Goal: Task Accomplishment & Management: Manage account settings

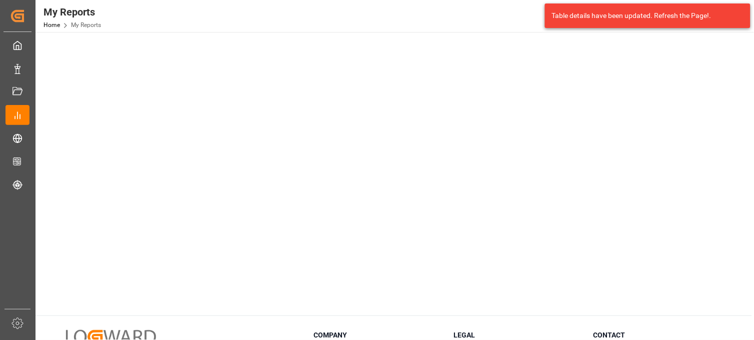
scroll to position [531, 0]
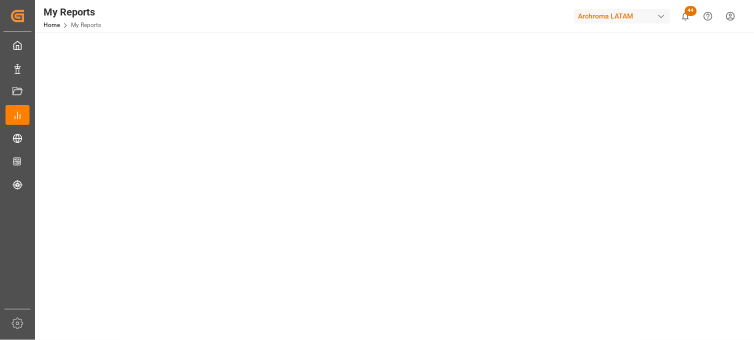
scroll to position [111, 0]
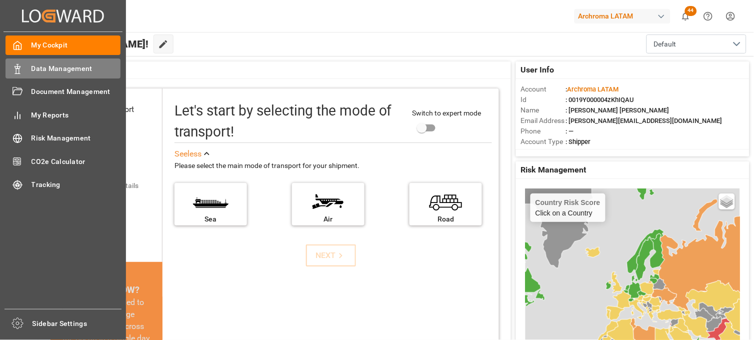
click at [49, 71] on span "Data Management" at bounding box center [75, 68] width 89 height 10
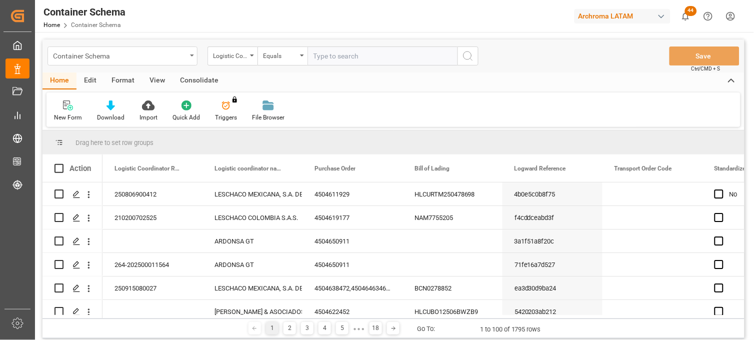
click at [188, 58] on div "Container Schema" at bounding box center [122, 55] width 150 height 19
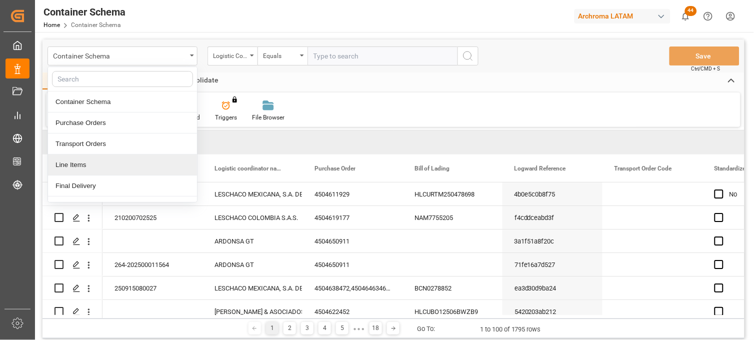
click at [85, 168] on div "Line Items" at bounding box center [122, 164] width 149 height 21
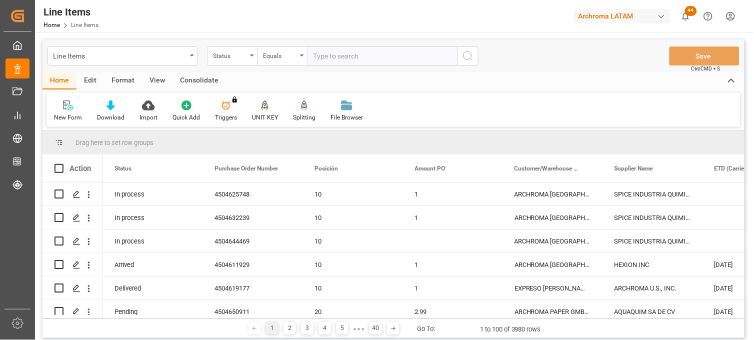
drag, startPoint x: 148, startPoint y: 318, endPoint x: 157, endPoint y: 319, distance: 9.0
click at [157, 319] on div "1 2 3 4 5 ● ● ● 40 Go To: 1 to 100 of 3980 rows" at bounding box center [393, 328] width 702 height 20
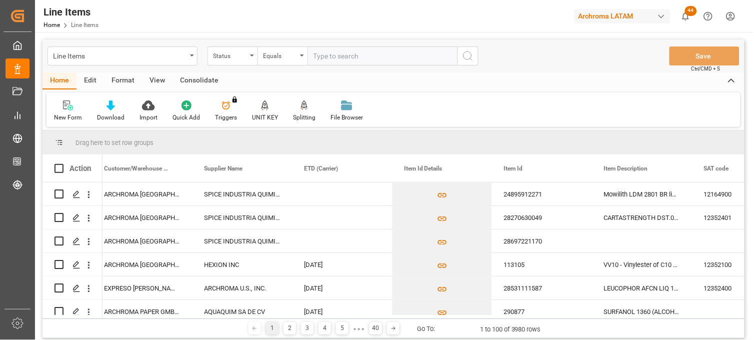
scroll to position [0, 469]
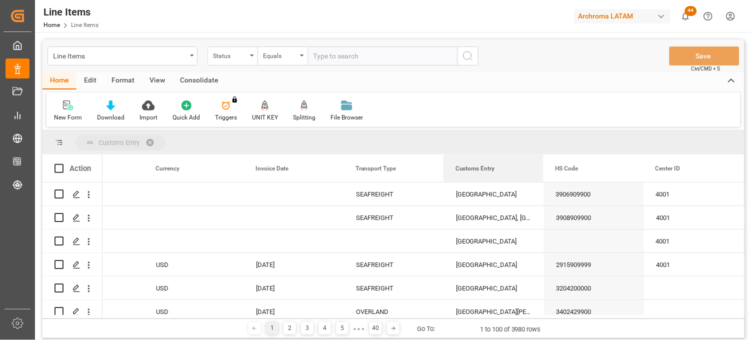
drag, startPoint x: 474, startPoint y: 167, endPoint x: 456, endPoint y: 141, distance: 31.7
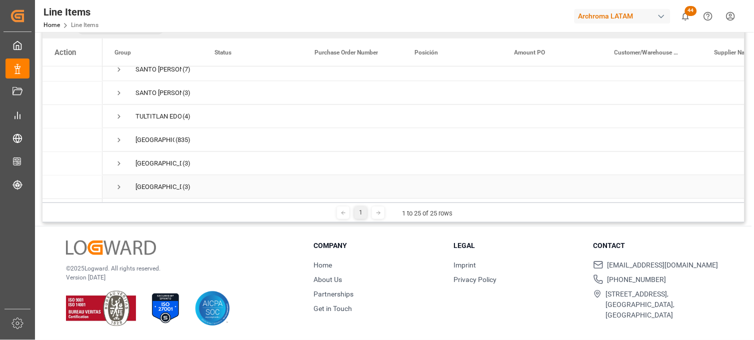
click at [119, 185] on span "Press SPACE to select this row." at bounding box center [118, 187] width 9 height 9
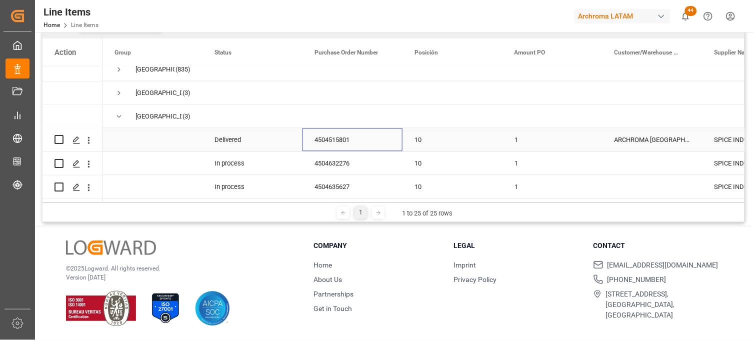
click at [342, 137] on div "4504515801" at bounding box center [352, 139] width 100 height 23
click at [331, 161] on div "4504632276" at bounding box center [352, 163] width 100 height 23
click at [341, 183] on div "4504635627" at bounding box center [352, 186] width 100 height 23
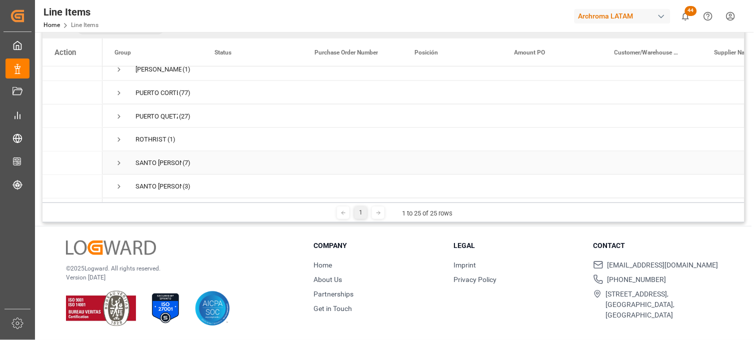
scroll to position [306, 0]
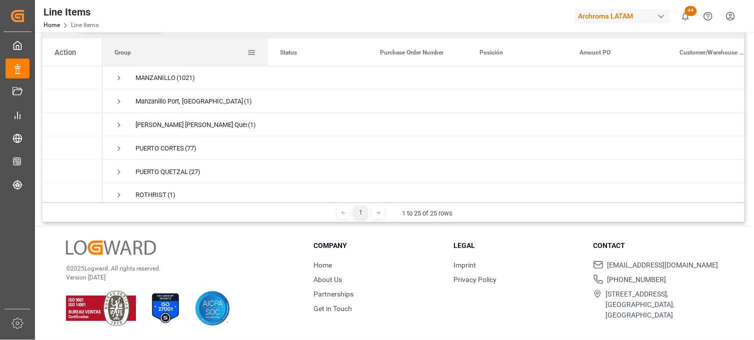
drag, startPoint x: 202, startPoint y: 49, endPoint x: 267, endPoint y: 49, distance: 65.5
click at [267, 49] on div at bounding box center [268, 51] width 4 height 27
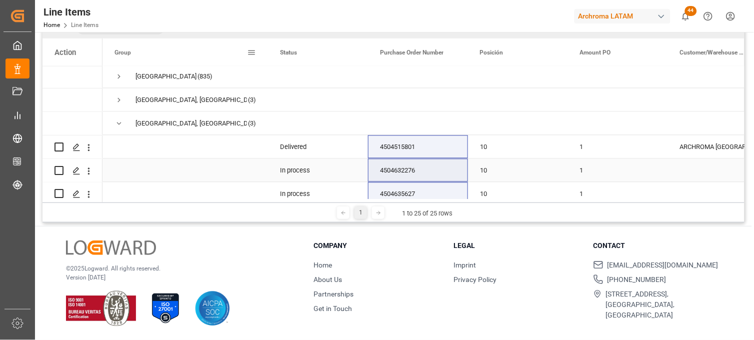
scroll to position [528, 0]
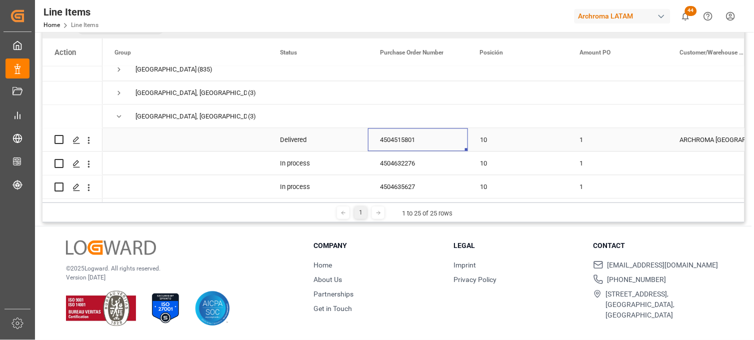
click at [404, 137] on div "4504515801" at bounding box center [418, 139] width 100 height 23
click at [407, 154] on div "4504632276" at bounding box center [418, 163] width 100 height 23
click at [407, 182] on div "4504635627" at bounding box center [418, 186] width 100 height 23
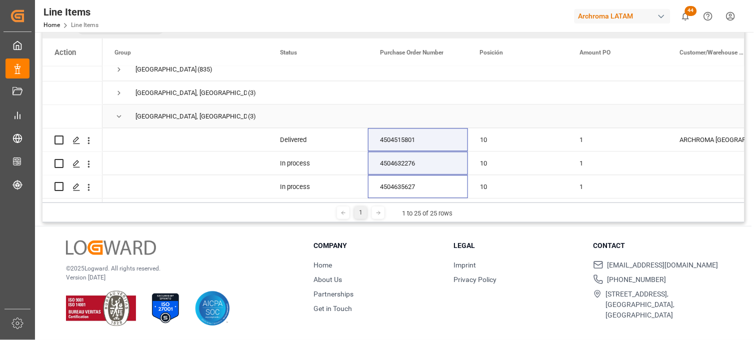
click at [120, 114] on span "Press SPACE to select this row." at bounding box center [118, 116] width 9 height 9
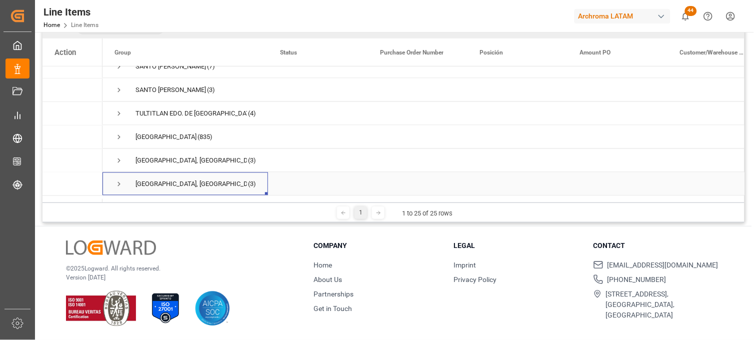
scroll to position [146, 0]
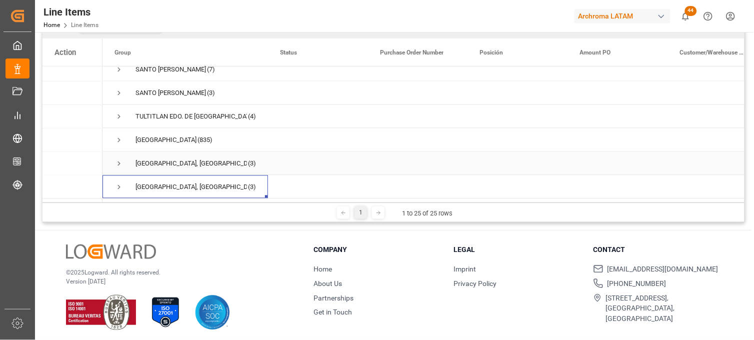
click at [118, 159] on span "Press SPACE to select this row." at bounding box center [118, 163] width 9 height 9
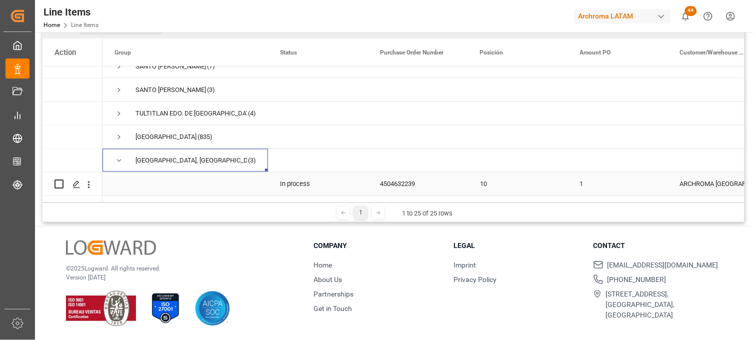
scroll to position [513, 0]
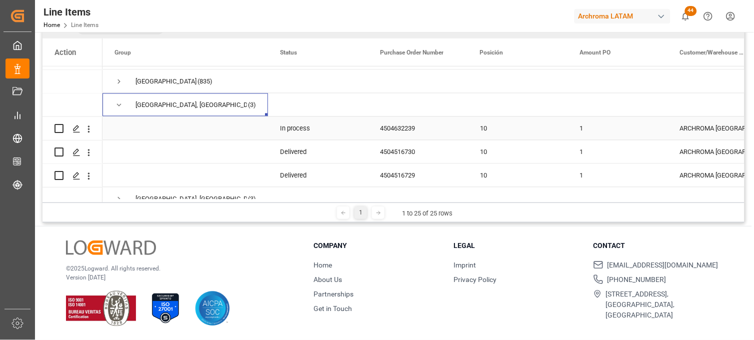
click at [405, 131] on div "4504632239" at bounding box center [418, 128] width 100 height 23
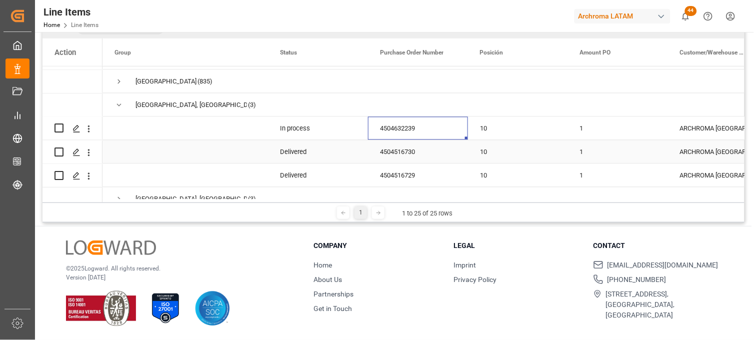
click at [401, 155] on div "4504516730" at bounding box center [418, 151] width 100 height 23
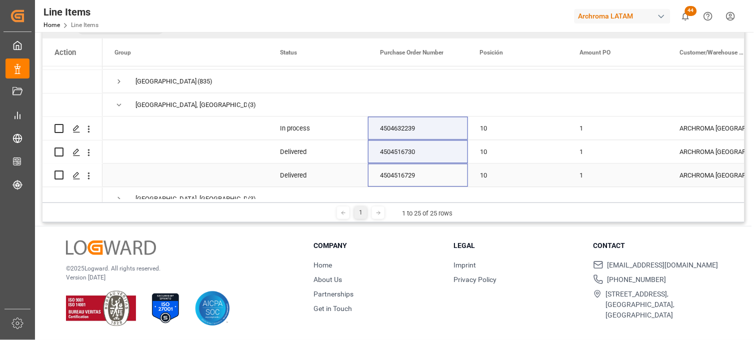
click at [401, 170] on div "4504516729" at bounding box center [418, 175] width 100 height 23
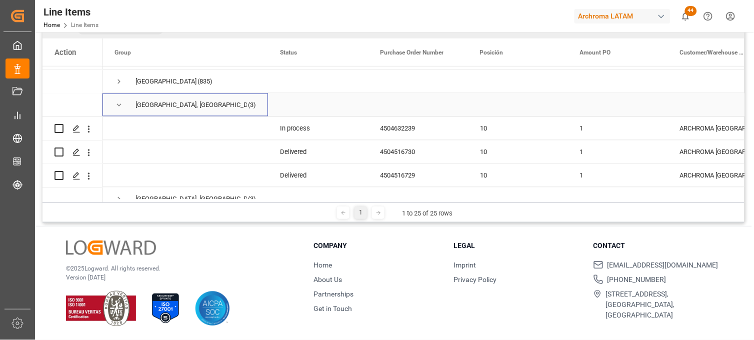
click at [120, 103] on span "Press SPACE to select this row." at bounding box center [118, 105] width 9 height 9
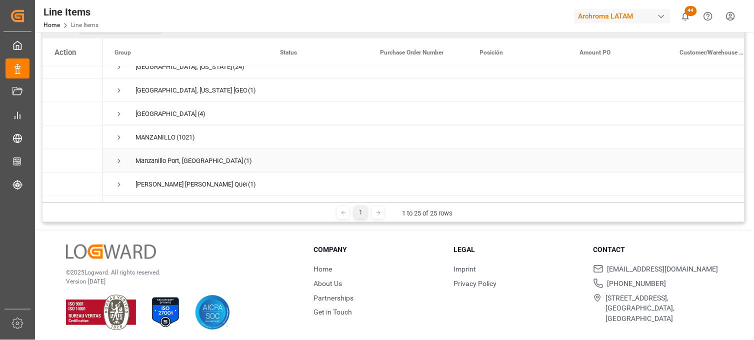
scroll to position [236, 0]
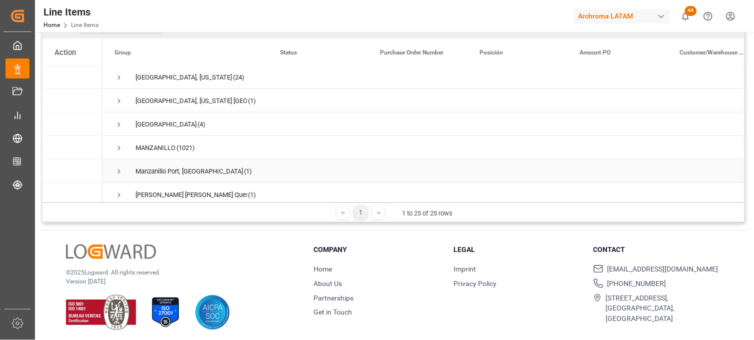
click at [119, 169] on span "Press SPACE to select this row." at bounding box center [118, 171] width 9 height 9
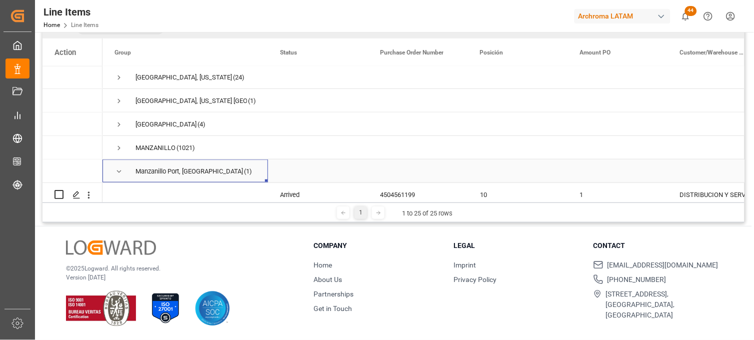
scroll to position [291, 0]
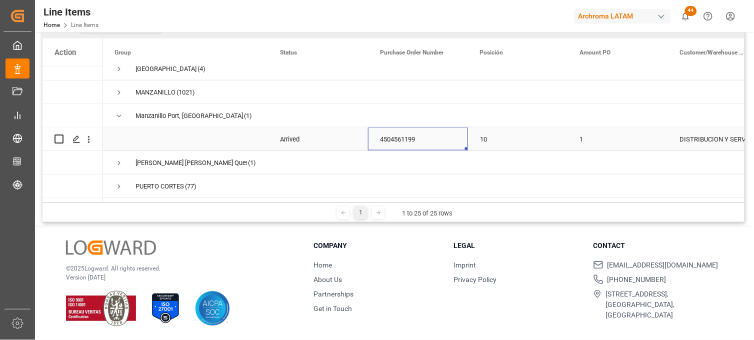
click at [407, 135] on div "4504561199" at bounding box center [418, 138] width 100 height 23
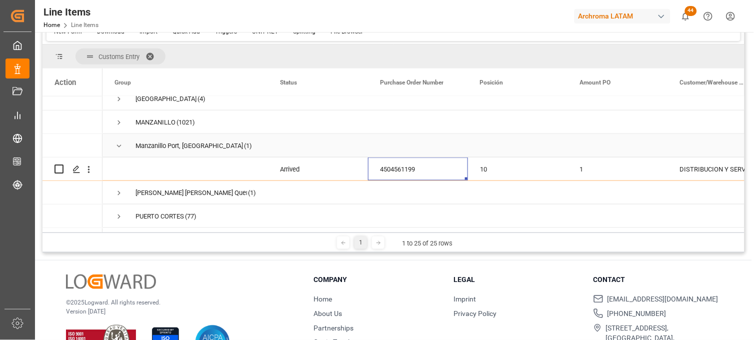
scroll to position [146, 0]
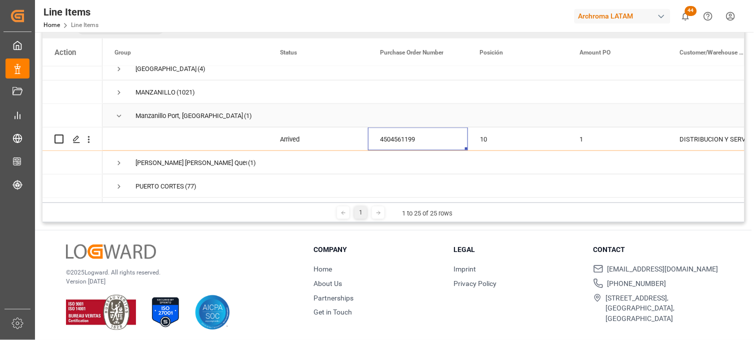
click at [121, 114] on span "Press SPACE to select this row." at bounding box center [118, 115] width 9 height 9
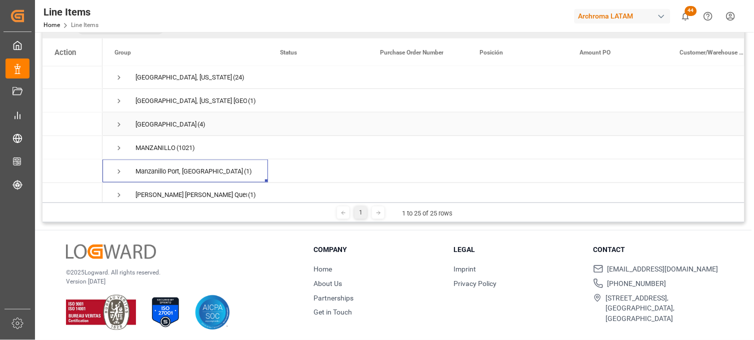
scroll to position [180, 0]
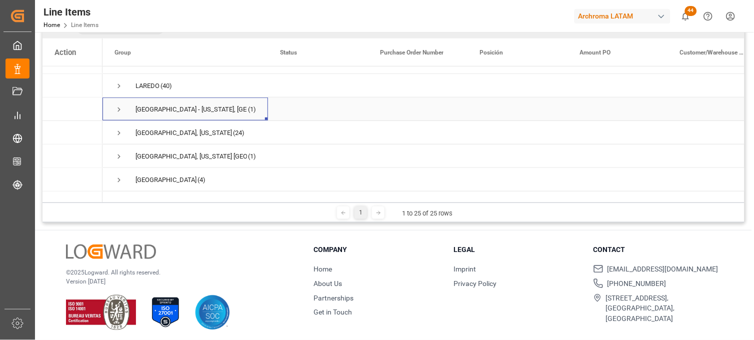
click at [119, 108] on span "Press SPACE to select this row." at bounding box center [118, 109] width 9 height 9
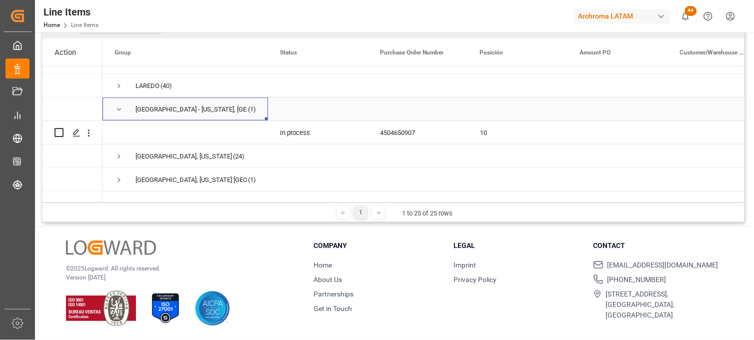
scroll to position [116, 0]
click at [394, 136] on div "4504650907" at bounding box center [418, 132] width 100 height 23
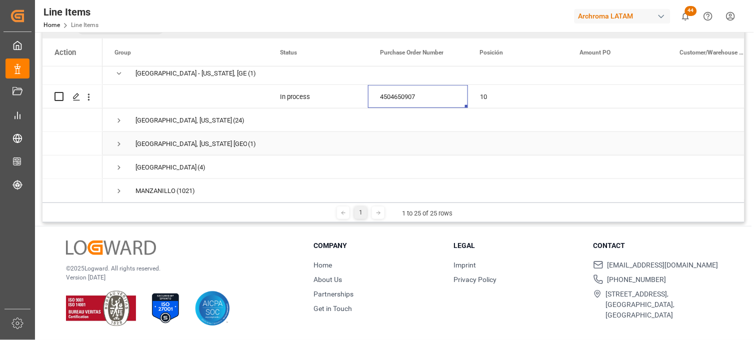
scroll to position [236, 0]
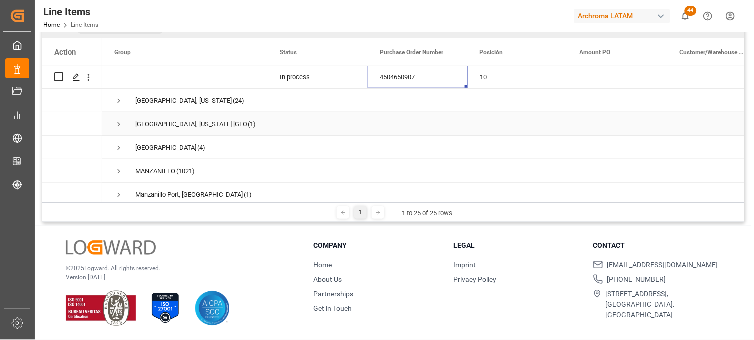
click at [119, 122] on span "Press SPACE to select this row." at bounding box center [118, 124] width 9 height 9
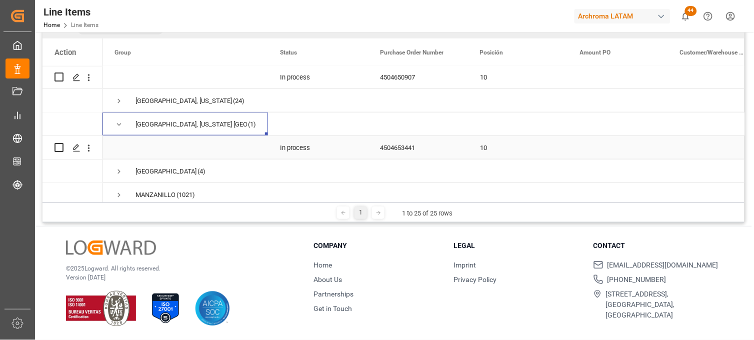
click at [395, 152] on div "4504653441" at bounding box center [418, 147] width 100 height 23
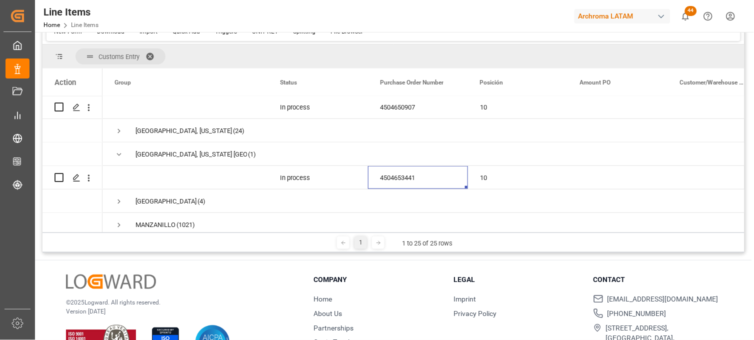
scroll to position [146, 0]
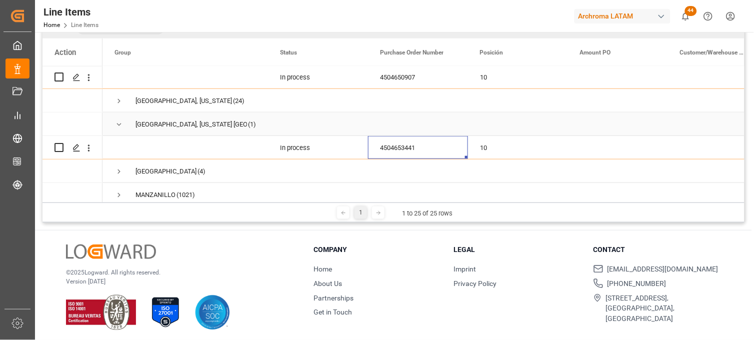
click at [119, 122] on span "Press SPACE to select this row." at bounding box center [118, 124] width 9 height 9
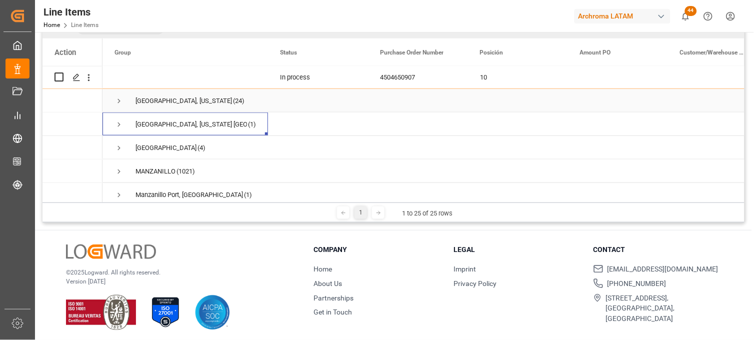
click at [120, 100] on span "Press SPACE to select this row." at bounding box center [118, 100] width 9 height 9
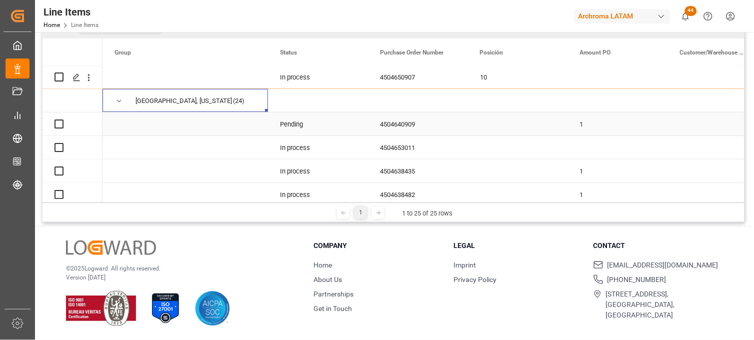
scroll to position [116, 0]
click at [413, 124] on div "4504640909" at bounding box center [418, 123] width 100 height 23
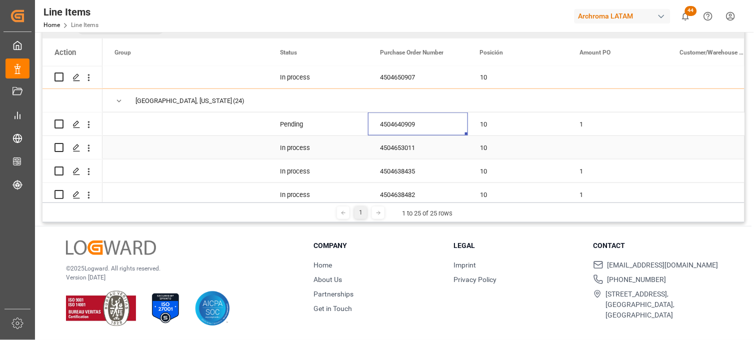
drag, startPoint x: 400, startPoint y: 147, endPoint x: 402, endPoint y: 167, distance: 19.6
click at [401, 147] on div "4504653011" at bounding box center [418, 147] width 100 height 23
click at [402, 167] on div "4504638435" at bounding box center [418, 170] width 100 height 23
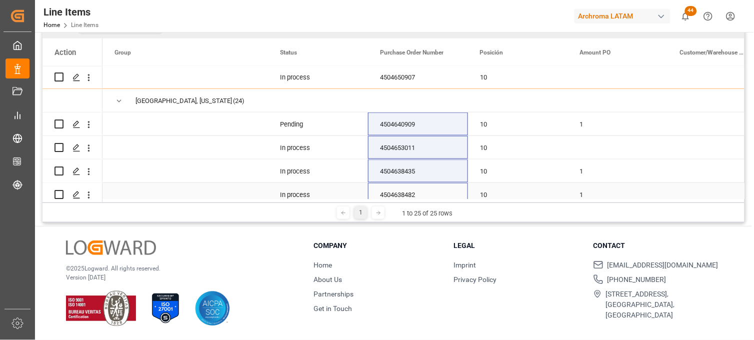
click at [403, 191] on div "4504638482" at bounding box center [418, 194] width 100 height 23
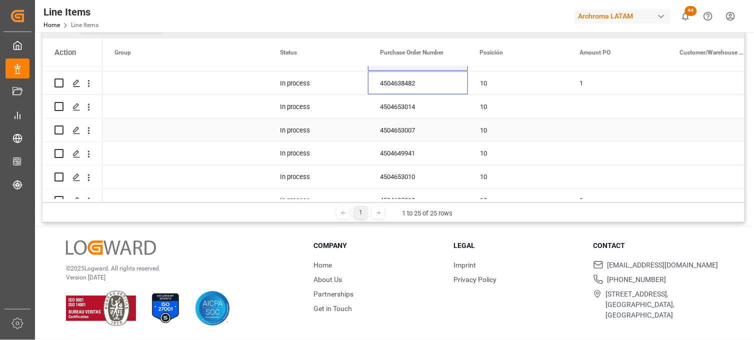
scroll to position [347, 0]
click at [410, 110] on div "4504653014" at bounding box center [418, 106] width 100 height 23
click at [408, 126] on div "4504653007" at bounding box center [418, 130] width 100 height 23
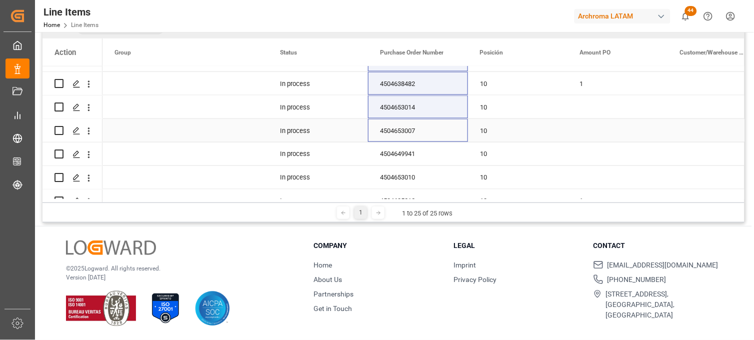
click at [401, 150] on div "4504649941" at bounding box center [418, 153] width 100 height 23
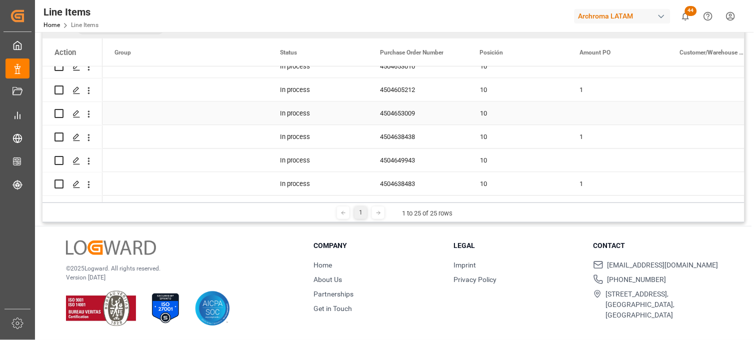
scroll to position [402, 0]
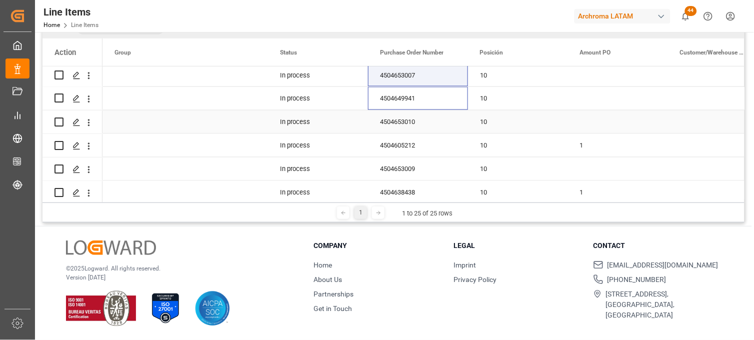
click at [409, 125] on div "4504653010" at bounding box center [418, 121] width 100 height 23
click at [408, 141] on div "4504605212" at bounding box center [418, 145] width 100 height 23
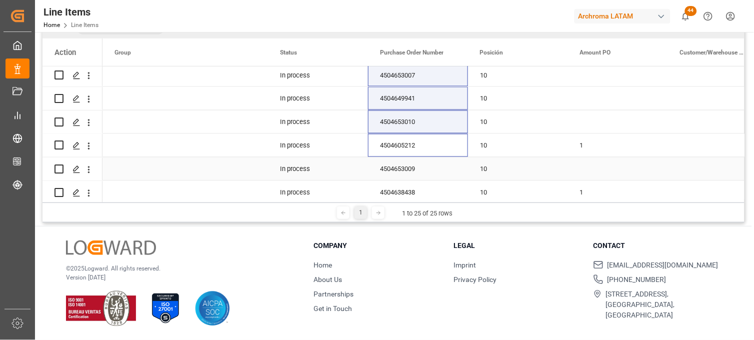
drag, startPoint x: 406, startPoint y: 161, endPoint x: 405, endPoint y: 178, distance: 16.5
click at [405, 161] on div "4504653009" at bounding box center [418, 168] width 100 height 23
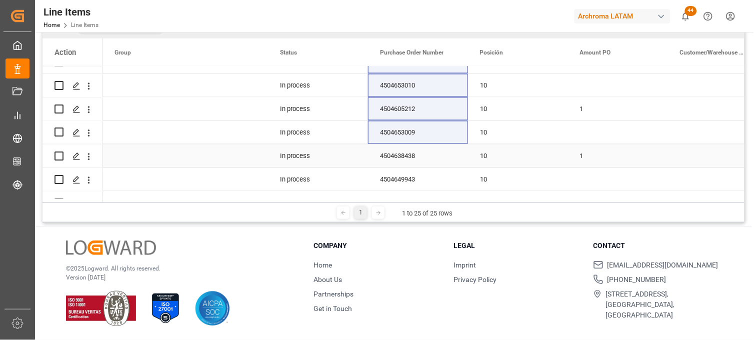
scroll to position [458, 0]
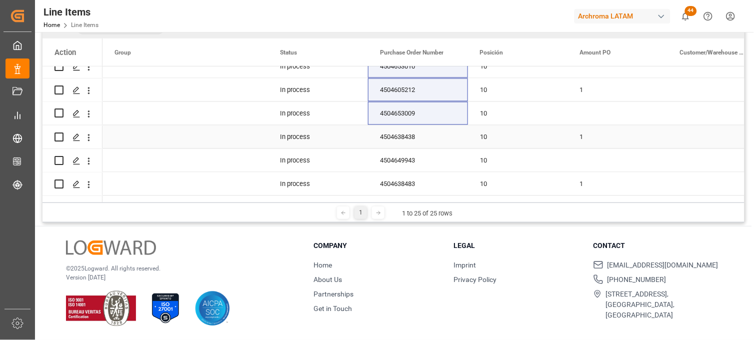
click at [410, 134] on div "4504638438" at bounding box center [418, 136] width 100 height 23
click at [410, 159] on div "4504649943" at bounding box center [418, 160] width 100 height 23
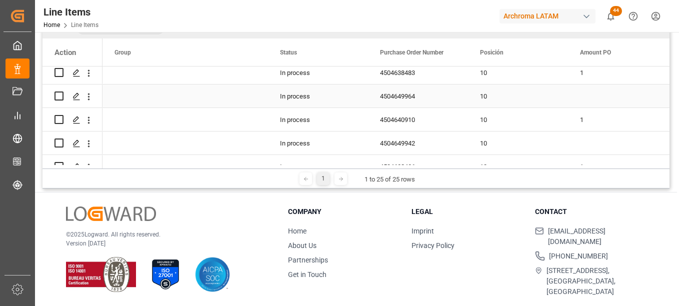
scroll to position [519, 0]
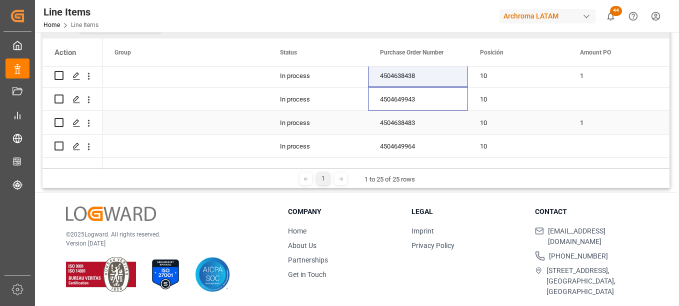
click at [412, 125] on div "4504638483" at bounding box center [418, 122] width 100 height 23
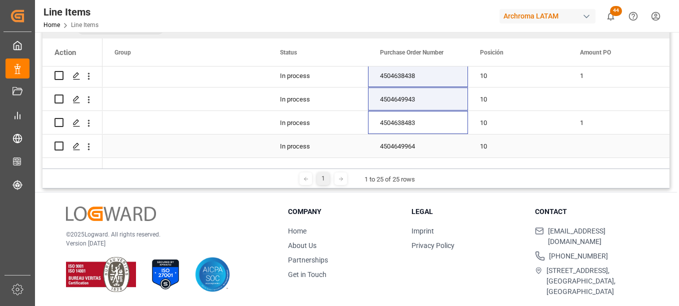
click at [411, 146] on div "4504649964" at bounding box center [418, 145] width 100 height 23
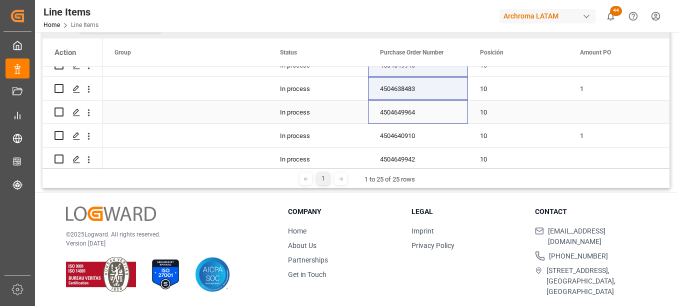
scroll to position [569, 0]
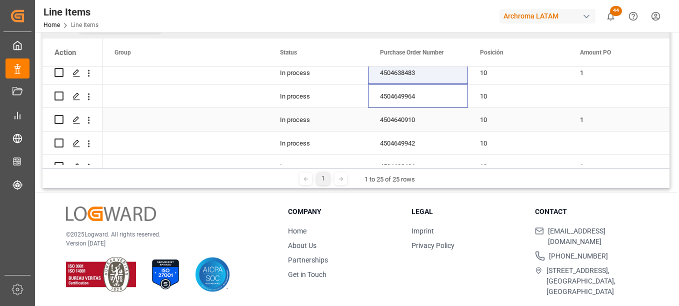
click at [413, 119] on div "4504640910" at bounding box center [418, 119] width 100 height 23
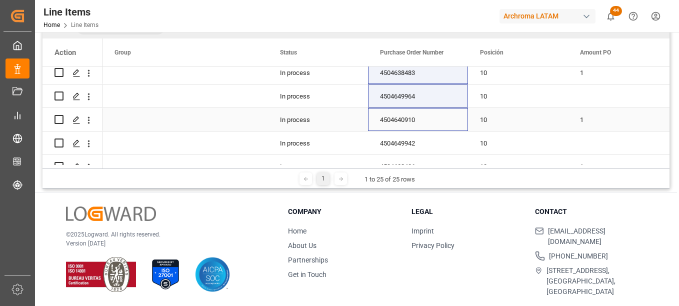
click at [414, 139] on div "4504649942" at bounding box center [418, 142] width 100 height 23
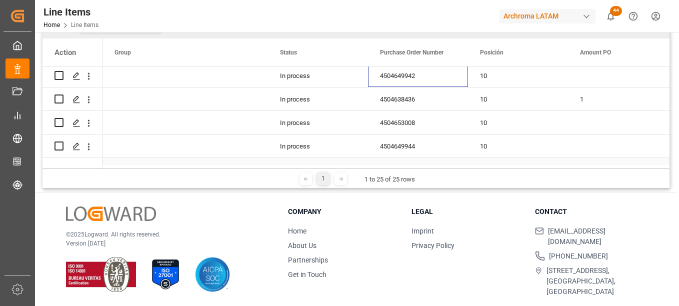
scroll to position [619, 0]
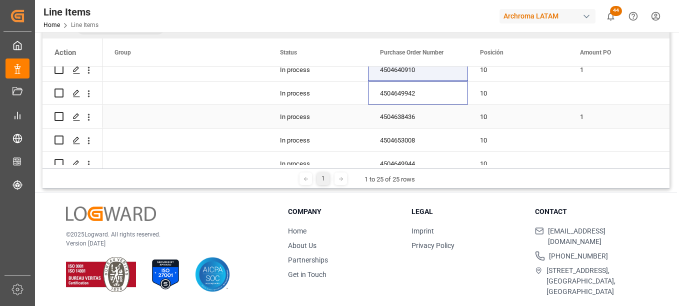
click at [410, 118] on div "4504638436" at bounding box center [418, 116] width 100 height 23
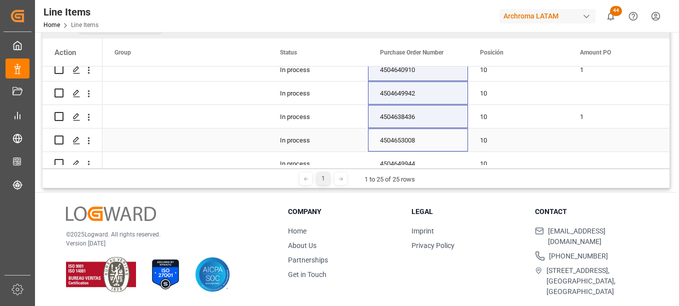
click at [410, 137] on div "4504653008" at bounding box center [418, 139] width 100 height 23
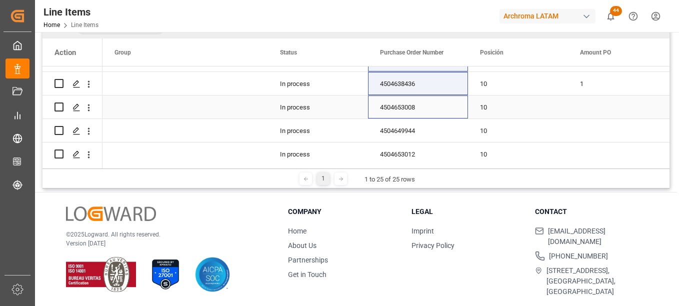
scroll to position [669, 0]
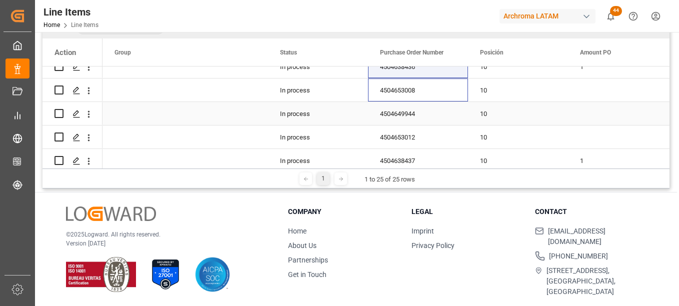
drag, startPoint x: 410, startPoint y: 117, endPoint x: 410, endPoint y: 130, distance: 12.5
click at [410, 117] on div "4504649944" at bounding box center [418, 113] width 100 height 23
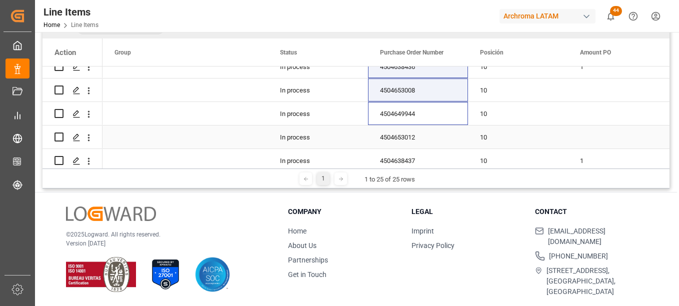
click at [409, 136] on div "4504653012" at bounding box center [418, 136] width 100 height 23
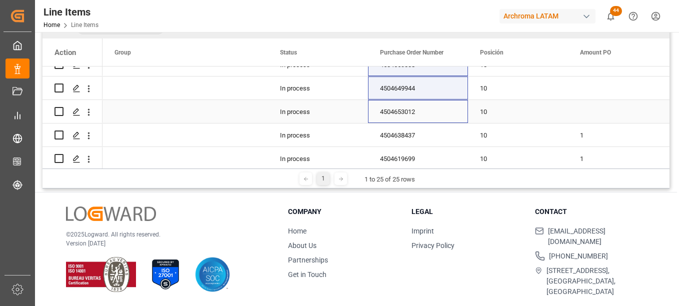
scroll to position [719, 0]
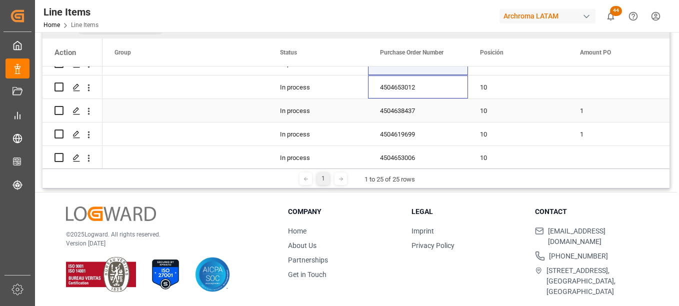
click at [414, 115] on div "4504638437" at bounding box center [418, 110] width 100 height 23
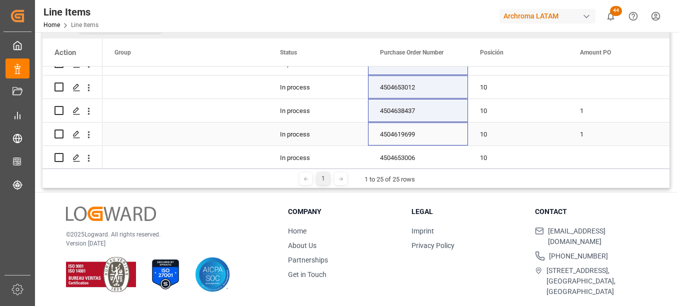
click at [413, 133] on div "4504619699" at bounding box center [418, 133] width 100 height 23
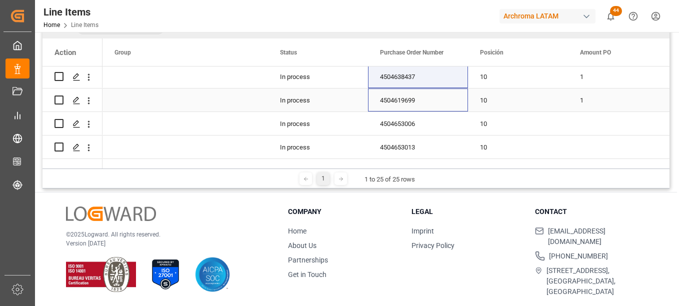
scroll to position [769, 0]
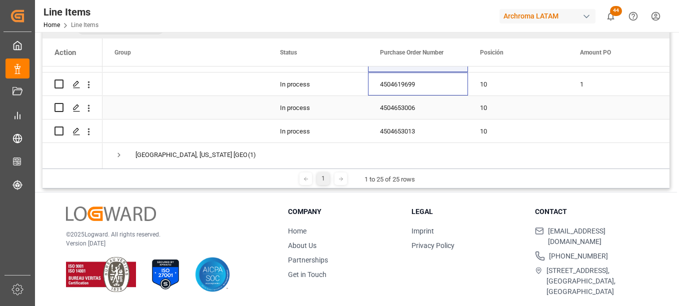
click at [417, 107] on div "4504653006" at bounding box center [418, 107] width 100 height 23
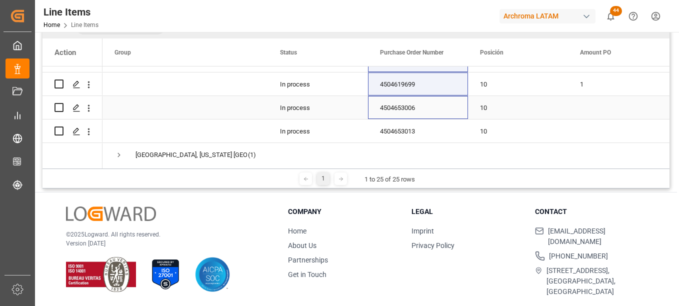
click at [416, 126] on div "4504653013" at bounding box center [418, 130] width 100 height 23
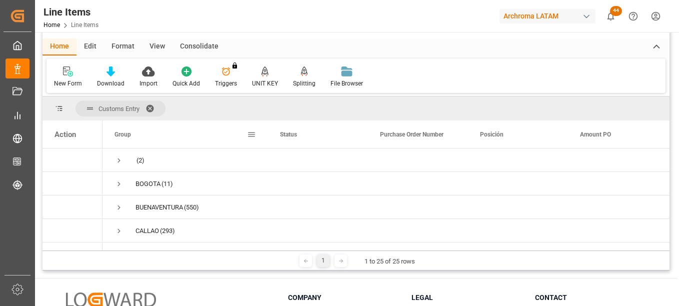
scroll to position [0, 0]
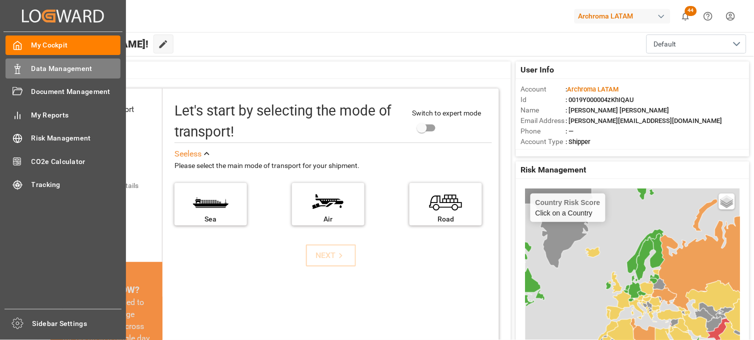
click at [57, 68] on span "Data Management" at bounding box center [75, 68] width 89 height 10
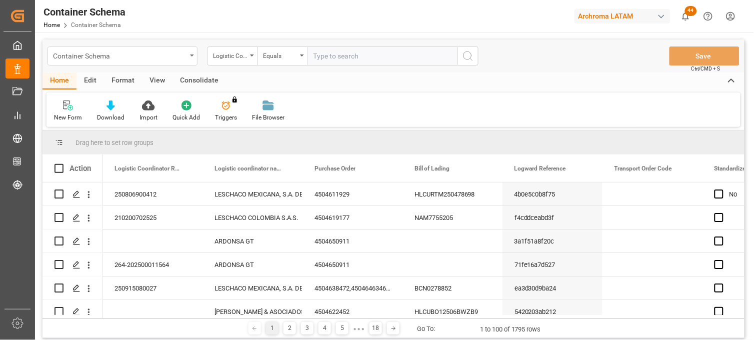
click at [192, 56] on div "Container Schema" at bounding box center [122, 55] width 150 height 19
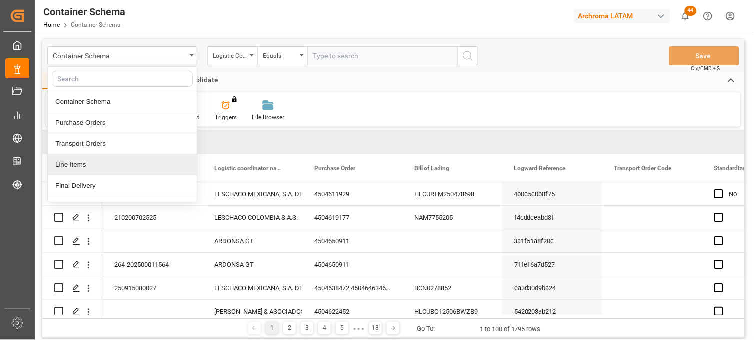
click at [97, 166] on div "Line Items" at bounding box center [122, 164] width 149 height 21
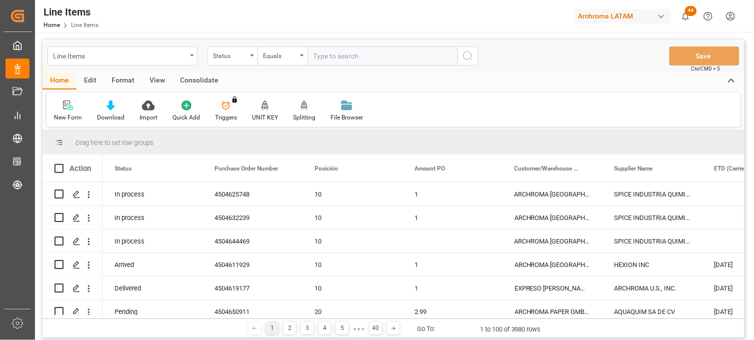
click at [188, 51] on div "Line Items" at bounding box center [122, 55] width 150 height 19
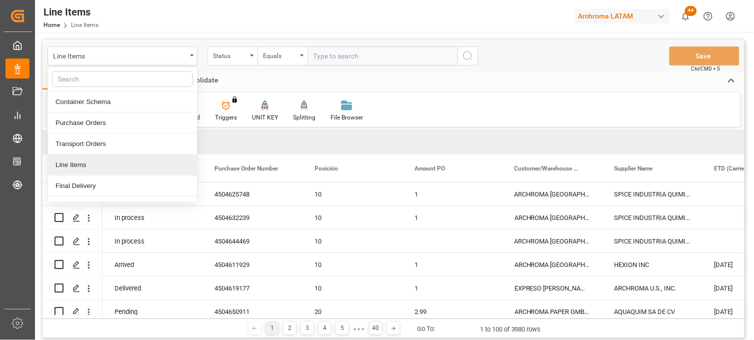
click at [87, 163] on div "Line Items" at bounding box center [122, 164] width 149 height 21
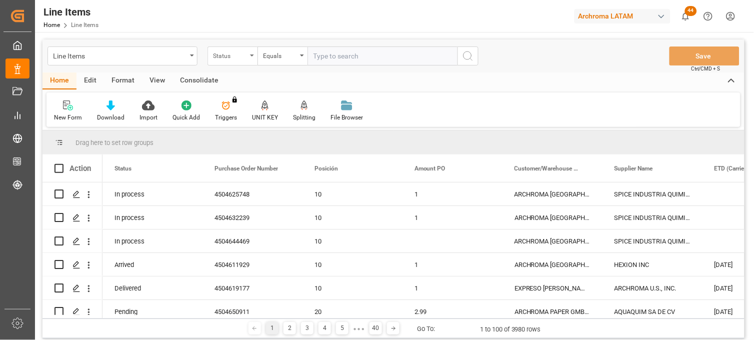
click at [238, 58] on div "Status" at bounding box center [230, 54] width 34 height 11
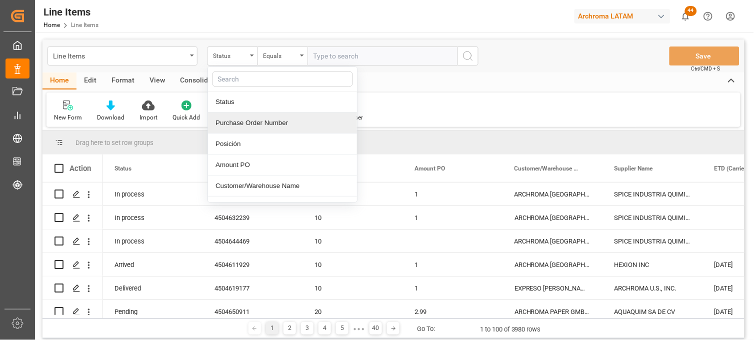
drag, startPoint x: 275, startPoint y: 125, endPoint x: 280, endPoint y: 115, distance: 11.4
click at [275, 125] on div "Purchase Order Number" at bounding box center [282, 122] width 149 height 21
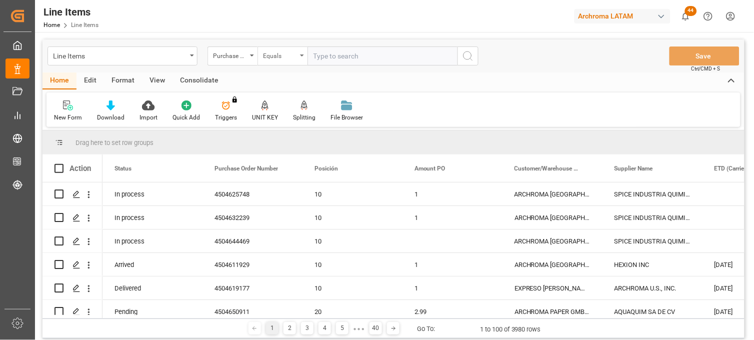
click at [288, 52] on div "Equals" at bounding box center [280, 54] width 34 height 11
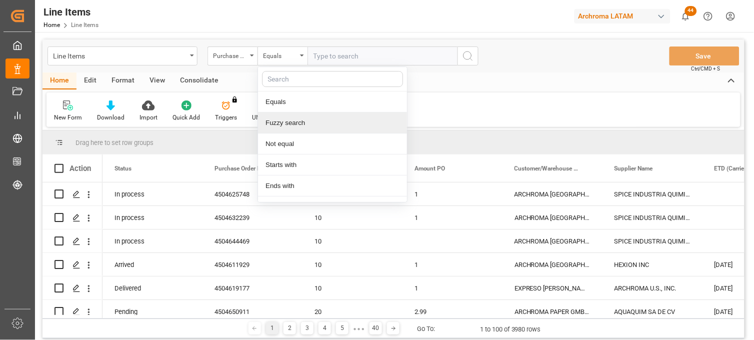
click at [303, 121] on div "Fuzzy search" at bounding box center [332, 122] width 149 height 21
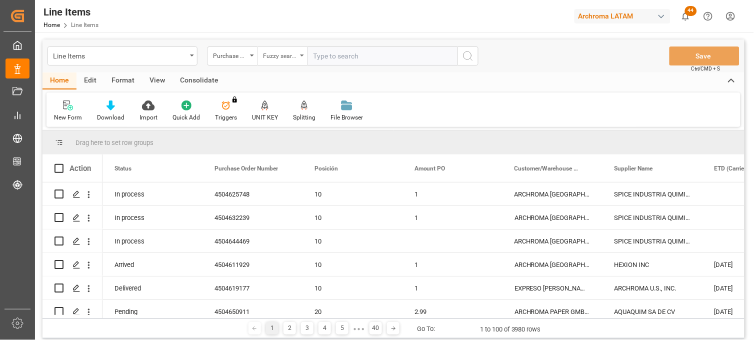
click at [295, 54] on div "Fuzzy search" at bounding box center [280, 54] width 34 height 11
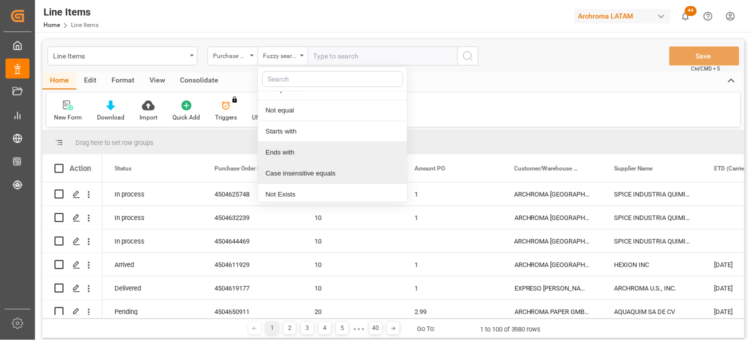
scroll to position [57, 0]
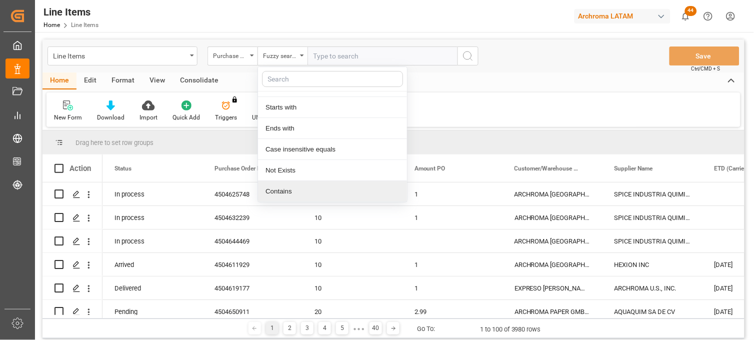
click at [290, 188] on div "Contains" at bounding box center [332, 191] width 149 height 21
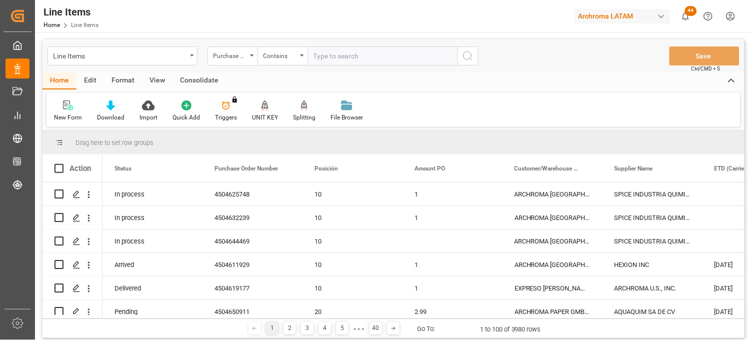
paste input "4504515801 4504632276 4504635627"
click at [396, 53] on input "4504515801 4504632276 4504635627" at bounding box center [382, 55] width 150 height 19
type input "4504515801,4504632276,4504635627"
click at [465, 58] on icon "search button" at bounding box center [468, 56] width 12 height 12
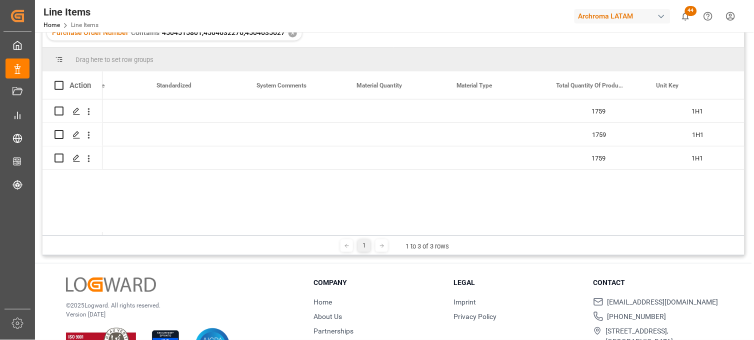
scroll to position [0, 2138]
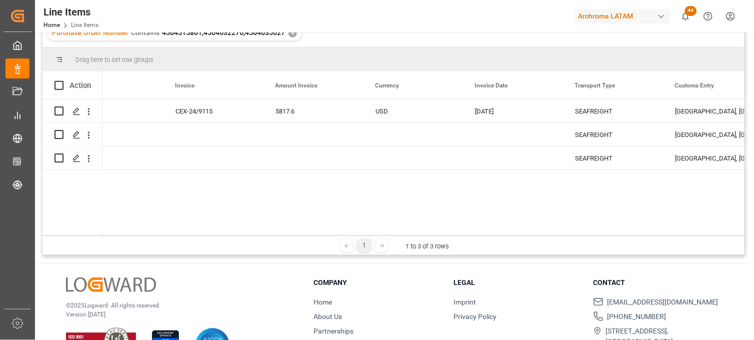
drag, startPoint x: 331, startPoint y: 231, endPoint x: 377, endPoint y: 237, distance: 45.8
click at [377, 237] on div "Drag here to set row groups Drag here to set column labels Action Gross Weight …" at bounding box center [393, 151] width 702 height 208
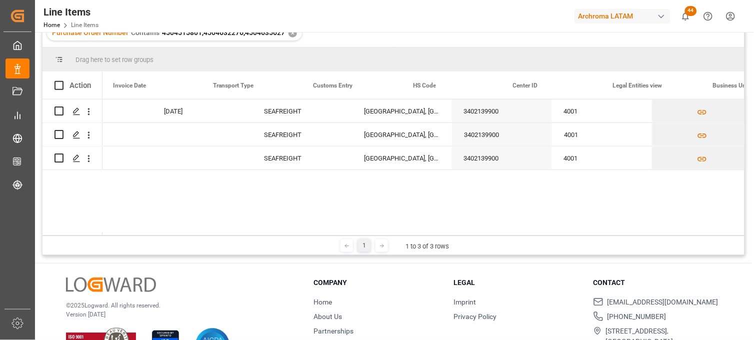
scroll to position [0, 2507]
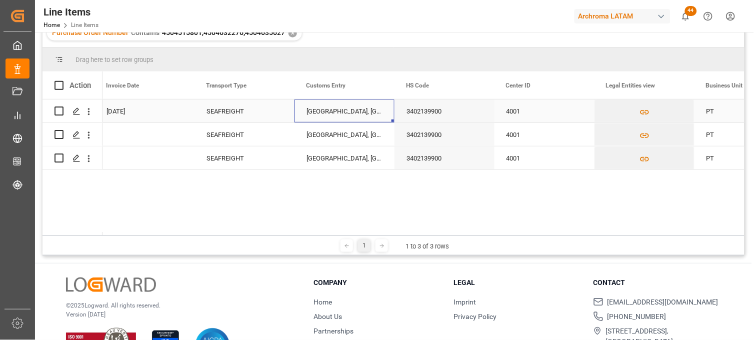
click at [332, 110] on div "Veracruz, Mexico" at bounding box center [344, 110] width 100 height 23
click at [333, 115] on div "Veracruz, Mexico" at bounding box center [344, 110] width 100 height 23
drag, startPoint x: 365, startPoint y: 117, endPoint x: 310, endPoint y: 115, distance: 55.0
click at [310, 115] on input "Veracruz, Mexico" at bounding box center [344, 116] width 84 height 19
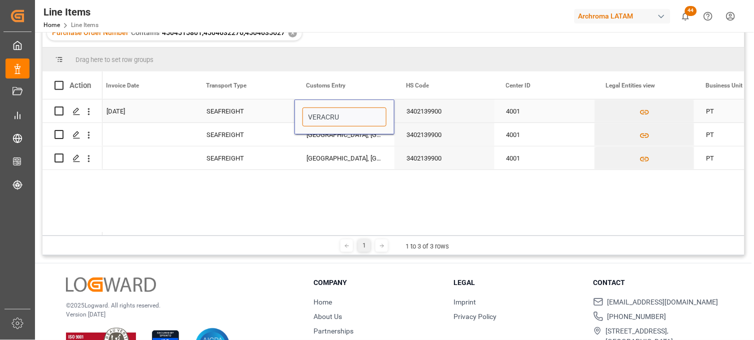
type input "[GEOGRAPHIC_DATA]"
click at [332, 140] on div "Veracruz, Mexico" at bounding box center [344, 134] width 100 height 23
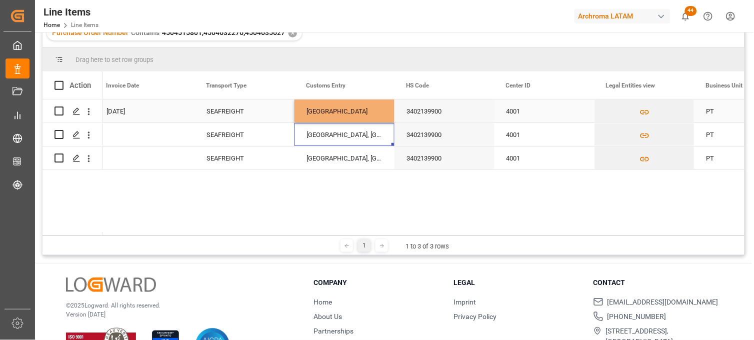
click at [341, 108] on div "[GEOGRAPHIC_DATA]" at bounding box center [344, 110] width 100 height 23
drag, startPoint x: 392, startPoint y: 121, endPoint x: 393, endPoint y: 160, distance: 39.0
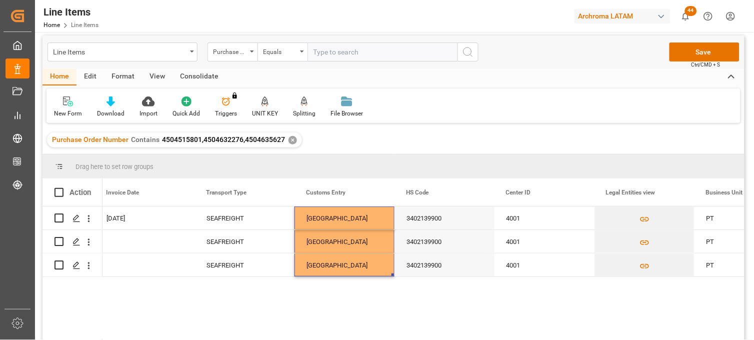
scroll to position [0, 0]
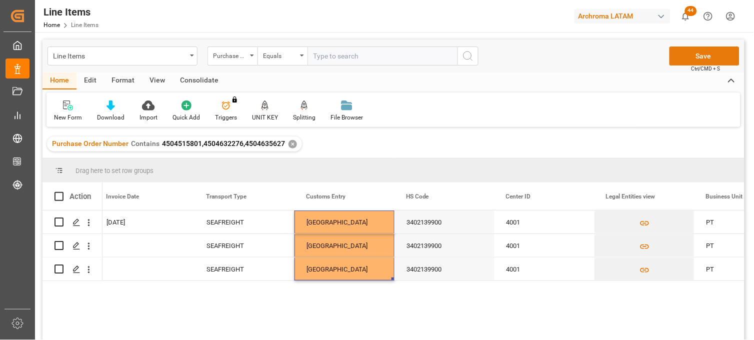
click at [704, 54] on button "Save" at bounding box center [704, 55] width 70 height 19
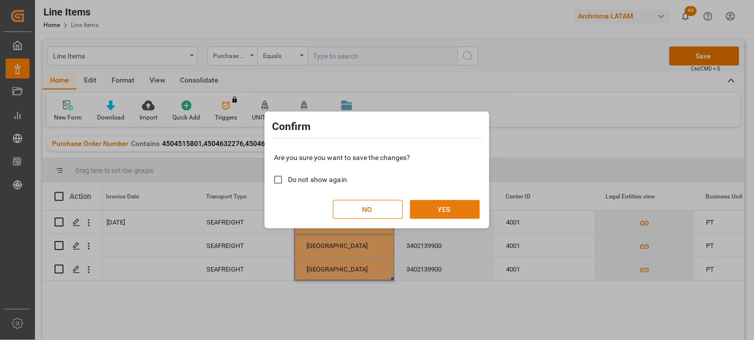
click at [452, 210] on button "YES" at bounding box center [445, 209] width 70 height 19
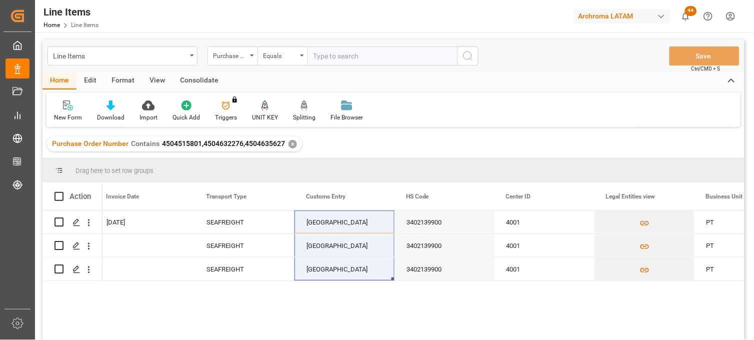
click at [291, 144] on div "✕" at bounding box center [292, 144] width 8 height 8
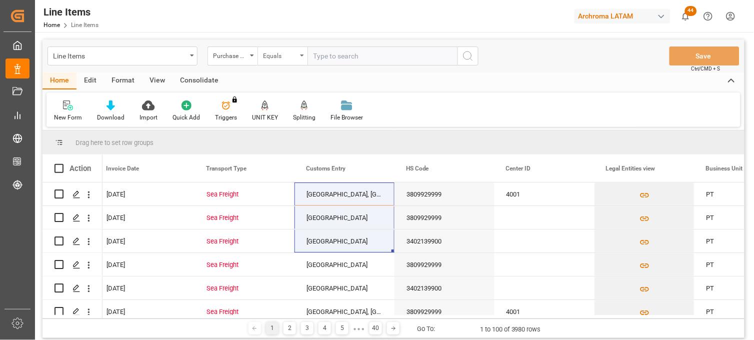
click at [298, 57] on div "Equals" at bounding box center [282, 55] width 50 height 19
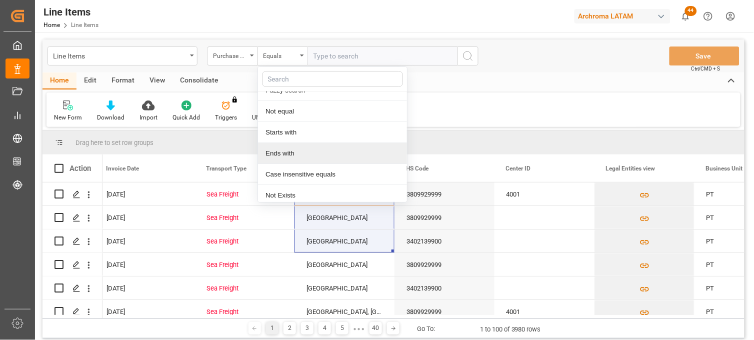
scroll to position [57, 0]
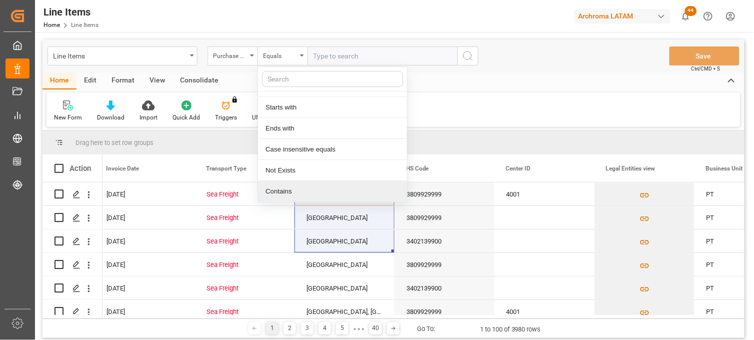
click at [297, 191] on div "Contains" at bounding box center [332, 191] width 149 height 21
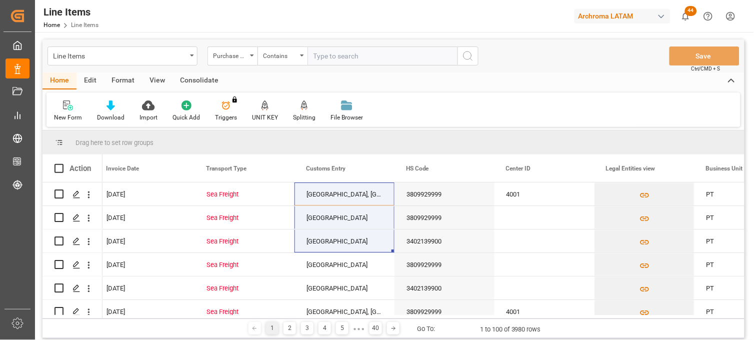
click at [340, 57] on input "text" at bounding box center [382, 55] width 150 height 19
paste input "4504632239 4504516730 4504516729"
click at [393, 52] on input "4504632239 4504516730 4504516729" at bounding box center [382, 55] width 150 height 19
type input "4504632239,4504516730,4504516729"
click at [466, 61] on icon "search button" at bounding box center [468, 56] width 12 height 12
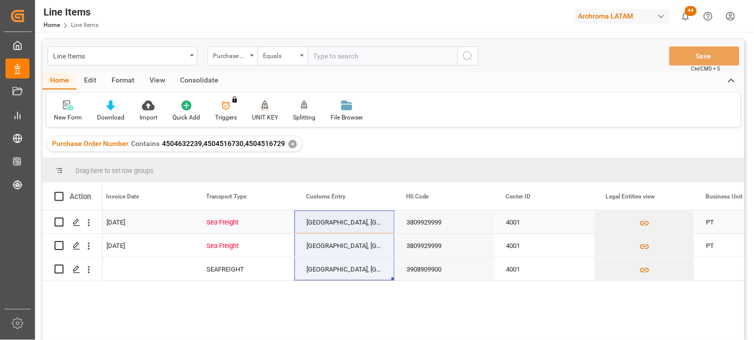
click at [346, 224] on div "Veracruz port, Mexico" at bounding box center [344, 221] width 100 height 23
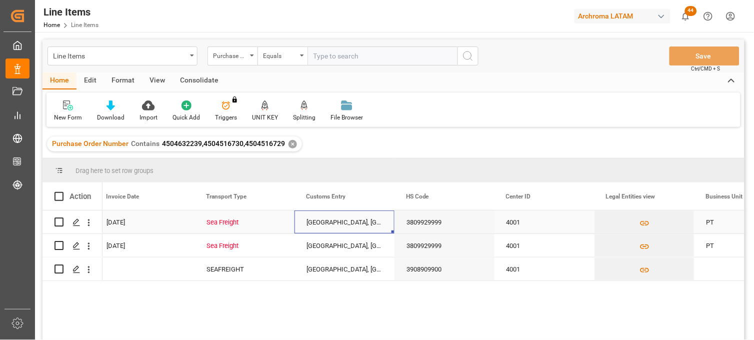
click at [346, 224] on div "Veracruz port, Mexico" at bounding box center [344, 221] width 100 height 23
click at [347, 225] on input "Veracruz port, Mexico" at bounding box center [344, 227] width 84 height 19
drag, startPoint x: 381, startPoint y: 227, endPoint x: 294, endPoint y: 220, distance: 87.3
click at [294, 220] on div "Veracruz port, Mexico" at bounding box center [344, 227] width 100 height 35
type input "[GEOGRAPHIC_DATA]"
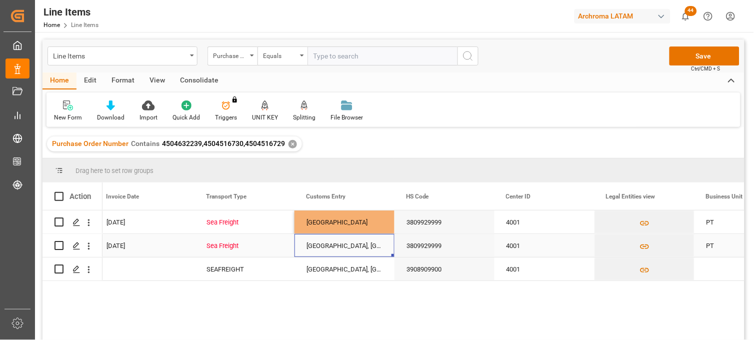
drag, startPoint x: 358, startPoint y: 246, endPoint x: 352, endPoint y: 241, distance: 8.2
click at [358, 246] on div "Veracruz port, Mexico" at bounding box center [344, 245] width 100 height 23
click at [346, 223] on div "[GEOGRAPHIC_DATA]" at bounding box center [344, 221] width 100 height 23
drag, startPoint x: 392, startPoint y: 232, endPoint x: 393, endPoint y: 267, distance: 34.5
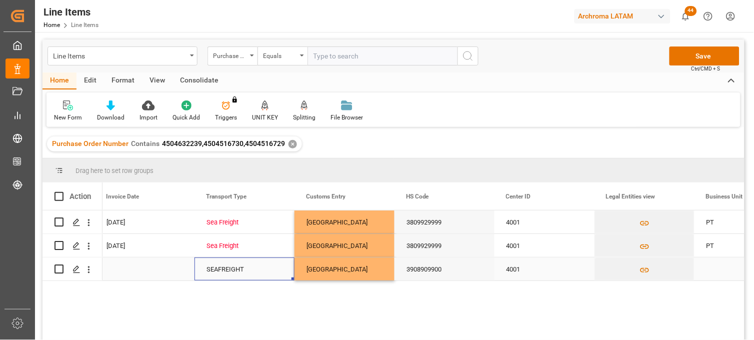
click at [223, 266] on div "SEAFREIGHT" at bounding box center [244, 269] width 76 height 23
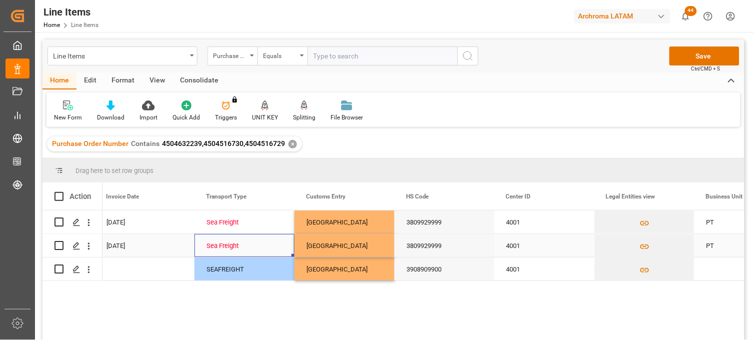
click at [241, 245] on div "Sea Freight" at bounding box center [244, 245] width 76 height 23
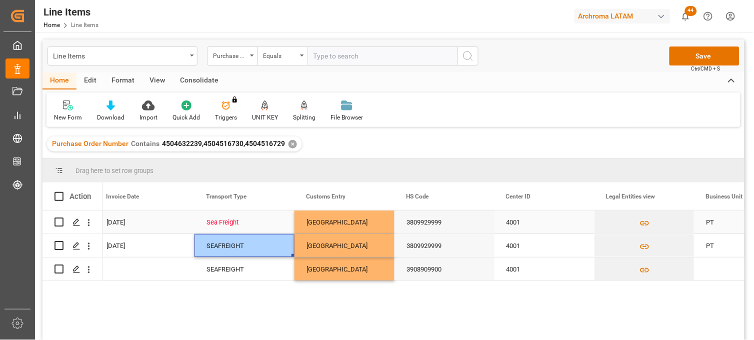
click at [233, 224] on div "Sea Freight" at bounding box center [244, 222] width 76 height 23
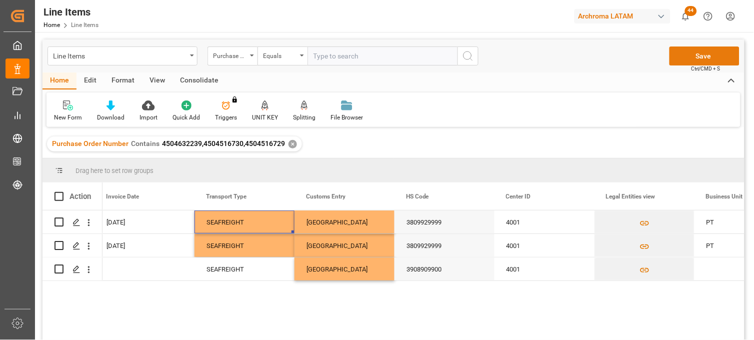
click at [710, 52] on button "Save" at bounding box center [704, 55] width 70 height 19
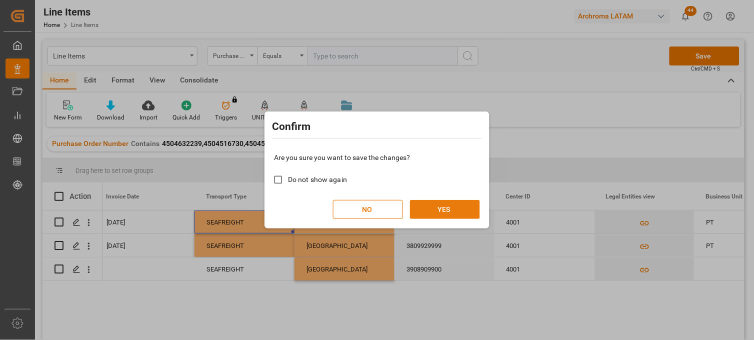
click at [457, 212] on button "YES" at bounding box center [445, 209] width 70 height 19
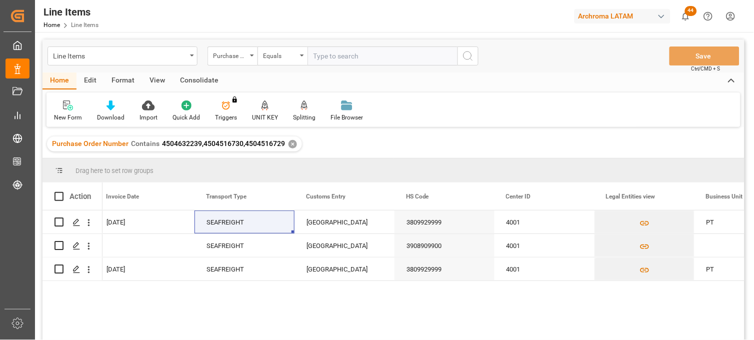
click at [290, 144] on div "✕" at bounding box center [292, 144] width 8 height 8
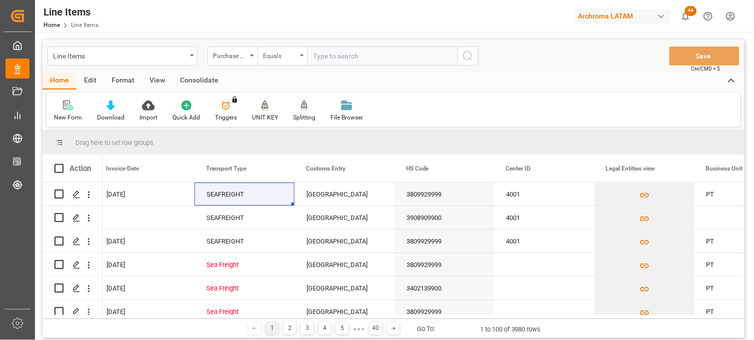
click at [285, 58] on div "Equals" at bounding box center [280, 54] width 34 height 11
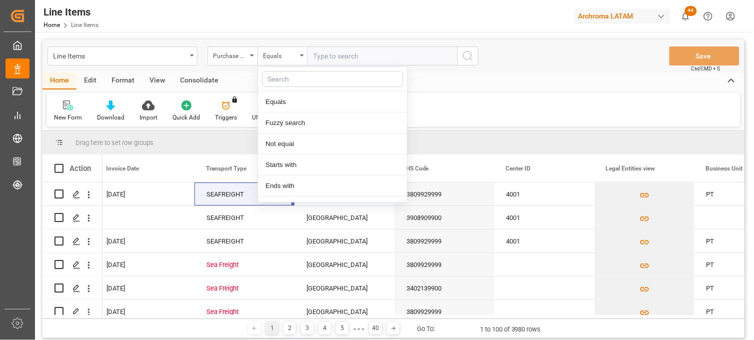
click at [333, 57] on input "text" at bounding box center [382, 55] width 150 height 19
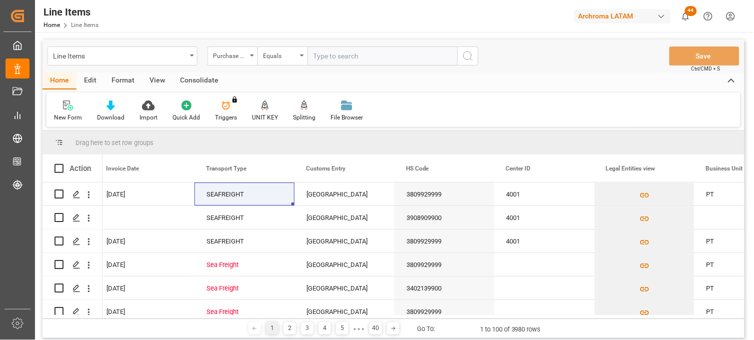
paste input "4504561199"
type input "4504561199"
click at [469, 58] on circle "search button" at bounding box center [467, 55] width 8 height 8
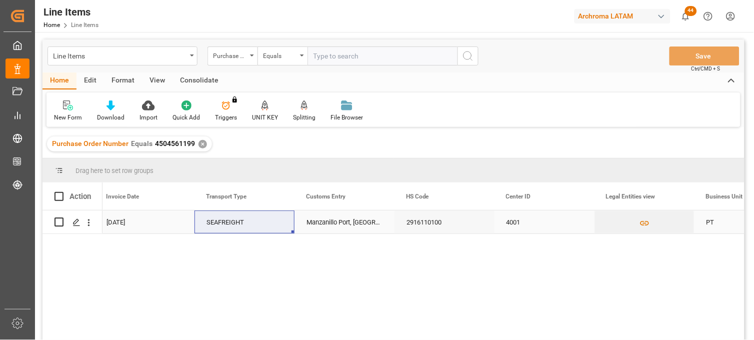
click at [327, 225] on div "Manzanillo Port, México" at bounding box center [344, 221] width 100 height 23
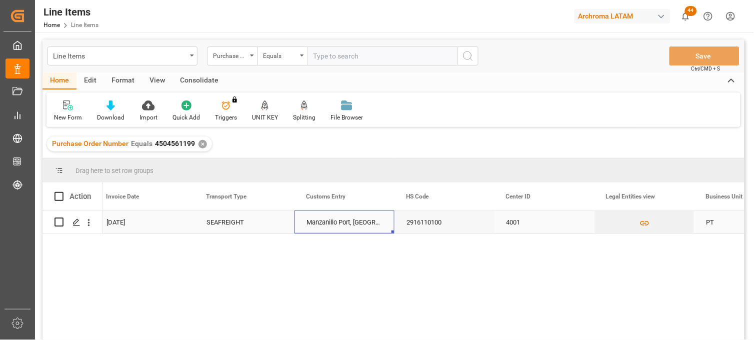
click at [335, 222] on div "Manzanillo Port, México" at bounding box center [344, 221] width 100 height 23
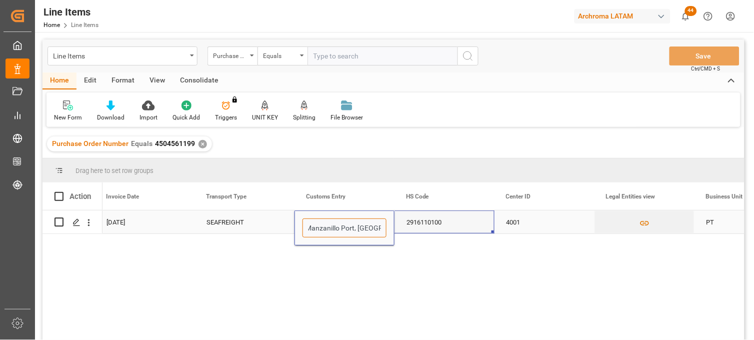
drag, startPoint x: 308, startPoint y: 227, endPoint x: 417, endPoint y: 228, distance: 109.0
type input "MANZANILLO"
click at [418, 228] on div "2916110100" at bounding box center [444, 221] width 100 height 23
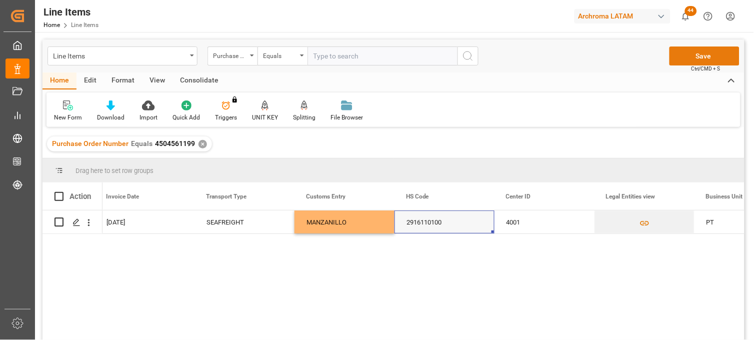
click at [708, 57] on button "Save" at bounding box center [704, 55] width 70 height 19
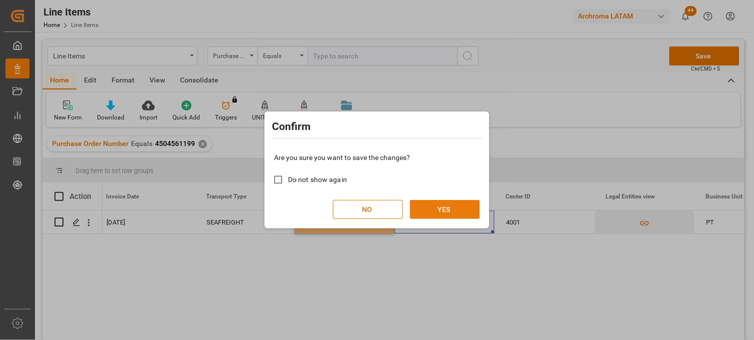
click at [426, 211] on button "YES" at bounding box center [445, 209] width 70 height 19
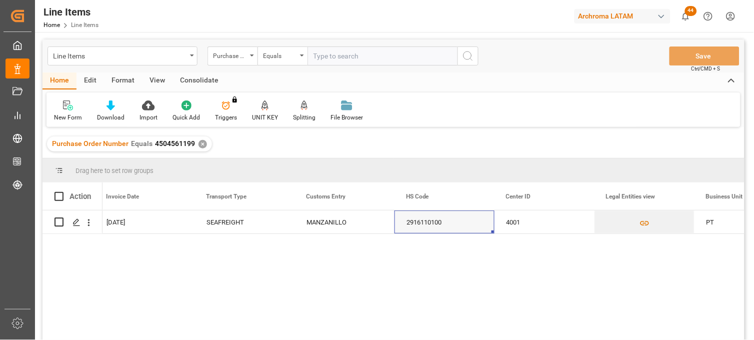
click at [200, 143] on div "✕" at bounding box center [202, 144] width 8 height 8
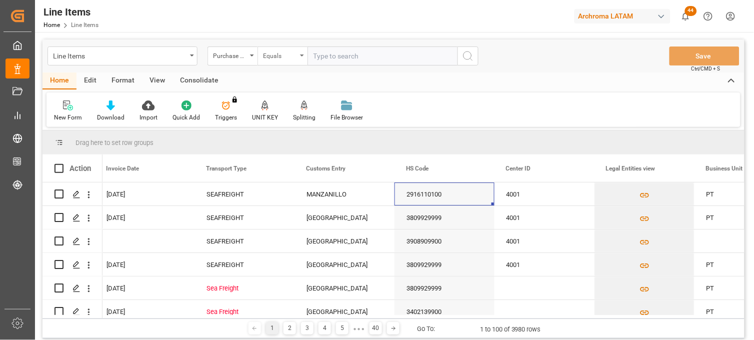
click at [301, 57] on div "Equals" at bounding box center [282, 55] width 50 height 19
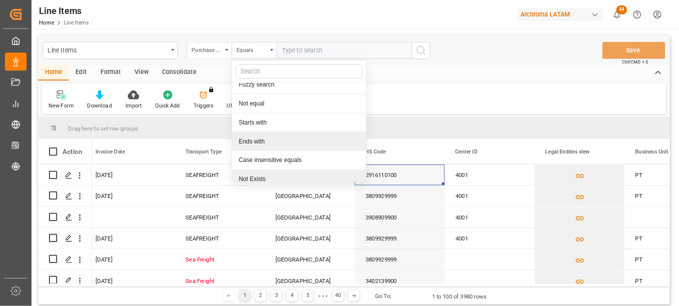
scroll to position [57, 0]
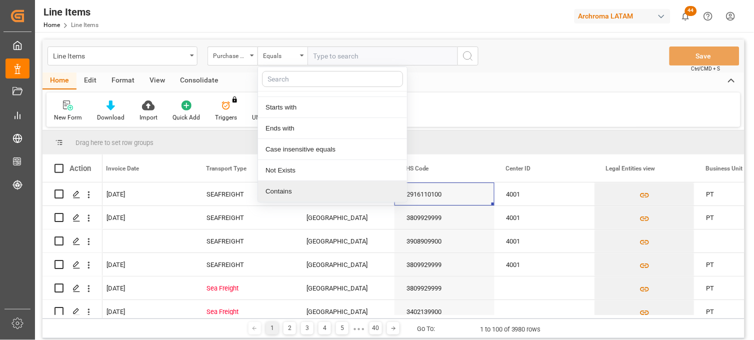
click at [284, 189] on div "Contains" at bounding box center [332, 191] width 149 height 21
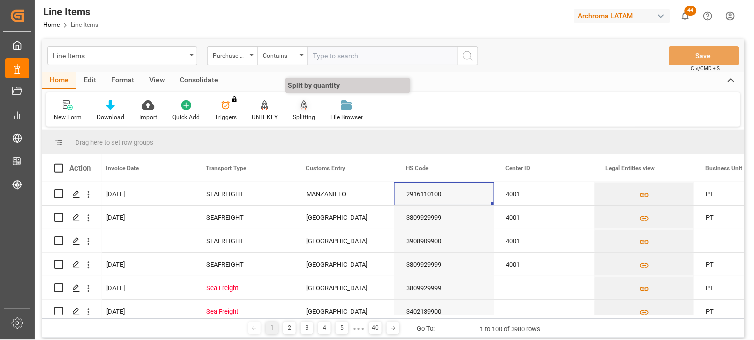
paste input "4504650907"
paste input "4504653441"
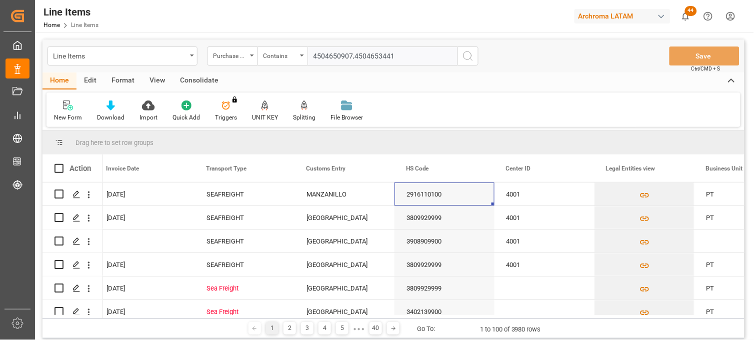
type input "4504650907,4504653441"
click at [466, 57] on icon "search button" at bounding box center [468, 56] width 12 height 12
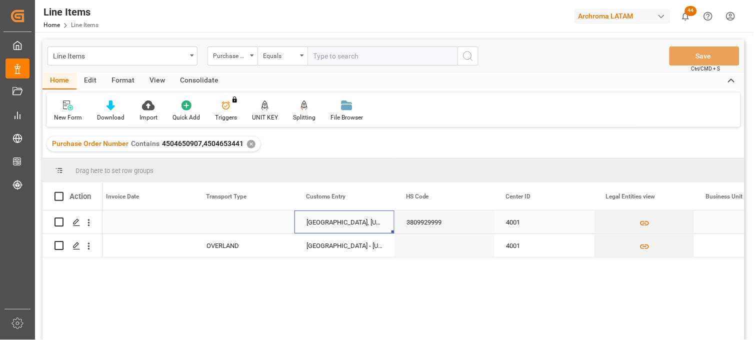
click at [336, 225] on div "Laredo, Texas US" at bounding box center [344, 221] width 100 height 23
click at [223, 244] on div "OVERLAND" at bounding box center [244, 245] width 76 height 23
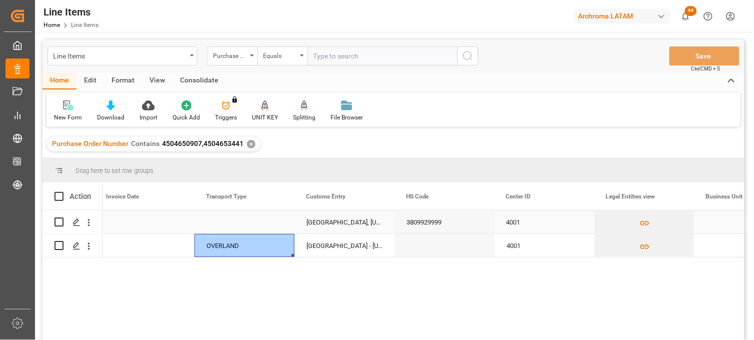
click at [232, 222] on div "Press SPACE to select this row." at bounding box center [244, 221] width 100 height 23
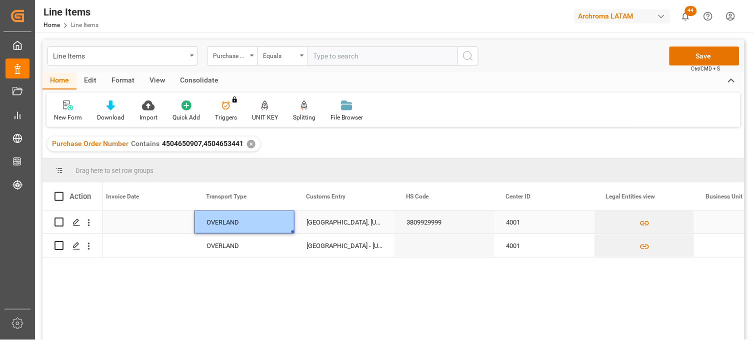
click at [338, 223] on div "Laredo, Texas US" at bounding box center [344, 221] width 100 height 23
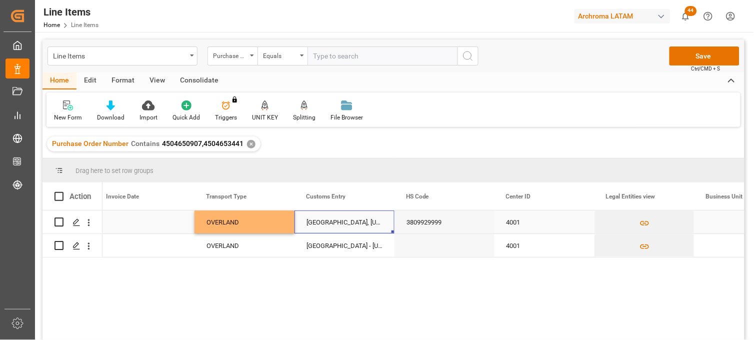
click at [331, 222] on div "Laredo, Texas US" at bounding box center [344, 221] width 100 height 23
drag, startPoint x: 369, startPoint y: 230, endPoint x: 287, endPoint y: 218, distance: 82.4
type input "LAREDO"
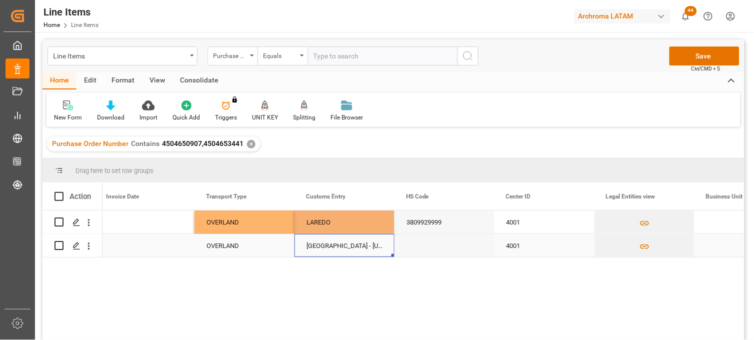
click at [340, 252] on div "Laredo - Texas, USA" at bounding box center [344, 245] width 100 height 23
click at [346, 226] on div "LAREDO" at bounding box center [344, 221] width 100 height 23
drag, startPoint x: 392, startPoint y: 232, endPoint x: 392, endPoint y: 245, distance: 12.5
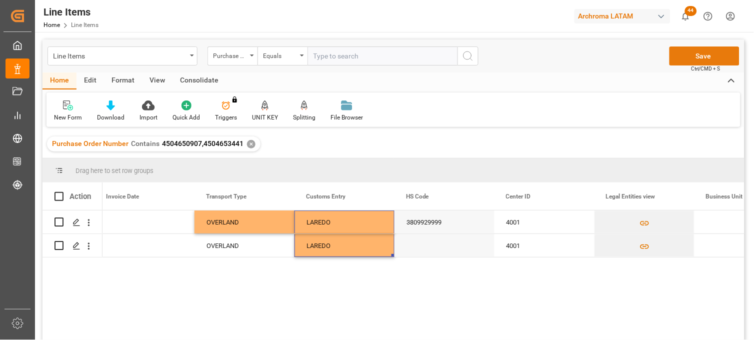
click at [720, 52] on button "Save" at bounding box center [704, 55] width 70 height 19
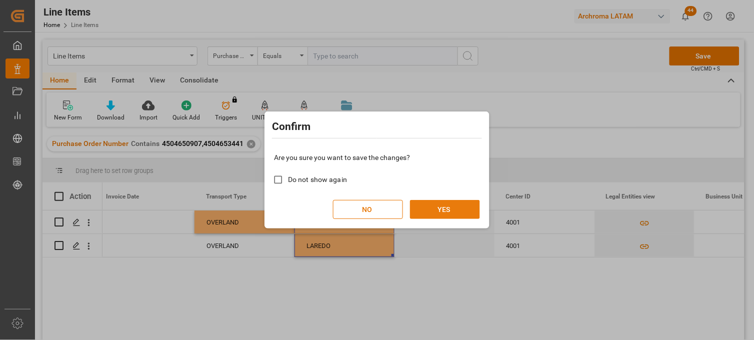
click at [442, 210] on button "YES" at bounding box center [445, 209] width 70 height 19
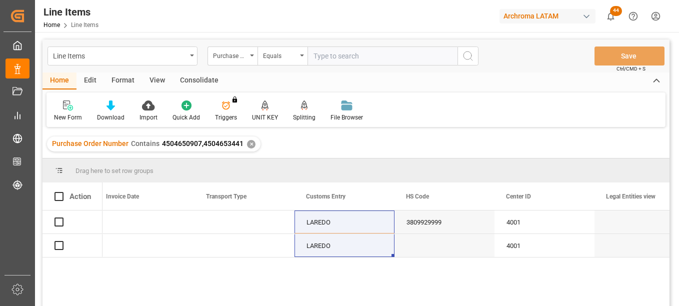
scroll to position [0, 2507]
click at [250, 146] on div "✕" at bounding box center [251, 144] width 8 height 8
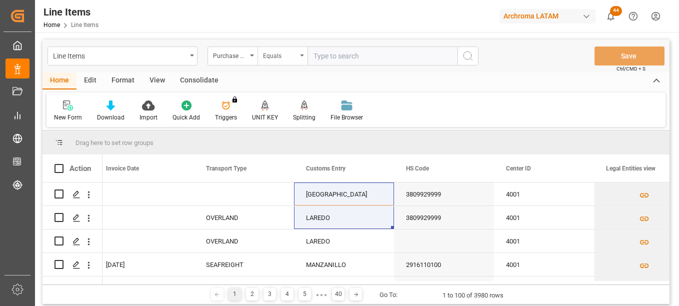
click at [289, 55] on div "Equals" at bounding box center [280, 54] width 34 height 11
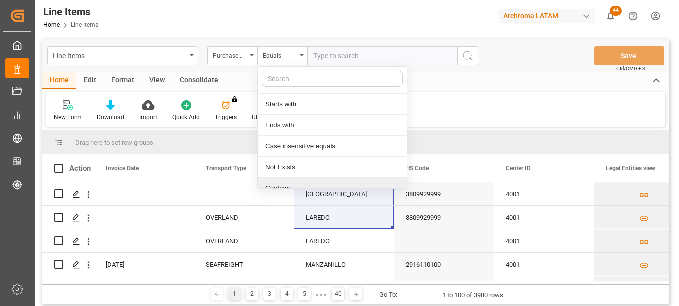
scroll to position [71, 0]
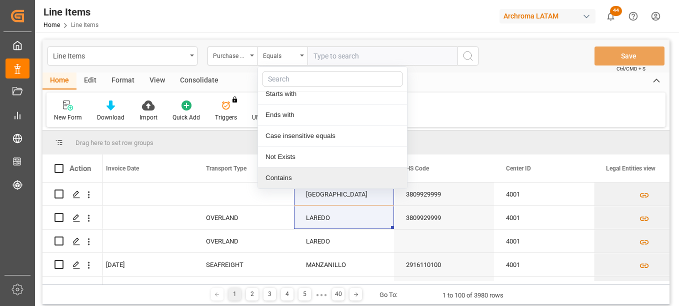
click at [298, 178] on div "Contains" at bounding box center [332, 177] width 149 height 21
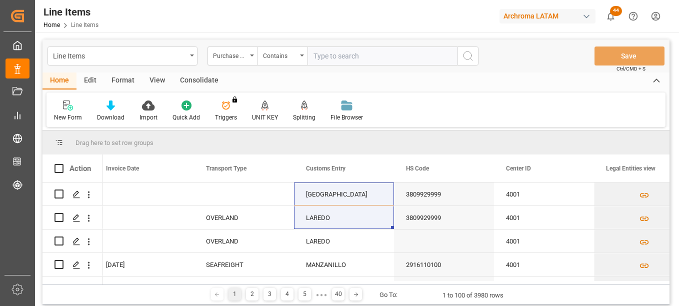
paste input "4504640909 4504653011 4504638435 4504638482 4504653014 4504653007 4504649941 45…"
click at [413, 56] on input "4504640909 4504653011 4504638435 4504638482 4504653014 4504653007 4504649941 45…" at bounding box center [382, 55] width 150 height 19
click at [444, 56] on input "4504640909 4504653011 4504638435 4504638482 4504653014 4504653007 4504649941 45…" at bounding box center [382, 55] width 150 height 19
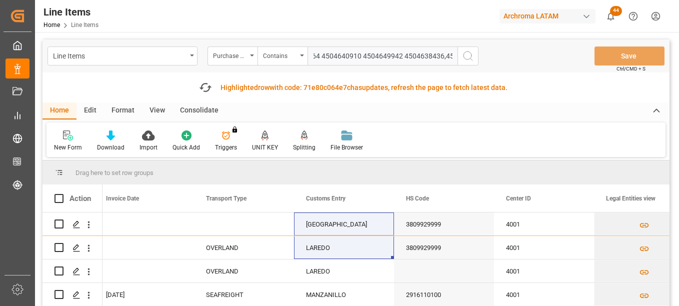
scroll to position [0, 569]
click at [403, 57] on input "4504640909 4504653011 4504638435 4504638482 4504653014 4504653007 4504649941 45…" at bounding box center [382, 55] width 150 height 19
click at [438, 57] on input "4504640909 4504653011 4504638435 4504638482 4504653014 4504653007 4504649941 45…" at bounding box center [382, 55] width 150 height 19
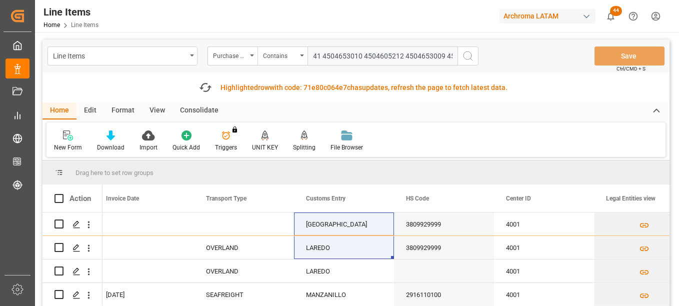
click at [444, 56] on input "4504640909 4504653011 4504638435 4504638482 4504653014 4504653007 4504649941 45…" at bounding box center [382, 55] width 150 height 19
click at [433, 55] on input "4504640909 4504653011 4504638435 4504638482 4504653014 4504653007 4504649941 45…" at bounding box center [382, 55] width 150 height 19
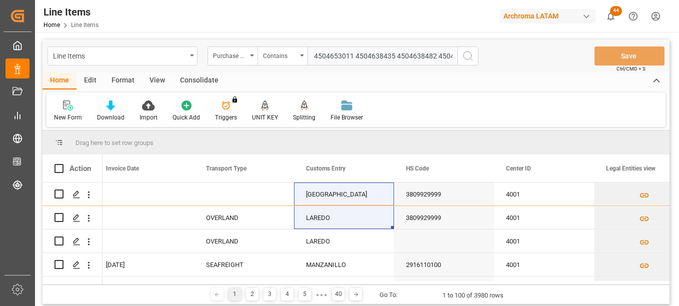
scroll to position [0, 39]
click at [439, 57] on input "4504640909 4504653011 4504638435 4504638482 4504653014,4504653007,4504649941,45…" at bounding box center [382, 55] width 150 height 19
click at [354, 57] on input "4504640909 4504653011,4504638435,4504638482,4504653014,4504653007,4504649941,45…" at bounding box center [382, 55] width 150 height 19
type input "4504640909,4504653011,4504638435,4504638482,4504653014,4504653007,4504649941,45…"
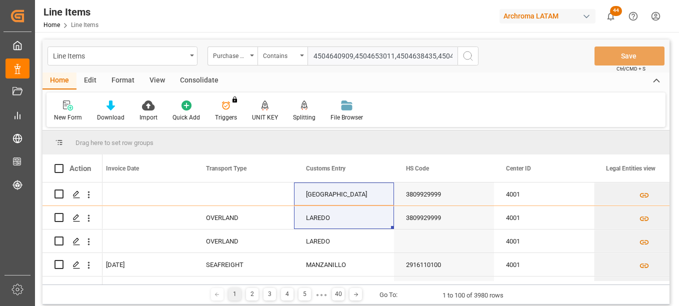
click at [465, 59] on icon "search button" at bounding box center [468, 56] width 12 height 12
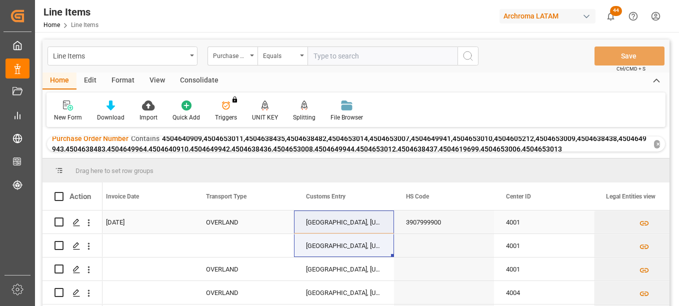
click at [333, 222] on div "Laredo, Texas" at bounding box center [344, 221] width 100 height 23
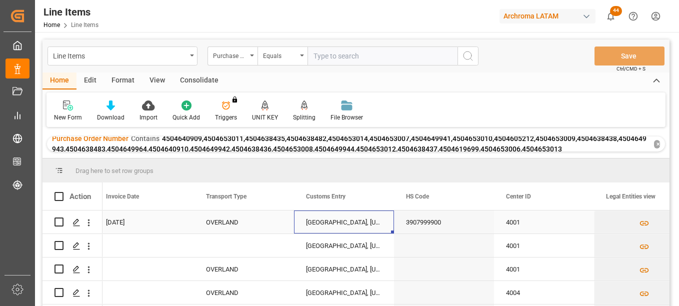
click at [337, 222] on div "Laredo, Texas" at bounding box center [344, 221] width 100 height 23
drag, startPoint x: 336, startPoint y: 224, endPoint x: 288, endPoint y: 216, distance: 48.6
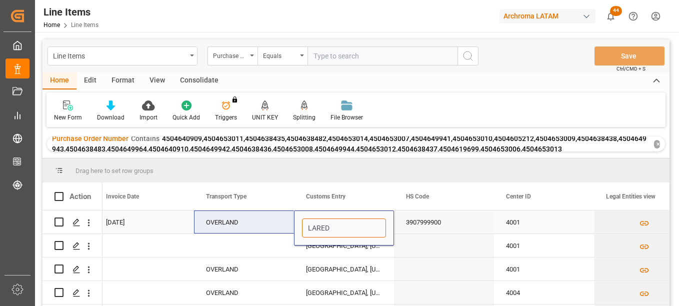
type input "LAREDO"
click at [325, 251] on div "Laredo, Texas" at bounding box center [344, 245] width 100 height 23
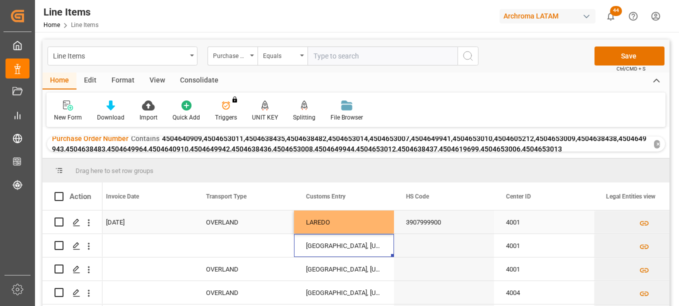
click at [237, 219] on div "OVERLAND" at bounding box center [244, 222] width 76 height 23
drag, startPoint x: 293, startPoint y: 232, endPoint x: 288, endPoint y: 246, distance: 14.9
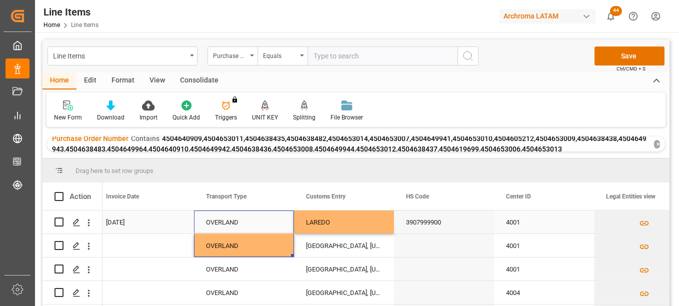
click at [343, 226] on div "LAREDO" at bounding box center [344, 221] width 100 height 23
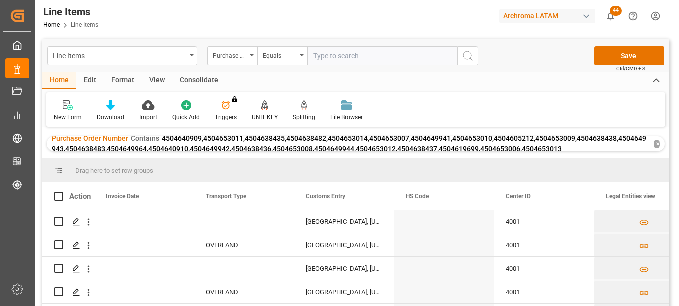
scroll to position [469, 0]
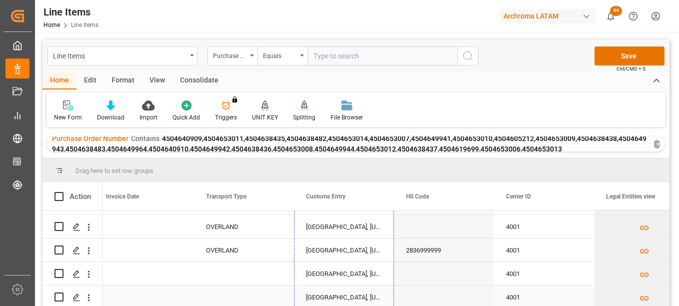
drag, startPoint x: 392, startPoint y: 233, endPoint x: 374, endPoint y: 293, distance: 63.1
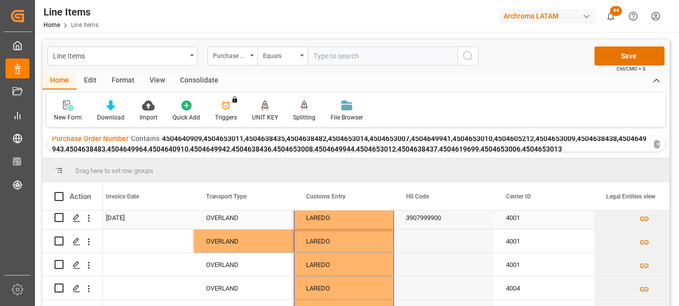
scroll to position [0, 0]
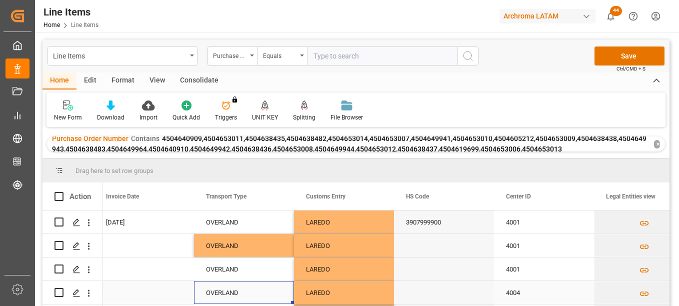
click at [236, 294] on div "OVERLAND" at bounding box center [244, 292] width 76 height 23
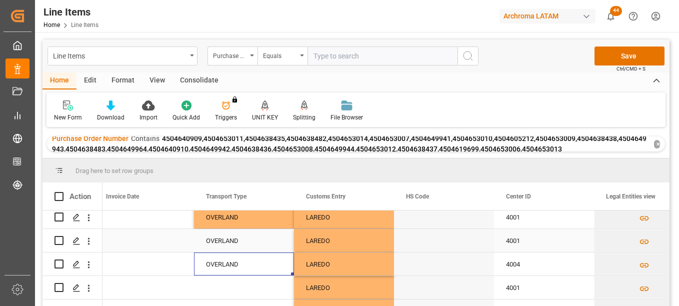
scroll to position [50, 0]
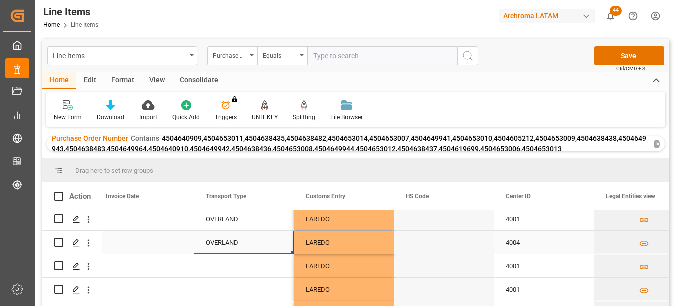
click at [293, 252] on div "OVERLAND" at bounding box center [244, 242] width 100 height 23
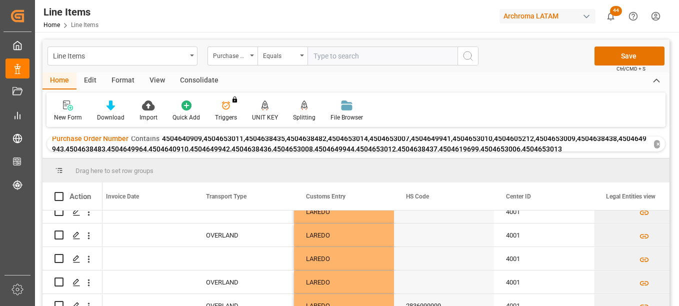
scroll to position [469, 0]
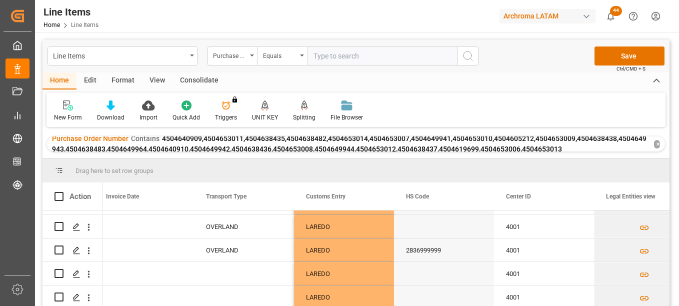
drag, startPoint x: 292, startPoint y: 252, endPoint x: 289, endPoint y: 309, distance: 56.5
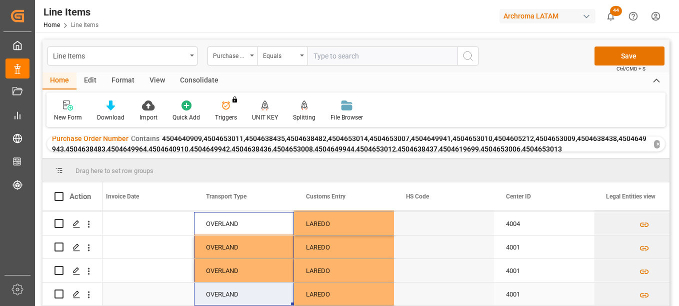
scroll to position [119, 0]
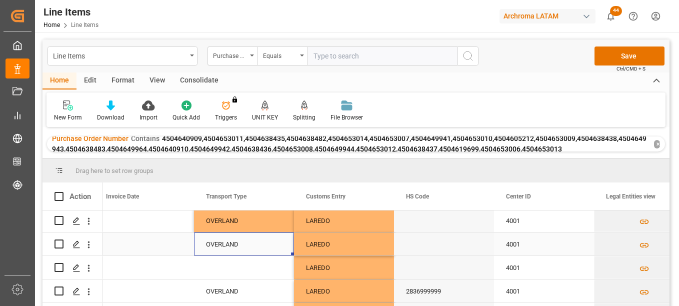
click at [276, 249] on div "OVERLAND" at bounding box center [244, 244] width 76 height 23
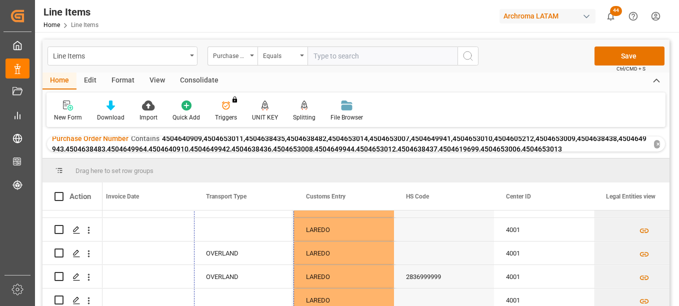
scroll to position [469, 0]
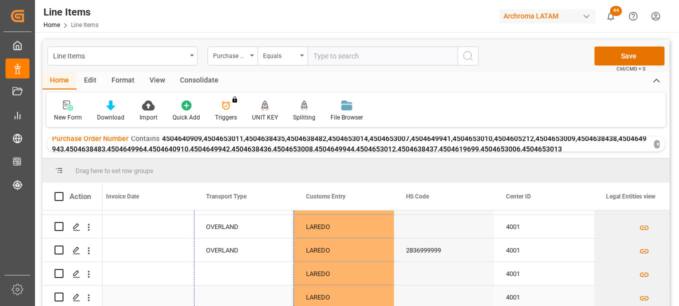
drag, startPoint x: 292, startPoint y: 255, endPoint x: 281, endPoint y: 301, distance: 47.8
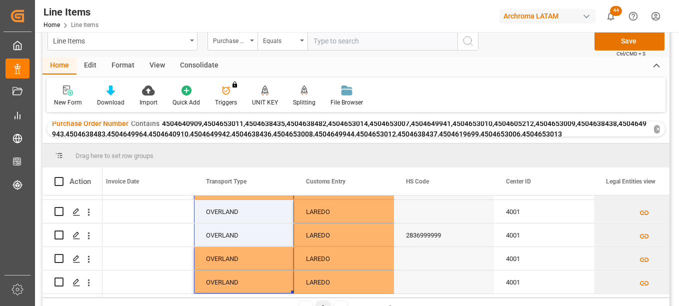
scroll to position [0, 0]
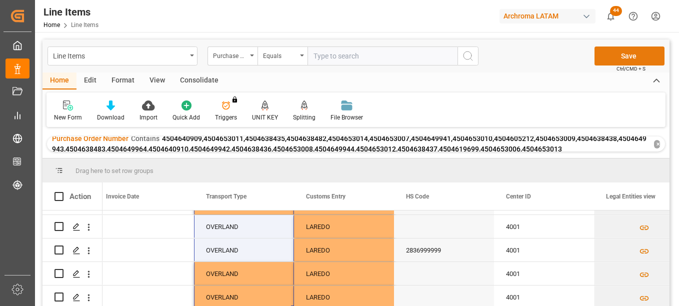
click at [633, 53] on button "Save" at bounding box center [629, 55] width 70 height 19
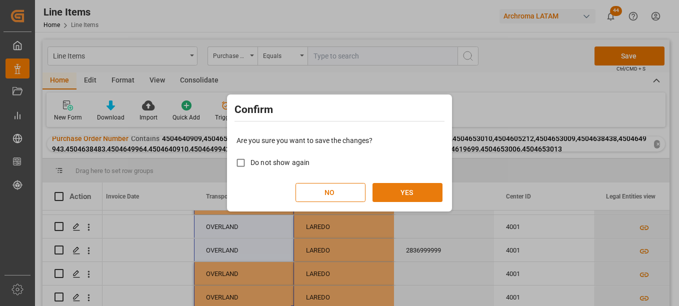
click at [401, 196] on button "YES" at bounding box center [407, 192] width 70 height 19
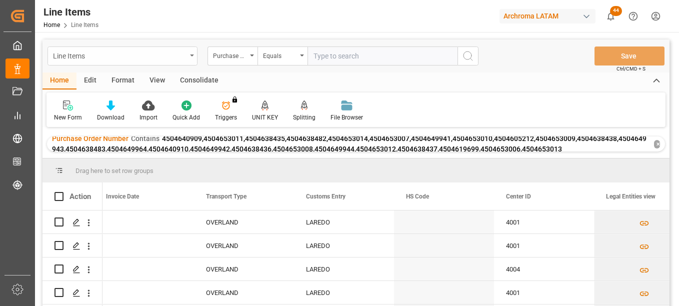
click at [190, 54] on div "Line Items" at bounding box center [122, 55] width 150 height 19
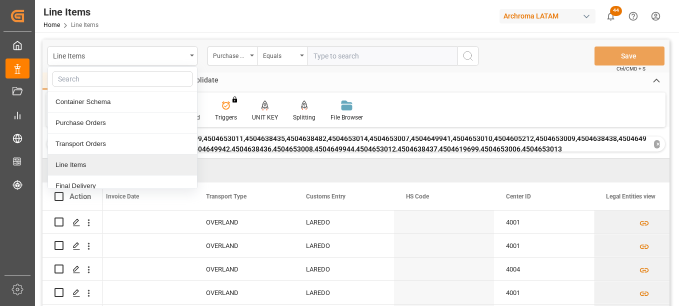
click at [82, 164] on div "Line Items" at bounding box center [122, 164] width 149 height 21
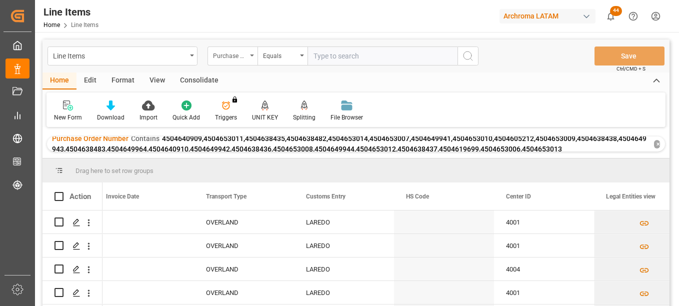
drag, startPoint x: 252, startPoint y: 56, endPoint x: 251, endPoint y: 61, distance: 5.6
click at [251, 56] on icon "open menu" at bounding box center [252, 55] width 4 height 2
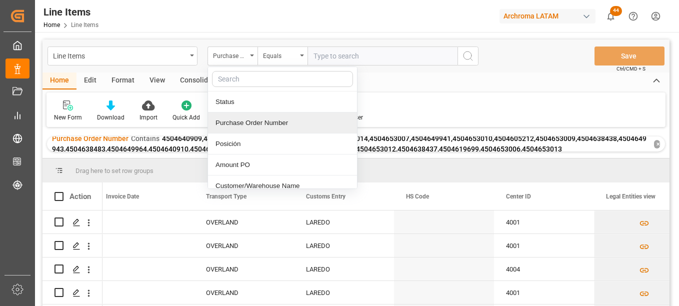
click at [255, 127] on div "Purchase Order Number" at bounding box center [282, 122] width 149 height 21
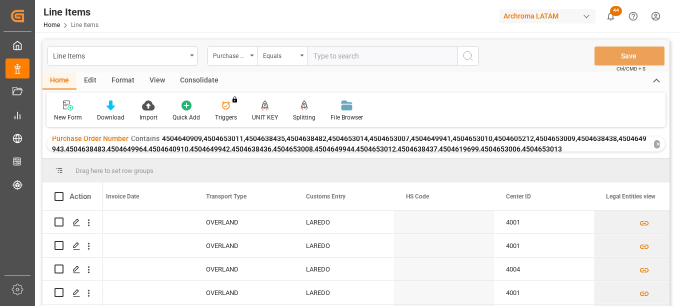
click at [656, 144] on div "✕" at bounding box center [657, 144] width 6 height 8
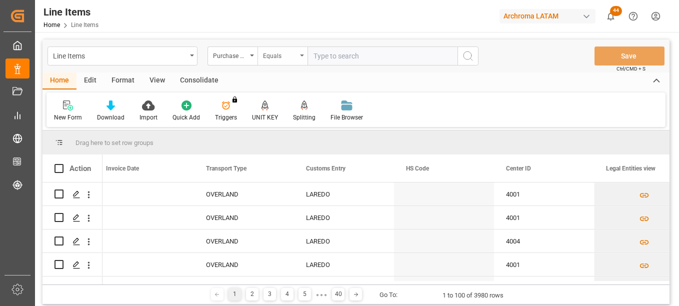
click at [297, 55] on div "Equals" at bounding box center [282, 55] width 50 height 19
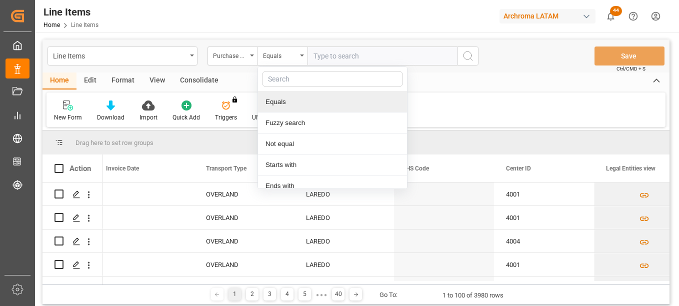
click at [326, 59] on input "text" at bounding box center [382, 55] width 150 height 19
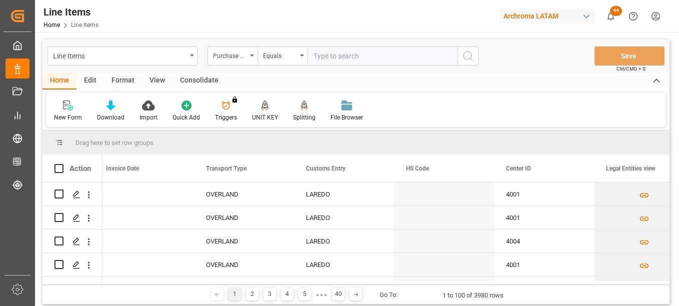
paste input "4504638977"
type input "4504638977"
click at [464, 53] on circle "search button" at bounding box center [467, 55] width 8 height 8
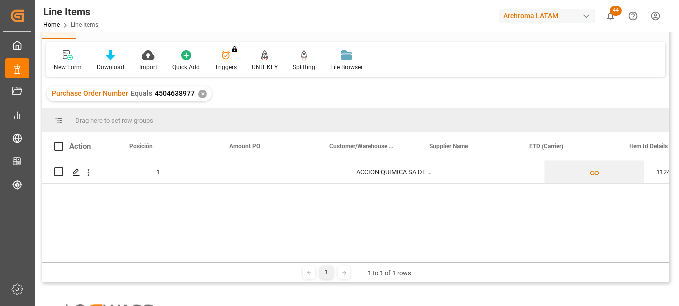
scroll to position [0, 139]
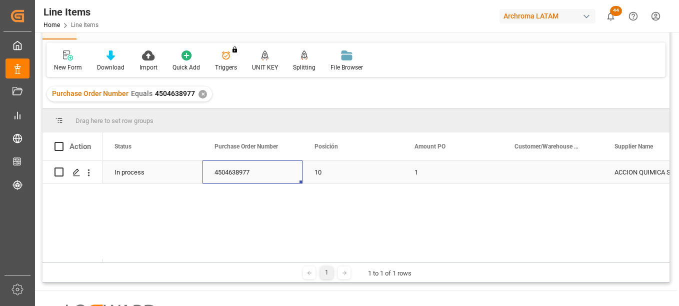
click at [239, 171] on div "4504638977" at bounding box center [252, 171] width 100 height 23
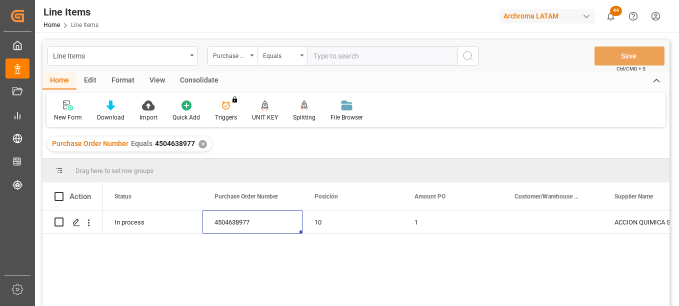
click at [203, 144] on div "✕" at bounding box center [202, 144] width 8 height 8
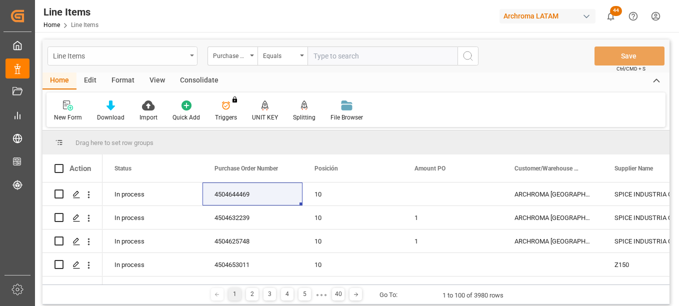
click at [186, 60] on div "Line Items" at bounding box center [122, 55] width 150 height 19
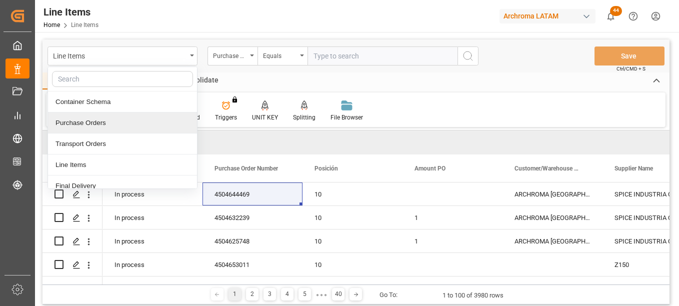
click at [117, 125] on div "Purchase Orders" at bounding box center [122, 122] width 149 height 21
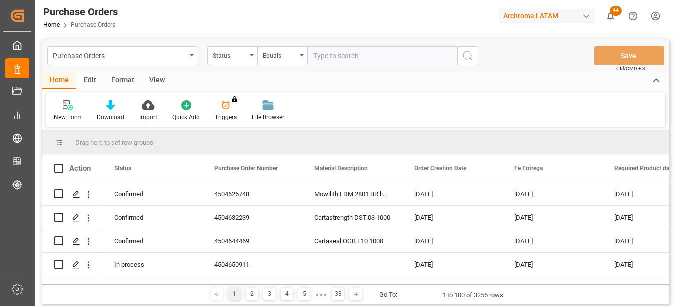
click at [240, 57] on div "Status" at bounding box center [230, 54] width 34 height 11
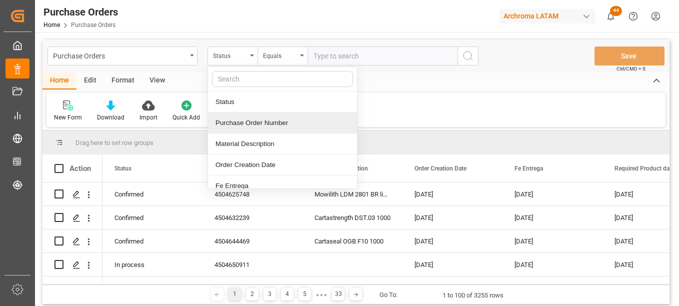
click at [250, 125] on div "Purchase Order Number" at bounding box center [282, 122] width 149 height 21
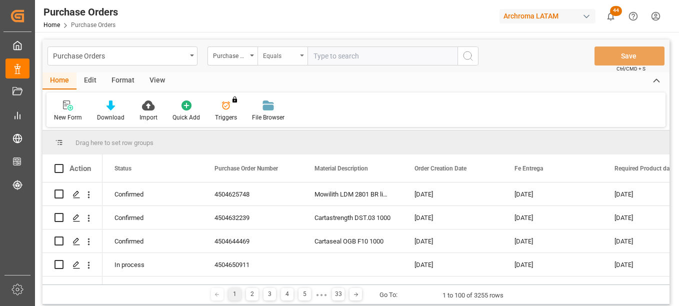
click at [274, 46] on div "Purchase Orders Purchase Order Number Equals Save Ctrl/CMD + S" at bounding box center [355, 55] width 627 height 33
click at [334, 57] on input "text" at bounding box center [382, 55] width 150 height 19
paste input "4504638977"
type input "4504638977"
click at [471, 58] on icon "search button" at bounding box center [468, 56] width 12 height 12
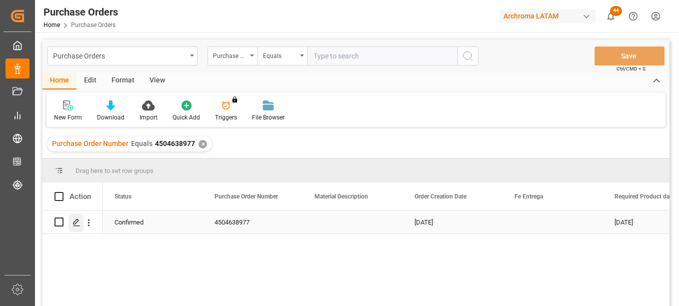
click at [75, 225] on icon "Press SPACE to select this row." at bounding box center [76, 222] width 8 height 8
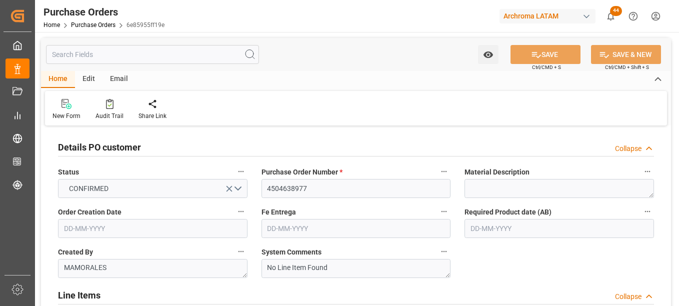
type input "[DATE]"
type input "25-07-2025"
type input "14-07-2025"
type input "[DATE]"
click at [101, 23] on link "Purchase Orders" at bounding box center [93, 24] width 44 height 7
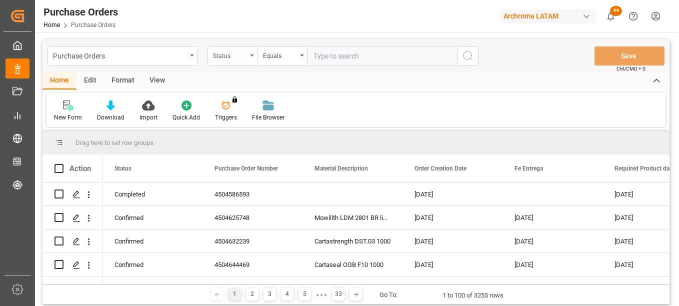
click at [241, 60] on div "Status" at bounding box center [232, 55] width 50 height 19
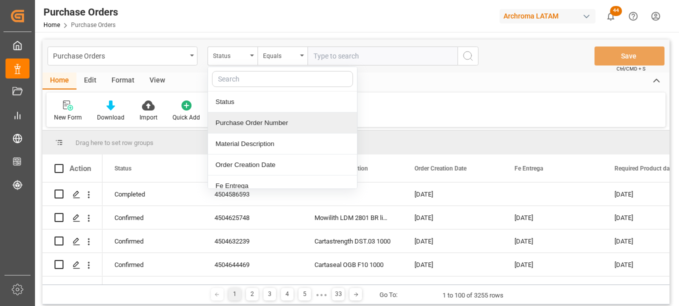
click at [255, 121] on div "Purchase Order Number" at bounding box center [282, 122] width 149 height 21
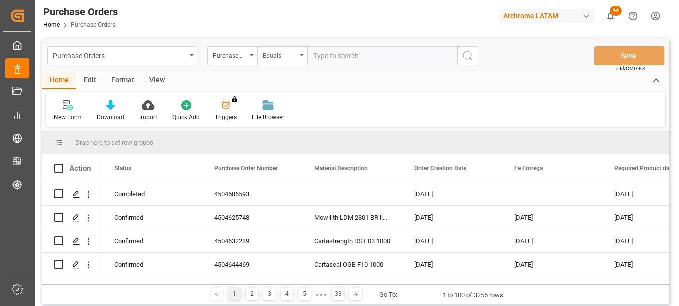
click at [285, 56] on div "Equals" at bounding box center [280, 54] width 34 height 11
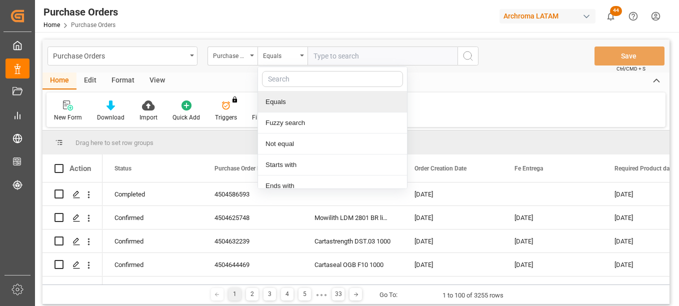
click at [326, 60] on input "text" at bounding box center [382, 55] width 150 height 19
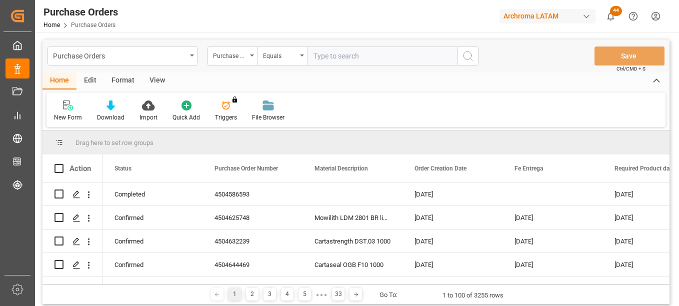
paste input "4504634517"
type input "4504634517"
click at [470, 55] on icon "search button" at bounding box center [468, 56] width 12 height 12
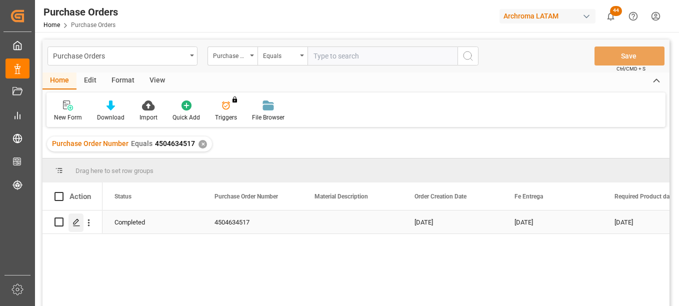
click at [76, 222] on polygon "Press SPACE to select this row." at bounding box center [75, 221] width 5 height 5
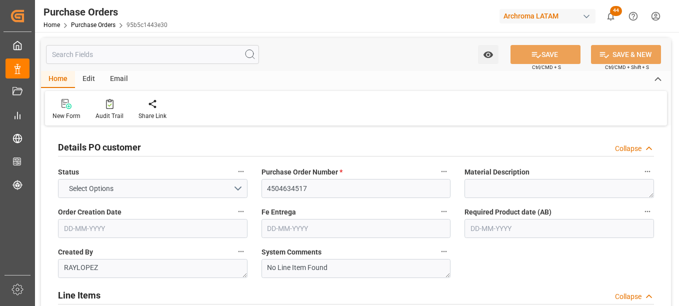
type input "1"
type input "23-06-2025"
type input "[DATE]"
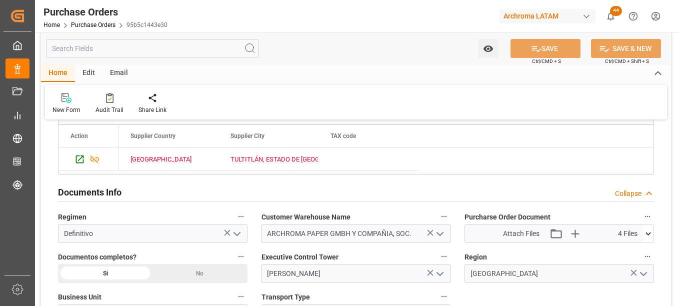
scroll to position [650, 0]
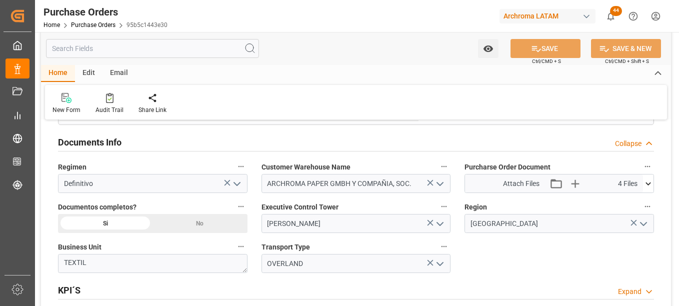
click at [649, 184] on icon at bounding box center [647, 183] width 5 height 3
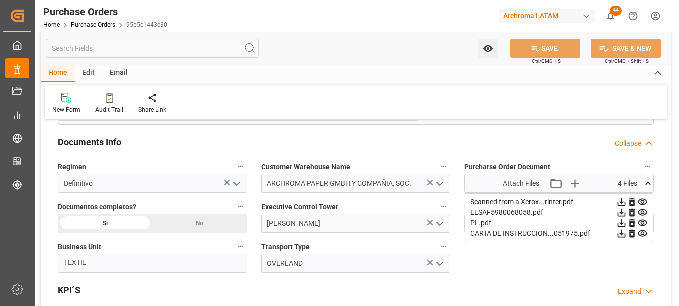
click at [627, 212] on icon at bounding box center [621, 212] width 10 height 10
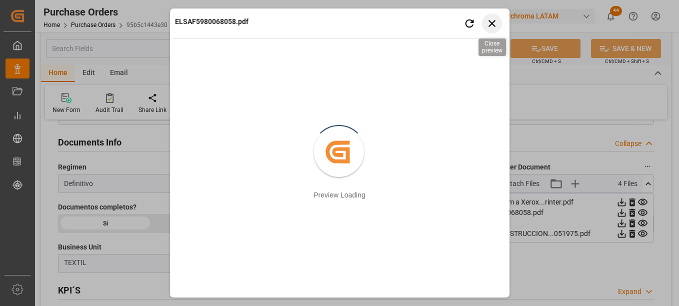
click at [497, 25] on icon "button" at bounding box center [491, 23] width 12 height 12
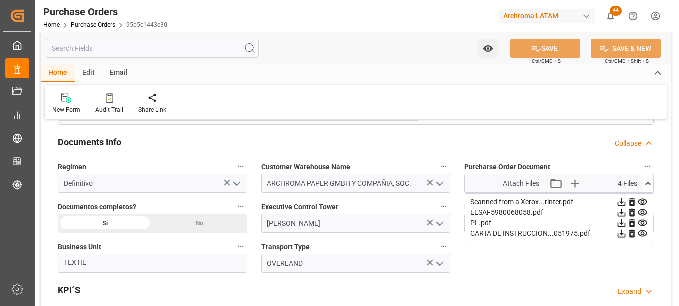
click at [627, 200] on icon at bounding box center [621, 202] width 10 height 10
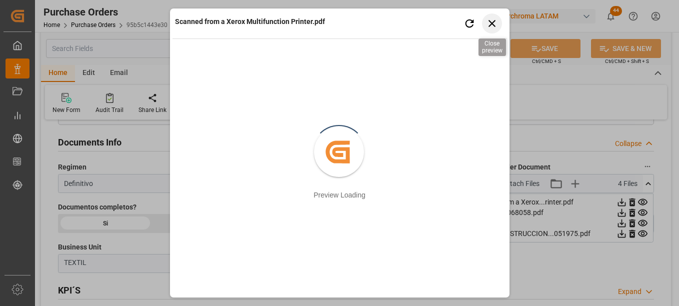
click at [491, 20] on icon "button" at bounding box center [491, 23] width 12 height 12
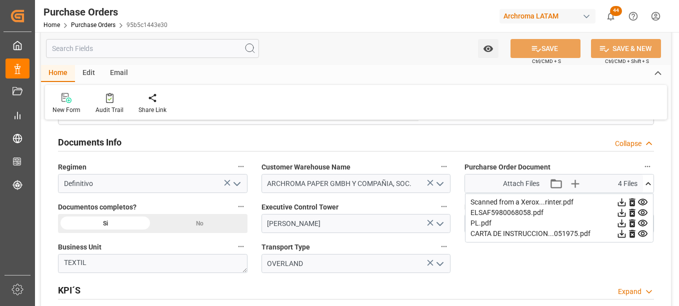
click at [627, 233] on icon at bounding box center [621, 233] width 10 height 10
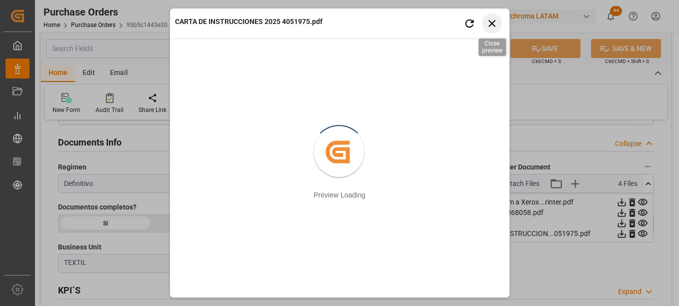
click at [492, 24] on icon "button" at bounding box center [491, 23] width 7 height 7
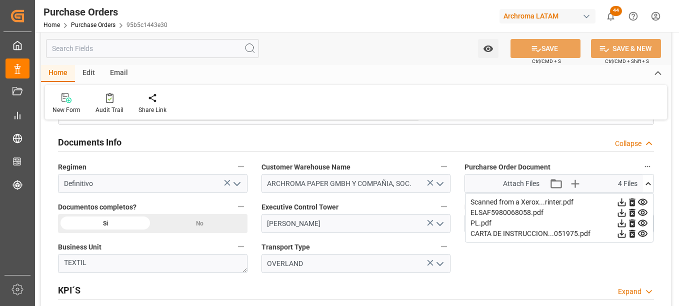
click at [627, 221] on icon at bounding box center [621, 223] width 10 height 10
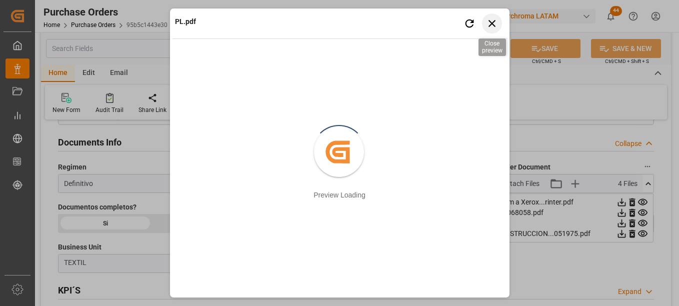
click at [497, 22] on icon "button" at bounding box center [491, 23] width 12 height 12
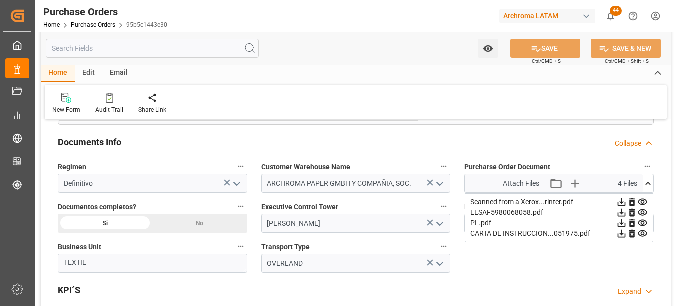
click at [627, 210] on icon at bounding box center [621, 212] width 10 height 10
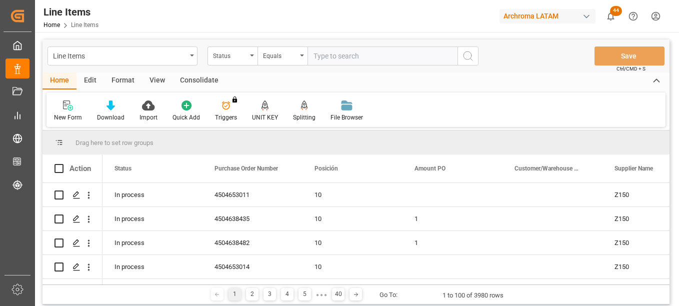
click at [86, 175] on div "Action" at bounding box center [72, 168] width 60 height 28
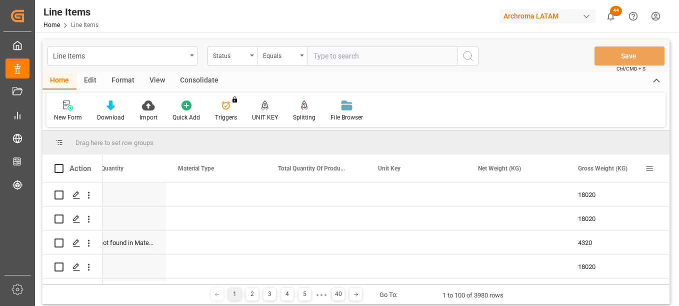
scroll to position [0, 1536]
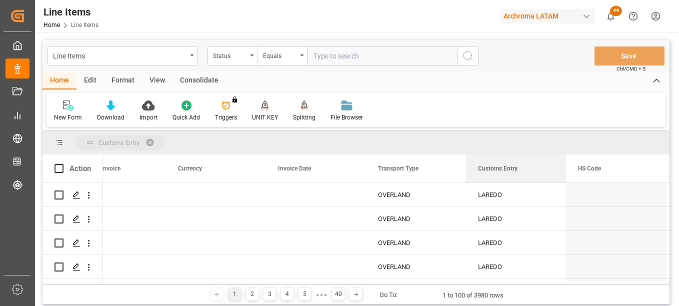
drag, startPoint x: 493, startPoint y: 170, endPoint x: 472, endPoint y: 149, distance: 29.3
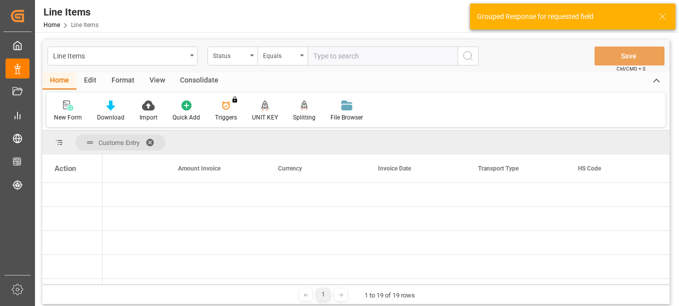
click at [77, 169] on div "Action" at bounding box center [72, 168] width 60 height 28
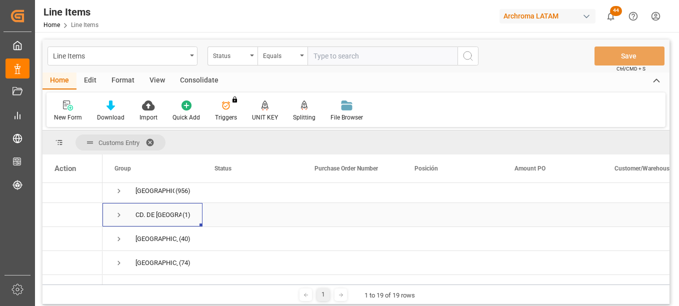
click at [121, 215] on span "Press SPACE to select this row." at bounding box center [118, 214] width 9 height 9
click at [342, 237] on div "4504638977" at bounding box center [352, 238] width 100 height 23
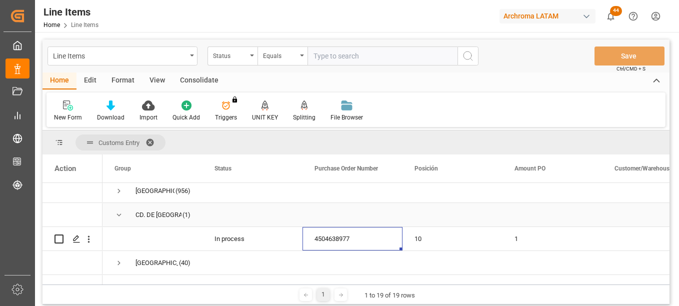
click at [120, 216] on span "Press SPACE to select this row." at bounding box center [118, 214] width 9 height 9
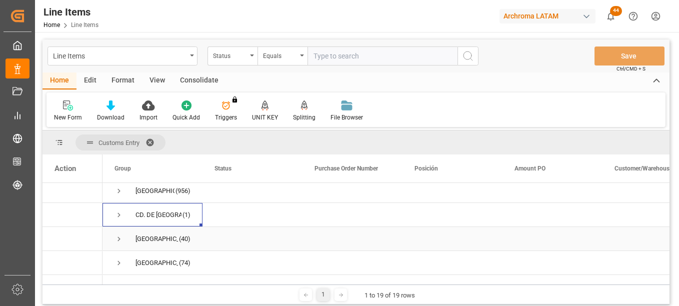
scroll to position [150, 0]
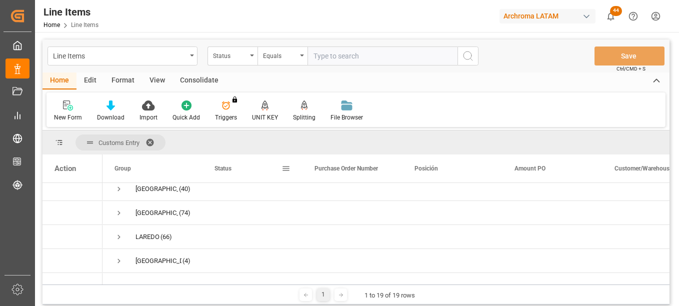
click at [203, 163] on div "Status" at bounding box center [252, 168] width 100 height 28
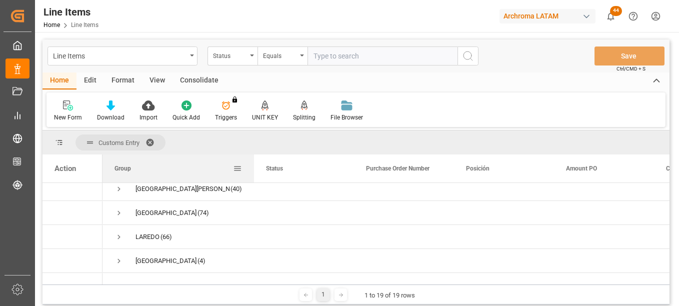
drag, startPoint x: 201, startPoint y: 163, endPoint x: 253, endPoint y: 165, distance: 52.0
click at [253, 165] on div at bounding box center [254, 168] width 4 height 28
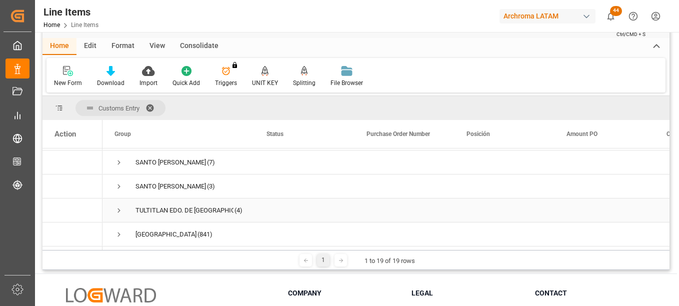
scroll to position [50, 0]
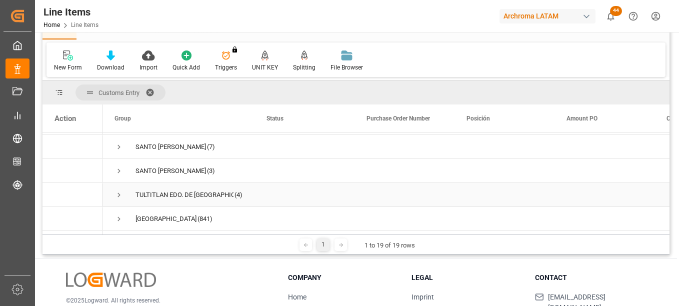
click at [120, 191] on span "Press SPACE to select this row." at bounding box center [118, 194] width 9 height 9
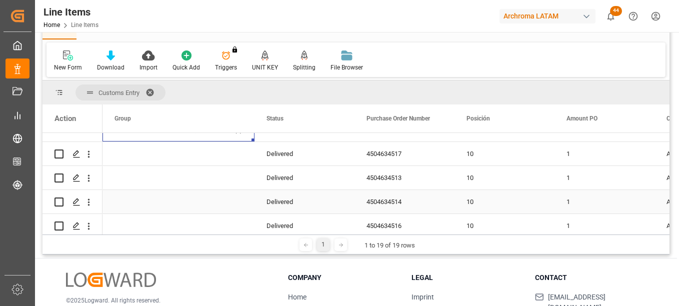
scroll to position [407, 0]
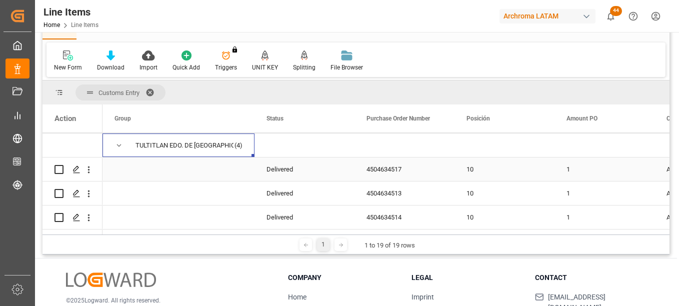
click at [392, 172] on div "4504634517" at bounding box center [404, 168] width 100 height 23
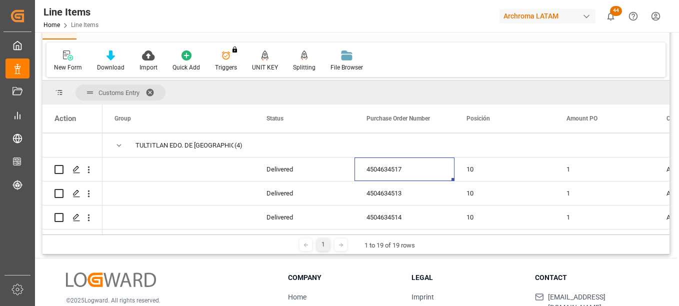
click at [153, 90] on span at bounding box center [153, 92] width 16 height 9
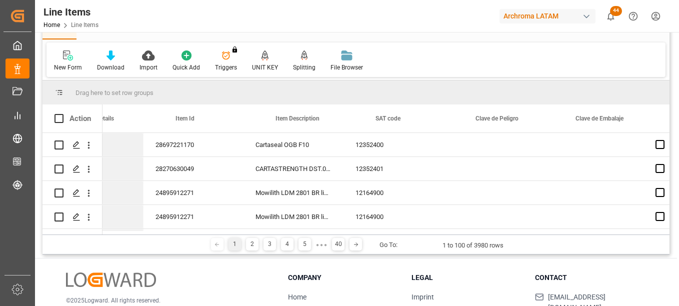
scroll to position [0, 845]
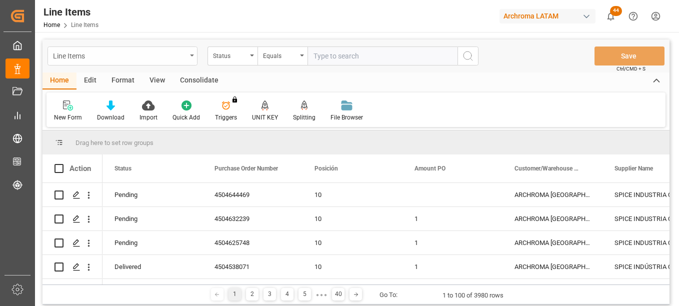
click at [186, 54] on div "Line Items" at bounding box center [122, 55] width 150 height 19
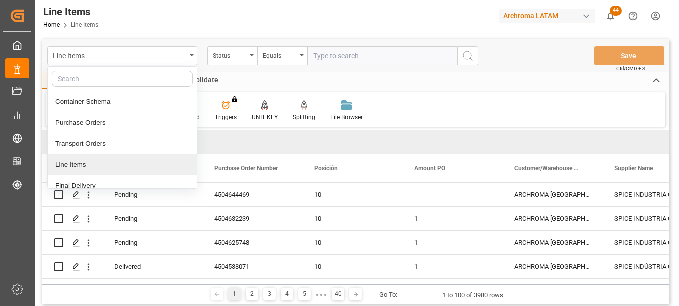
click at [75, 165] on div "Line Items" at bounding box center [122, 164] width 149 height 21
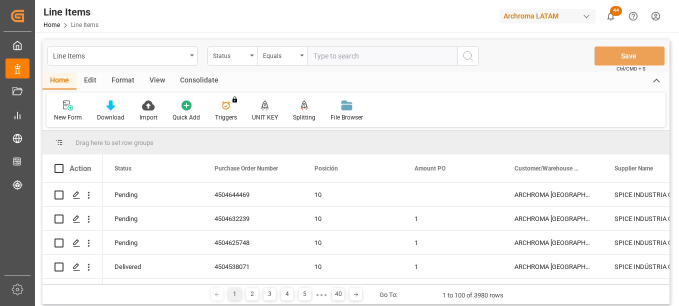
click at [112, 109] on icon at bounding box center [110, 105] width 8 height 10
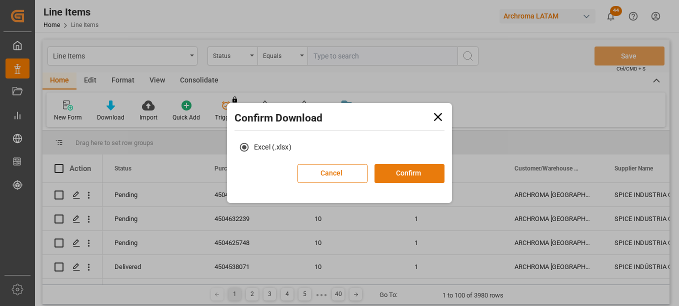
click at [427, 174] on button "Confirm" at bounding box center [409, 173] width 70 height 19
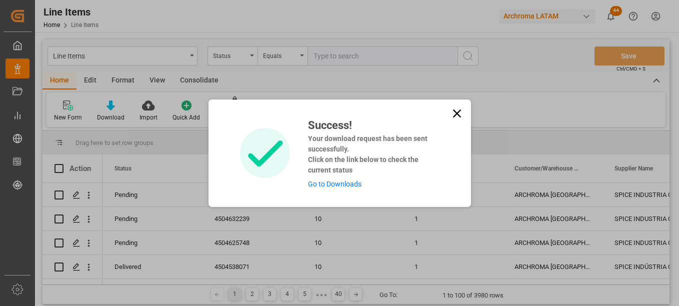
click at [345, 182] on link "Go to Downloads" at bounding box center [334, 184] width 53 height 8
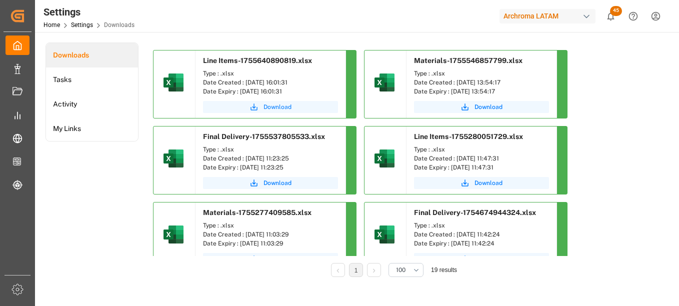
click at [281, 104] on span "Download" at bounding box center [277, 106] width 28 height 9
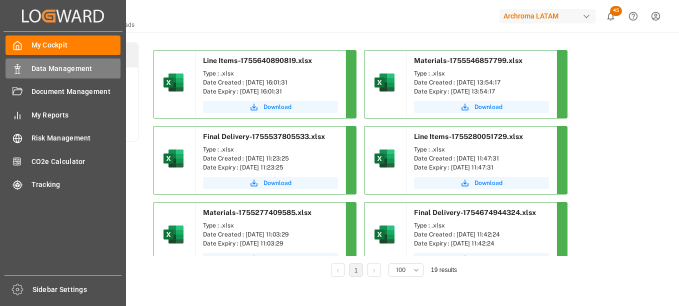
click at [50, 71] on span "Data Management" at bounding box center [75, 68] width 89 height 10
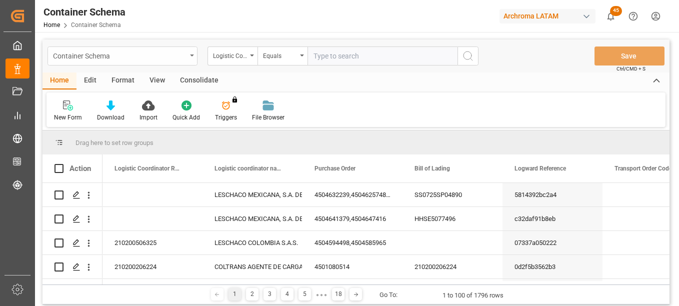
click at [187, 58] on div "Container Schema" at bounding box center [122, 55] width 150 height 19
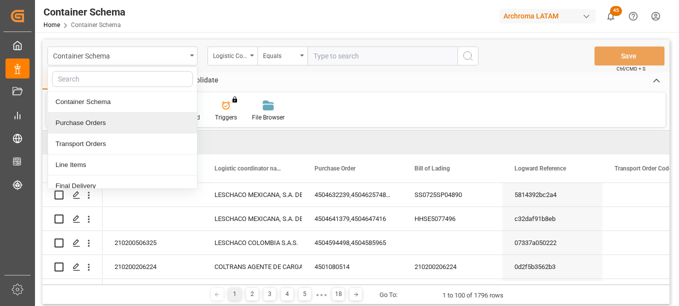
click at [136, 126] on div "Purchase Orders" at bounding box center [122, 122] width 149 height 21
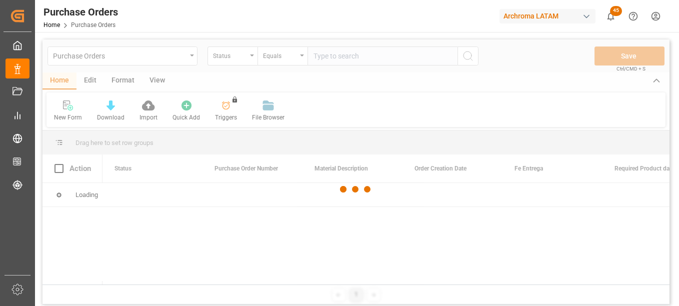
click at [227, 59] on div at bounding box center [355, 189] width 627 height 300
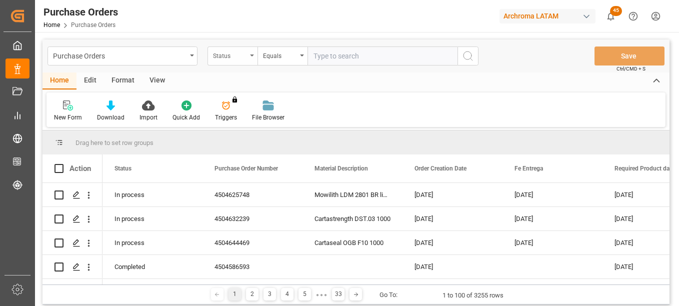
click at [243, 58] on div "Status" at bounding box center [230, 54] width 34 height 11
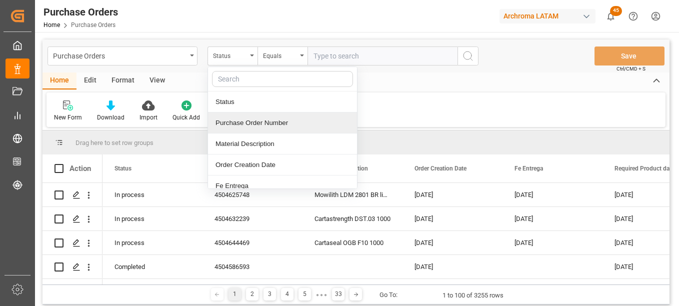
click at [247, 123] on div "Purchase Order Number" at bounding box center [282, 122] width 149 height 21
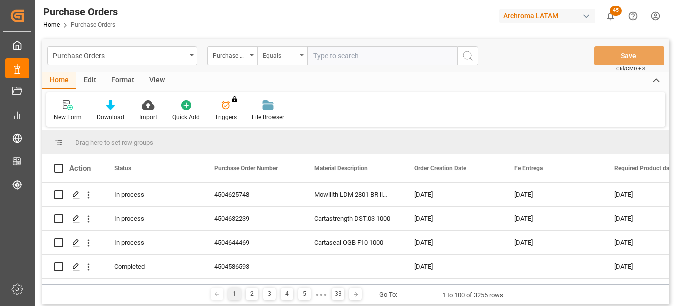
click at [299, 54] on div "Equals" at bounding box center [282, 55] width 50 height 19
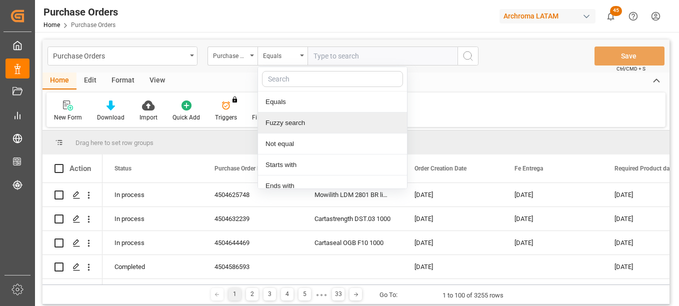
click at [294, 126] on div "Fuzzy search" at bounding box center [332, 122] width 149 height 21
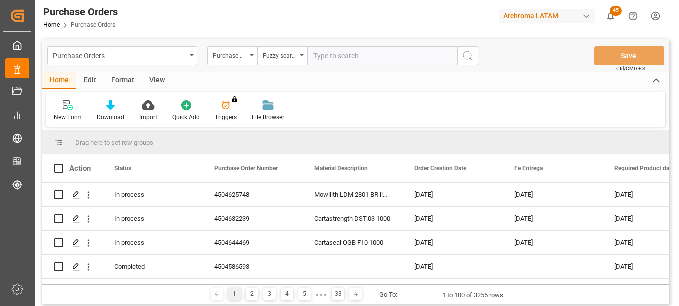
click at [326, 57] on input "text" at bounding box center [382, 55] width 150 height 19
paste input "4504638977"
type input "4504638977"
click at [469, 58] on icon "search button" at bounding box center [468, 56] width 12 height 12
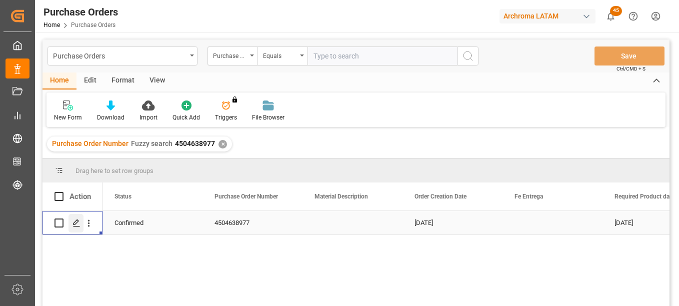
click at [77, 226] on line "Press SPACE to select this row." at bounding box center [76, 226] width 6 height 0
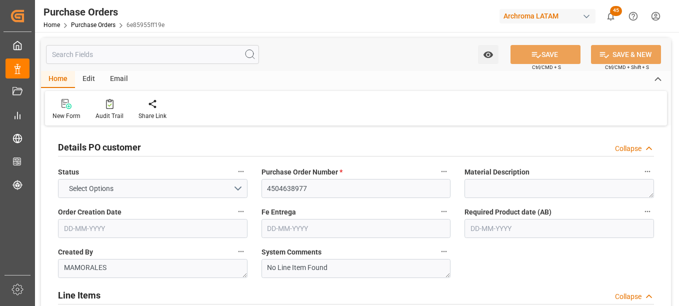
type input "1"
type input "[DATE]"
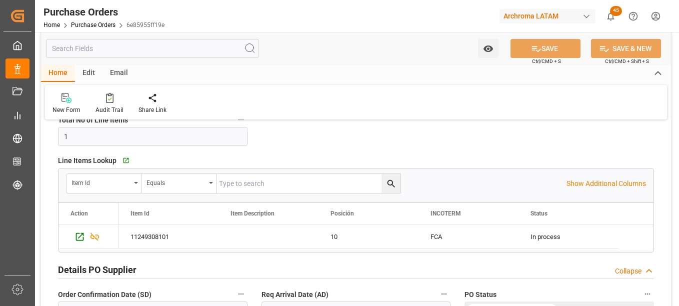
scroll to position [300, 0]
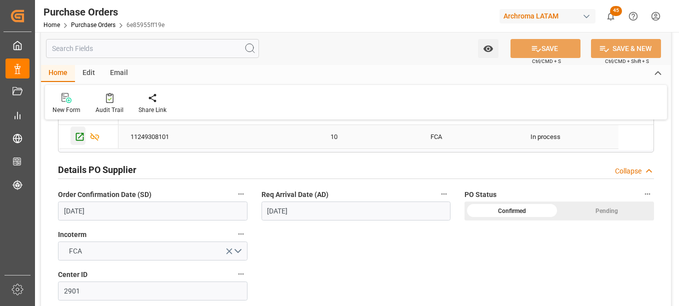
click at [81, 139] on icon "Press SPACE to select this row." at bounding box center [79, 136] width 10 height 10
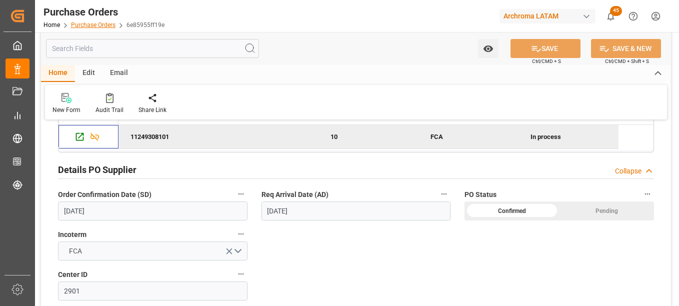
click at [93, 25] on link "Purchase Orders" at bounding box center [93, 24] width 44 height 7
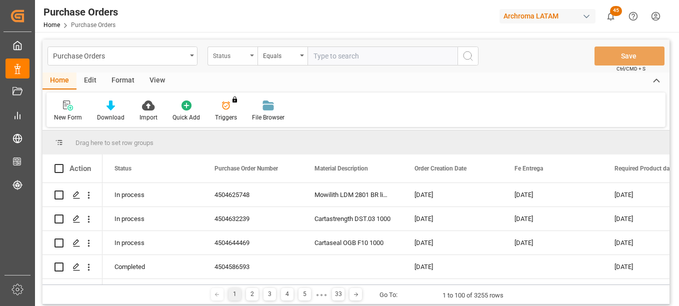
click at [241, 56] on div "Status" at bounding box center [230, 54] width 34 height 11
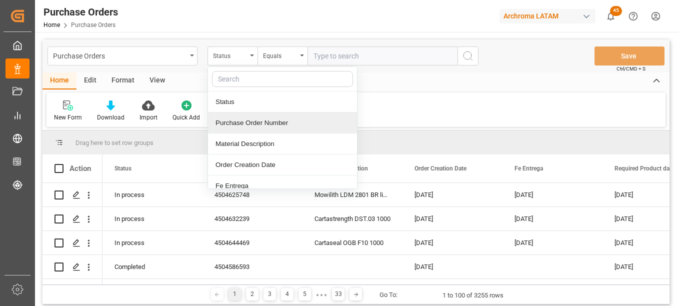
click at [247, 124] on div "Purchase Order Number" at bounding box center [282, 122] width 149 height 21
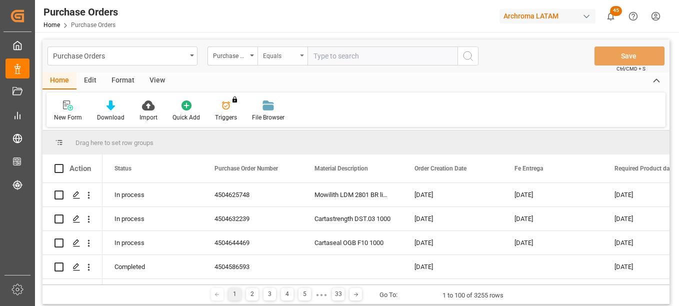
click at [284, 55] on div "Equals" at bounding box center [280, 54] width 34 height 11
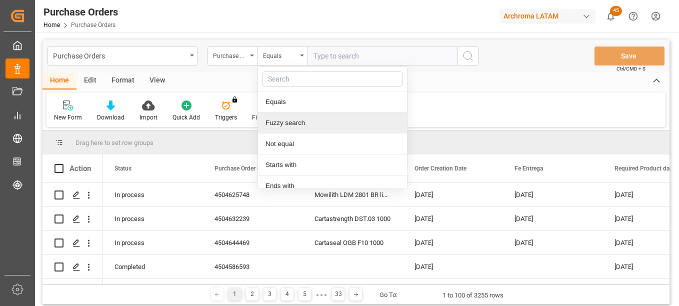
click at [300, 121] on div "Fuzzy search" at bounding box center [332, 122] width 149 height 21
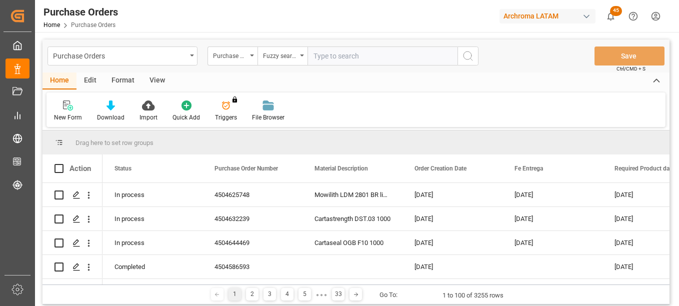
paste input "4504652430"
type input "4504652430"
click at [468, 55] on icon "search button" at bounding box center [468, 56] width 12 height 12
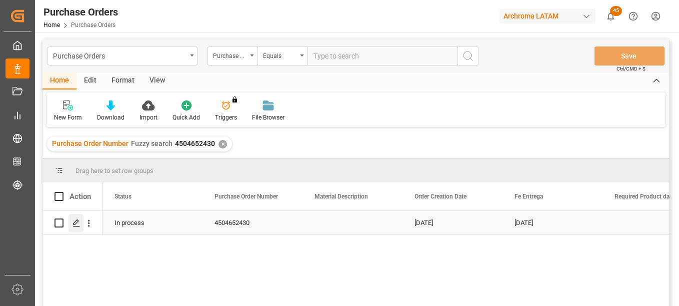
click at [73, 225] on icon "Press SPACE to select this row." at bounding box center [76, 223] width 8 height 8
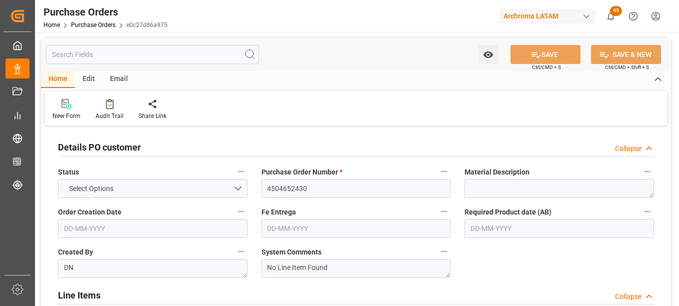
type input "3"
type input "[DATE]"
type input "20-08-2025"
type input "[DATE]"
type input "19-08-2025"
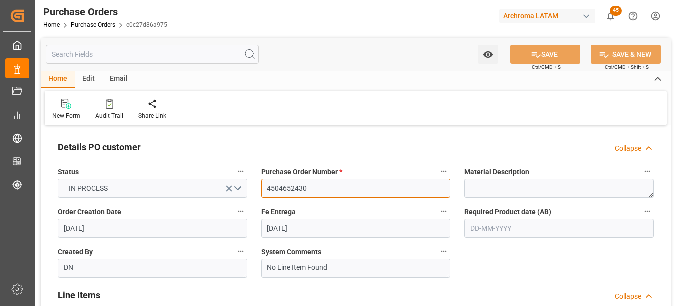
drag, startPoint x: 278, startPoint y: 185, endPoint x: 230, endPoint y: 178, distance: 48.5
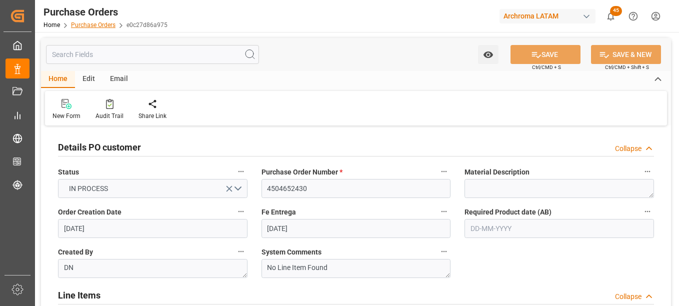
click at [98, 24] on link "Purchase Orders" at bounding box center [93, 24] width 44 height 7
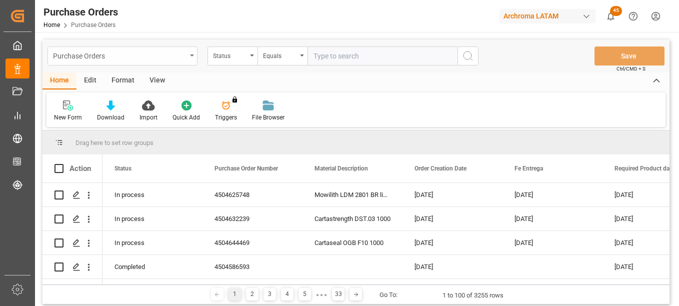
click at [191, 54] on icon "open menu" at bounding box center [192, 55] width 4 height 2
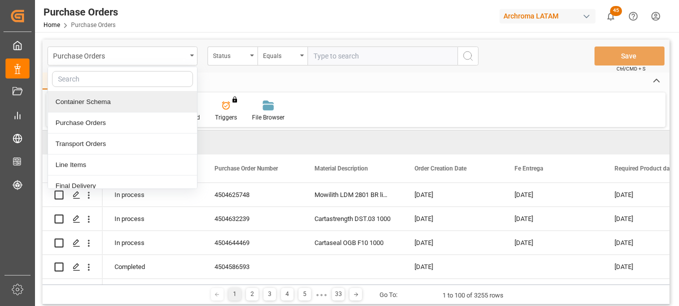
click at [106, 102] on div "Container Schema" at bounding box center [122, 101] width 149 height 21
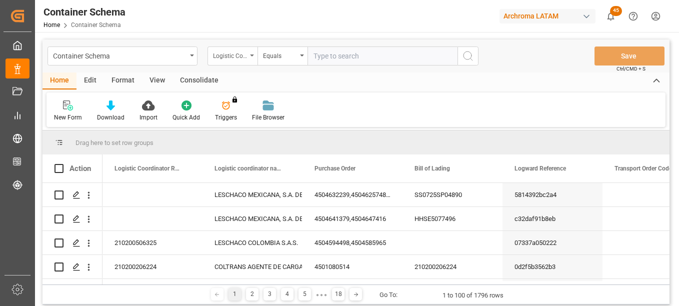
click at [243, 57] on div "Logistic Coordinator Reference Number" at bounding box center [230, 54] width 34 height 11
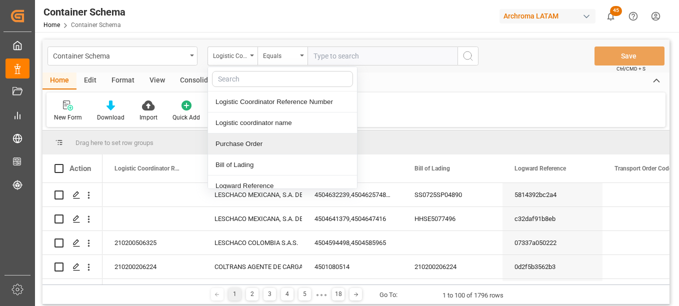
click at [230, 144] on div "Purchase Order" at bounding box center [282, 143] width 149 height 21
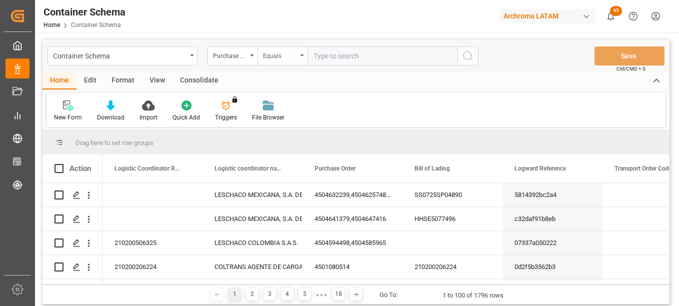
click at [292, 55] on div "Equals" at bounding box center [280, 54] width 34 height 11
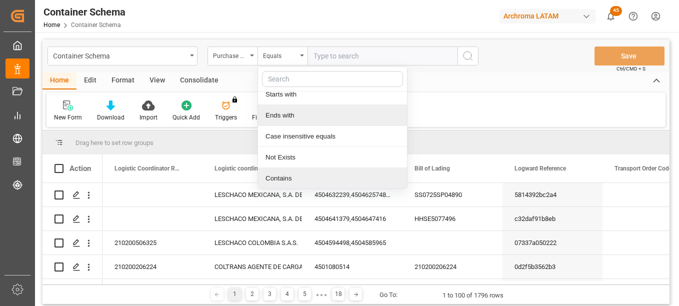
scroll to position [71, 0]
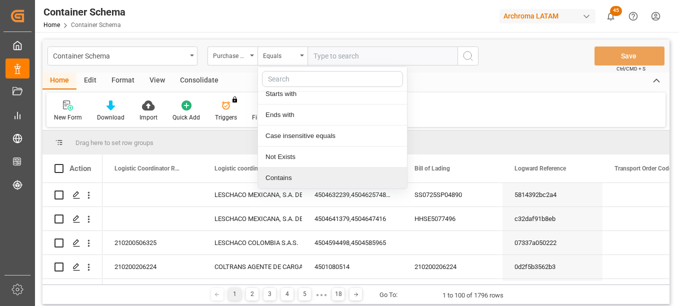
click at [288, 182] on div "Contains" at bounding box center [332, 177] width 149 height 21
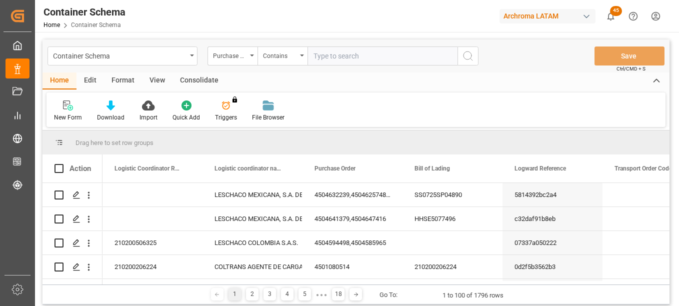
paste input "4504652430"
type input "4504652430"
click at [469, 56] on icon "search button" at bounding box center [468, 56] width 12 height 12
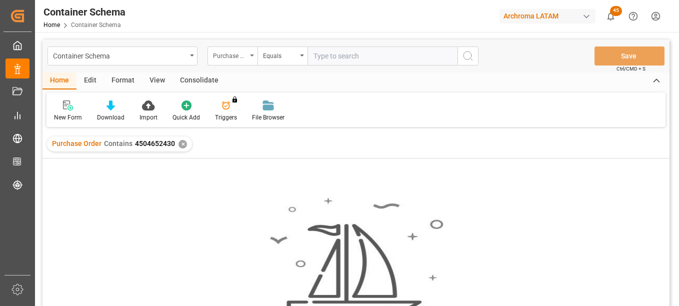
click at [242, 57] on div "Purchase Order" at bounding box center [230, 54] width 34 height 11
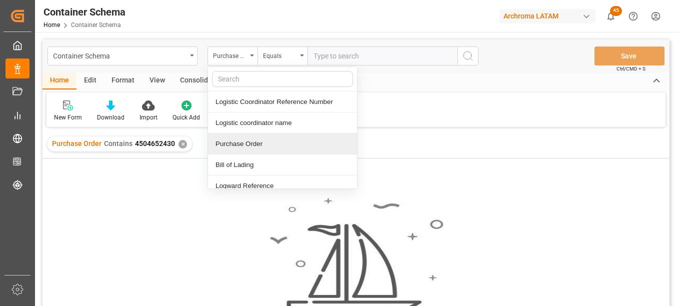
drag, startPoint x: 258, startPoint y: 149, endPoint x: 258, endPoint y: 127, distance: 22.0
click at [257, 149] on div "Purchase Order" at bounding box center [282, 143] width 149 height 21
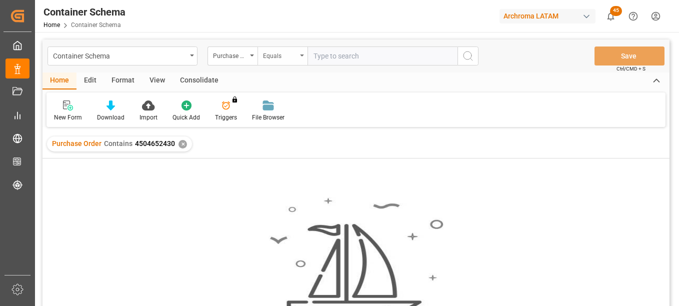
click at [280, 59] on div "Equals" at bounding box center [280, 54] width 34 height 11
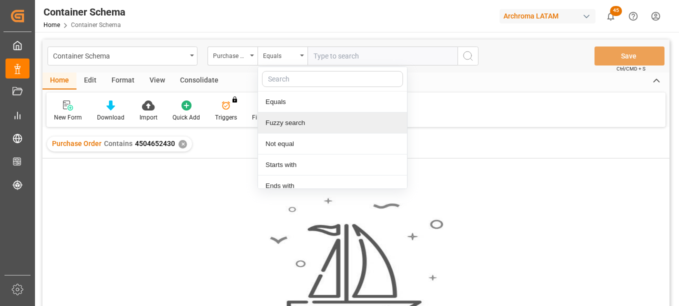
click at [300, 122] on div "Fuzzy search" at bounding box center [332, 122] width 149 height 21
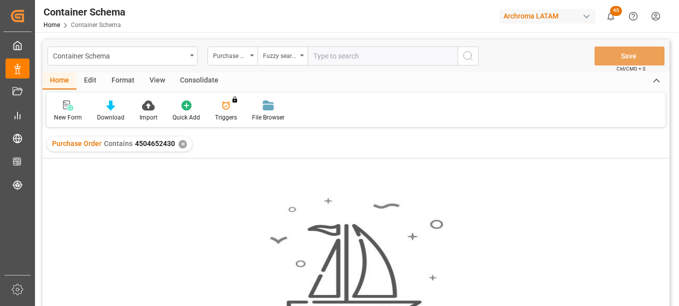
click at [180, 142] on div "✕" at bounding box center [182, 144] width 8 height 8
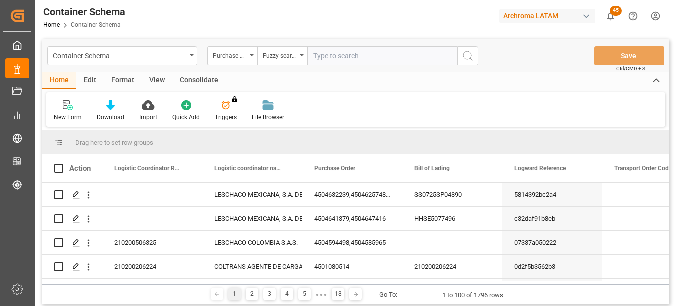
click at [328, 60] on input "text" at bounding box center [382, 55] width 150 height 19
paste input "4504652430"
type input "4504652430"
click at [464, 55] on icon "search button" at bounding box center [468, 56] width 12 height 12
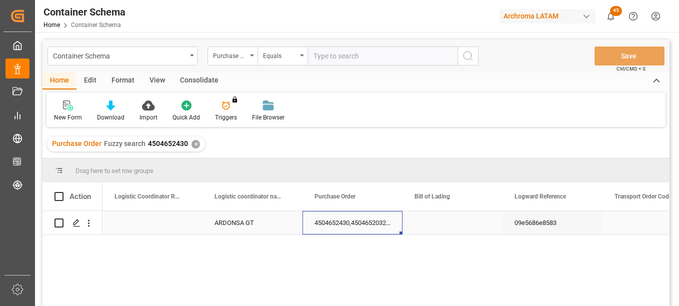
drag, startPoint x: 315, startPoint y: 223, endPoint x: 378, endPoint y: 224, distance: 63.5
click at [378, 224] on div "4504652430,4504652032,4504652026" at bounding box center [352, 222] width 100 height 23
click at [344, 223] on div "4504652430,4504652032,4504652026" at bounding box center [352, 222] width 100 height 23
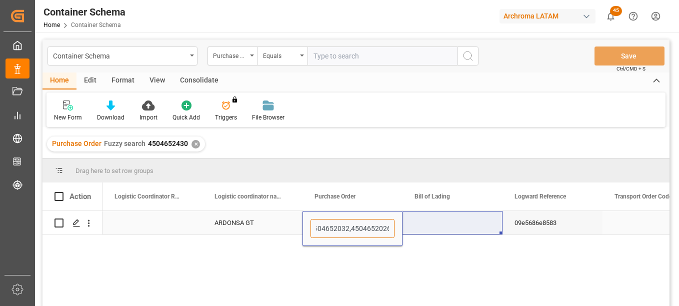
drag, startPoint x: 316, startPoint y: 228, endPoint x: 413, endPoint y: 227, distance: 97.5
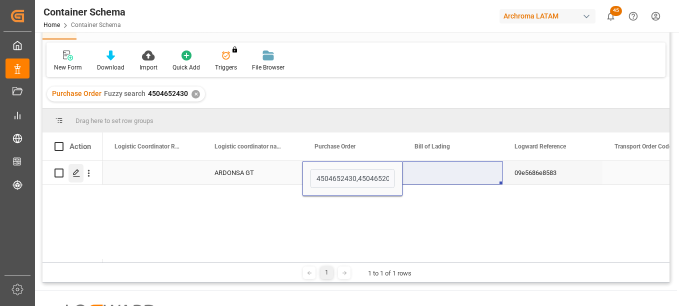
click at [76, 173] on icon "Press SPACE to select this row." at bounding box center [76, 173] width 8 height 8
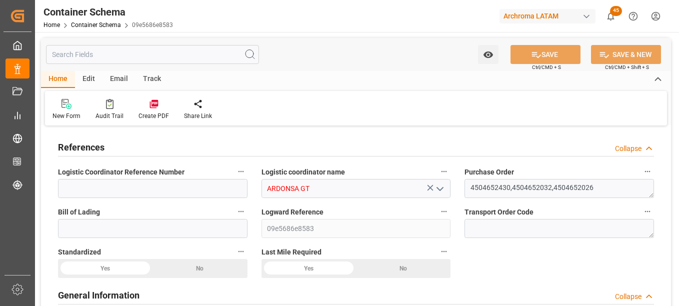
type input "0"
type input "8"
type input "123"
type input "3285"
type input "3494.52"
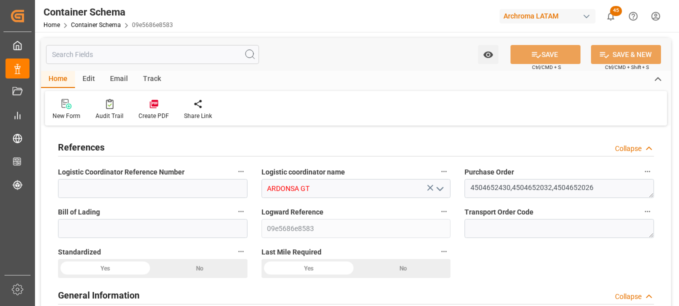
type input "HNHAC"
type input "11-08-2025 13:15"
type input "[DATE]"
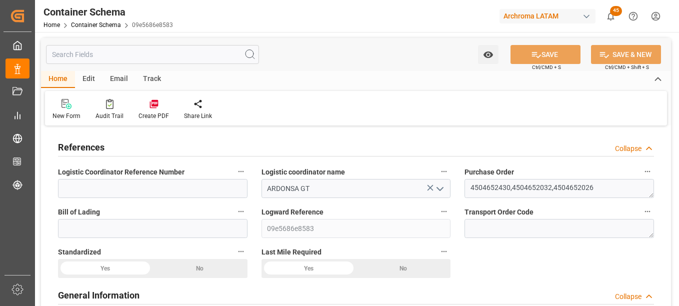
type input "19-08-2025"
type input "18-08-2025 00:00"
type input "19-08-2025 00:00"
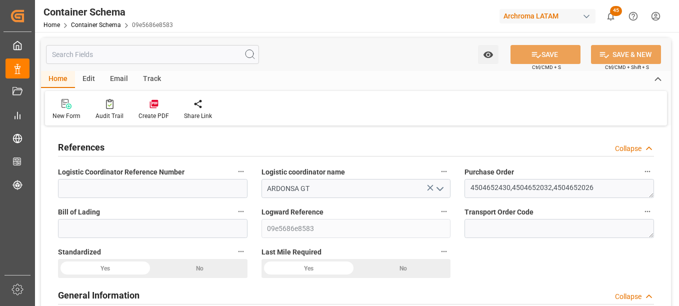
type input "19-08-2025 00:00"
type input "18-08-2025 00:00"
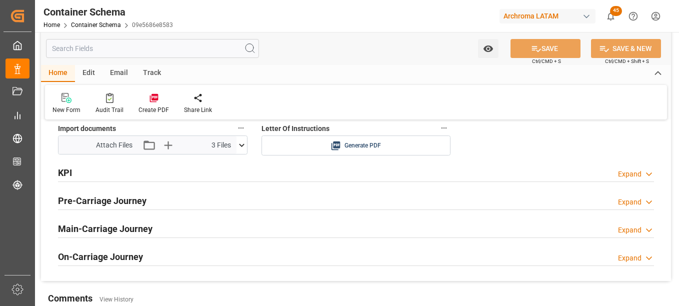
scroll to position [1749, 0]
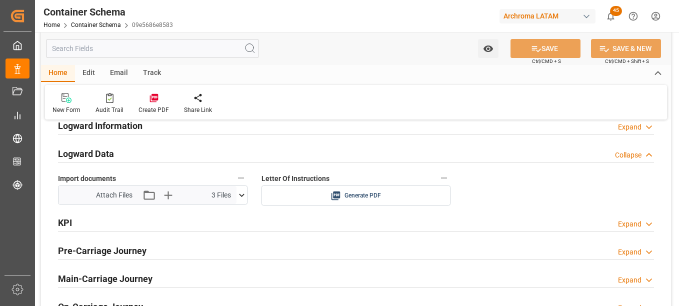
click at [243, 194] on icon at bounding box center [241, 194] width 5 height 3
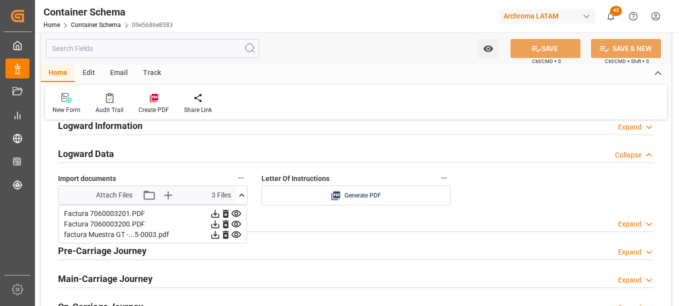
click at [219, 213] on icon at bounding box center [215, 214] width 8 height 8
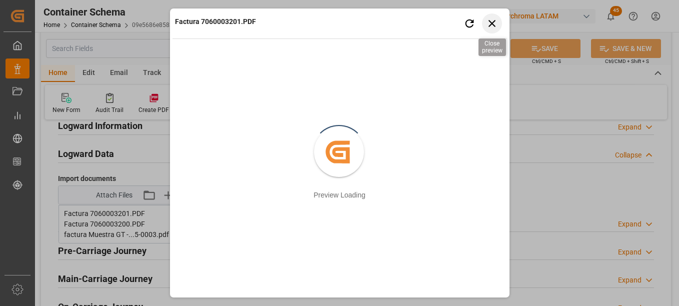
click at [491, 21] on icon "button" at bounding box center [491, 23] width 12 height 12
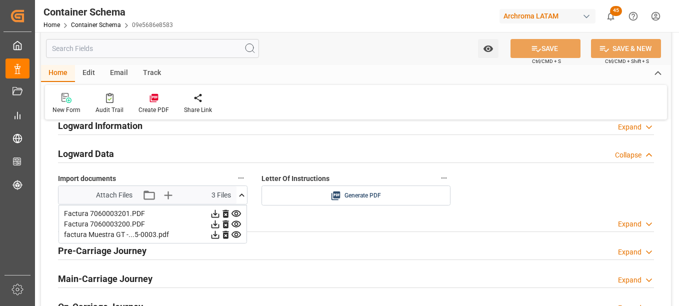
click at [220, 231] on icon at bounding box center [215, 234] width 10 height 10
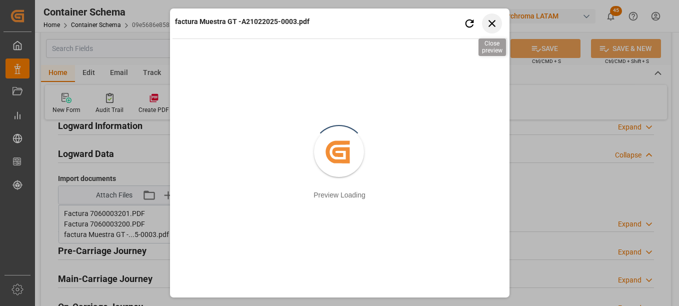
click at [491, 22] on icon "button" at bounding box center [491, 23] width 7 height 7
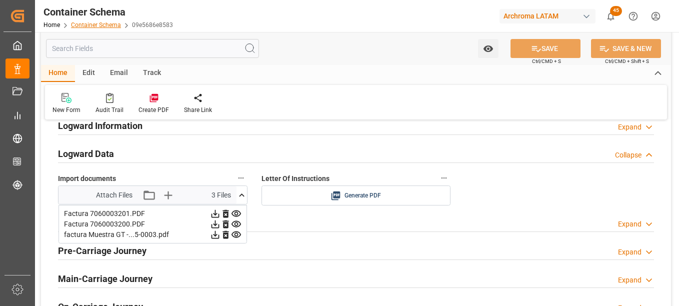
click at [101, 26] on link "Container Schema" at bounding box center [96, 24] width 50 height 7
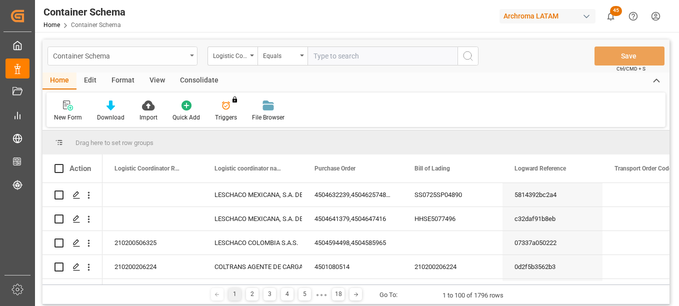
click at [184, 58] on div "Container Schema" at bounding box center [119, 55] width 133 height 12
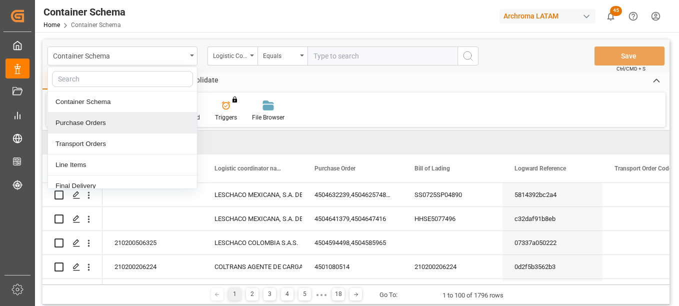
click at [104, 126] on div "Purchase Orders" at bounding box center [122, 122] width 149 height 21
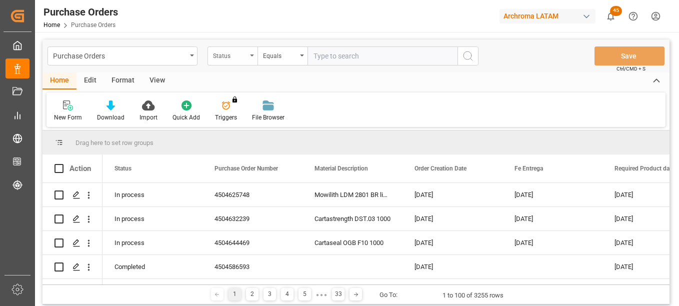
click at [243, 57] on div "Status" at bounding box center [230, 54] width 34 height 11
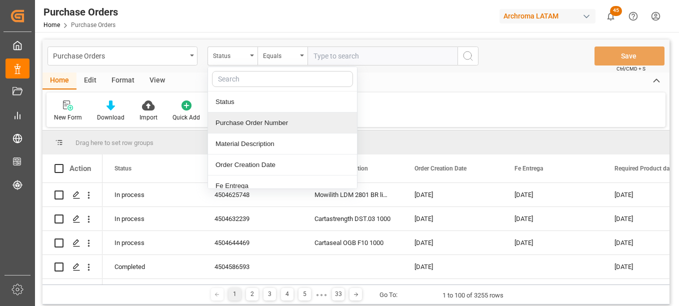
click at [244, 129] on div "Purchase Order Number" at bounding box center [282, 122] width 149 height 21
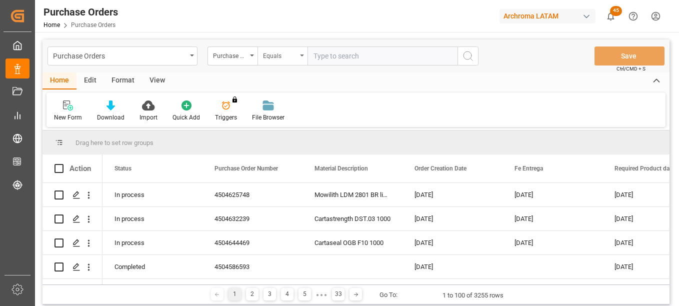
click at [294, 58] on div "Equals" at bounding box center [280, 54] width 34 height 11
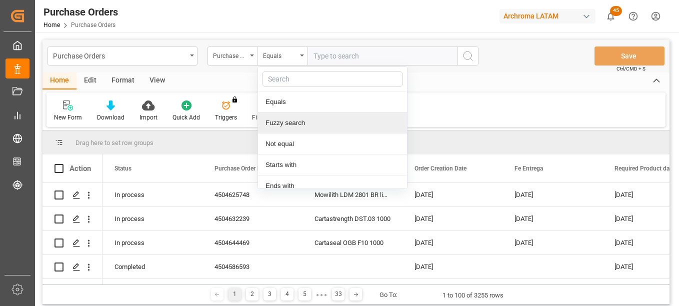
click at [280, 125] on div "Fuzzy search" at bounding box center [332, 122] width 149 height 21
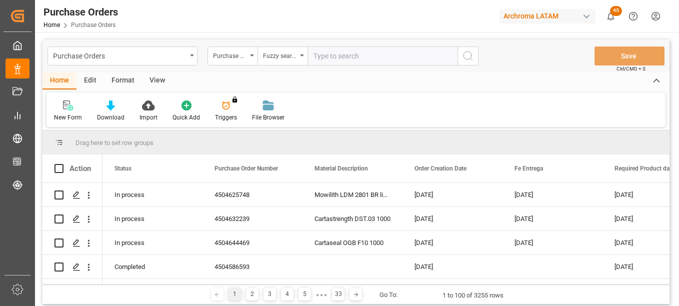
paste input "4504641962"
type input "4504641962"
click at [463, 58] on icon "search button" at bounding box center [468, 56] width 12 height 12
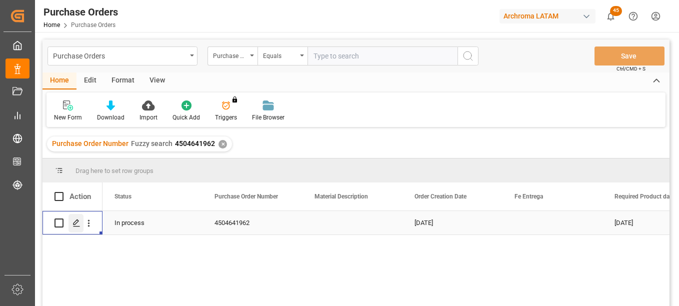
click at [80, 221] on div "Press SPACE to select this row." at bounding box center [75, 223] width 15 height 18
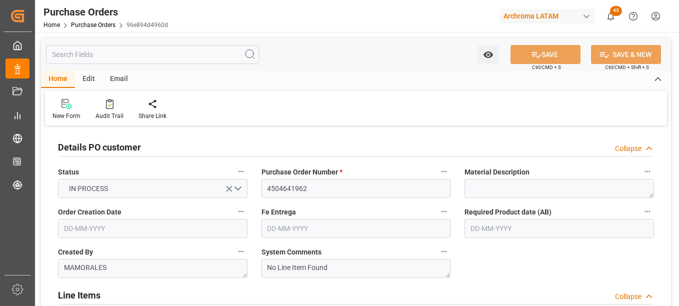
type input "[DATE]"
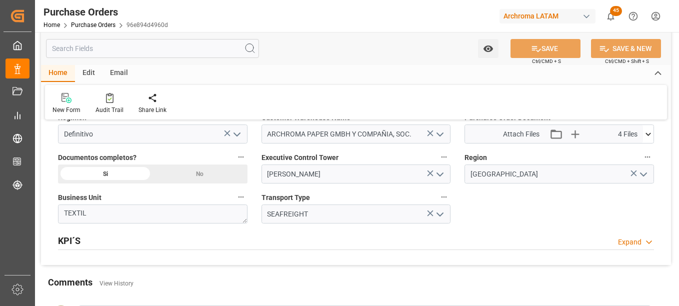
scroll to position [700, 0]
click at [650, 133] on icon at bounding box center [647, 133] width 5 height 3
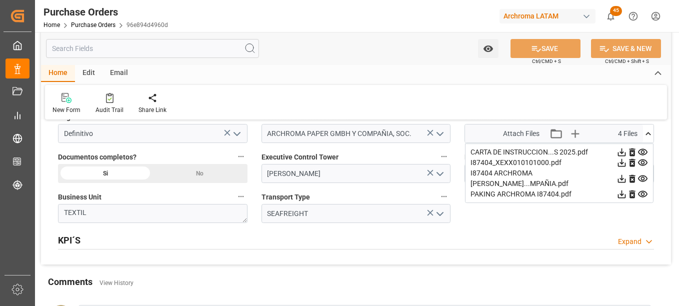
click at [627, 189] on icon at bounding box center [621, 194] width 10 height 10
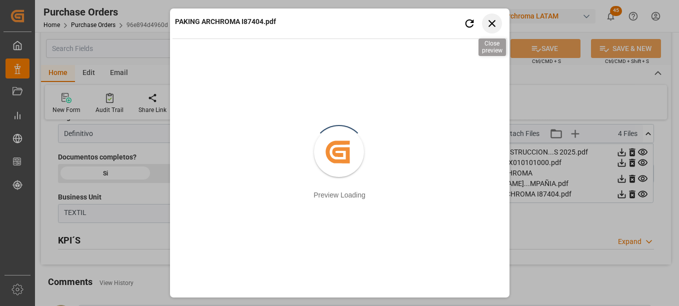
click at [493, 18] on icon "button" at bounding box center [491, 23] width 12 height 12
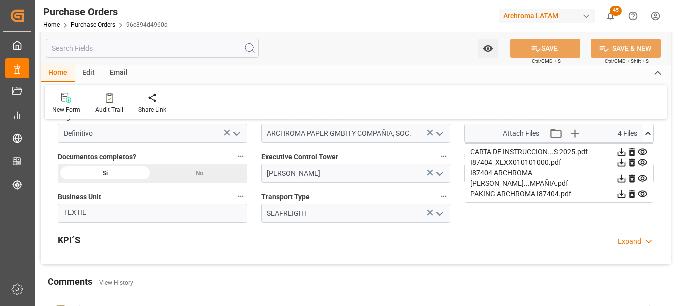
click at [626, 174] on icon at bounding box center [622, 178] width 8 height 8
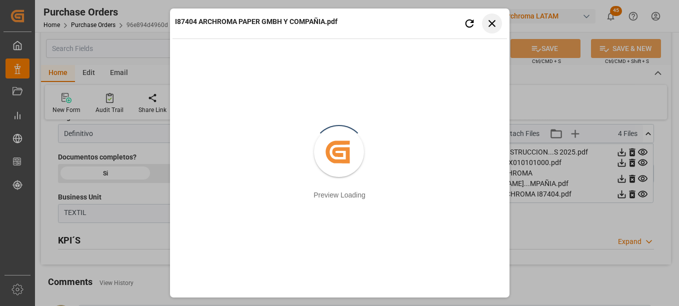
click at [493, 23] on icon "button" at bounding box center [491, 23] width 12 height 12
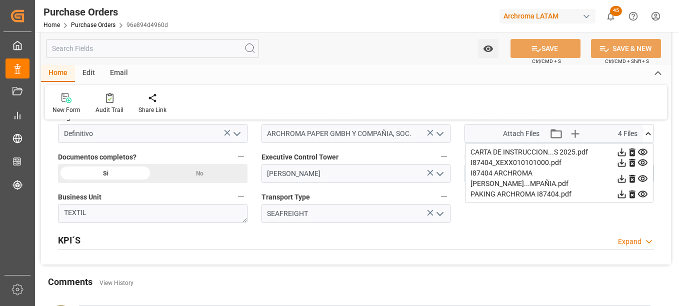
click at [626, 163] on icon at bounding box center [622, 163] width 8 height 8
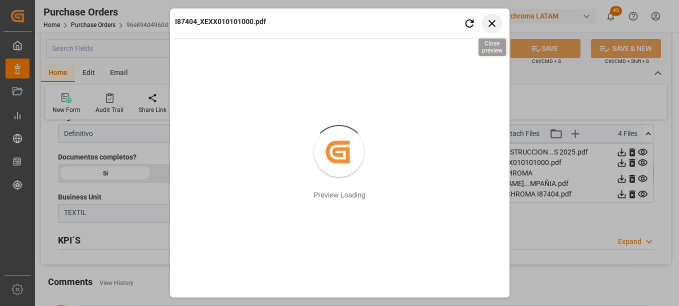
click at [488, 21] on icon "button" at bounding box center [491, 23] width 12 height 12
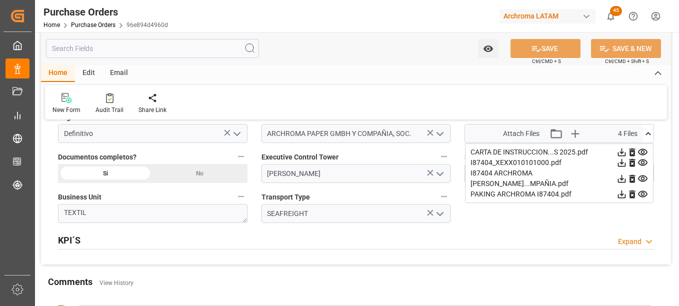
click at [627, 150] on icon at bounding box center [621, 152] width 10 height 10
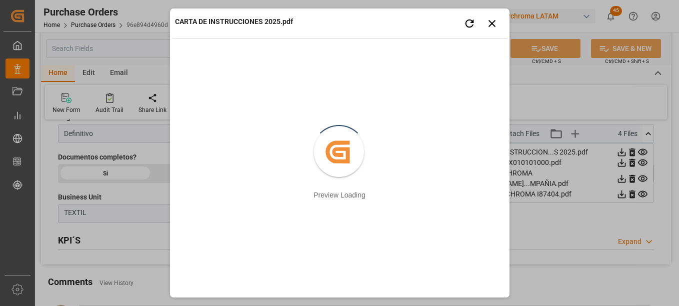
click at [136, 195] on div "CARTA DE INSTRUCCIONES 2025.pdf Retry Close preview Created by potrace 1.15, wr…" at bounding box center [339, 153] width 679 height 306
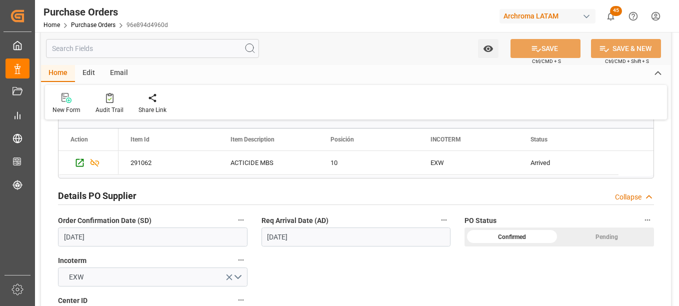
scroll to position [250, 0]
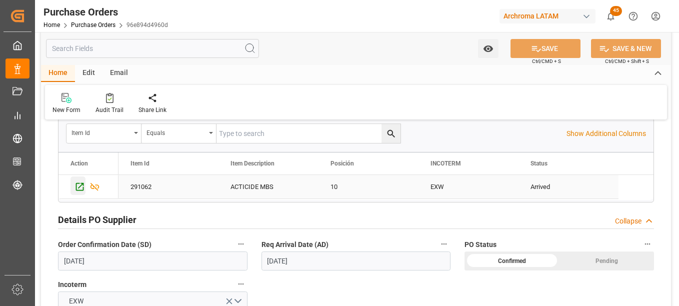
click at [78, 187] on icon "Press SPACE to select this row." at bounding box center [79, 186] width 10 height 10
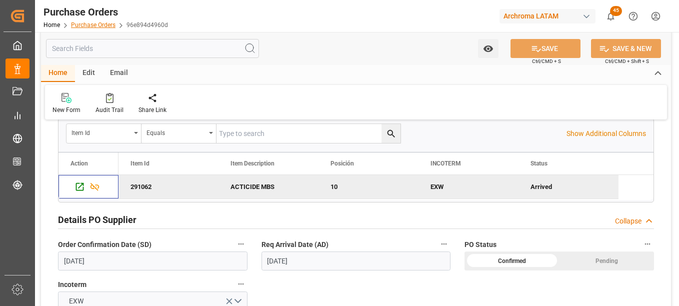
click at [94, 23] on link "Purchase Orders" at bounding box center [93, 24] width 44 height 7
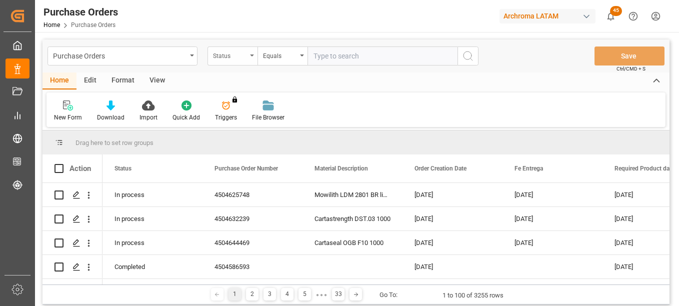
click at [248, 58] on div "Status" at bounding box center [232, 55] width 50 height 19
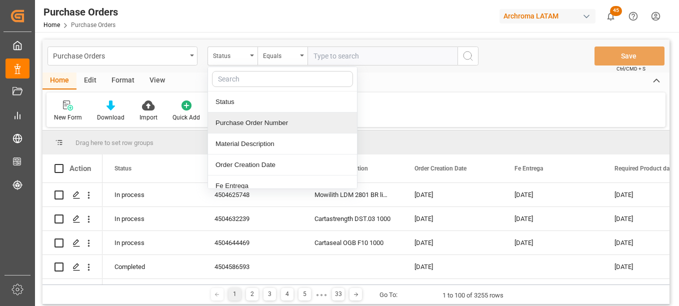
click at [256, 130] on div "Purchase Order Number" at bounding box center [282, 122] width 149 height 21
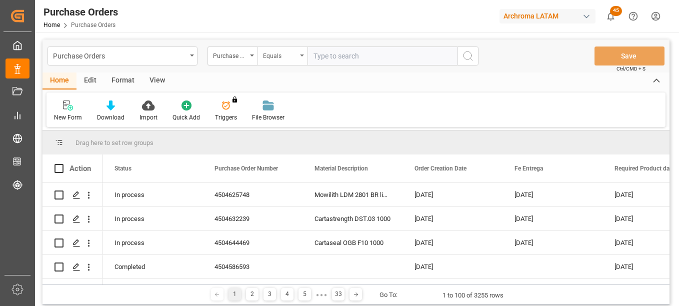
click at [290, 56] on div "Equals" at bounding box center [280, 54] width 34 height 11
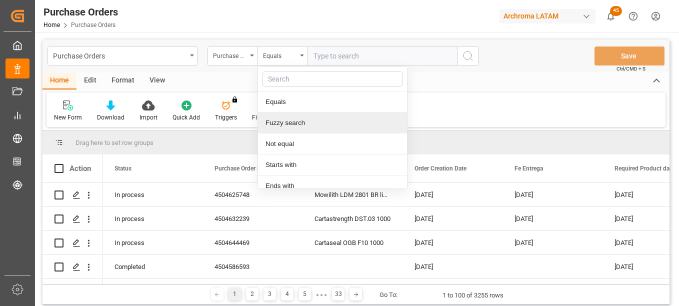
click at [311, 130] on div "Fuzzy search" at bounding box center [332, 122] width 149 height 21
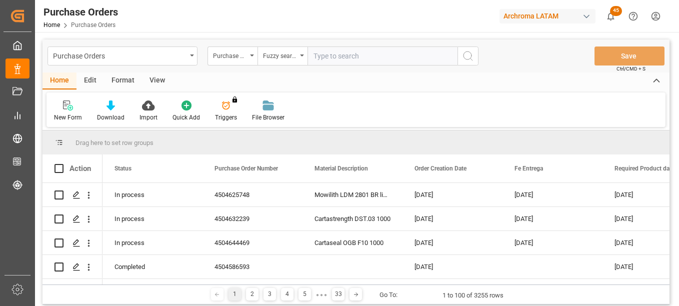
paste input "4504601721"
type input "4504601721"
click at [469, 57] on icon "search button" at bounding box center [468, 56] width 12 height 12
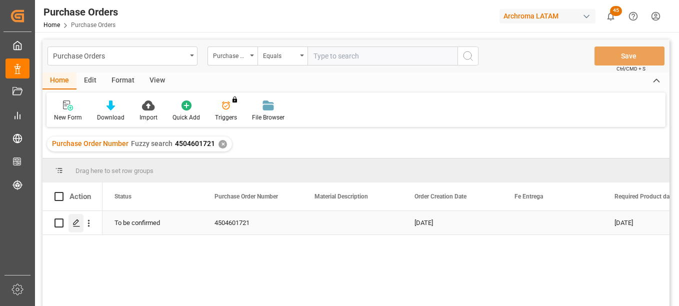
click at [75, 224] on polygon "Press SPACE to select this row." at bounding box center [75, 222] width 5 height 5
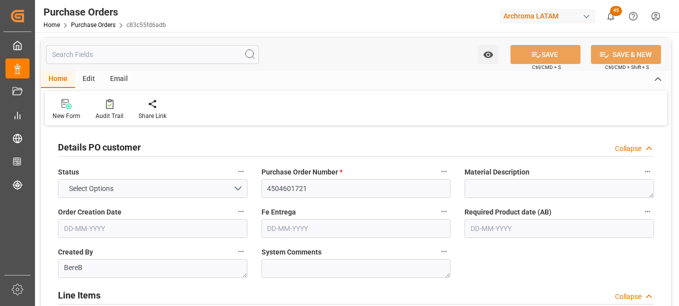
type input "1"
type input "21-03-2025"
type input "05-07-2025"
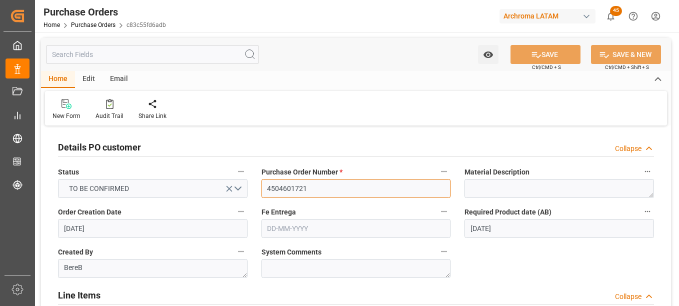
drag, startPoint x: 318, startPoint y: 186, endPoint x: 253, endPoint y: 183, distance: 65.0
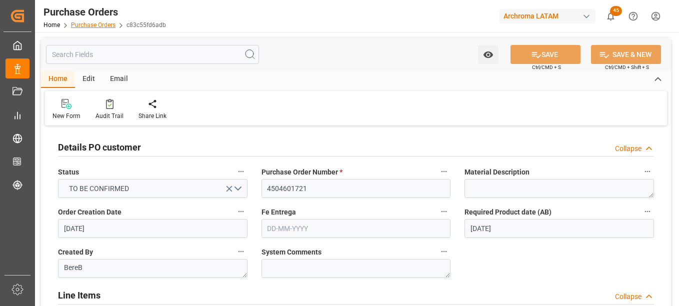
click at [93, 24] on link "Purchase Orders" at bounding box center [93, 24] width 44 height 7
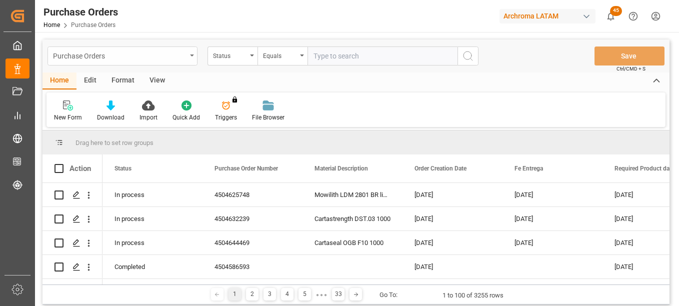
click at [194, 55] on div "Purchase Orders" at bounding box center [122, 55] width 150 height 19
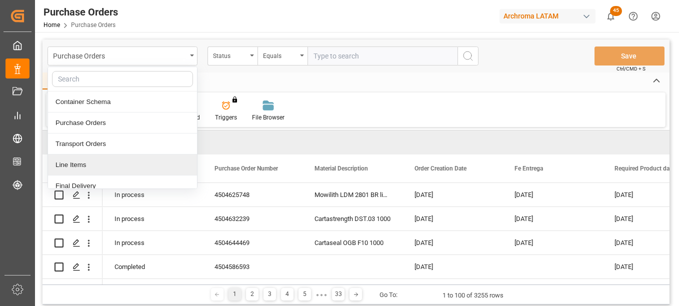
click at [88, 172] on div "Line Items" at bounding box center [122, 164] width 149 height 21
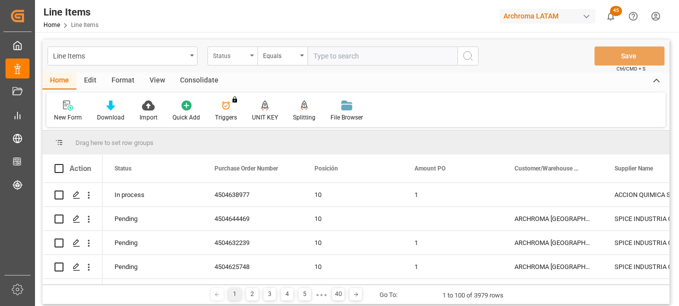
click at [247, 57] on div "Status" at bounding box center [232, 55] width 50 height 19
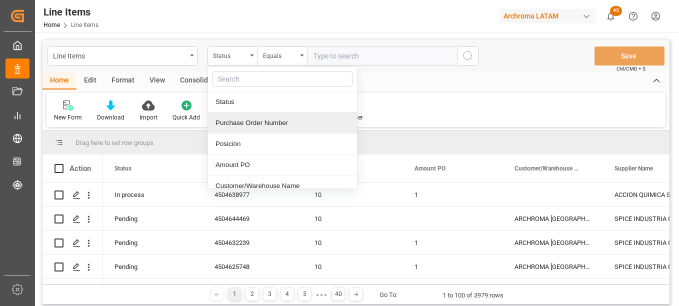
click at [254, 125] on div "Purchase Order Number" at bounding box center [282, 122] width 149 height 21
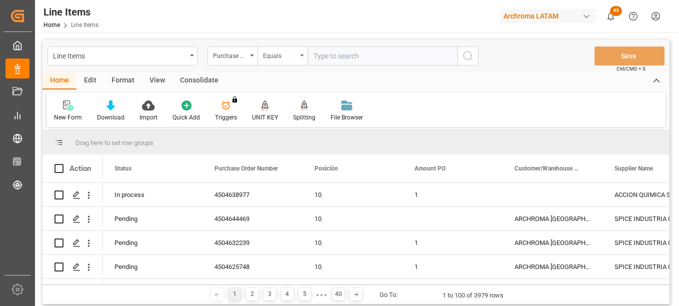
click at [282, 56] on div "Equals" at bounding box center [280, 54] width 34 height 11
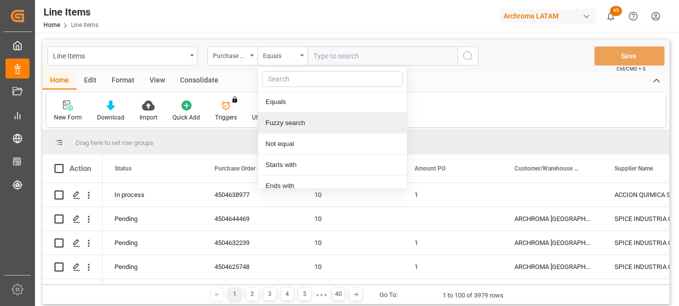
click at [285, 123] on div "Fuzzy search" at bounding box center [332, 122] width 149 height 21
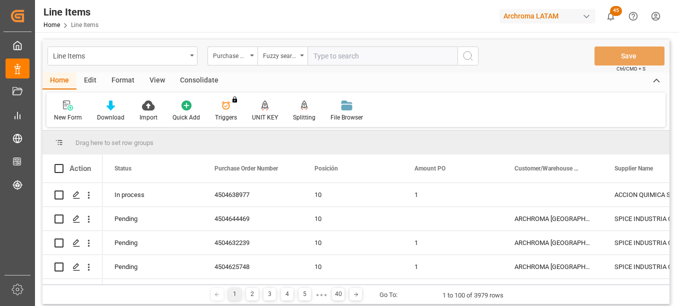
paste input "4504601721"
type input "4504601721"
click at [472, 58] on icon "search button" at bounding box center [468, 56] width 12 height 12
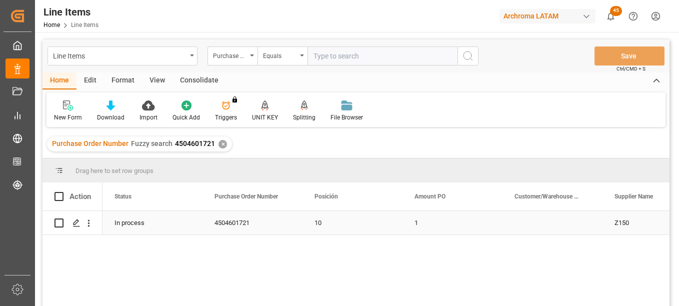
click at [124, 229] on div "In process" at bounding box center [152, 222] width 100 height 23
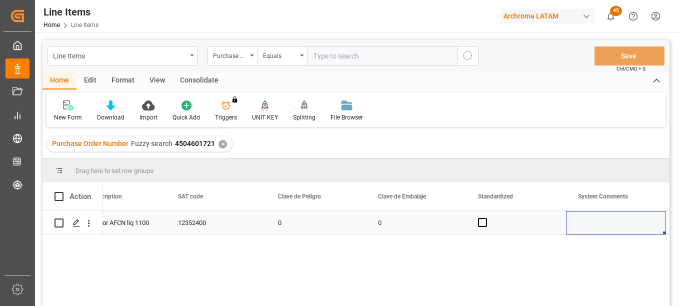
scroll to position [0, 1036]
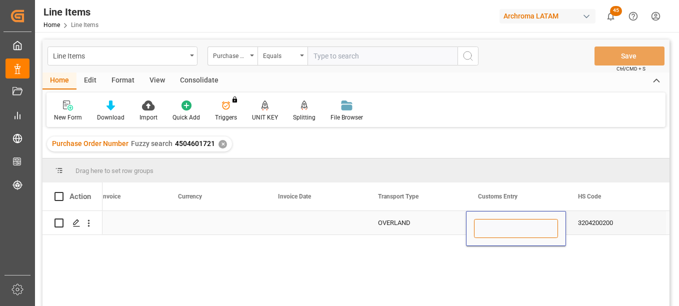
click at [499, 226] on input "Press SPACE to select this row." at bounding box center [516, 228] width 84 height 19
type input "l"
type input "LAREDO"
click at [611, 231] on div "3204200200" at bounding box center [616, 222] width 100 height 23
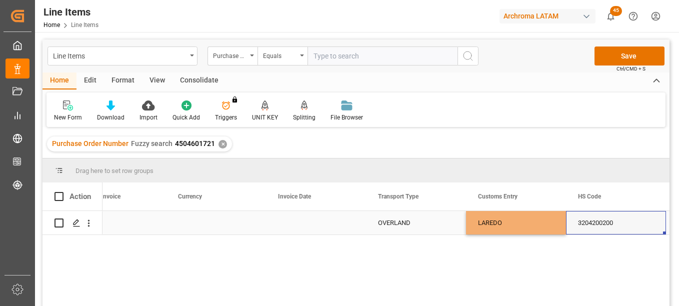
click at [519, 226] on div "LAREDO" at bounding box center [516, 222] width 100 height 23
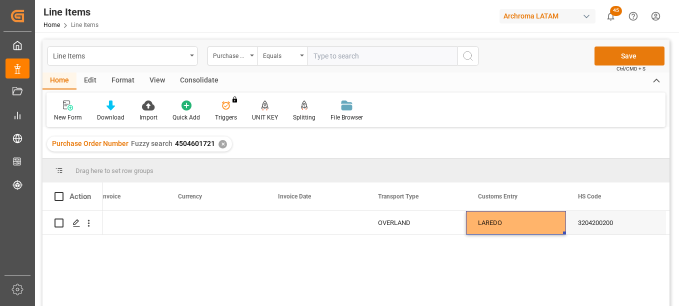
click at [625, 51] on button "Save" at bounding box center [629, 55] width 70 height 19
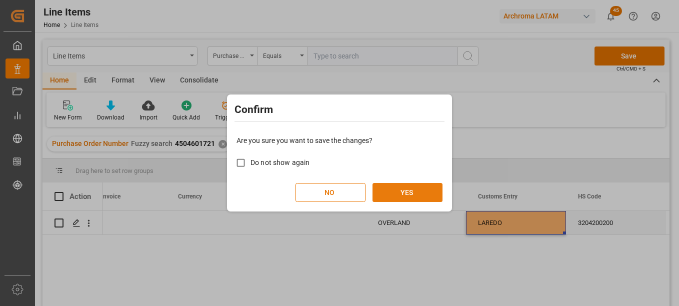
click at [405, 192] on button "YES" at bounding box center [407, 192] width 70 height 19
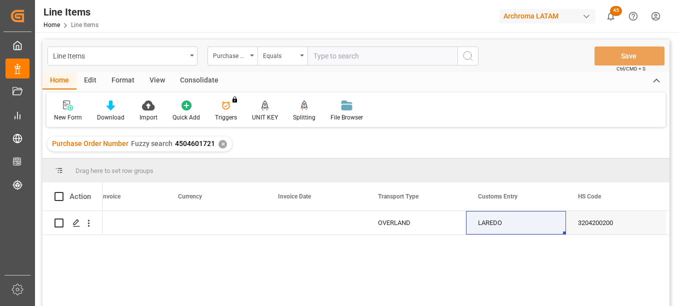
click at [224, 144] on div "✕" at bounding box center [222, 144] width 8 height 8
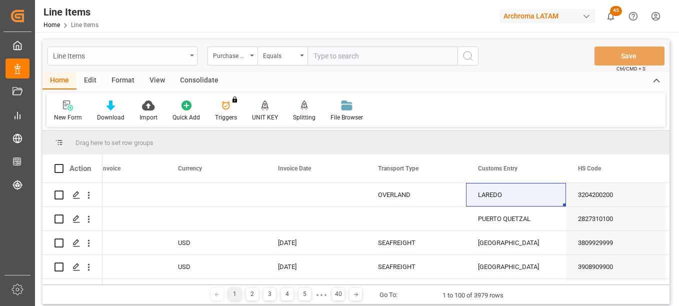
click at [194, 56] on div "Line Items" at bounding box center [122, 55] width 150 height 19
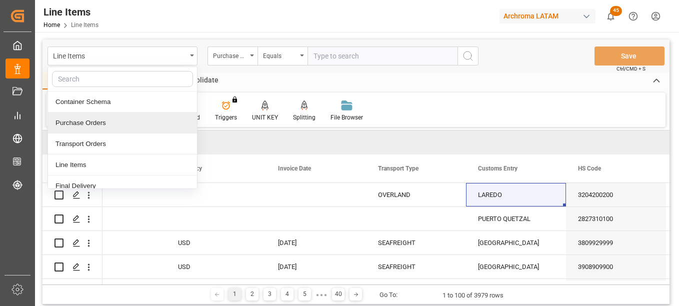
click at [102, 124] on div "Purchase Orders" at bounding box center [122, 122] width 149 height 21
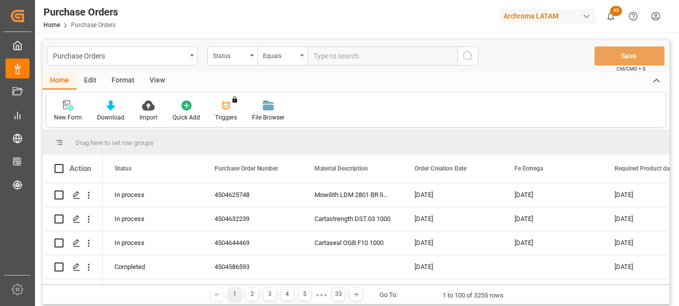
click at [245, 58] on div "Status" at bounding box center [230, 54] width 34 height 11
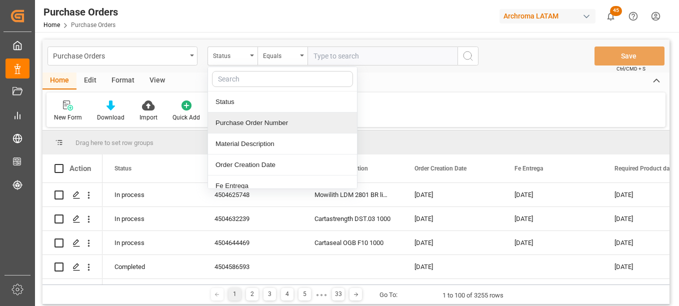
click at [262, 124] on div "Purchase Order Number" at bounding box center [282, 122] width 149 height 21
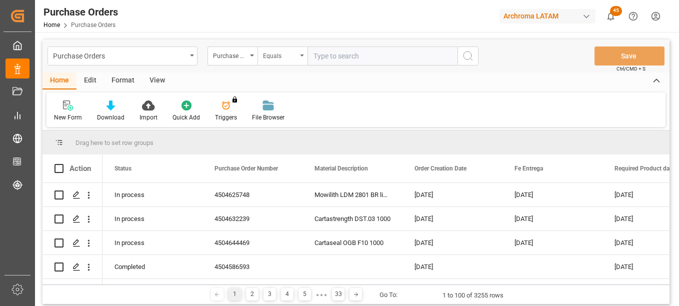
click at [290, 60] on div "Equals" at bounding box center [280, 54] width 34 height 11
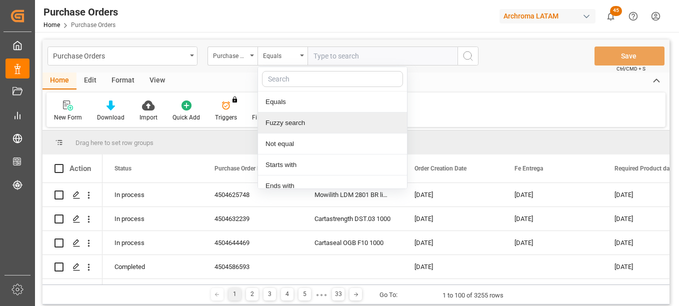
click at [299, 124] on div "Fuzzy search" at bounding box center [332, 122] width 149 height 21
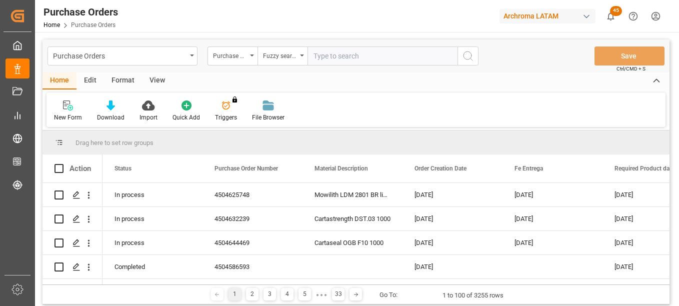
paste input "4504626125"
type input "4504626125"
click at [467, 53] on icon "search button" at bounding box center [468, 56] width 12 height 12
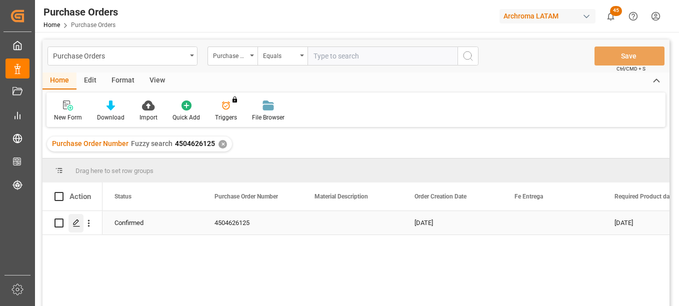
click at [77, 225] on icon "Press SPACE to select this row." at bounding box center [76, 223] width 8 height 8
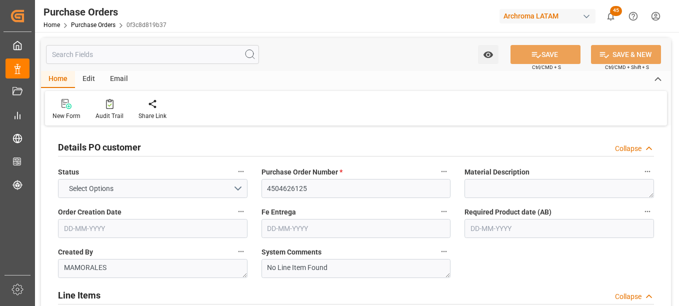
type input "1"
type input "29-05-2025"
type input "29-08-2025"
type input "03-07-2025"
type input "[DATE]"
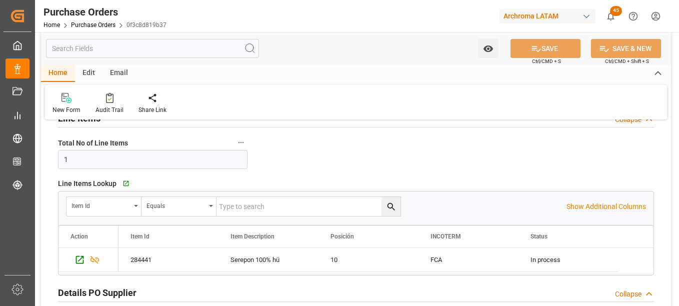
scroll to position [200, 0]
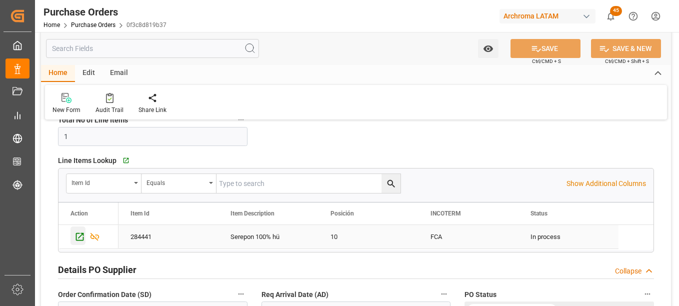
click at [79, 238] on icon "Press SPACE to select this row." at bounding box center [79, 236] width 10 height 10
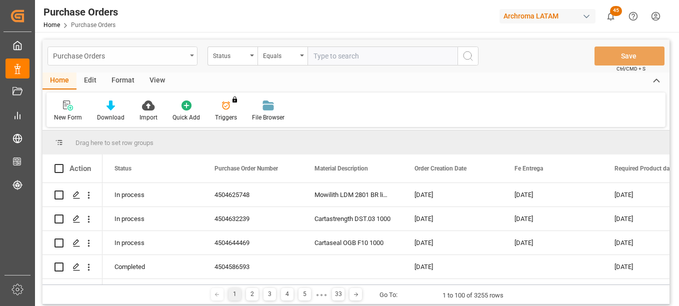
click at [186, 54] on div "Purchase Orders" at bounding box center [122, 55] width 150 height 19
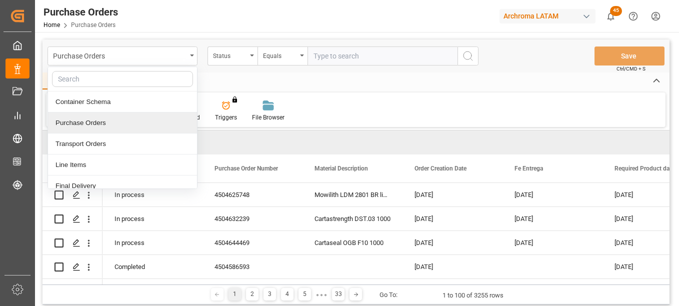
click at [106, 125] on div "Purchase Orders" at bounding box center [122, 122] width 149 height 21
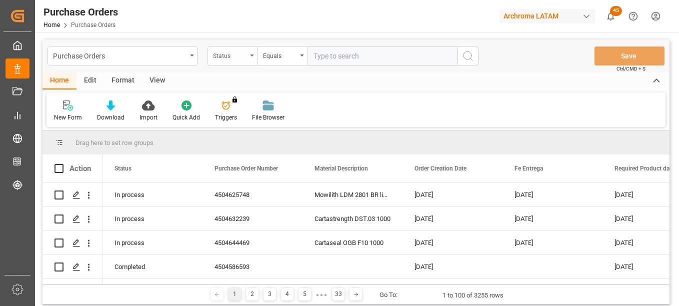
click at [241, 52] on div "Status" at bounding box center [230, 54] width 34 height 11
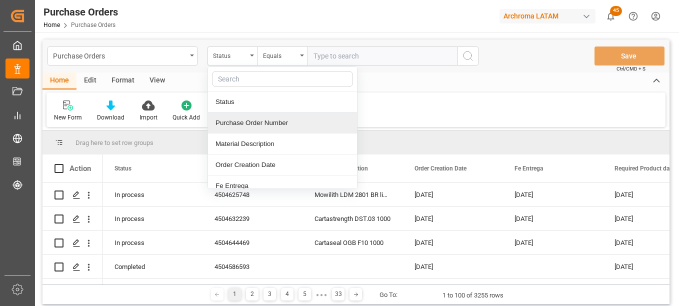
click at [254, 123] on div "Purchase Order Number" at bounding box center [282, 122] width 149 height 21
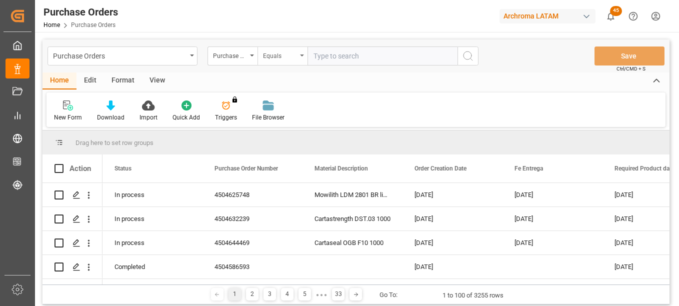
click at [281, 55] on div "Equals" at bounding box center [280, 54] width 34 height 11
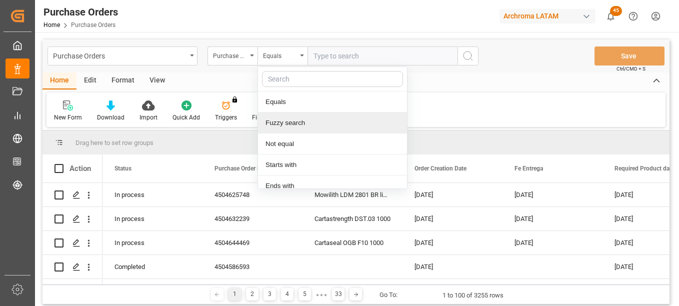
click at [296, 127] on div "Fuzzy search" at bounding box center [332, 122] width 149 height 21
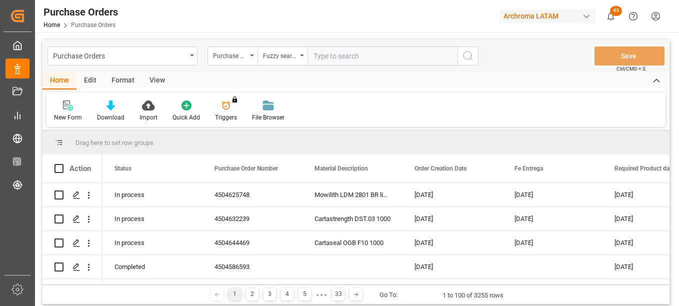
paste input "4504634517"
type input "4504634517"
click at [467, 56] on icon "search button" at bounding box center [468, 56] width 12 height 12
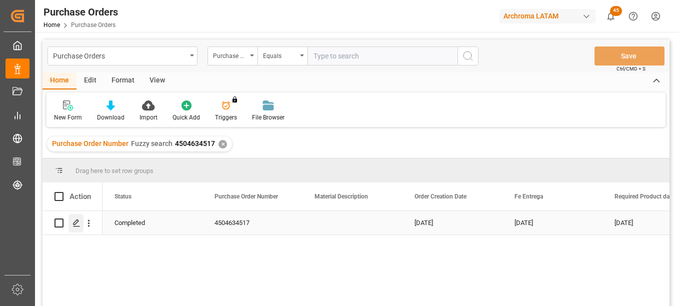
click at [75, 224] on polygon "Press SPACE to select this row." at bounding box center [75, 222] width 5 height 5
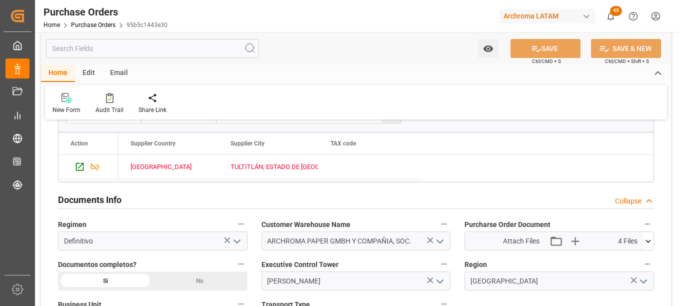
scroll to position [650, 0]
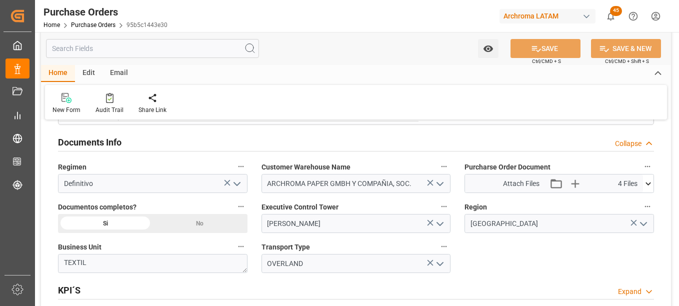
click at [647, 183] on icon at bounding box center [648, 183] width 10 height 10
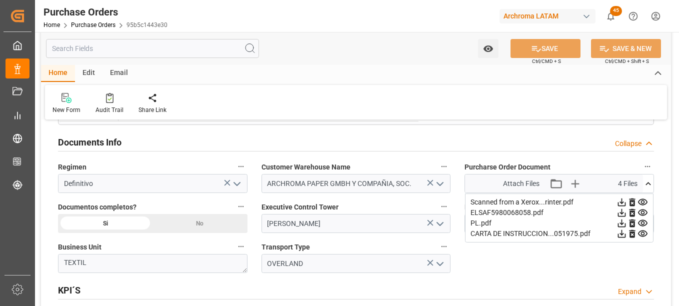
click at [627, 213] on icon at bounding box center [621, 212] width 10 height 10
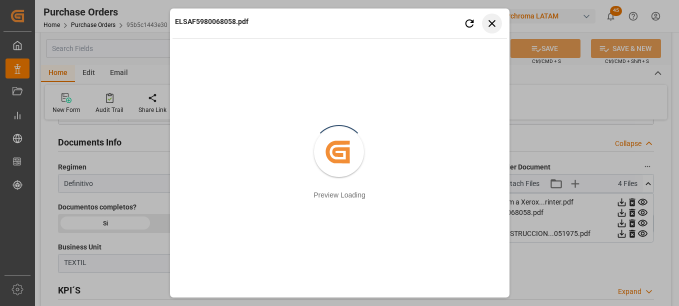
click at [495, 21] on icon "button" at bounding box center [491, 23] width 12 height 12
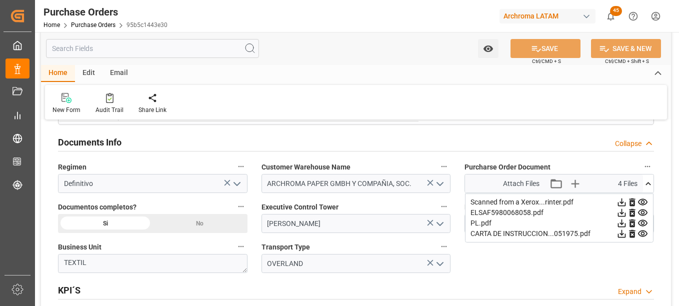
click at [627, 201] on icon at bounding box center [621, 202] width 10 height 10
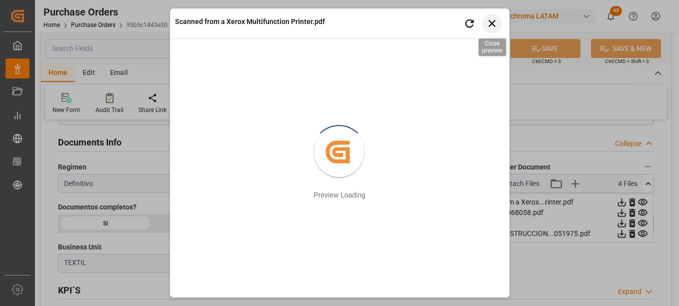
click at [493, 25] on icon "button" at bounding box center [491, 23] width 7 height 7
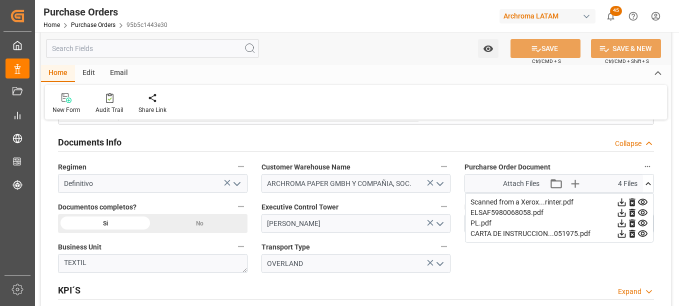
click at [627, 233] on icon at bounding box center [621, 233] width 10 height 10
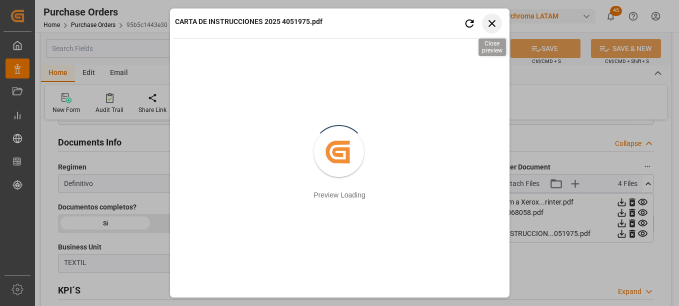
click at [488, 21] on icon "button" at bounding box center [491, 23] width 12 height 12
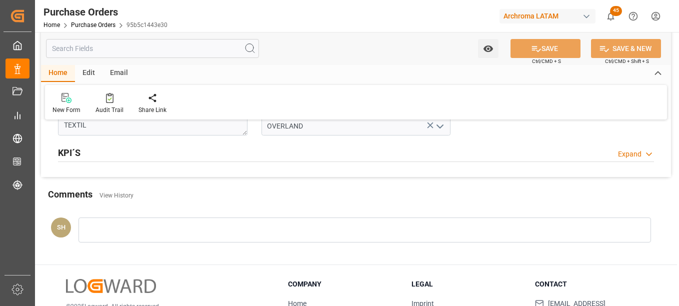
scroll to position [800, 0]
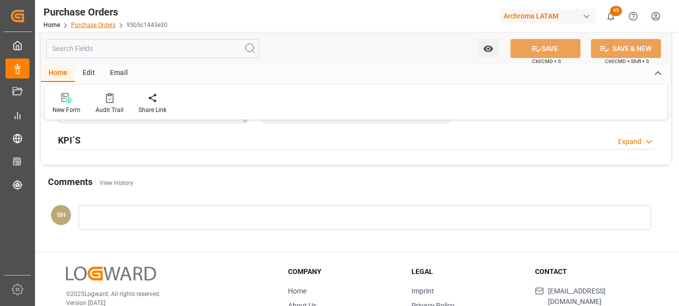
click at [104, 21] on link "Purchase Orders" at bounding box center [93, 24] width 44 height 7
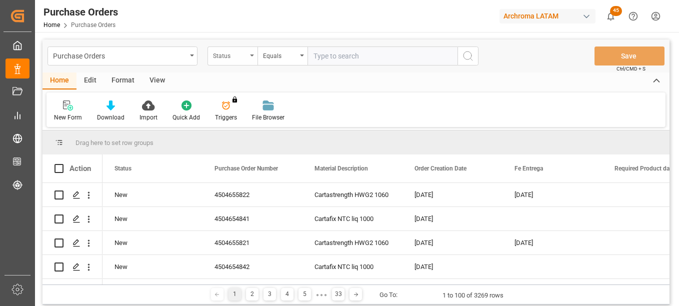
click at [245, 56] on div "Status" at bounding box center [230, 54] width 34 height 11
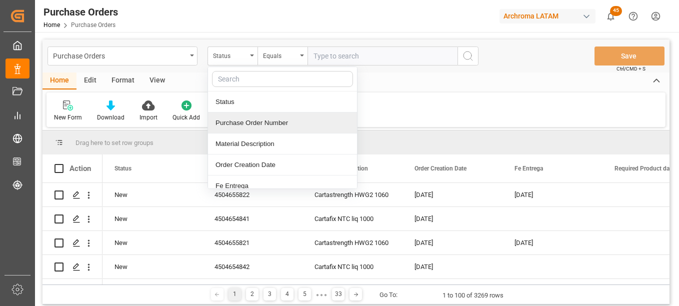
click at [245, 121] on div "Purchase Order Number" at bounding box center [282, 122] width 149 height 21
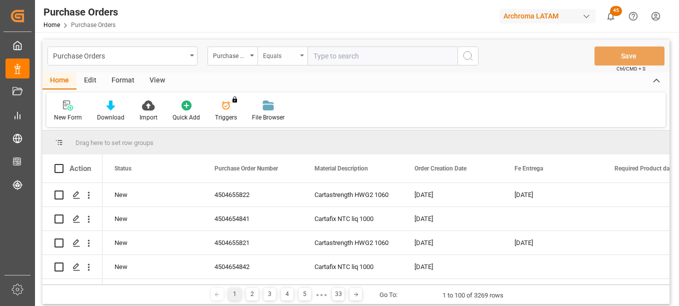
click at [290, 57] on div "Equals" at bounding box center [280, 54] width 34 height 11
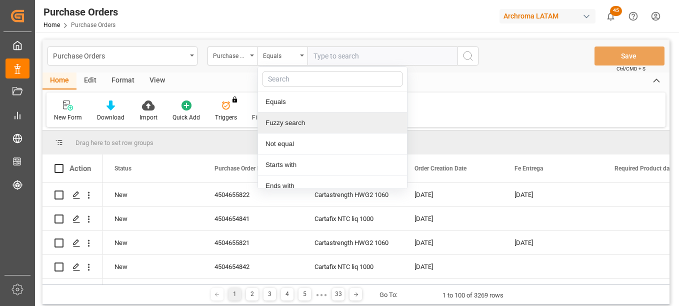
click at [287, 129] on div "Fuzzy search" at bounding box center [332, 122] width 149 height 21
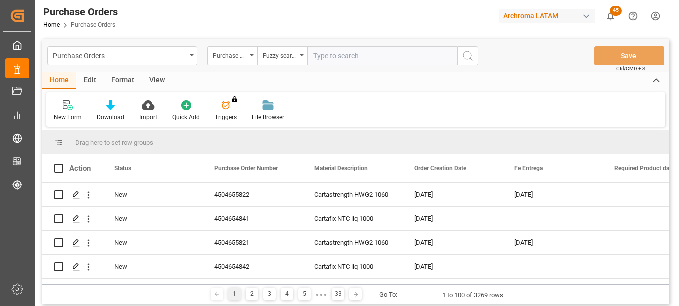
paste input "4504634513"
type input "4504634513"
click at [470, 55] on icon "search button" at bounding box center [468, 56] width 12 height 12
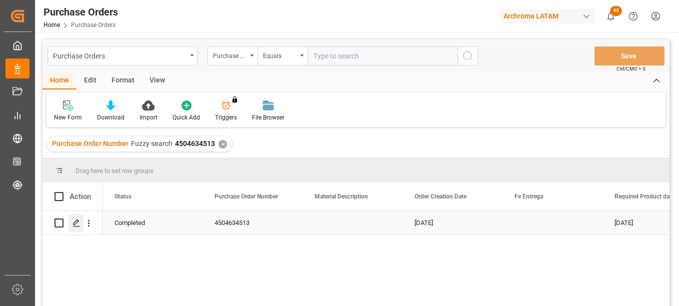
click at [78, 222] on icon "Press SPACE to select this row." at bounding box center [76, 223] width 8 height 8
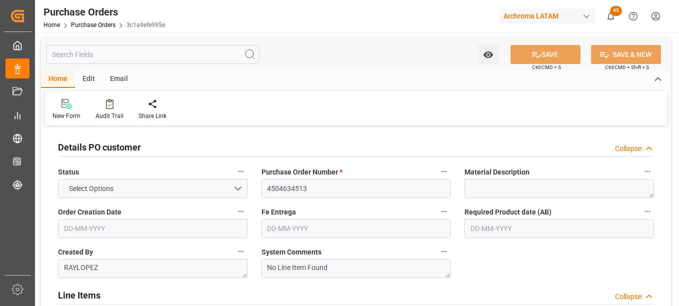
type input "1"
type input "23-06-2025"
type input "28-07-2025"
type input "21-07-2025"
type input "23-07-2025"
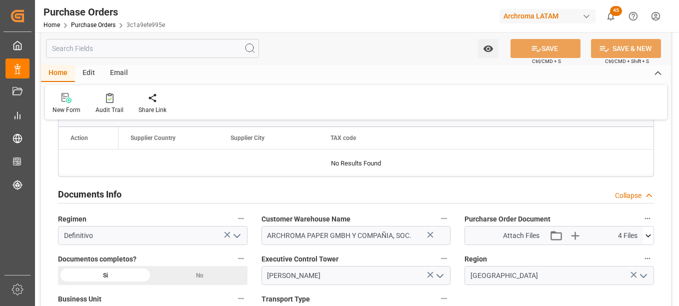
scroll to position [650, 0]
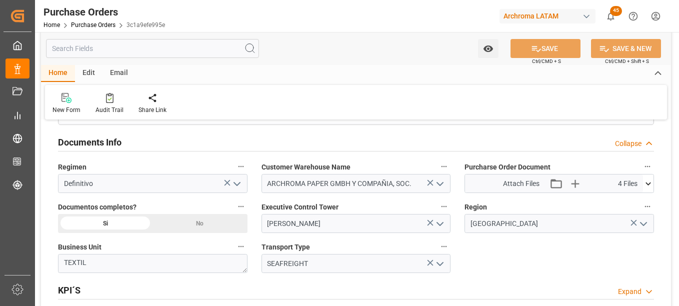
click at [650, 186] on icon at bounding box center [648, 183] width 10 height 10
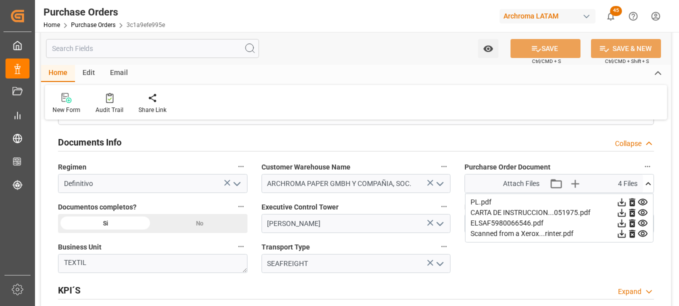
click at [627, 221] on icon at bounding box center [621, 223] width 10 height 10
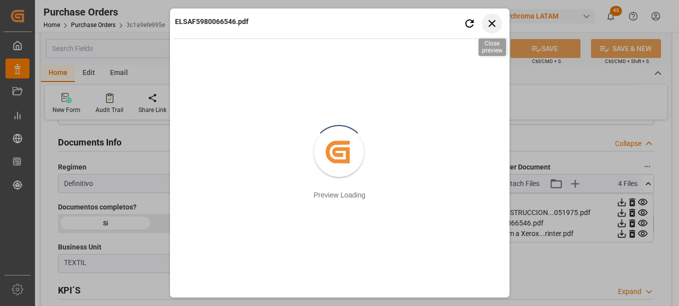
click at [493, 22] on icon "button" at bounding box center [491, 23] width 7 height 7
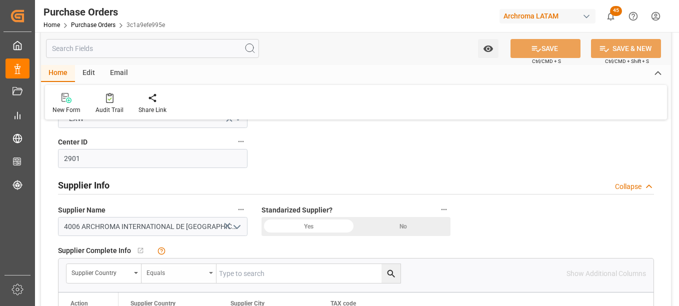
scroll to position [450, 0]
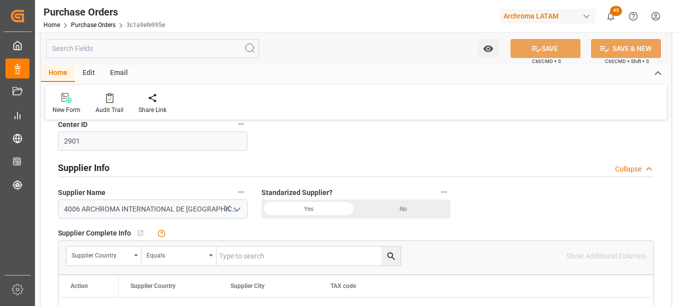
click at [225, 209] on icon at bounding box center [227, 208] width 10 height 10
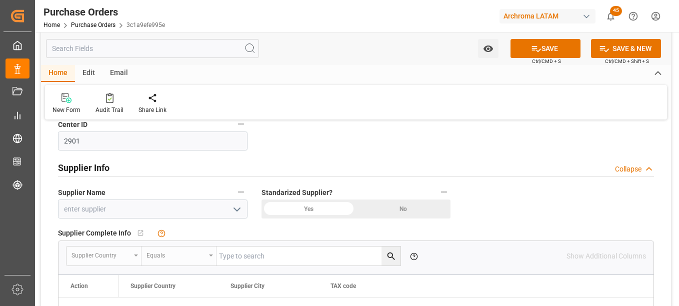
click at [236, 211] on icon "open menu" at bounding box center [237, 209] width 12 height 12
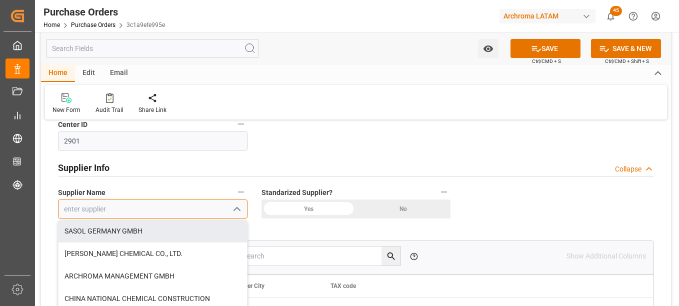
click at [103, 211] on input at bounding box center [152, 208] width 189 height 19
type input "SU"
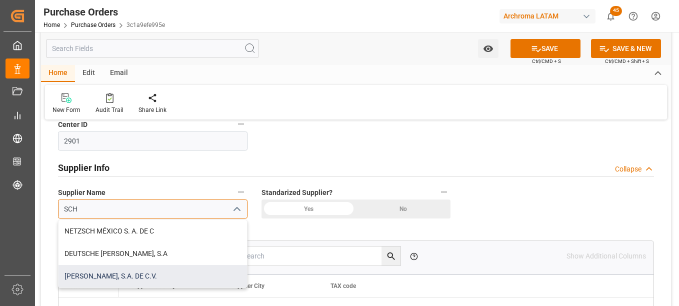
click at [101, 276] on div "SCHÜTZ ELSA, S.A. DE C.V." at bounding box center [152, 276] width 188 height 22
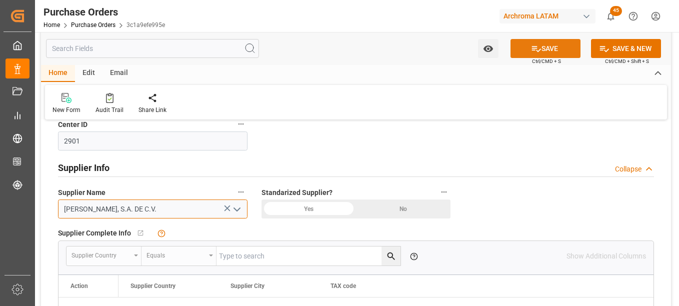
type input "SCHÜTZ ELSA, S.A. DE C.V."
click at [557, 49] on button "SAVE" at bounding box center [545, 48] width 70 height 19
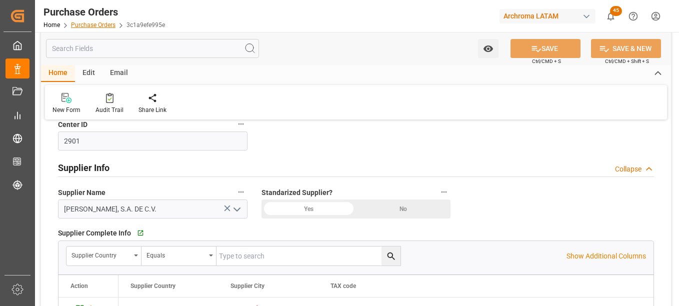
click at [106, 25] on link "Purchase Orders" at bounding box center [93, 24] width 44 height 7
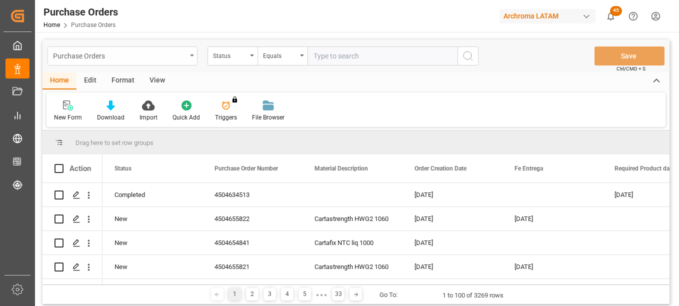
click at [190, 56] on div "Purchase Orders" at bounding box center [122, 55] width 150 height 19
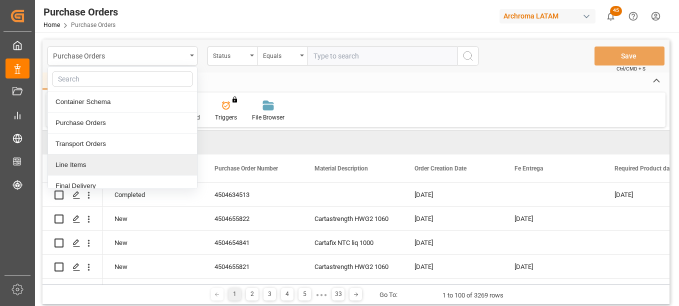
click at [96, 165] on div "Line Items" at bounding box center [122, 164] width 149 height 21
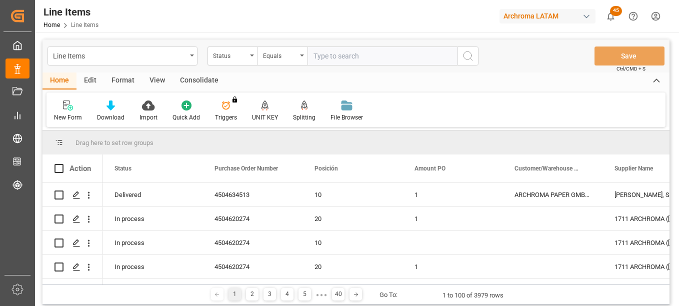
click at [247, 56] on div "Status" at bounding box center [232, 55] width 50 height 19
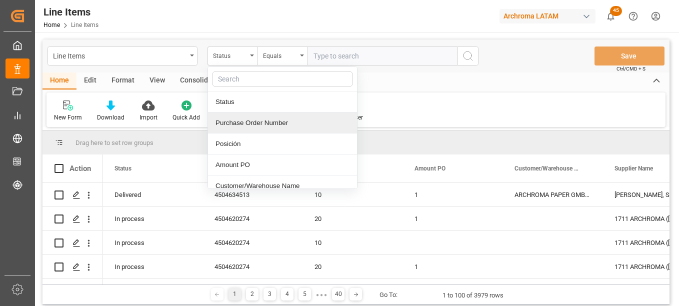
click at [242, 123] on div "Purchase Order Number" at bounding box center [282, 122] width 149 height 21
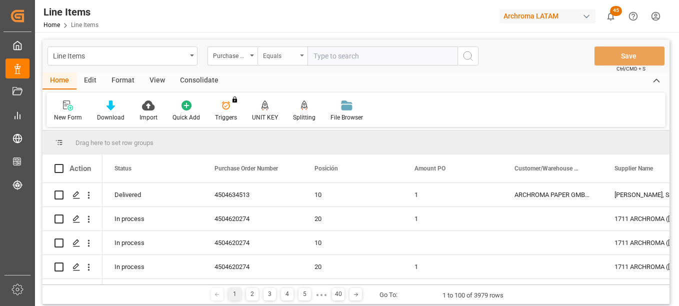
click at [279, 53] on div "Equals" at bounding box center [280, 54] width 34 height 11
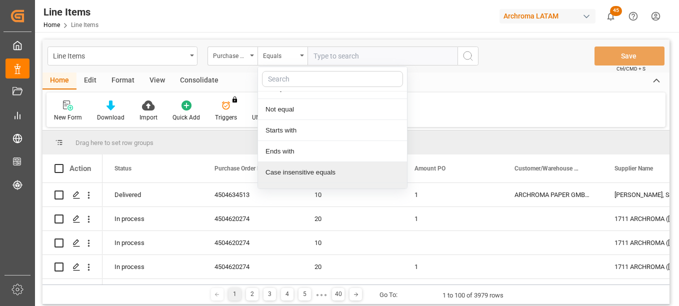
scroll to position [71, 0]
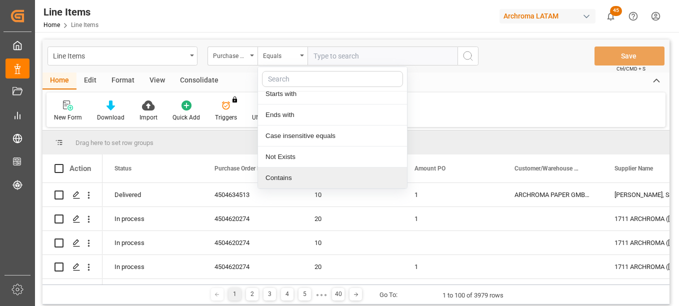
click at [285, 176] on div "Contains" at bounding box center [332, 177] width 149 height 21
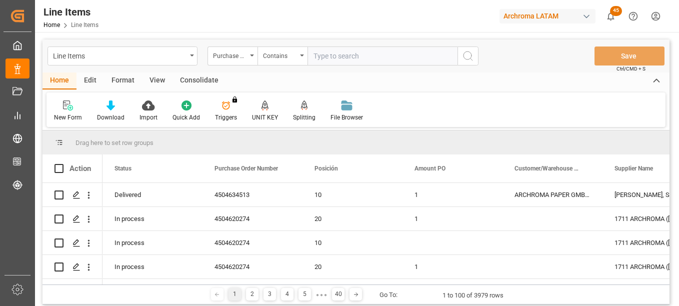
paste input "4504634513 4504634517 4504634514 4504634516"
drag, startPoint x: 412, startPoint y: 54, endPoint x: 433, endPoint y: 61, distance: 21.8
click at [412, 54] on input "4504634513 4504634517 4504634514 4504634516" at bounding box center [382, 55] width 150 height 19
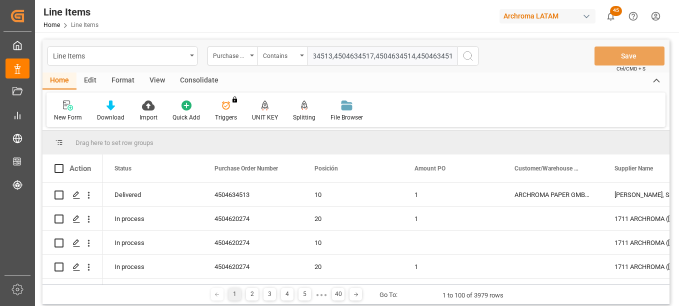
type input "4504634513,4504634517,4504634514,4504634516"
click at [463, 57] on icon "search button" at bounding box center [468, 56] width 12 height 12
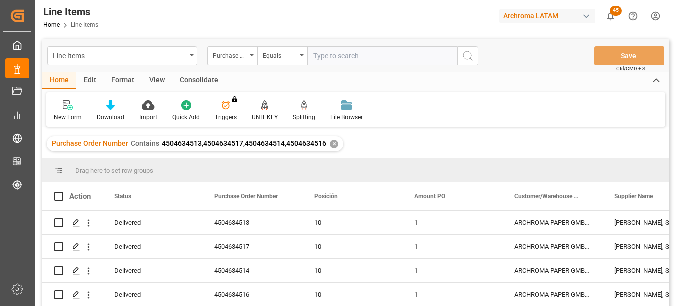
click at [331, 143] on div "✕" at bounding box center [334, 144] width 8 height 8
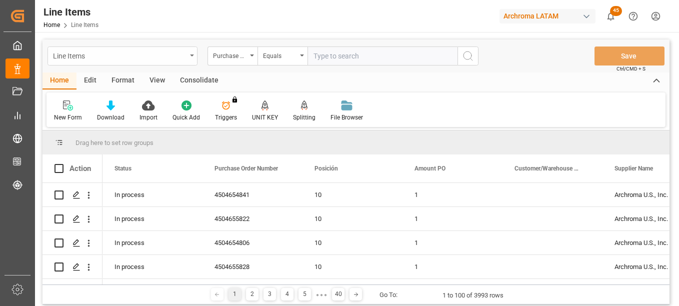
click at [190, 56] on div "Line Items" at bounding box center [122, 55] width 150 height 19
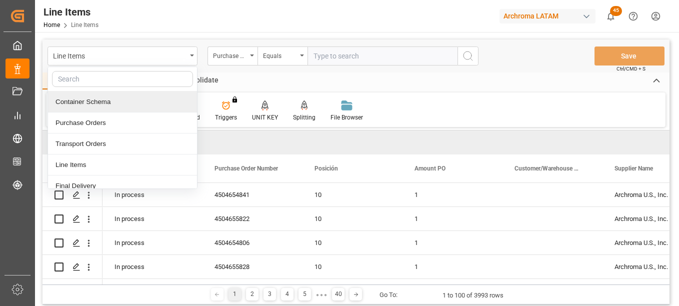
click at [120, 101] on div "Container Schema" at bounding box center [122, 101] width 149 height 21
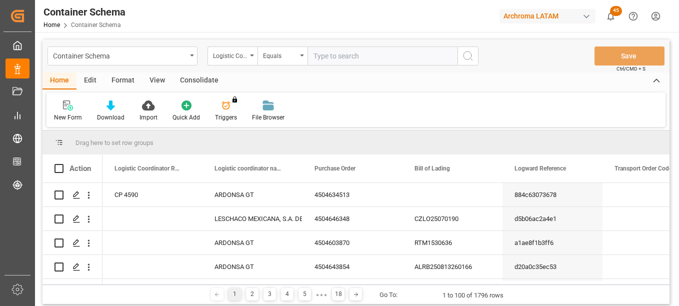
click at [81, 168] on div "Action" at bounding box center [79, 168] width 21 height 9
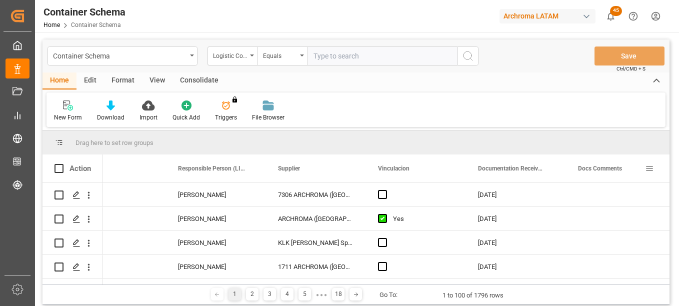
scroll to position [0, 1436]
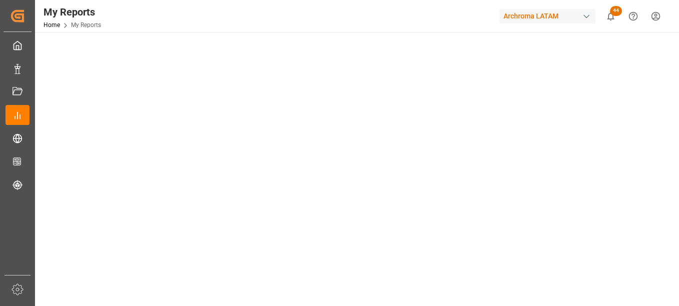
scroll to position [361, 0]
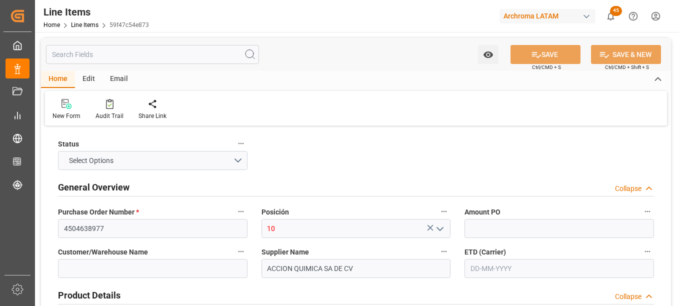
type input "1"
type input "2000"
type input "2827310100"
type input "[DATE] 22:22"
type input "[DATE] 19:52"
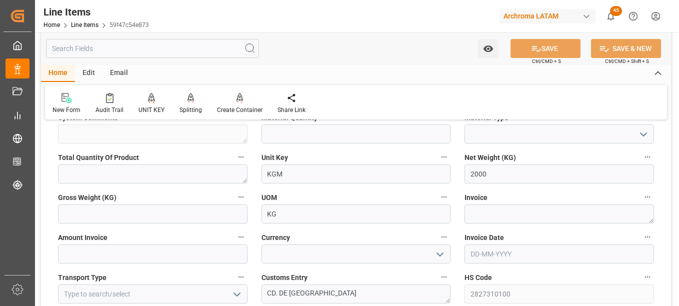
scroll to position [450, 0]
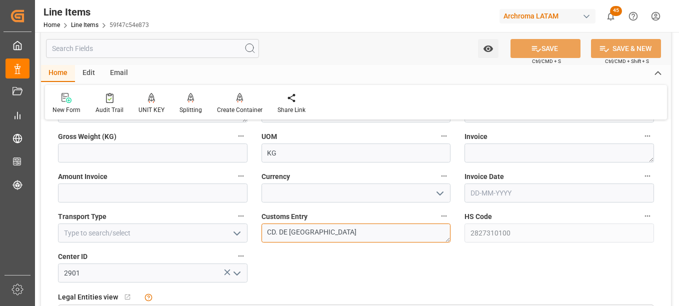
drag, startPoint x: 327, startPoint y: 234, endPoint x: 256, endPoint y: 233, distance: 71.0
click at [256, 233] on div "Customs Entry CD. DE [GEOGRAPHIC_DATA]" at bounding box center [355, 226] width 203 height 40
click at [325, 234] on textarea "CD. DE [GEOGRAPHIC_DATA]" at bounding box center [355, 232] width 189 height 19
drag, startPoint x: 331, startPoint y: 232, endPoint x: 244, endPoint y: 227, distance: 87.1
click at [244, 227] on div "Status IN PROCESS General Overview Collapse Purchase Order Number * 4504638977 …" at bounding box center [356, 169] width 630 height 980
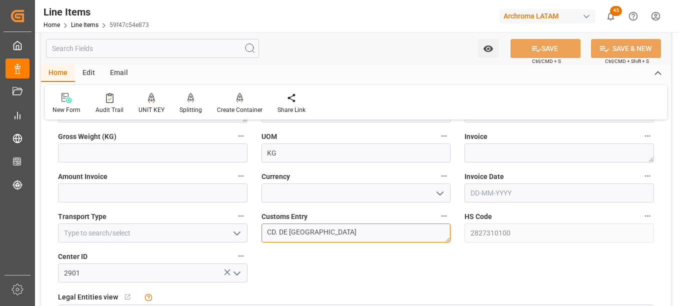
paste textarea "PUERTO QUETZAL"
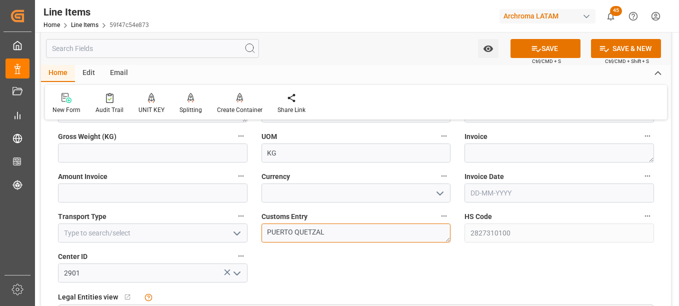
click at [267, 230] on textarea "PUERTO QUETZAL" at bounding box center [355, 232] width 189 height 19
type textarea "PUERTO QUETZAL"
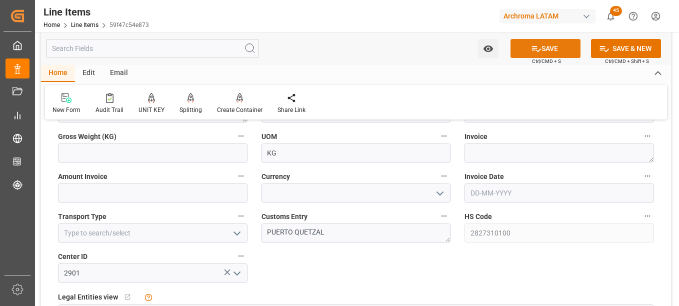
click at [559, 42] on button "SAVE" at bounding box center [545, 48] width 70 height 19
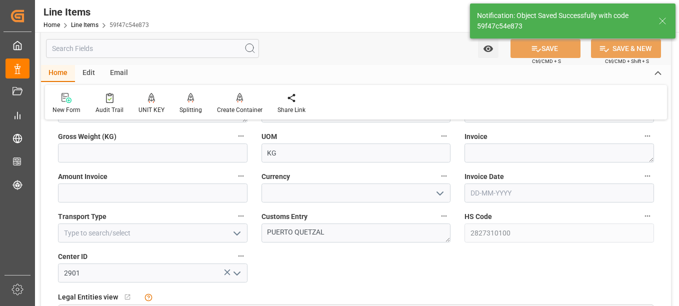
type textarea "CLOMA-[MEDICAL_DATA]"
type input "[DATE] 22:15"
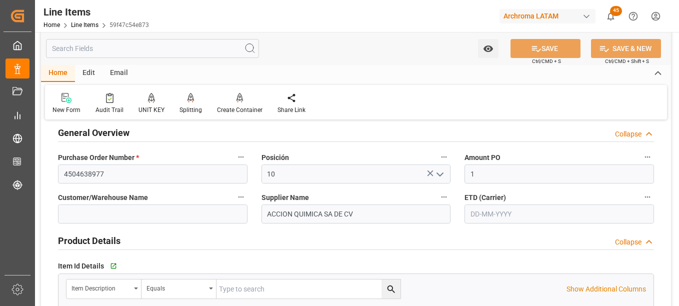
scroll to position [0, 0]
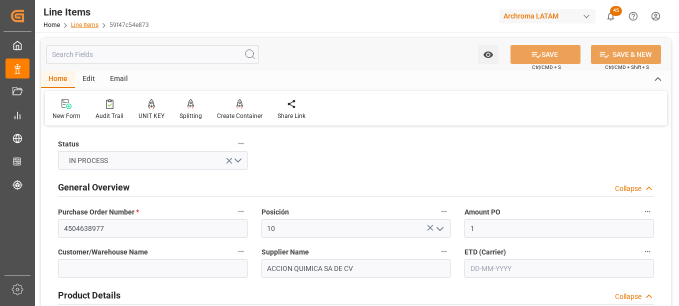
click at [89, 25] on link "Line Items" at bounding box center [84, 24] width 27 height 7
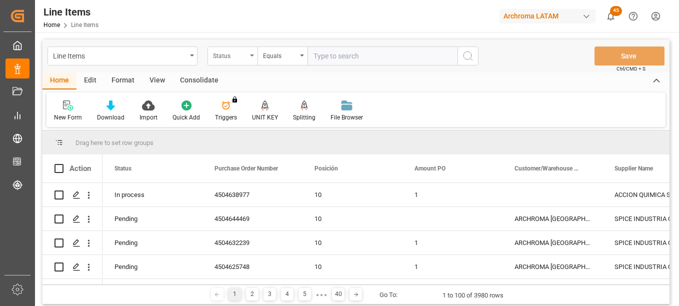
click at [248, 56] on div "Status" at bounding box center [232, 55] width 50 height 19
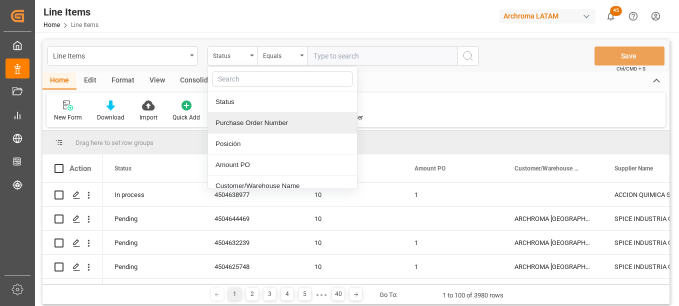
click at [260, 123] on div "Purchase Order Number" at bounding box center [282, 122] width 149 height 21
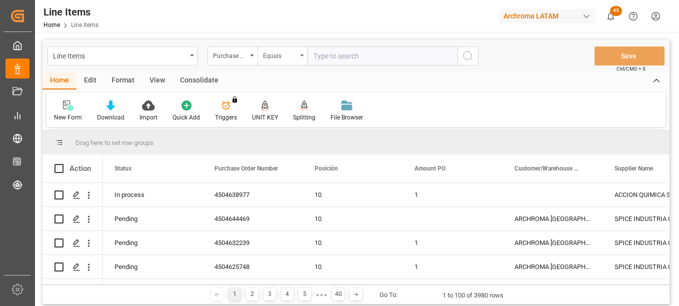
click at [291, 53] on div "Equals" at bounding box center [280, 54] width 34 height 11
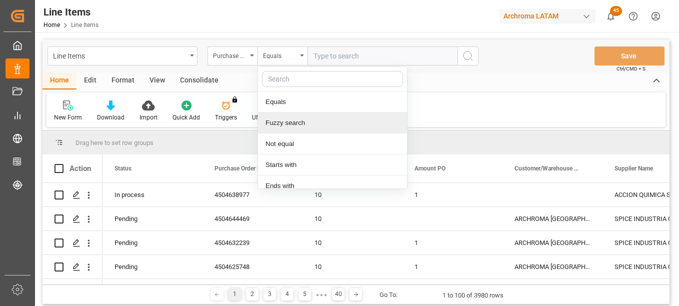
click at [290, 123] on div "Fuzzy search" at bounding box center [332, 122] width 149 height 21
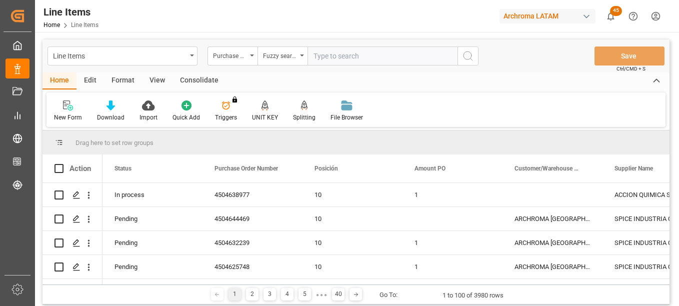
paste input "4504652430,4504652032,4504652026"
type input "4504652430,4504652032,4504652026"
click at [471, 52] on icon "search button" at bounding box center [468, 56] width 12 height 12
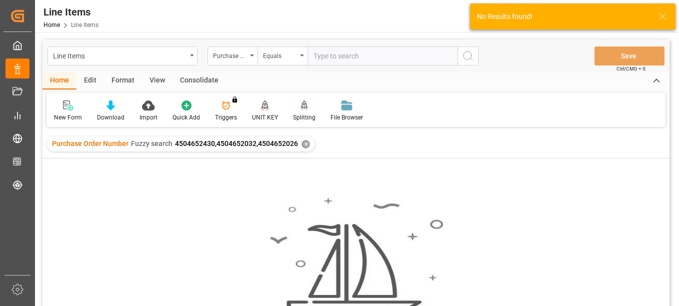
click at [304, 142] on div "✕" at bounding box center [305, 144] width 8 height 8
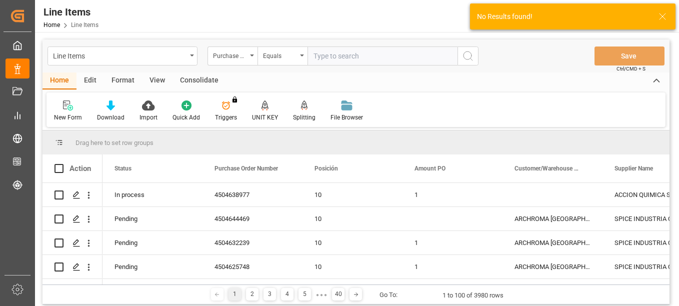
click at [301, 57] on div "Equals" at bounding box center [282, 55] width 50 height 19
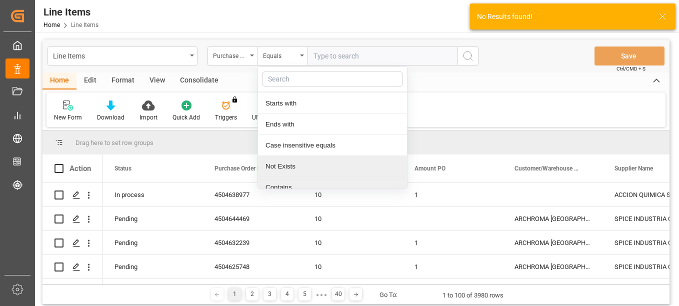
scroll to position [71, 0]
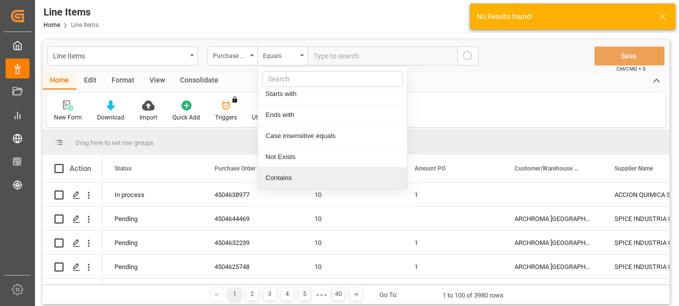
click at [287, 179] on div "Contains" at bounding box center [332, 177] width 149 height 21
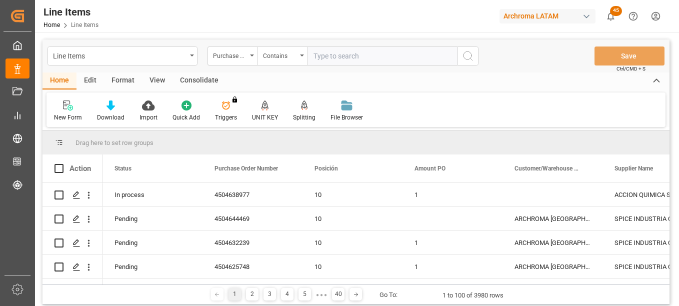
paste input "4504652430,4504652032,4504652026"
type input "4504652430,4504652032,4504652026"
click at [459, 53] on button "search button" at bounding box center [467, 55] width 21 height 19
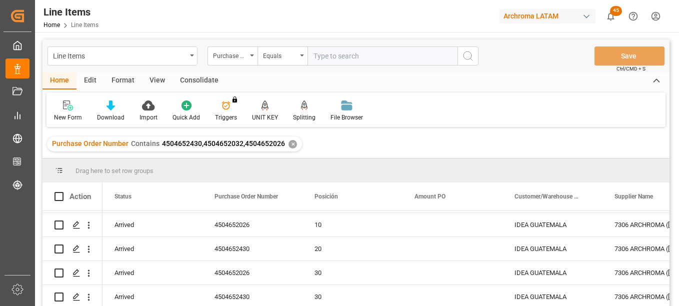
click at [290, 144] on div "✕" at bounding box center [292, 144] width 8 height 8
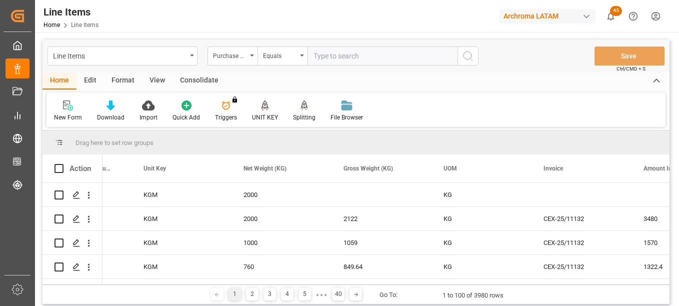
scroll to position [0, 1830]
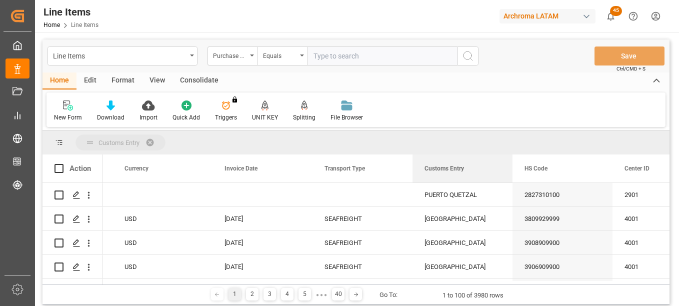
drag, startPoint x: 445, startPoint y: 168, endPoint x: 441, endPoint y: 150, distance: 18.1
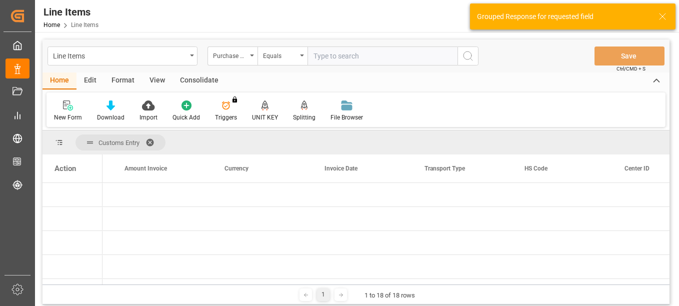
click at [86, 175] on div "Action" at bounding box center [72, 168] width 60 height 28
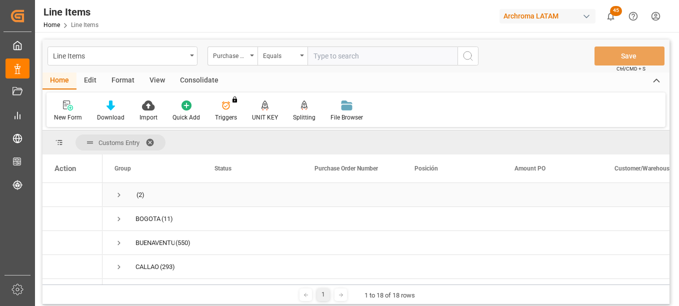
click at [119, 195] on span "Press SPACE to select this row." at bounding box center [118, 194] width 9 height 9
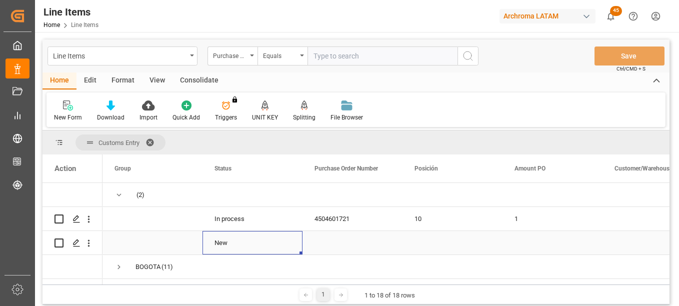
click at [228, 244] on div "New" at bounding box center [252, 242] width 100 height 23
drag, startPoint x: 135, startPoint y: 285, endPoint x: 169, endPoint y: 285, distance: 33.5
click at [169, 285] on div "1 1 to 18 of 18 rows" at bounding box center [355, 294] width 627 height 20
click at [58, 246] on input "Press Space to toggle row selection (unchecked)" at bounding box center [58, 242] width 9 height 9
checkbox input "true"
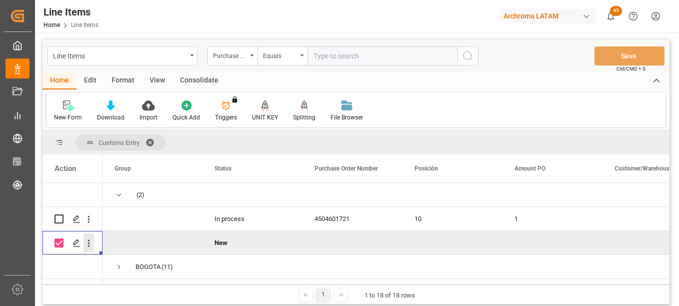
click at [89, 245] on icon "open menu" at bounding box center [89, 243] width 2 height 7
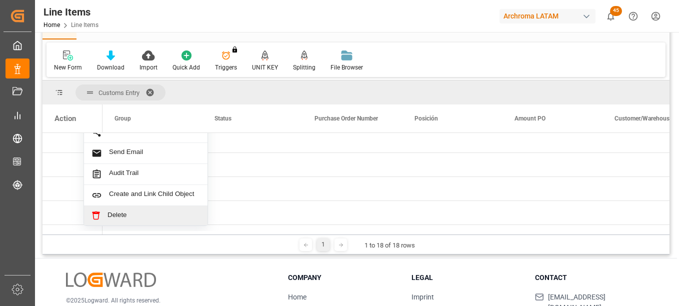
click at [130, 215] on span "Delete" at bounding box center [153, 215] width 92 height 9
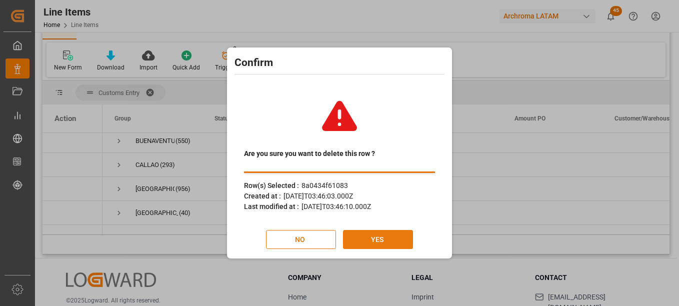
click at [397, 237] on button "YES" at bounding box center [378, 239] width 70 height 19
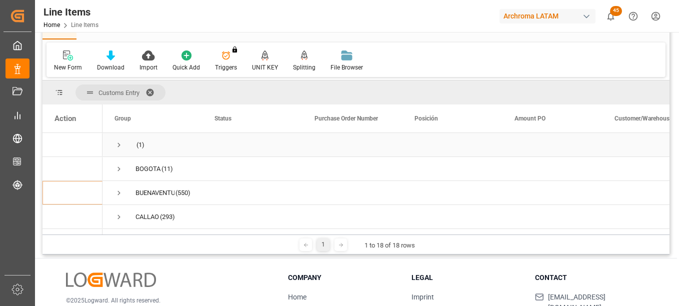
click at [119, 144] on span "Press SPACE to select this row." at bounding box center [118, 144] width 9 height 9
click at [348, 171] on div "4504601721" at bounding box center [352, 168] width 100 height 23
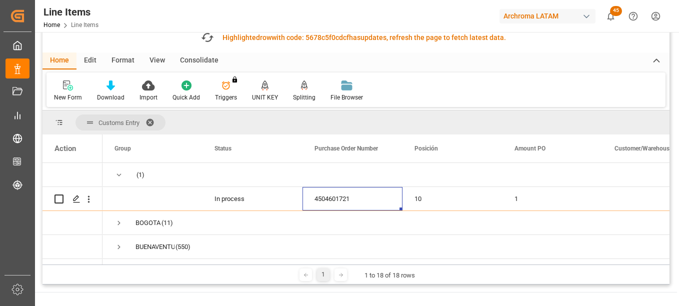
scroll to position [80, 0]
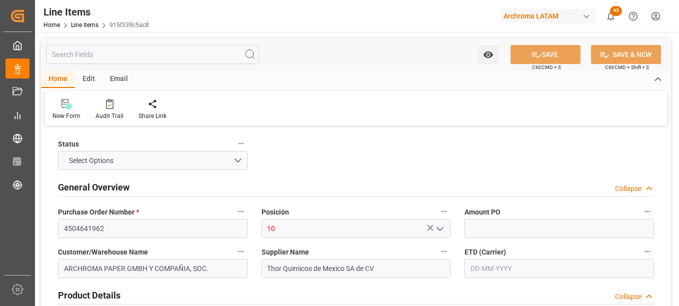
type input "1"
type input "90"
type input "112.9"
type input "622.8"
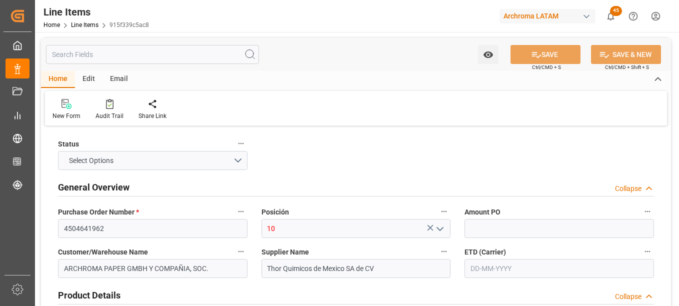
type input "3808940200"
type input "[DATE]"
type input "[DATE] 17:35"
type input "[DATE] 19:52"
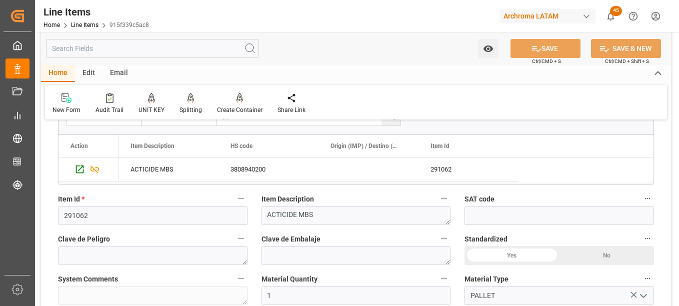
scroll to position [250, 0]
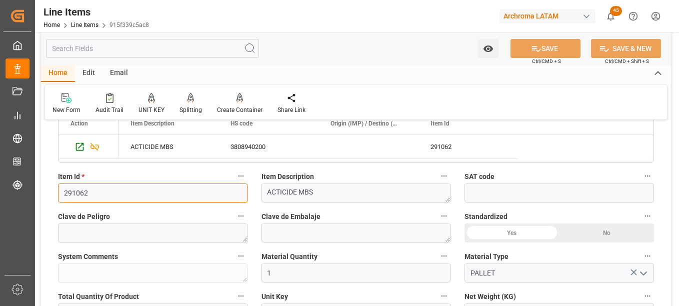
drag, startPoint x: 98, startPoint y: 191, endPoint x: 54, endPoint y: 187, distance: 44.2
click at [54, 187] on div "Item Id * 291062" at bounding box center [152, 186] width 203 height 40
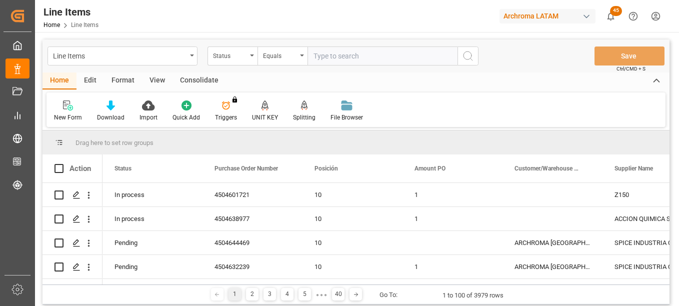
click at [84, 172] on div "Action" at bounding box center [79, 168] width 21 height 9
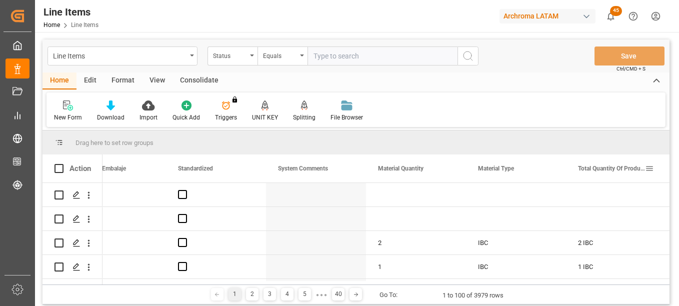
scroll to position [0, 1336]
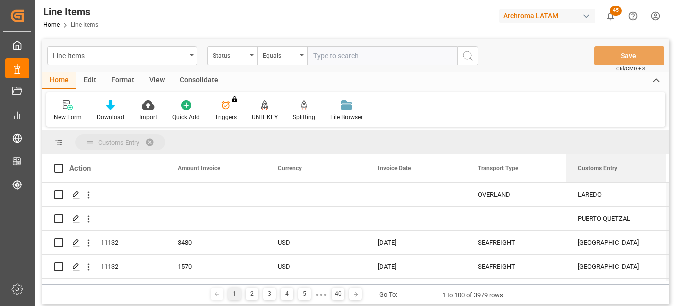
drag, startPoint x: 590, startPoint y: 167, endPoint x: 561, endPoint y: 147, distance: 35.6
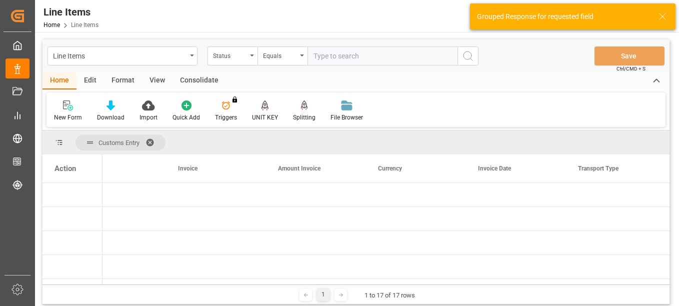
click at [62, 172] on div "Action" at bounding box center [64, 168] width 21 height 9
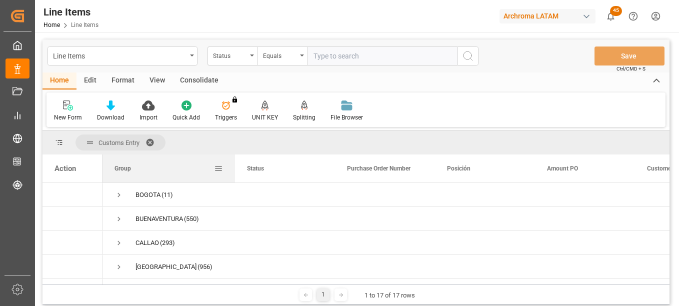
drag, startPoint x: 201, startPoint y: 167, endPoint x: 236, endPoint y: 167, distance: 35.0
click at [236, 167] on div at bounding box center [235, 168] width 4 height 28
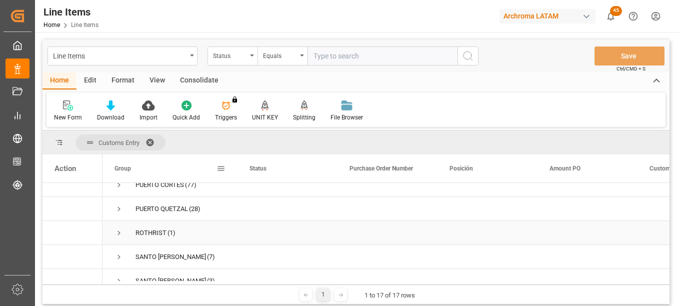
click at [120, 233] on span "Press SPACE to select this row." at bounding box center [118, 232] width 9 height 9
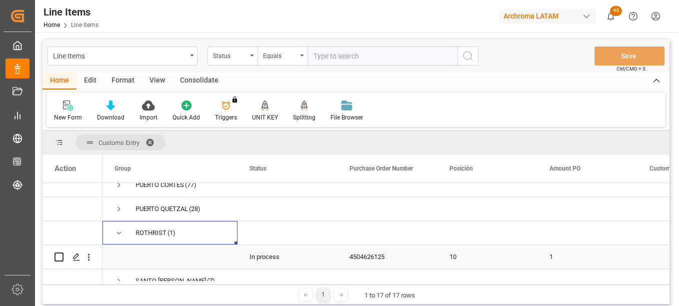
click at [379, 262] on div "4504626125" at bounding box center [387, 256] width 100 height 23
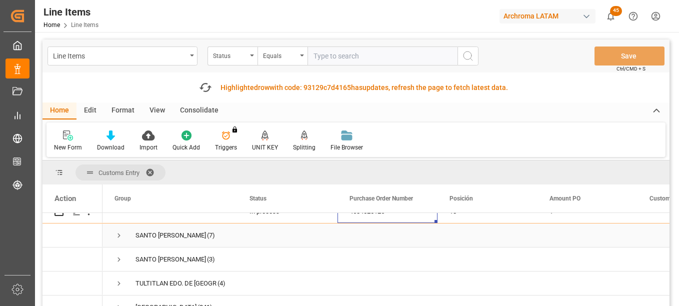
scroll to position [337, 0]
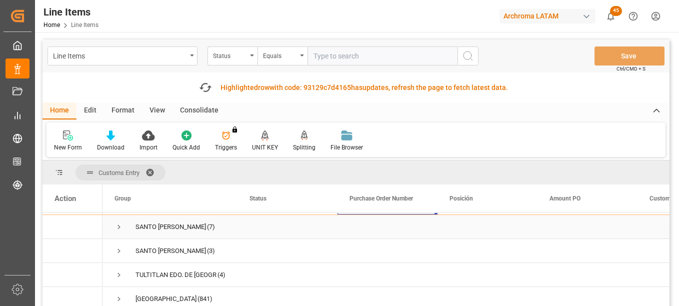
click at [119, 224] on span "Press SPACE to select this row." at bounding box center [118, 226] width 9 height 9
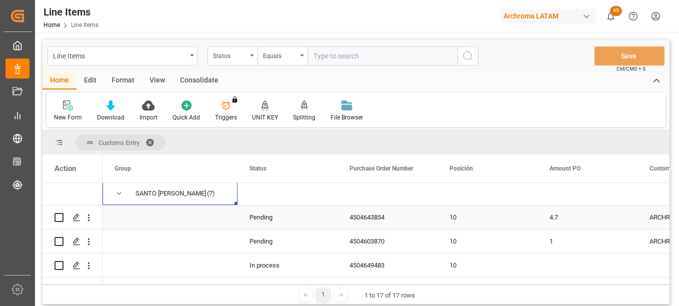
click at [371, 221] on div "4504643854" at bounding box center [387, 216] width 100 height 23
click at [371, 242] on div "4504603870" at bounding box center [387, 240] width 100 height 23
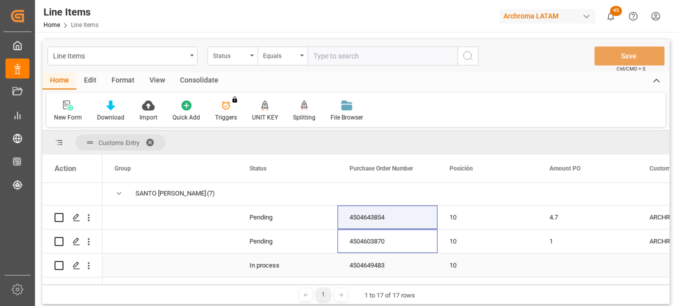
click at [372, 261] on div "4504649483" at bounding box center [387, 264] width 100 height 23
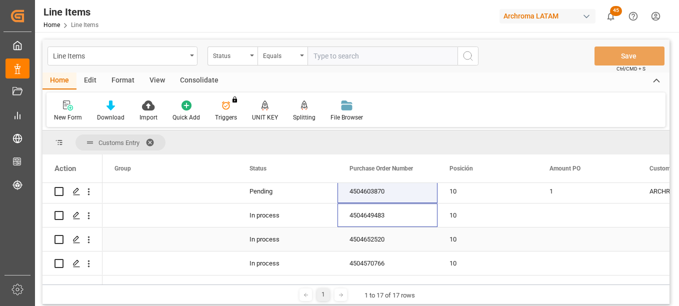
click at [378, 242] on div "4504652520" at bounding box center [387, 238] width 100 height 23
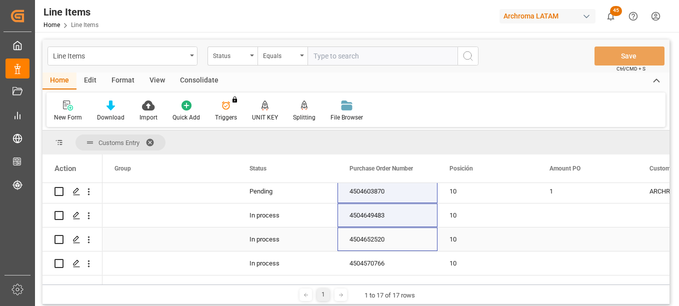
click at [378, 265] on div "4504570766" at bounding box center [387, 262] width 100 height 23
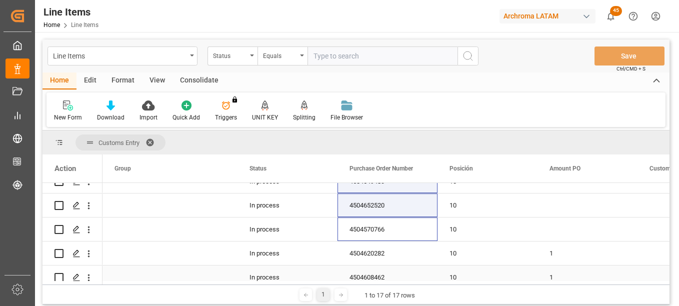
scroll to position [437, 0]
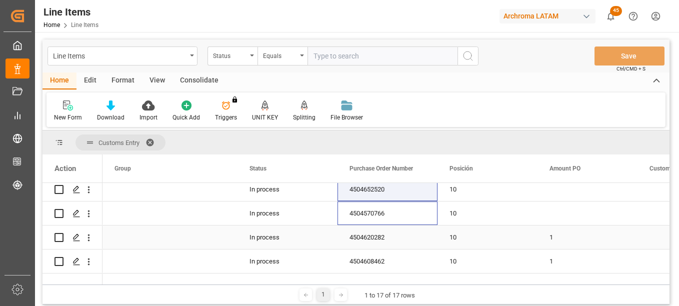
click at [384, 237] on div "4504620282" at bounding box center [387, 236] width 100 height 23
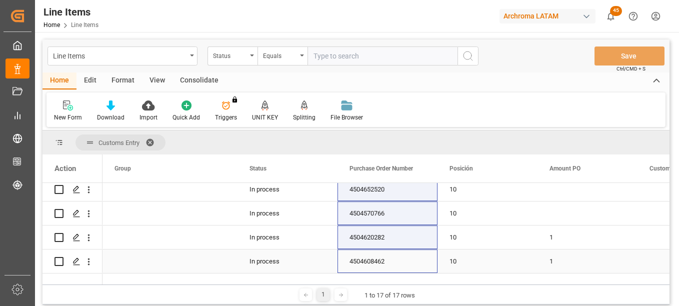
click at [379, 261] on div "4504608462" at bounding box center [387, 260] width 100 height 23
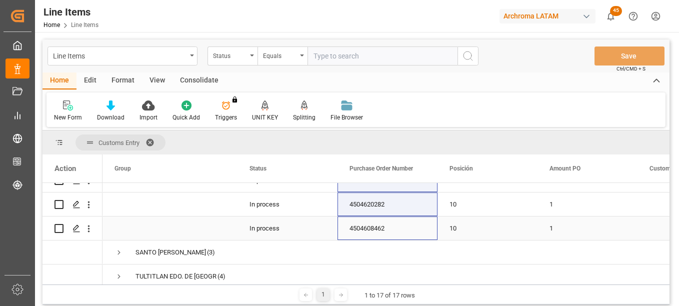
scroll to position [487, 0]
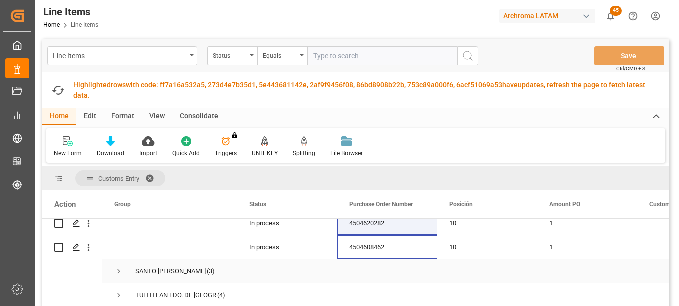
click at [120, 270] on span "Press SPACE to select this row." at bounding box center [118, 271] width 9 height 9
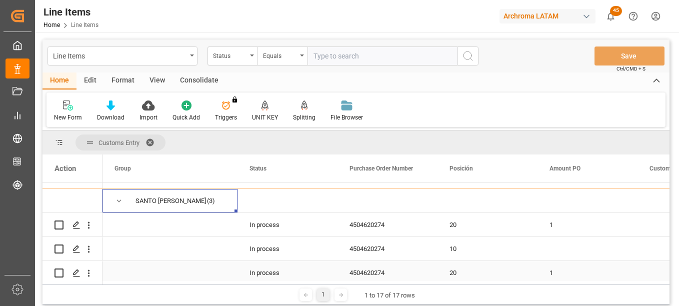
scroll to position [537, 0]
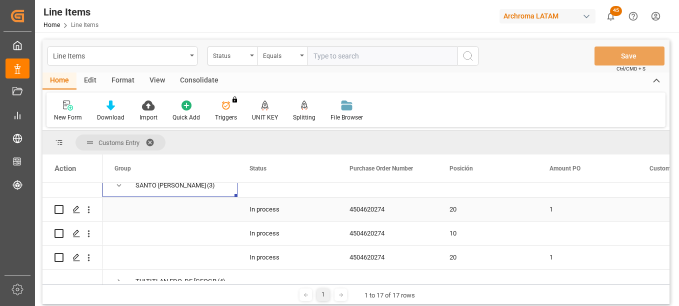
click at [375, 210] on div "4504620274" at bounding box center [387, 208] width 100 height 23
click at [371, 232] on div "4504620274" at bounding box center [387, 232] width 100 height 23
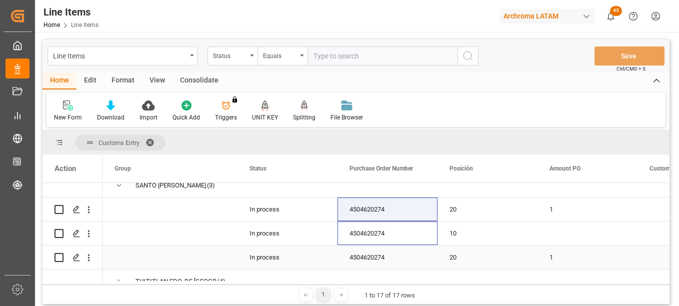
click at [365, 254] on div "4504620274" at bounding box center [387, 256] width 100 height 23
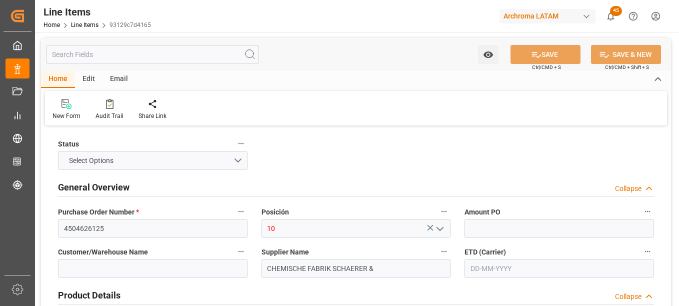
type input "1"
type input "4800"
type input "[DATE] 17:21"
type input "[DATE] 19:52"
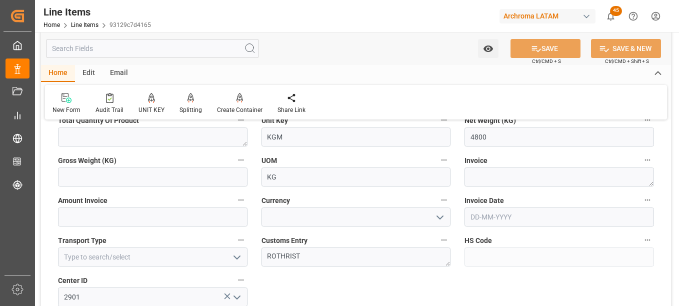
scroll to position [450, 0]
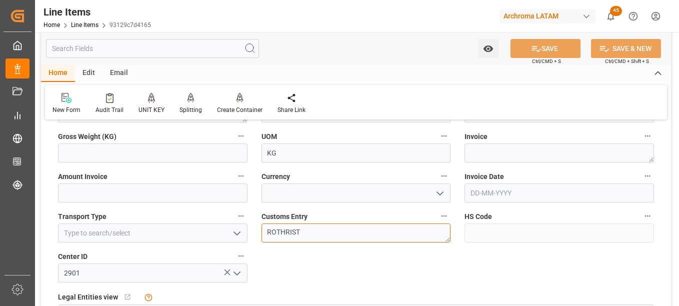
drag, startPoint x: 312, startPoint y: 232, endPoint x: 228, endPoint y: 229, distance: 83.5
click at [228, 229] on div "Status IN PROCESS General Overview Collapse Purchase Order Number * 4504626125 …" at bounding box center [356, 169] width 630 height 980
paste textarea "PTO. [GEOGRAPHIC_DATA][PERSON_NAME]"
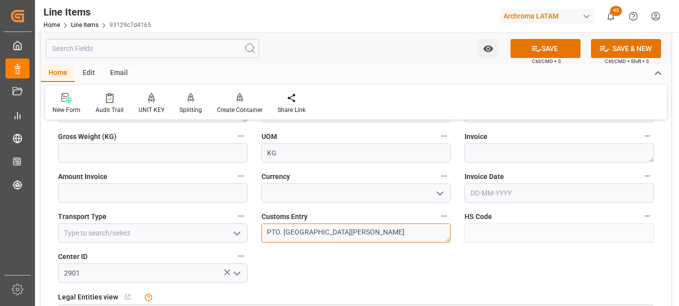
click at [268, 231] on textarea "PTO. [GEOGRAPHIC_DATA][PERSON_NAME]" at bounding box center [355, 232] width 189 height 19
type textarea "PTO. [GEOGRAPHIC_DATA][PERSON_NAME]"
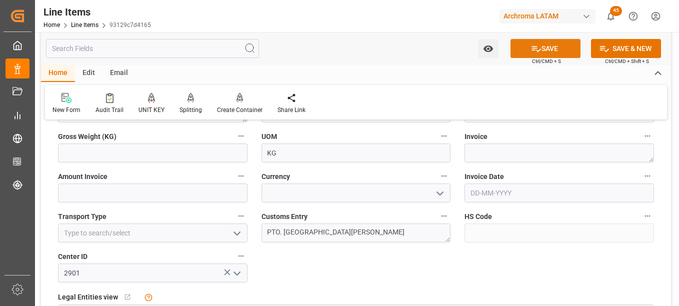
click at [564, 49] on button "SAVE" at bounding box center [545, 48] width 70 height 19
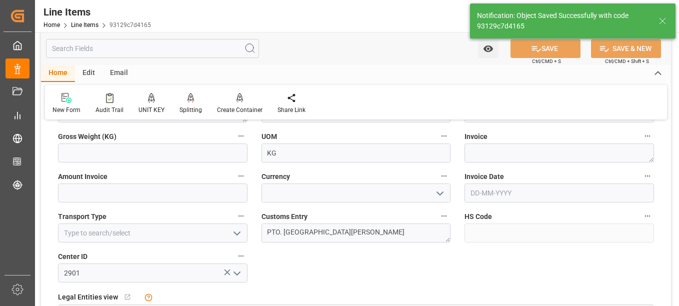
type input "[DATE] 22:34"
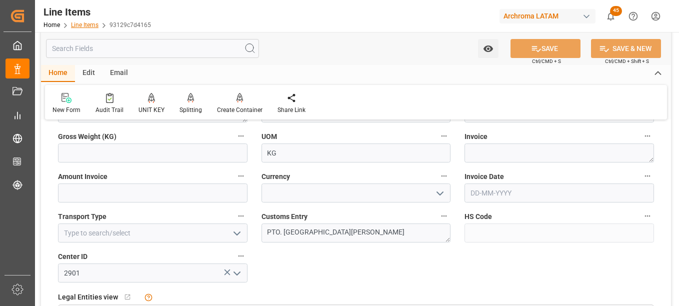
click at [85, 27] on link "Line Items" at bounding box center [84, 24] width 27 height 7
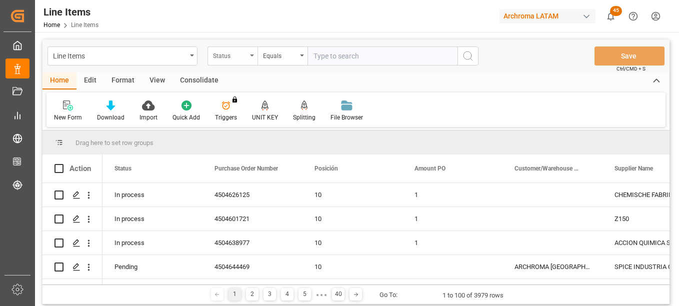
click at [237, 55] on div "Status" at bounding box center [230, 54] width 34 height 11
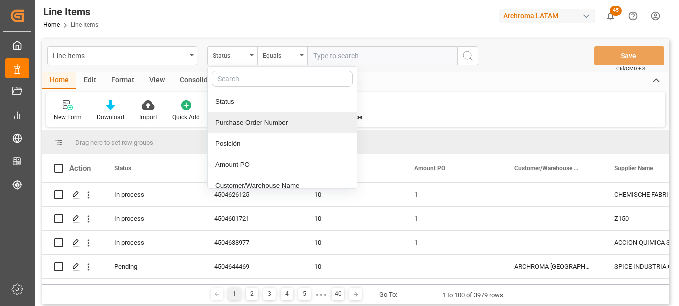
click at [262, 122] on div "Purchase Order Number" at bounding box center [282, 122] width 149 height 21
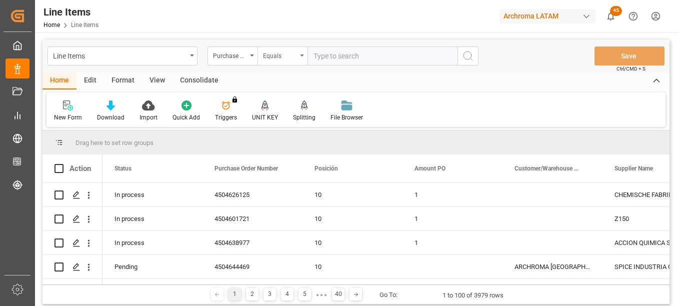
click at [289, 53] on div "Equals" at bounding box center [280, 54] width 34 height 11
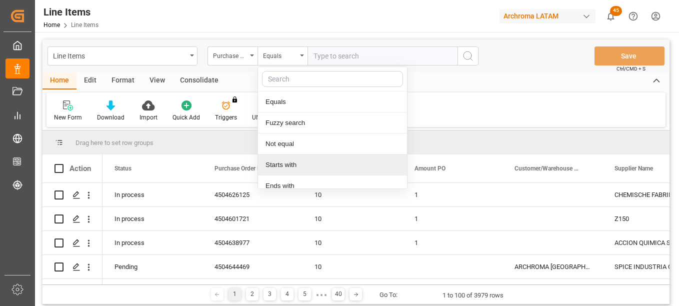
scroll to position [71, 0]
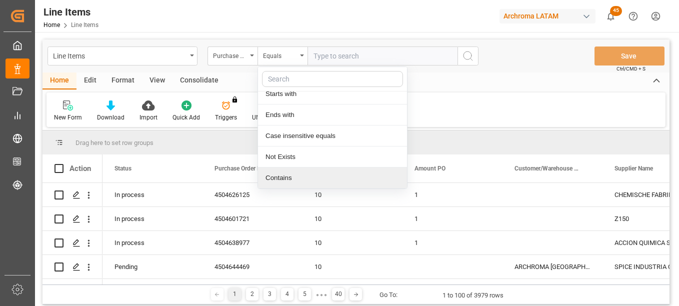
click at [299, 179] on div "Contains" at bounding box center [332, 177] width 149 height 21
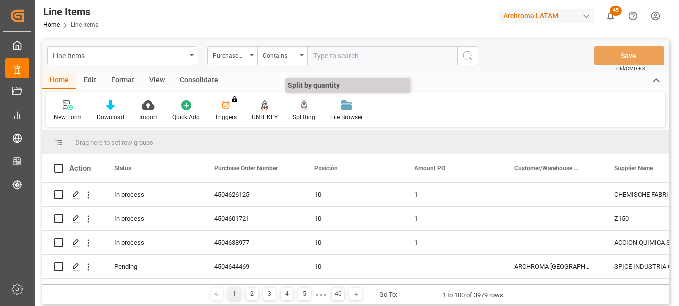
paste input "4504643854 4504603870 4504649483 4504652520 4504570766 4504620282 4504608462"
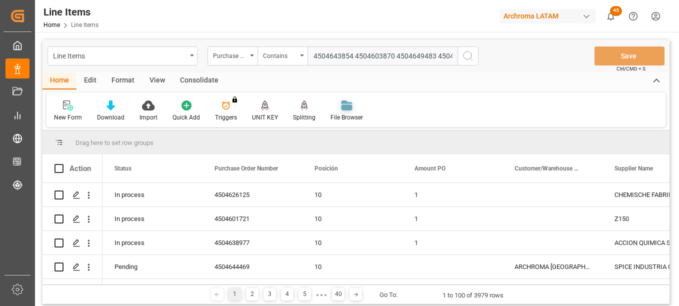
scroll to position [0, 147]
click at [413, 58] on input "4504643854 4504603870 4504649483 4504652520 4504570766 4504620282 4504608462" at bounding box center [382, 55] width 150 height 19
click at [436, 59] on input "4504643854 4504603870 4504649483 4504652520,4504570766,4504620282,4504608462" at bounding box center [382, 55] width 150 height 19
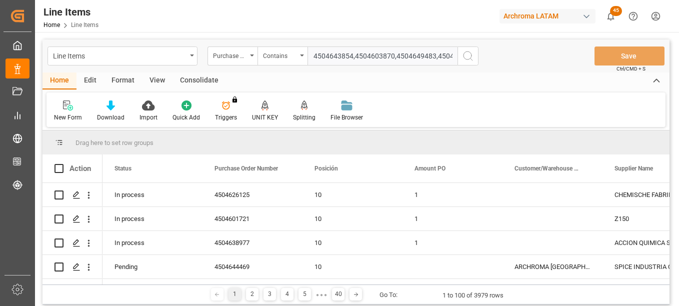
type input "4504643854,4504603870,4504649483,4504652520,4504570766,4504620282,4504608462"
click at [464, 58] on circle "search button" at bounding box center [467, 55] width 8 height 8
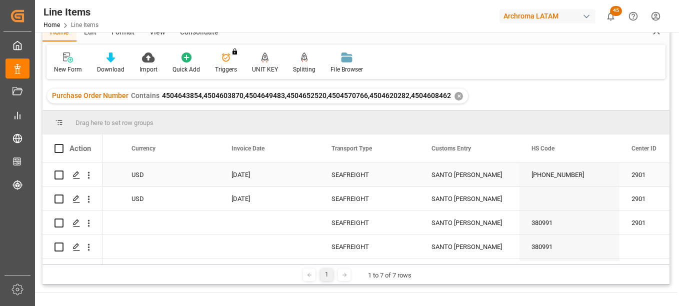
click at [466, 176] on div "SANTO [PERSON_NAME]" at bounding box center [469, 174] width 100 height 23
click at [458, 176] on div "SANTO [PERSON_NAME]" at bounding box center [469, 174] width 100 height 23
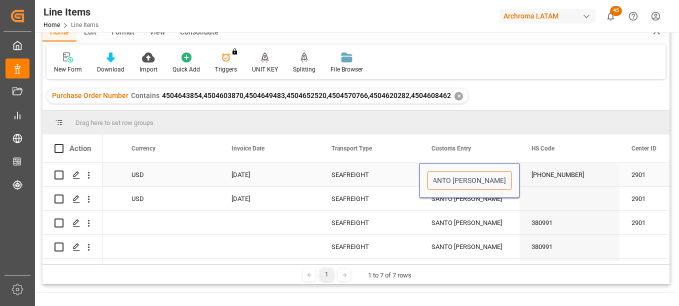
drag, startPoint x: 432, startPoint y: 180, endPoint x: 537, endPoint y: 181, distance: 105.0
paste input "PTO."
type input "PTO. [GEOGRAPHIC_DATA][PERSON_NAME]"
click at [477, 199] on div "SANTO [PERSON_NAME]" at bounding box center [469, 198] width 100 height 23
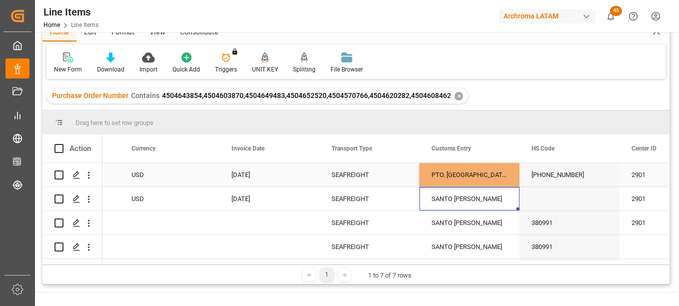
drag, startPoint x: 475, startPoint y: 174, endPoint x: 496, endPoint y: 177, distance: 21.2
click at [475, 173] on div "PTO. [GEOGRAPHIC_DATA][PERSON_NAME]" at bounding box center [469, 174] width 100 height 23
drag, startPoint x: 518, startPoint y: 184, endPoint x: 520, endPoint y: 258, distance: 73.5
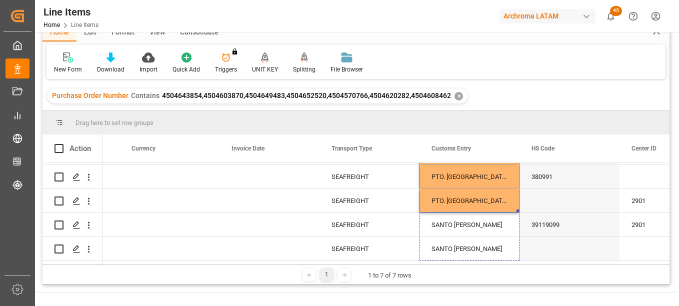
drag, startPoint x: 518, startPoint y: 208, endPoint x: 523, endPoint y: 259, distance: 51.2
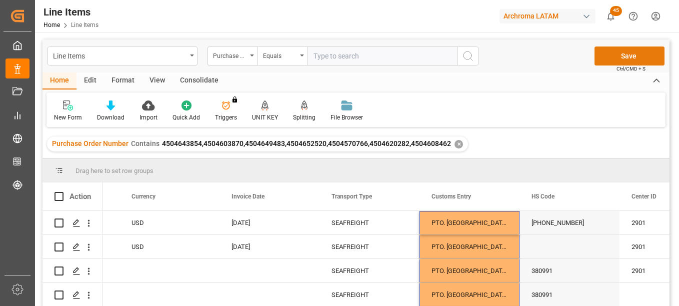
click at [627, 56] on button "Save" at bounding box center [629, 55] width 70 height 19
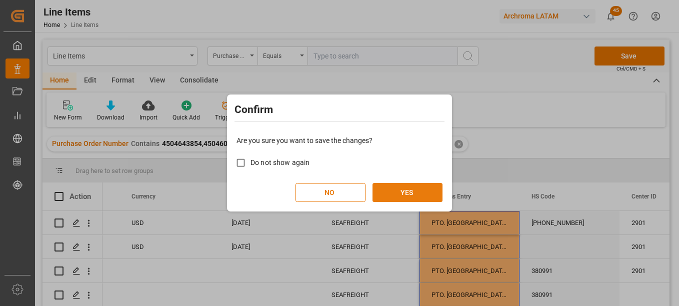
click at [420, 191] on button "YES" at bounding box center [407, 192] width 70 height 19
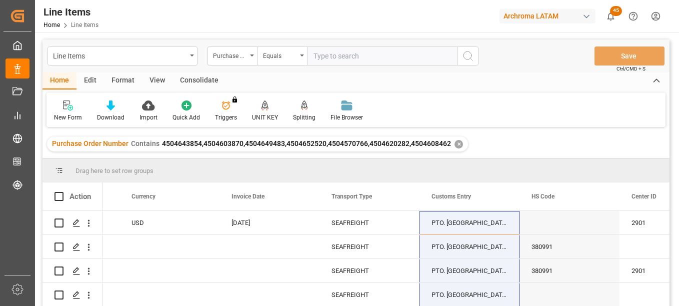
click at [456, 142] on div "✕" at bounding box center [458, 144] width 8 height 8
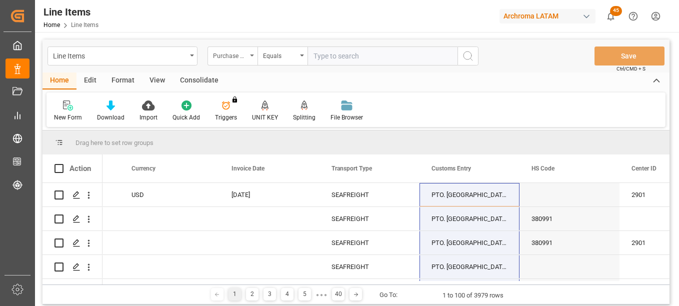
click at [252, 55] on icon "open menu" at bounding box center [252, 55] width 4 height 2
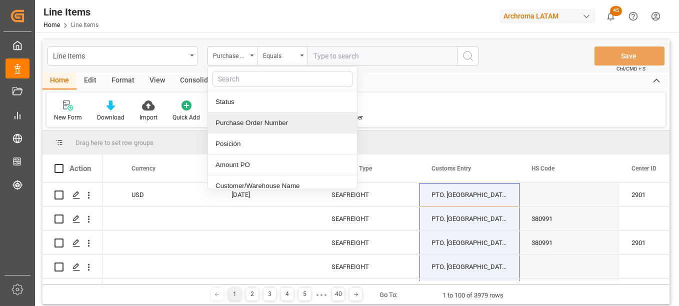
click at [262, 124] on div "Purchase Order Number" at bounding box center [282, 122] width 149 height 21
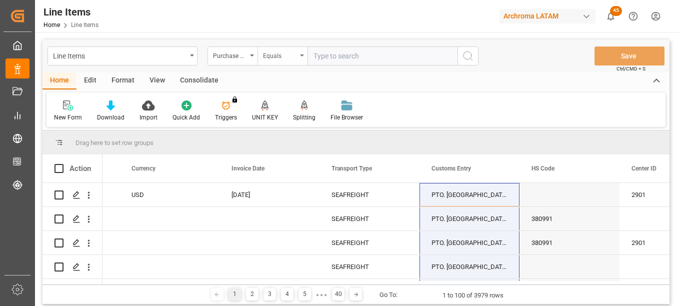
click at [284, 57] on div "Equals" at bounding box center [280, 54] width 34 height 11
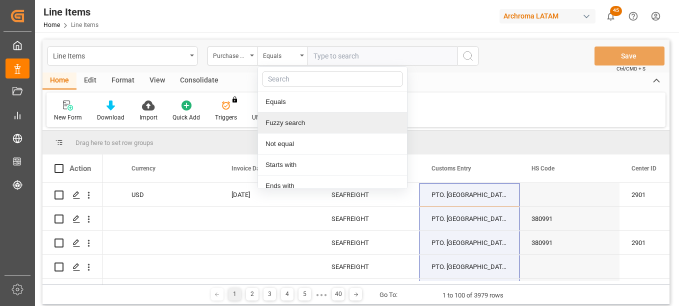
click at [310, 121] on div "Fuzzy search" at bounding box center [332, 122] width 149 height 21
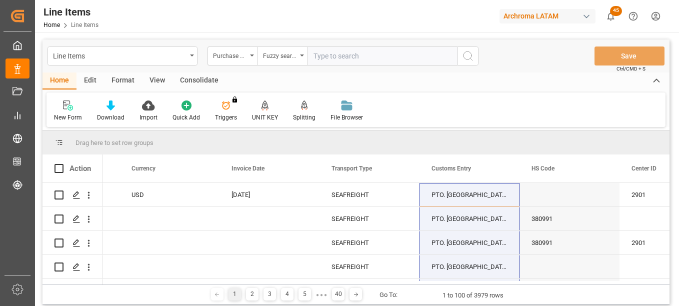
paste input "4504620274 4504620274 4504620274"
drag, startPoint x: 352, startPoint y: 56, endPoint x: 444, endPoint y: 57, distance: 92.5
click at [444, 57] on input "4504620274 4504620274 4504620274" at bounding box center [382, 55] width 150 height 19
type input "4504620274"
click at [463, 54] on icon "search button" at bounding box center [468, 56] width 12 height 12
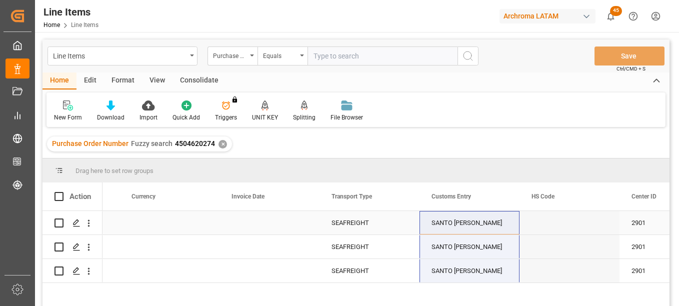
click at [446, 223] on div "SANTO [PERSON_NAME]" at bounding box center [469, 222] width 100 height 23
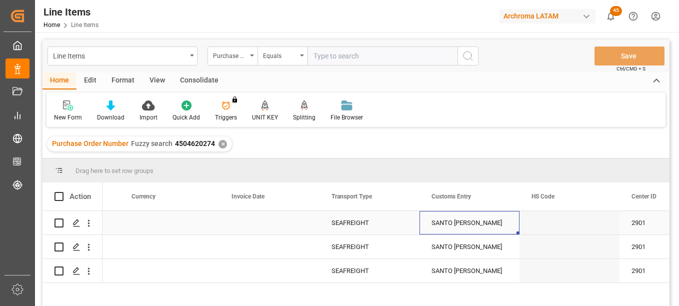
click at [488, 219] on div "SANTO [PERSON_NAME]" at bounding box center [469, 222] width 100 height 23
click at [487, 218] on div "SANTO [PERSON_NAME]" at bounding box center [469, 222] width 100 height 23
drag, startPoint x: 432, startPoint y: 228, endPoint x: 533, endPoint y: 228, distance: 101.0
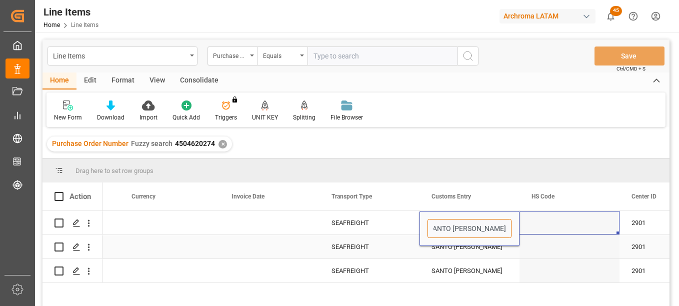
paste input "PTO. [GEOGRAPHIC_DATA][PERSON_NAME]"
type input "PTO. [GEOGRAPHIC_DATA][PERSON_NAME]"
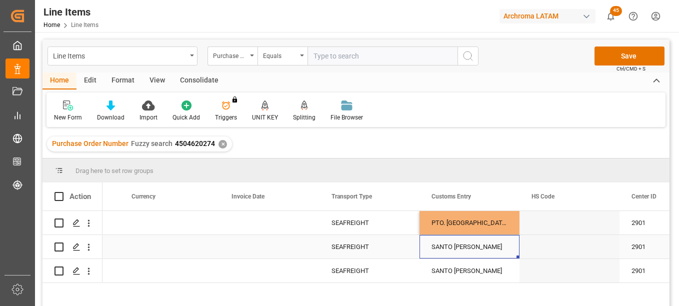
click at [479, 252] on div "SANTO [PERSON_NAME]" at bounding box center [469, 246] width 100 height 23
click at [481, 225] on div "PTO. [GEOGRAPHIC_DATA][PERSON_NAME]" at bounding box center [469, 222] width 100 height 23
drag, startPoint x: 518, startPoint y: 238, endPoint x: 533, endPoint y: 270, distance: 35.1
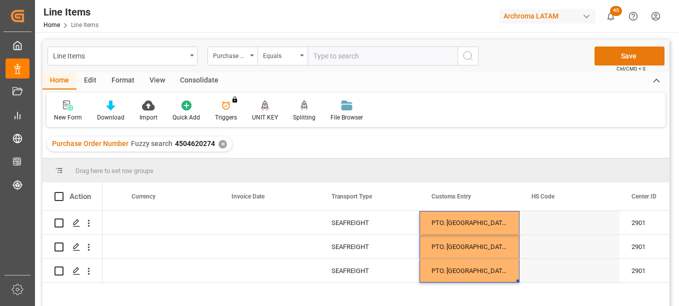
click at [626, 53] on button "Save" at bounding box center [629, 55] width 70 height 19
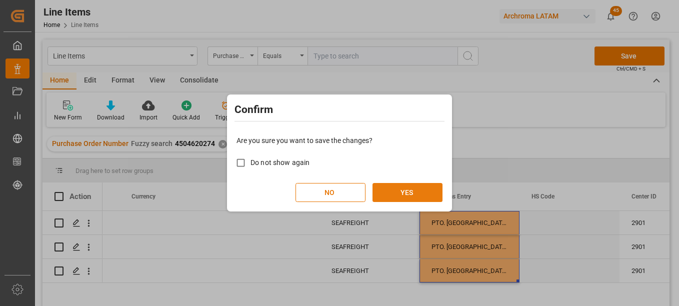
click at [418, 188] on button "YES" at bounding box center [407, 192] width 70 height 19
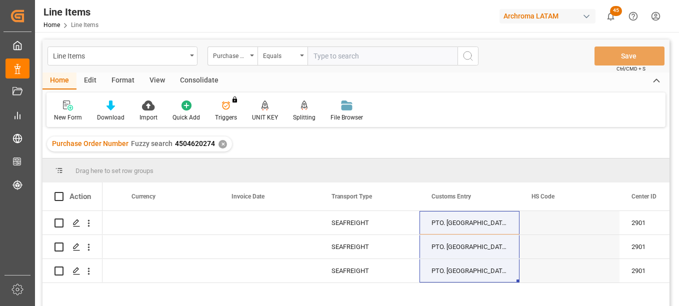
click at [222, 145] on div "✕" at bounding box center [222, 144] width 8 height 8
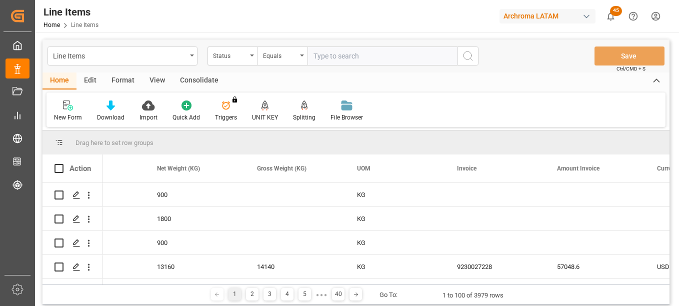
scroll to position [0, 1870]
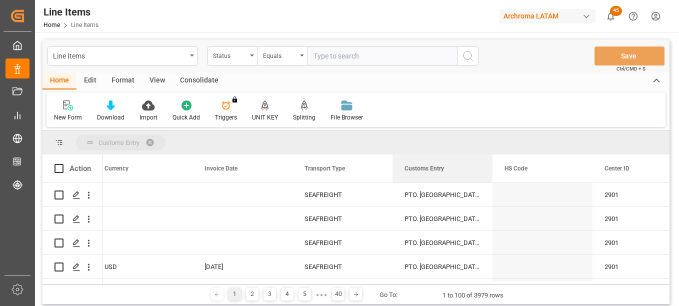
drag, startPoint x: 428, startPoint y: 168, endPoint x: 385, endPoint y: 139, distance: 52.1
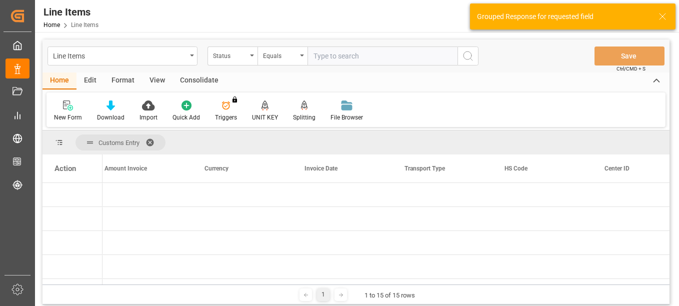
click at [82, 173] on div "Action" at bounding box center [72, 168] width 60 height 28
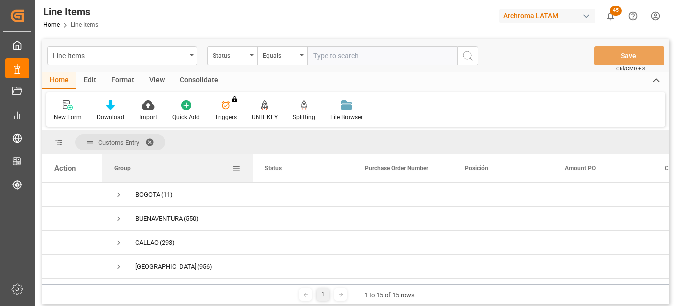
drag, startPoint x: 202, startPoint y: 166, endPoint x: 252, endPoint y: 171, distance: 50.7
click at [252, 171] on div at bounding box center [253, 168] width 4 height 28
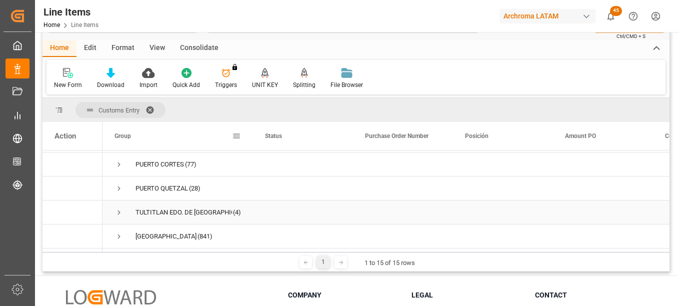
scroll to position [50, 0]
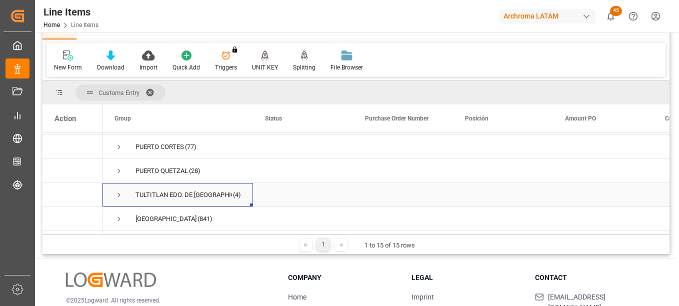
click at [119, 190] on span "Press SPACE to select this row." at bounding box center [118, 194] width 9 height 9
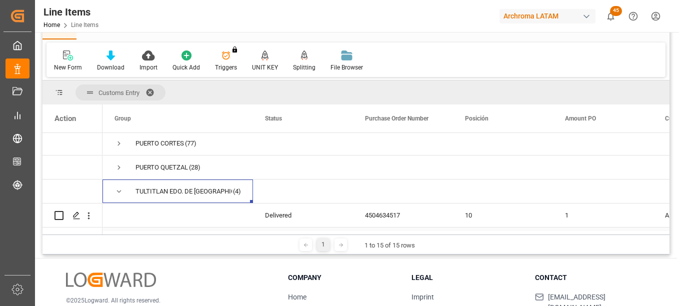
scroll to position [315, 0]
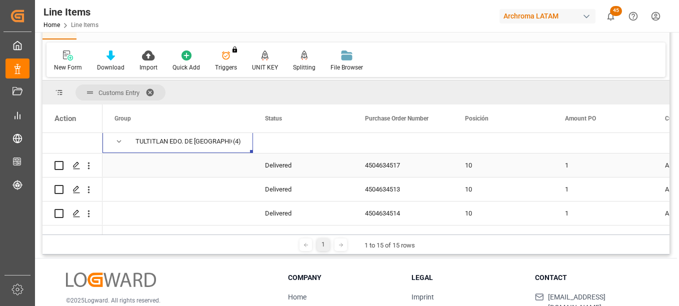
click at [389, 165] on div "4504634517" at bounding box center [403, 164] width 100 height 23
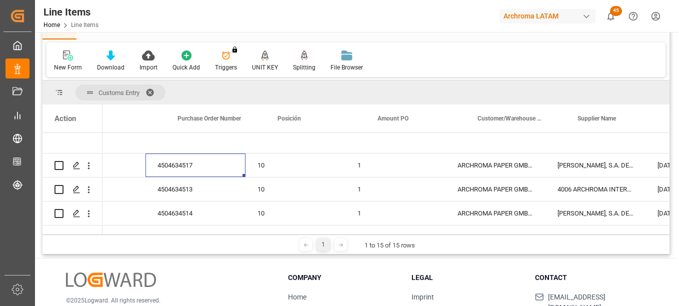
scroll to position [0, 228]
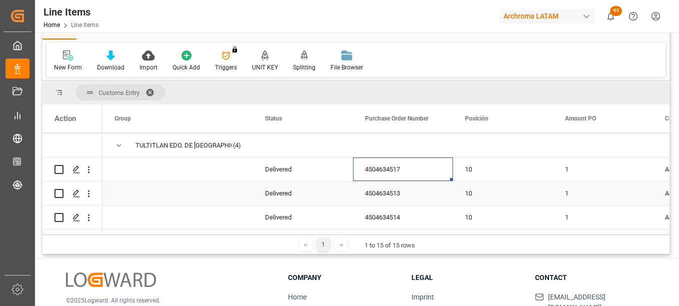
click at [405, 191] on div "4504634513" at bounding box center [403, 192] width 100 height 23
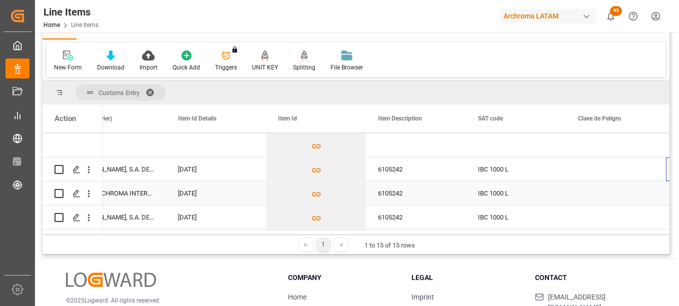
scroll to position [0, 787]
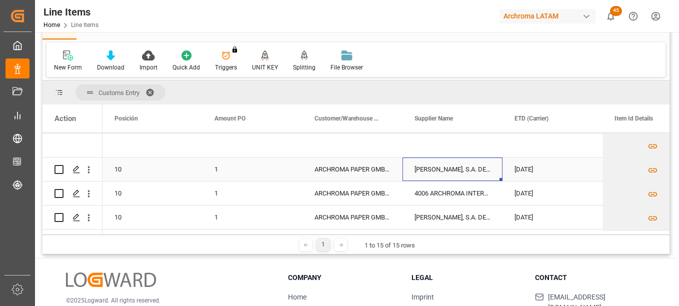
click at [449, 169] on div "SCHÜTZ ELSA, S.A. DE C.V." at bounding box center [452, 168] width 100 height 23
drag, startPoint x: 500, startPoint y: 178, endPoint x: 505, endPoint y: 191, distance: 13.9
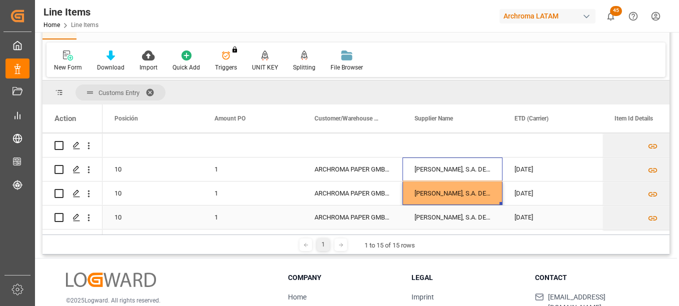
click at [467, 214] on div "SCHÜTZ ELSA, S.A. DE C.V." at bounding box center [452, 216] width 100 height 23
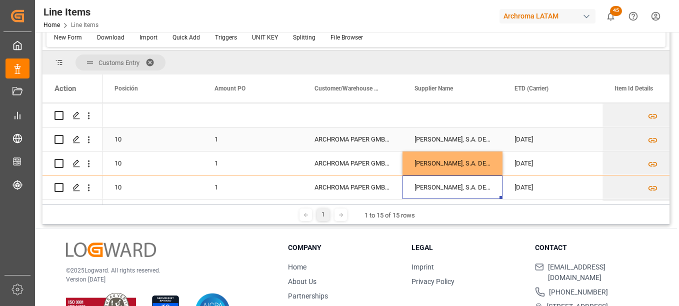
scroll to position [50, 0]
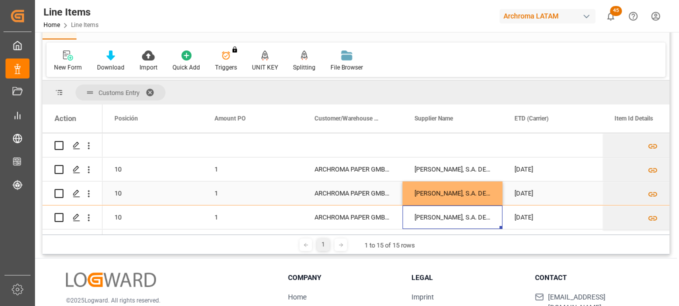
click at [444, 197] on div "SCHÜTZ ELSA, S.A. DE C.V." at bounding box center [452, 192] width 100 height 23
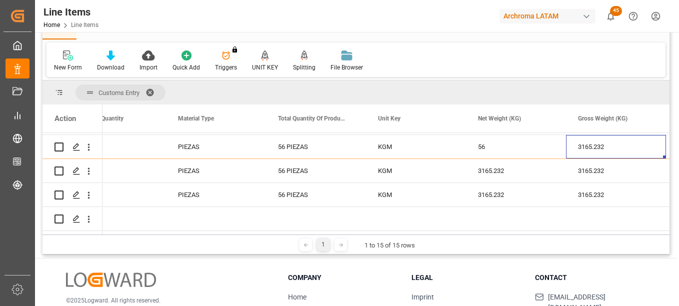
scroll to position [0, 1786]
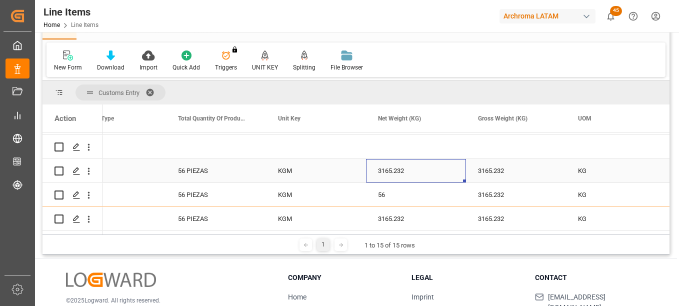
click at [401, 163] on div "3165.232" at bounding box center [416, 170] width 100 height 23
drag, startPoint x: 464, startPoint y: 182, endPoint x: 469, endPoint y: 198, distance: 16.9
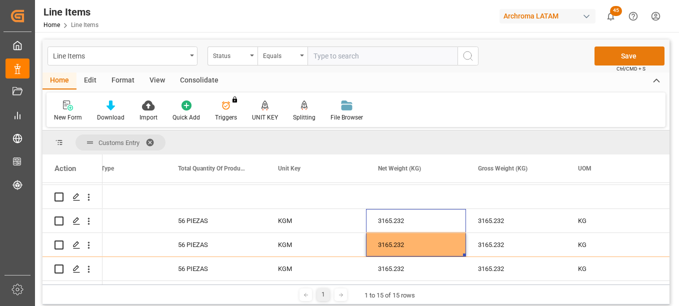
click at [634, 54] on button "Save" at bounding box center [629, 55] width 70 height 19
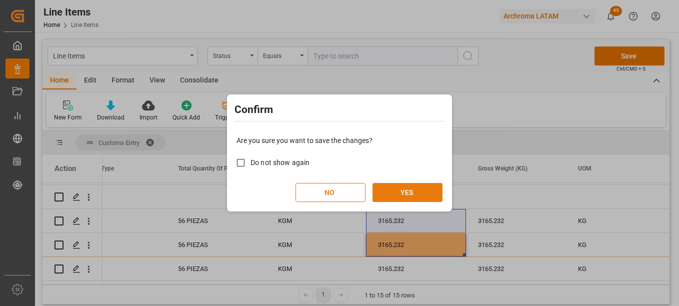
click at [418, 193] on button "YES" at bounding box center [407, 192] width 70 height 19
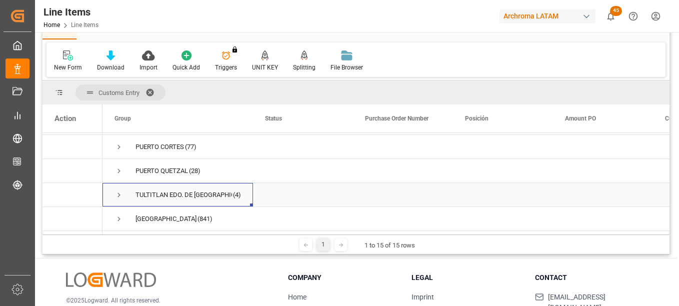
click at [118, 193] on span "Press SPACE to select this row." at bounding box center [118, 194] width 9 height 9
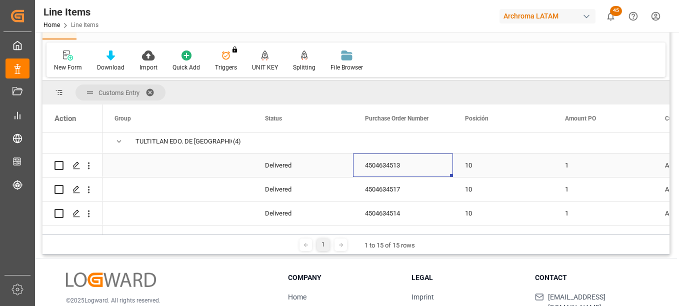
click at [389, 164] on div "4504634513" at bounding box center [403, 164] width 100 height 23
click at [392, 187] on div "4504634517" at bounding box center [403, 188] width 100 height 23
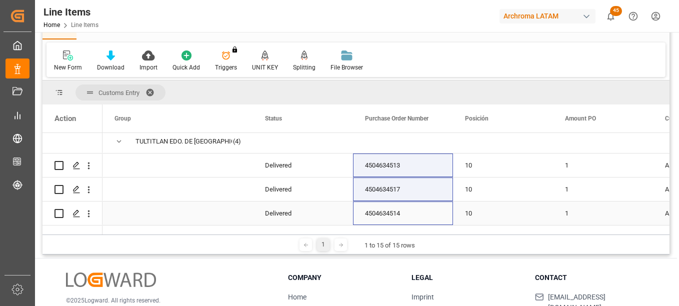
click at [384, 212] on div "4504634514" at bounding box center [403, 212] width 100 height 23
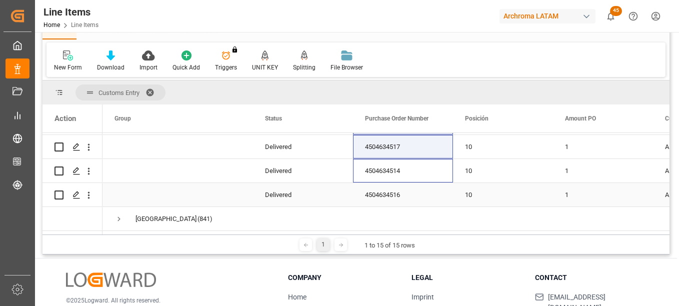
click at [395, 192] on div "4504634516" at bounding box center [403, 194] width 100 height 23
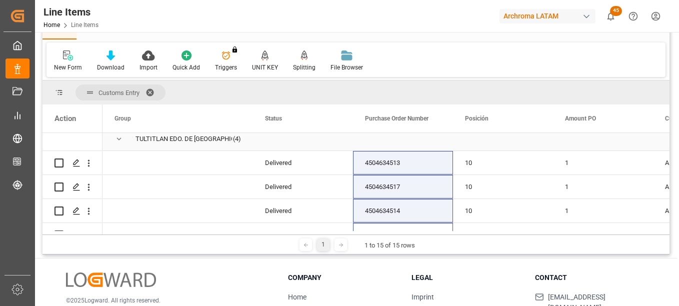
scroll to position [261, 0]
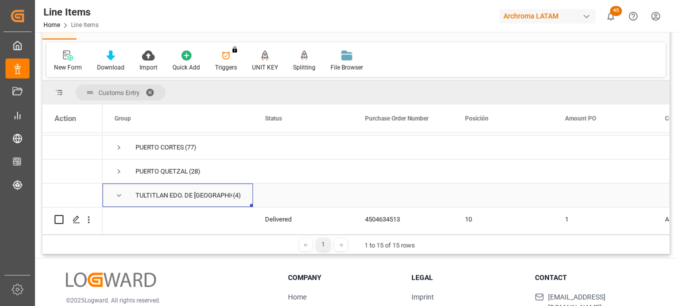
click at [122, 193] on span "Press SPACE to select this row." at bounding box center [118, 195] width 9 height 9
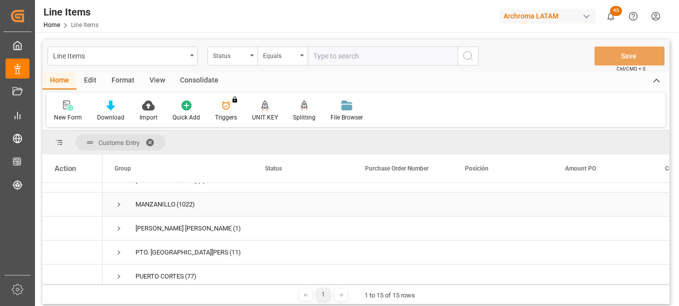
scroll to position [200, 0]
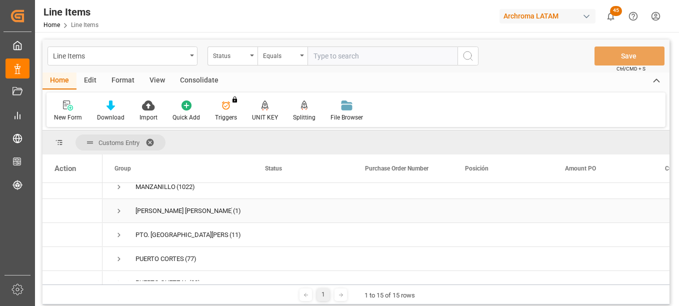
click at [122, 209] on span "Press SPACE to select this row." at bounding box center [118, 210] width 9 height 9
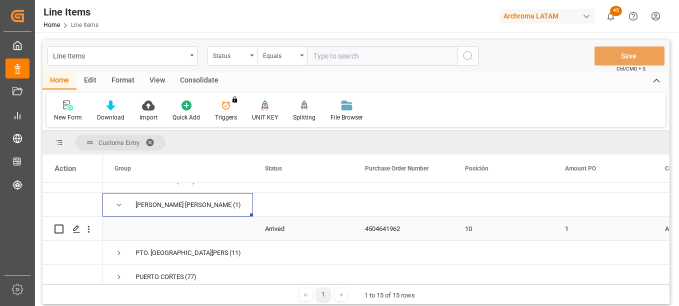
scroll to position [189, 0]
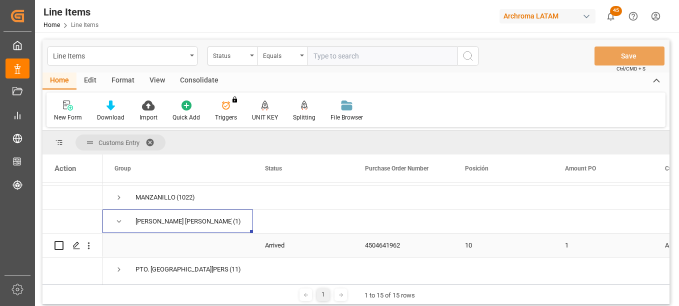
click at [386, 242] on div "4504641962" at bounding box center [403, 244] width 100 height 23
click at [118, 221] on span "Press SPACE to select this row." at bounding box center [118, 221] width 9 height 9
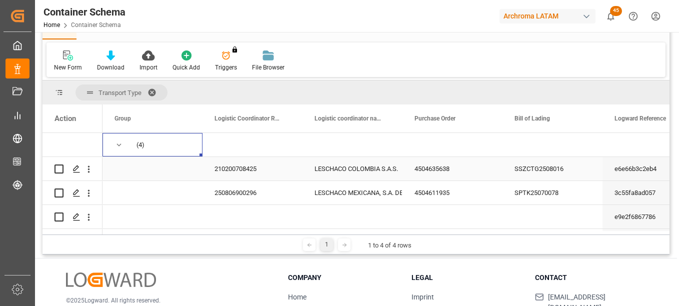
click at [441, 167] on div "4504635638" at bounding box center [452, 168] width 100 height 23
click at [448, 198] on div "4504611935" at bounding box center [452, 192] width 100 height 23
click at [440, 165] on div "4504635638" at bounding box center [452, 168] width 100 height 23
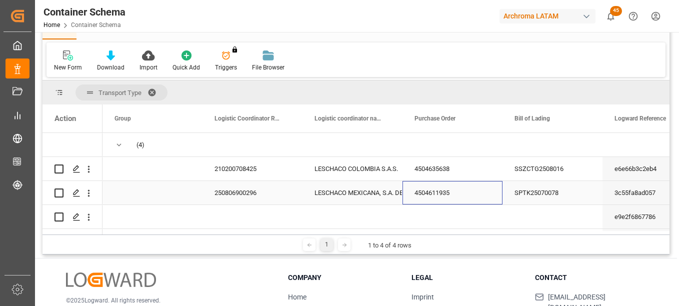
click at [432, 188] on div "4504611935" at bounding box center [452, 192] width 100 height 23
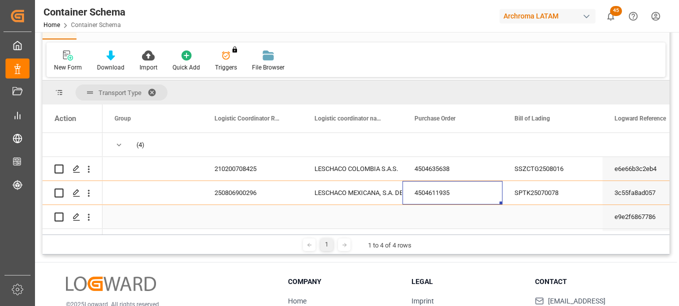
scroll to position [50, 0]
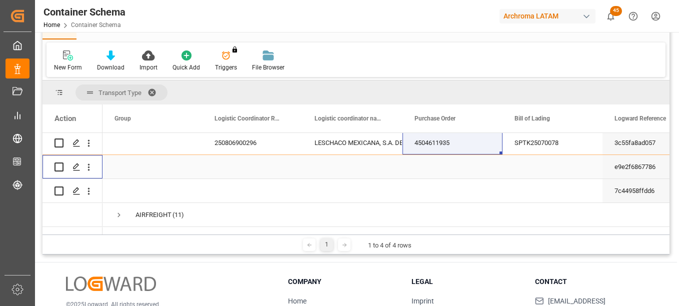
click at [61, 168] on input "Press Space to toggle row selection (unchecked)" at bounding box center [58, 166] width 9 height 9
checkbox input "true"
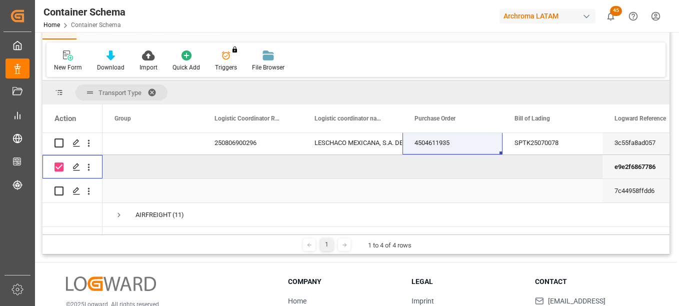
click at [57, 195] on input "Press Space to toggle row selection (unchecked)" at bounding box center [58, 190] width 9 height 9
checkbox input "true"
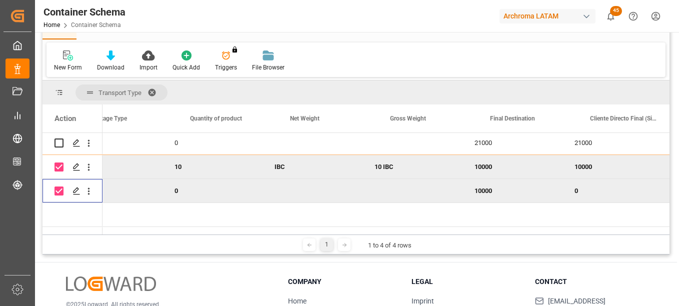
scroll to position [0, 2923]
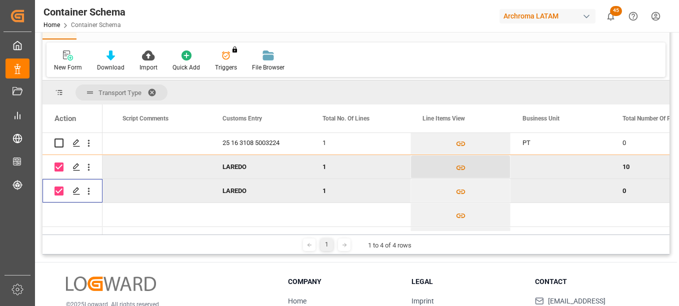
click at [460, 170] on icon "Press SPACE to deselect this row." at bounding box center [460, 167] width 10 height 10
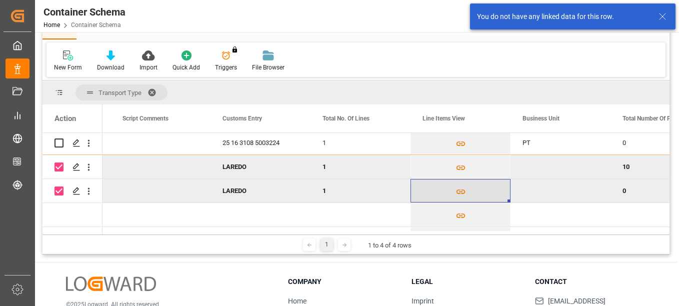
click at [462, 195] on icon "Press SPACE to deselect this row." at bounding box center [460, 191] width 10 height 10
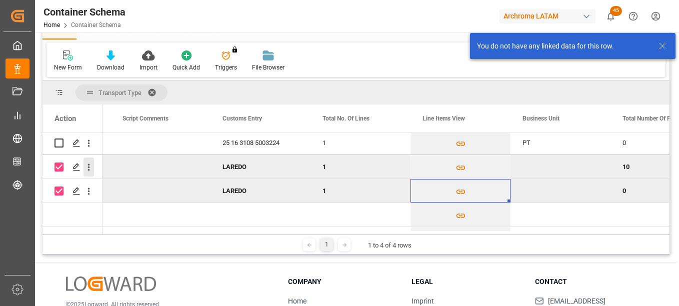
click at [89, 168] on icon "open menu" at bounding box center [88, 167] width 10 height 10
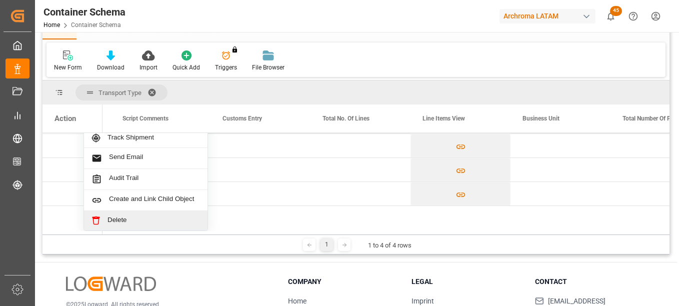
click at [121, 216] on span "Delete" at bounding box center [153, 220] width 92 height 9
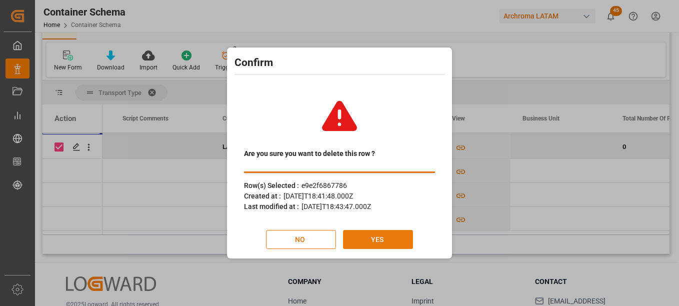
click at [378, 238] on button "YES" at bounding box center [378, 239] width 70 height 19
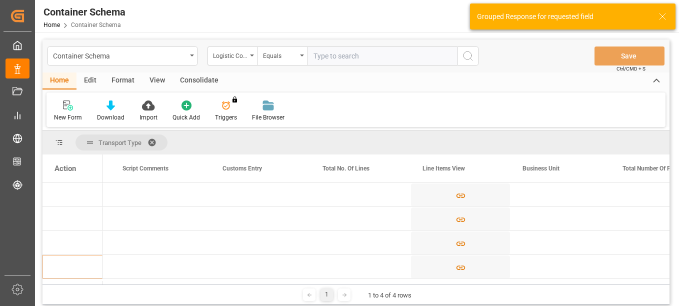
drag, startPoint x: 153, startPoint y: 284, endPoint x: 39, endPoint y: 281, distance: 114.5
click at [39, 281] on main "Container Schema Logistic Coordinator Reference Number Equals Save Ctrl/CMD + S…" at bounding box center [356, 173] width 642 height 268
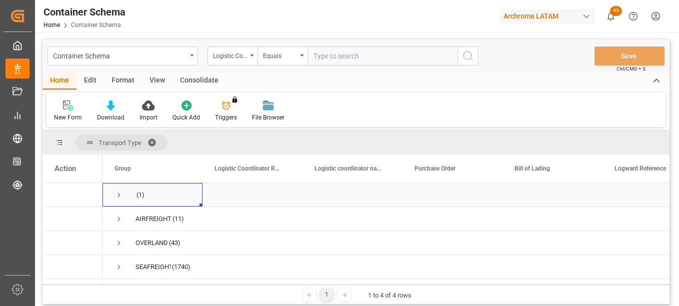
click at [119, 195] on span "Press SPACE to select this row." at bounding box center [118, 194] width 9 height 9
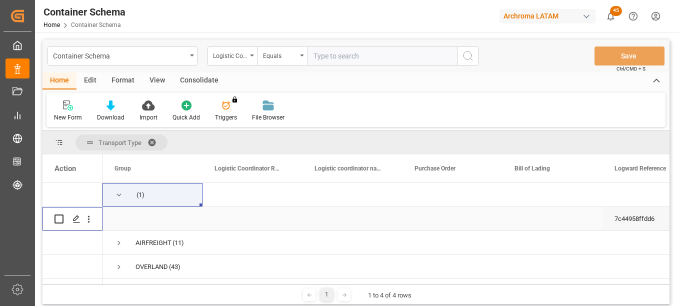
click at [58, 220] on input "Press Space to toggle row selection (unchecked)" at bounding box center [58, 218] width 9 height 9
checkbox input "true"
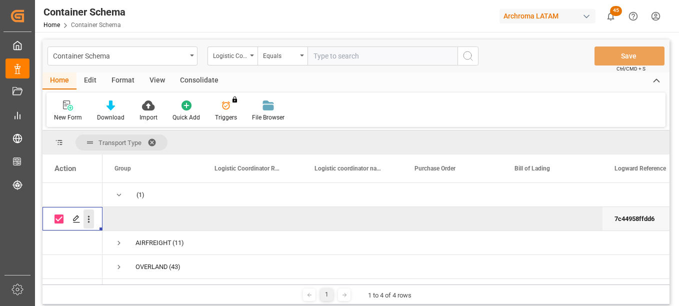
click at [92, 221] on icon "open menu" at bounding box center [88, 219] width 10 height 10
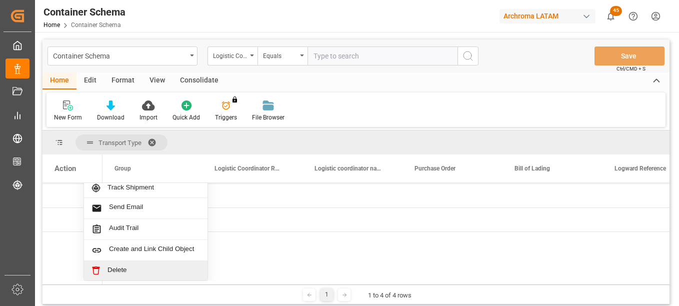
click at [121, 268] on span "Delete" at bounding box center [153, 270] width 92 height 9
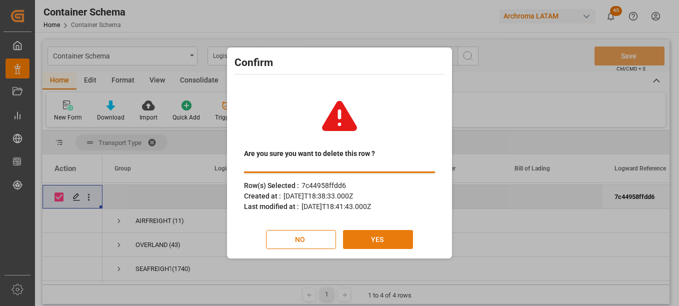
click at [392, 240] on button "YES" at bounding box center [378, 239] width 70 height 19
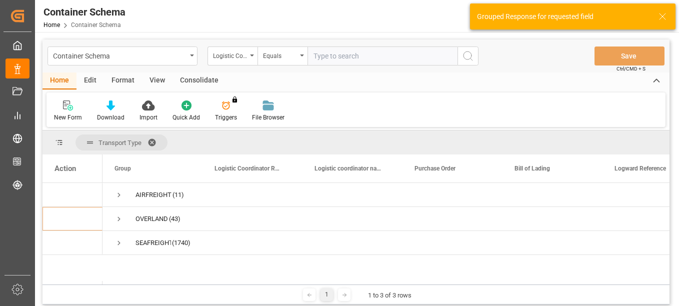
click at [152, 138] on span at bounding box center [155, 142] width 16 height 9
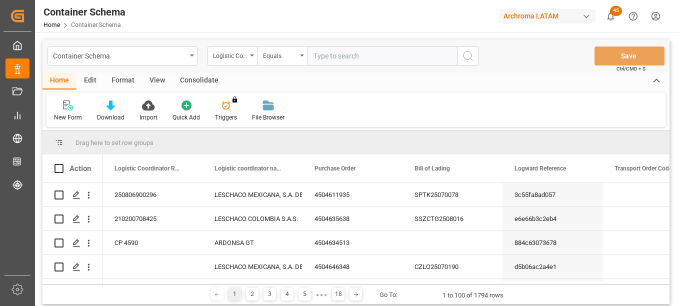
click at [86, 172] on div "Action" at bounding box center [79, 168] width 21 height 9
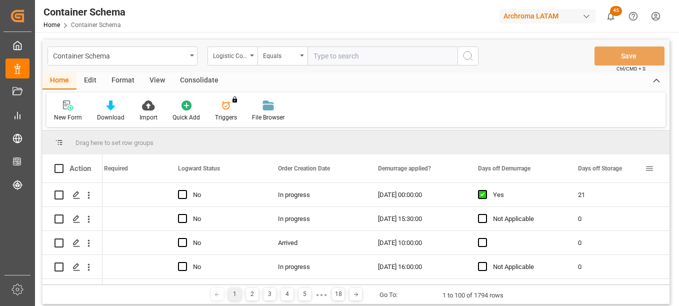
scroll to position [0, 736]
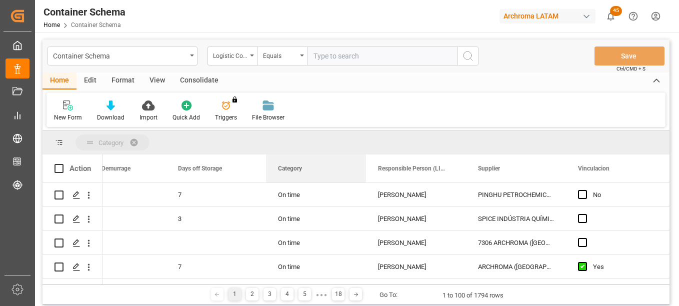
drag, startPoint x: 275, startPoint y: 143, endPoint x: 260, endPoint y: 147, distance: 15.4
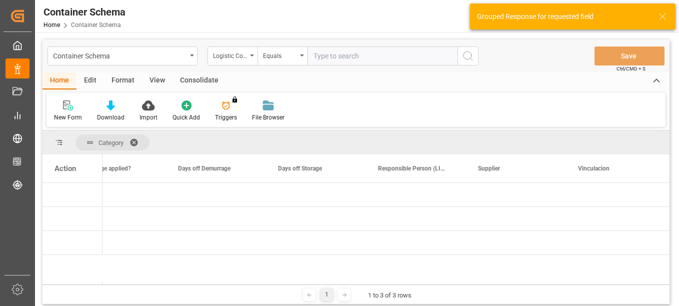
click at [68, 174] on div "Action" at bounding box center [72, 168] width 60 height 28
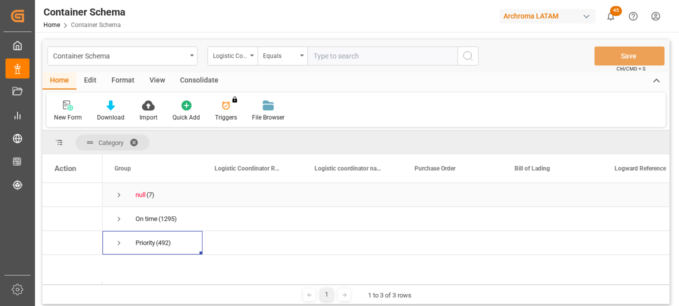
click at [118, 193] on span "Press SPACE to select this row." at bounding box center [118, 194] width 9 height 9
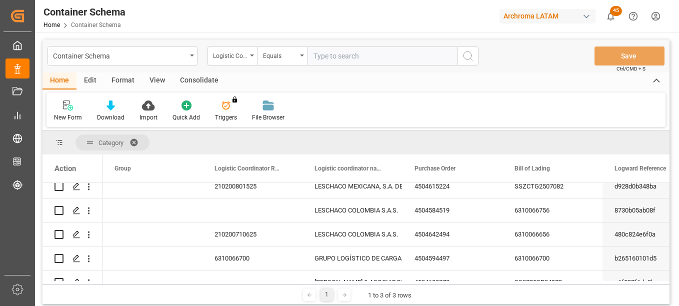
scroll to position [45, 0]
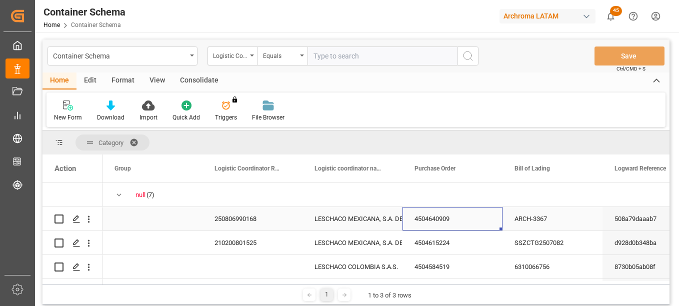
click at [429, 217] on div "4504640909" at bounding box center [452, 218] width 100 height 23
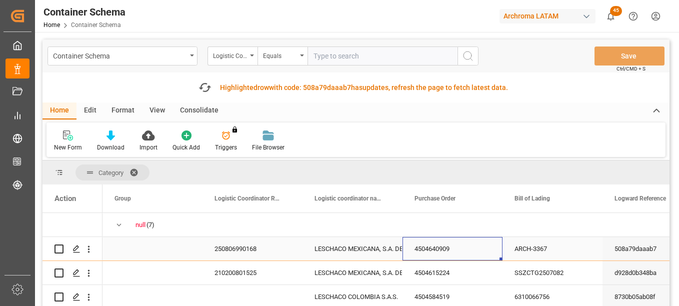
scroll to position [50, 0]
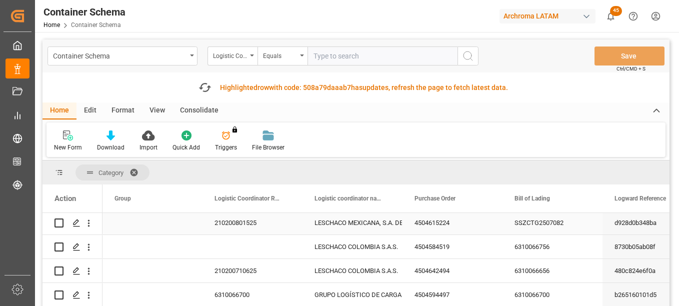
click at [446, 226] on div "4504615224" at bounding box center [452, 222] width 100 height 23
click at [430, 248] on div "4504584519" at bounding box center [452, 246] width 100 height 23
click at [439, 220] on div "4504615224" at bounding box center [452, 222] width 100 height 23
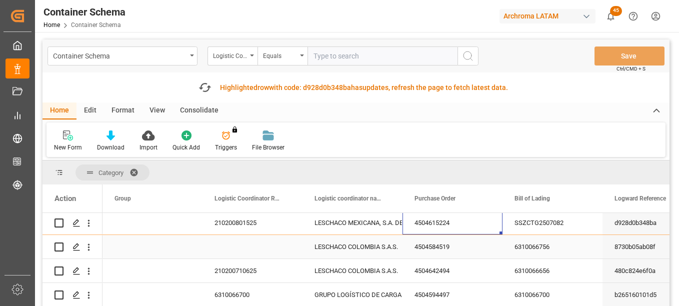
click at [428, 249] on div "4504584519" at bounding box center [452, 246] width 100 height 23
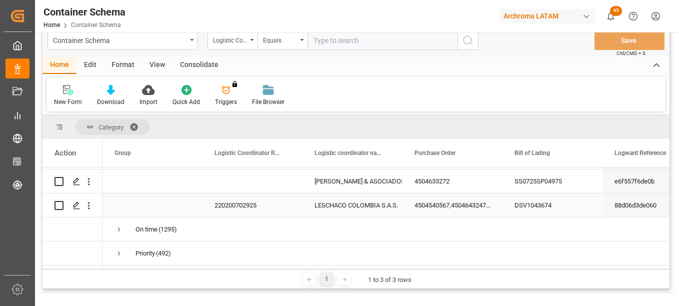
scroll to position [0, 0]
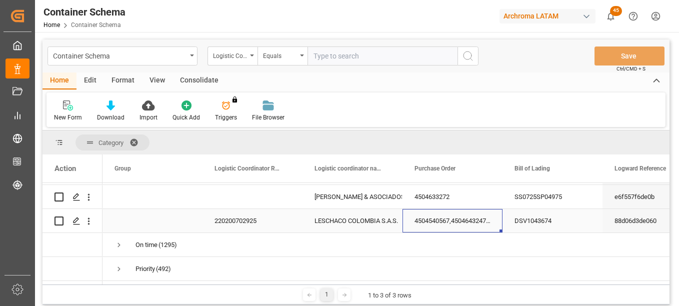
click at [445, 220] on div "4504540567,4504643247,4504612411,4504639592,4504601678,4504536260,4504553051,45…" at bounding box center [452, 220] width 100 height 23
click at [76, 219] on icon "Press SPACE to select this row." at bounding box center [76, 221] width 8 height 8
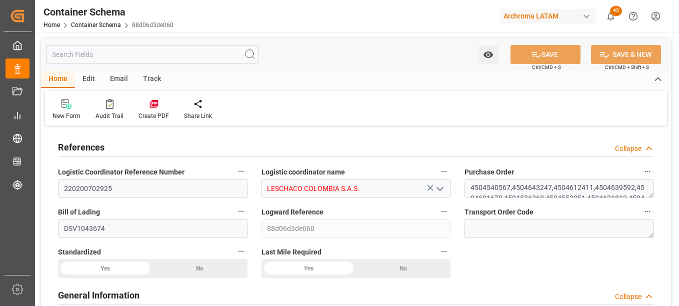
type input "0"
type input "3"
type input "9"
type input "18"
type input "6195"
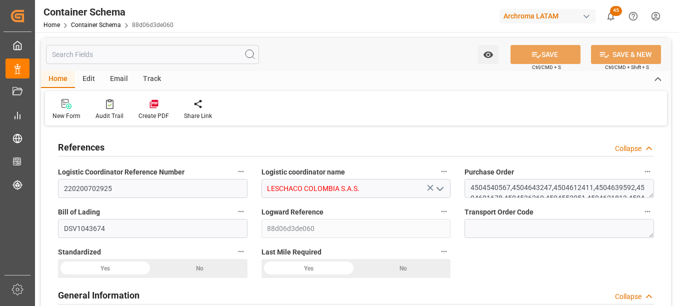
type input "7088.2"
type input "EvergreenMANZANILLO"
type input "Evergreen Marine Corp."
type input "MXZLO"
type input "COBUN"
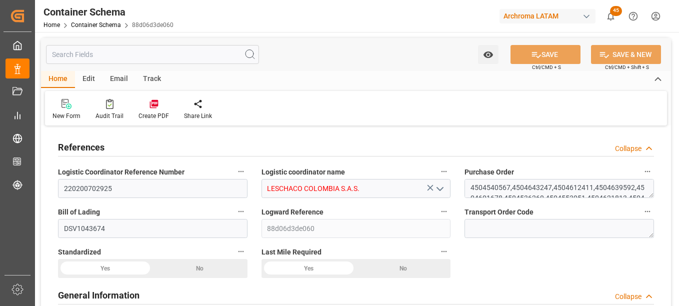
type input "COBUN"
type input "9595486"
type input "29-07-2025 19:00"
type input "23-07-2025"
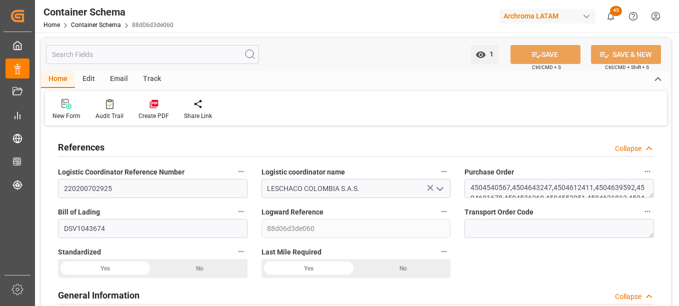
type input "23-07-2025"
type input "08-08-2025"
type input "21-07-2025 00:00"
type input "02-08-2025 18:30"
type input "29-07-2025 18:30"
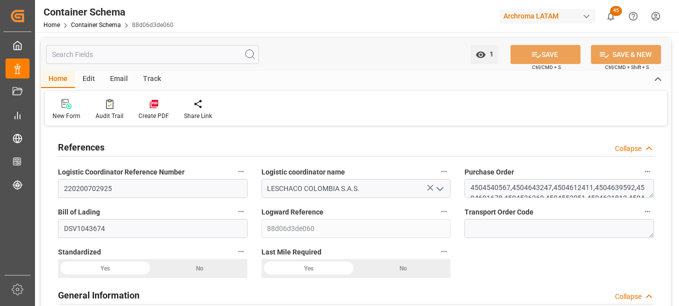
type input "29-07-2025 18:30"
type input "31-07-2025 00:00"
type input "08-08-2025 00:00"
type input "02-08-2025 18:30"
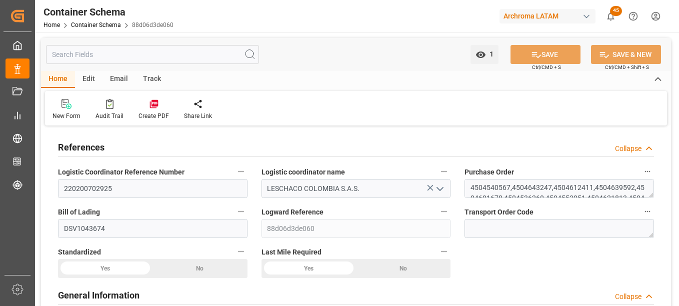
type input "02-08-2025 18:30"
type input "[DATE] 00:00"
type input "08-08-2025 00:00"
type input "[DATE] 00:00"
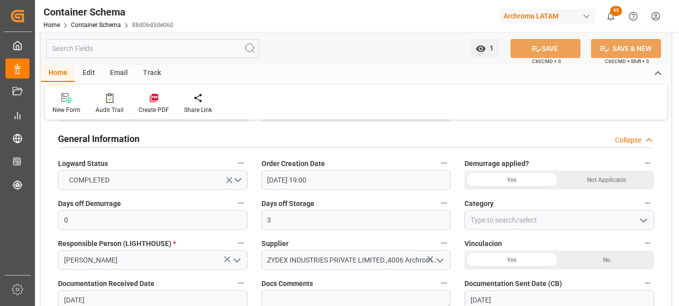
scroll to position [200, 0]
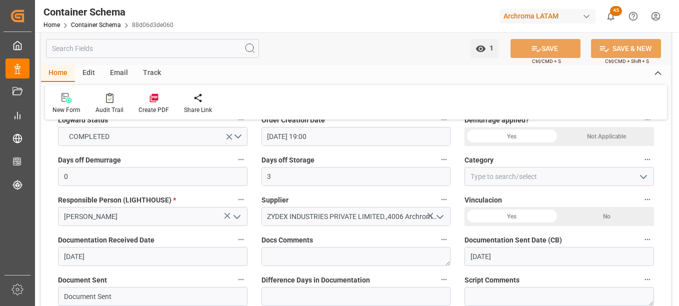
click at [641, 178] on icon "open menu" at bounding box center [643, 177] width 12 height 12
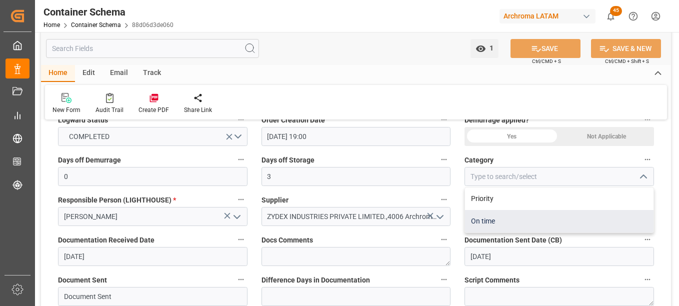
click at [512, 224] on div "On time" at bounding box center [559, 221] width 188 height 22
type input "On time"
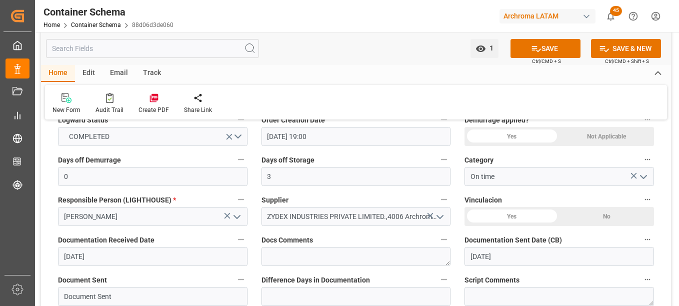
click at [562, 48] on button "SAVE" at bounding box center [545, 48] width 70 height 19
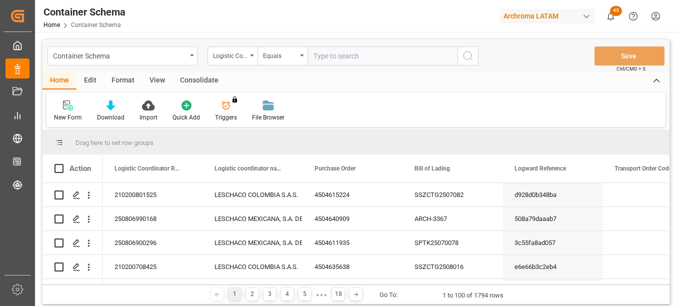
click at [86, 172] on div "Action" at bounding box center [79, 168] width 21 height 9
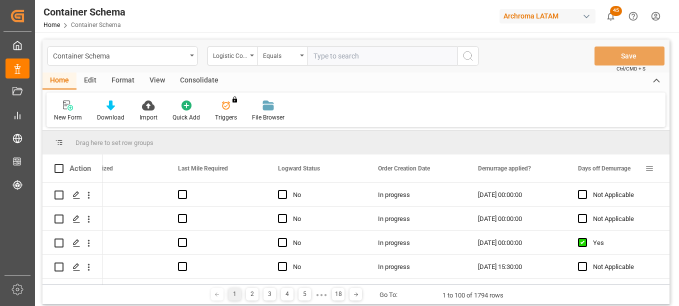
scroll to position [0, 736]
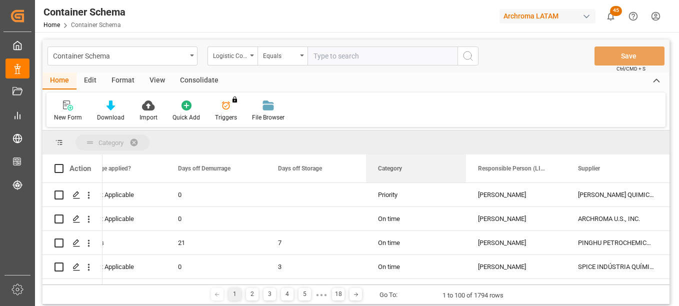
drag, startPoint x: 390, startPoint y: 167, endPoint x: 353, endPoint y: 146, distance: 43.0
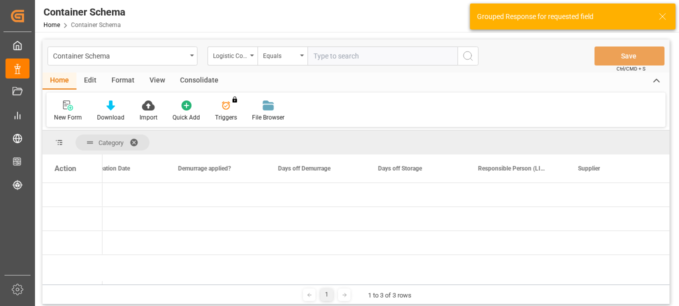
click at [60, 170] on div "Action" at bounding box center [64, 168] width 21 height 9
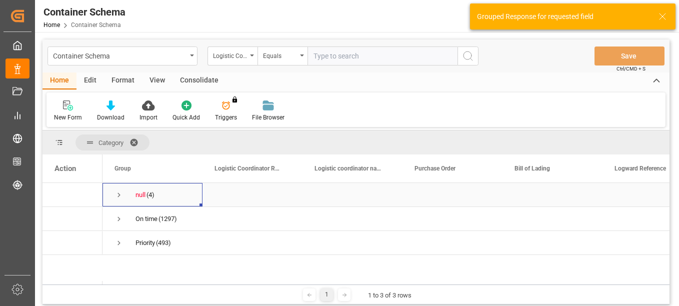
click at [119, 195] on span "Press SPACE to select this row." at bounding box center [118, 194] width 9 height 9
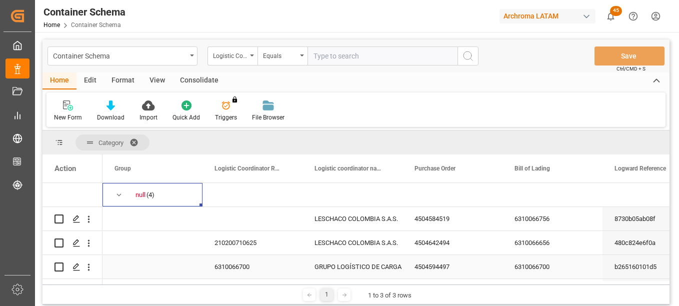
click at [436, 269] on div "4504594497" at bounding box center [452, 266] width 100 height 23
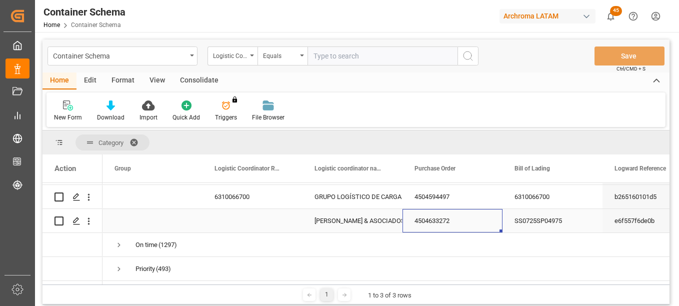
click at [443, 218] on div "4504633272" at bounding box center [452, 220] width 100 height 23
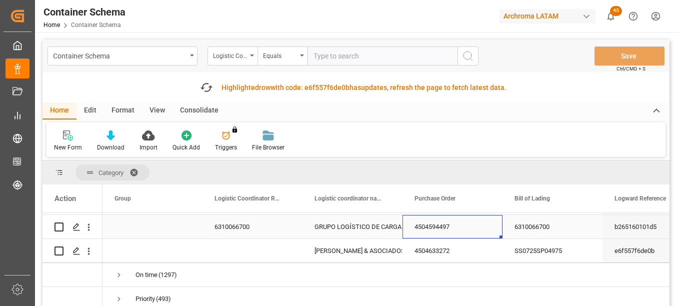
click at [442, 221] on div "4504594497" at bounding box center [452, 226] width 100 height 23
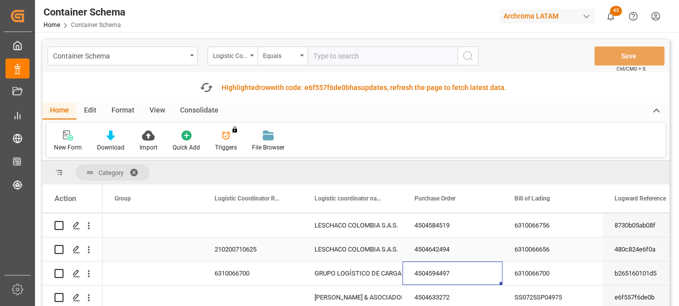
click at [427, 249] on div "4504642494" at bounding box center [452, 248] width 100 height 23
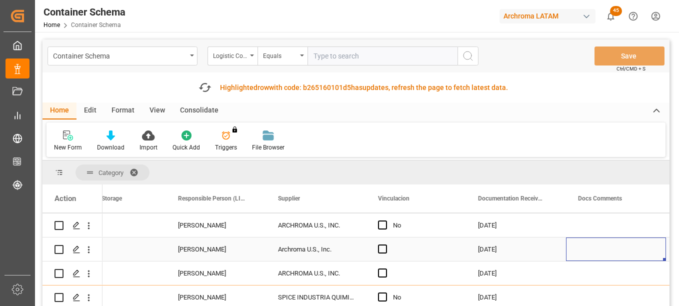
scroll to position [0, 1436]
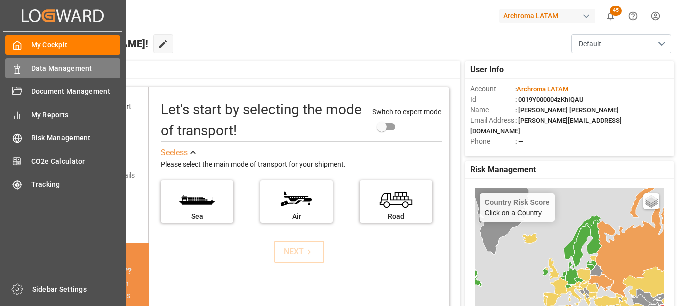
click at [69, 71] on span "Data Management" at bounding box center [75, 68] width 89 height 10
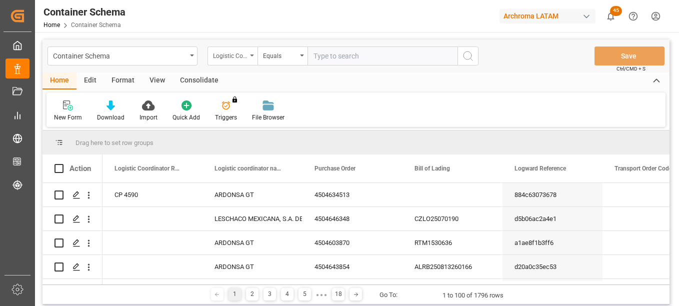
click at [241, 55] on div "Logistic Coordinator Reference Number" at bounding box center [230, 54] width 34 height 11
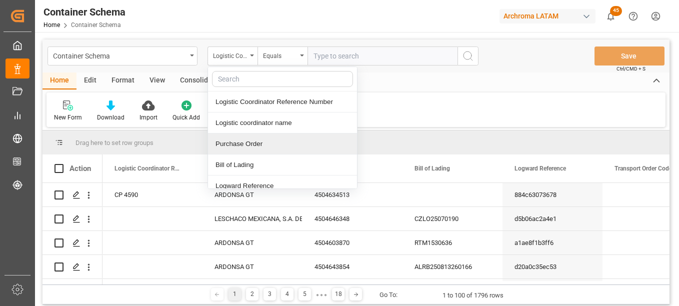
click at [248, 147] on div "Purchase Order" at bounding box center [282, 143] width 149 height 21
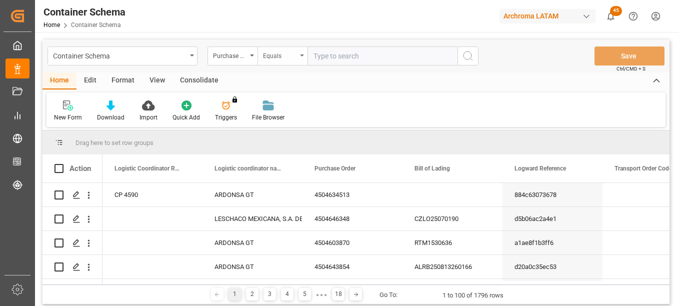
click at [289, 57] on div "Equals" at bounding box center [280, 54] width 34 height 11
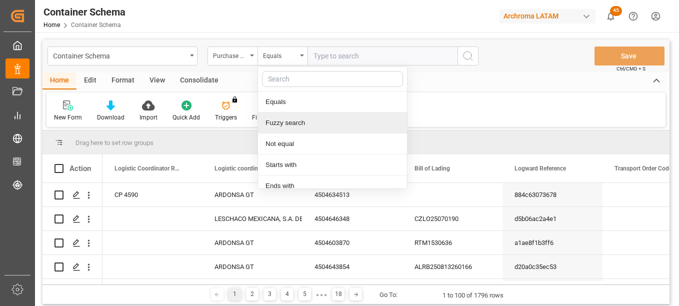
click at [296, 120] on div "Fuzzy search" at bounding box center [332, 122] width 149 height 21
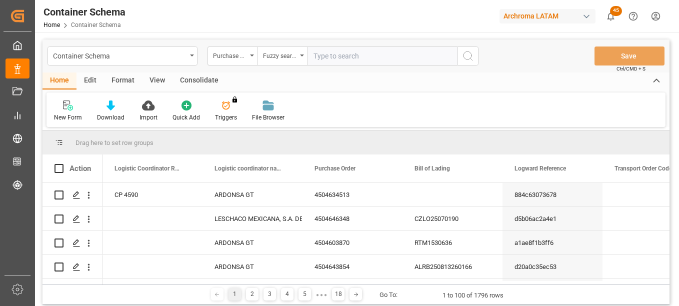
paste input "4504635638"
type input "4504635638"
click at [467, 54] on icon "search button" at bounding box center [468, 56] width 12 height 12
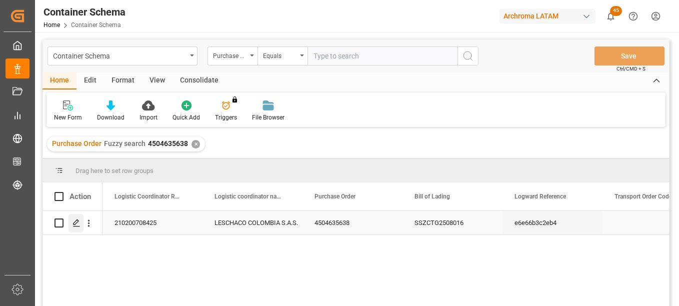
click at [79, 224] on icon "Press SPACE to select this row." at bounding box center [76, 223] width 8 height 8
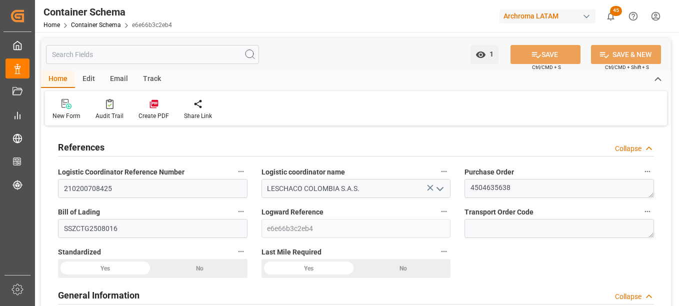
type input "0"
type input "3"
type input "1"
type input "7"
type input "7000"
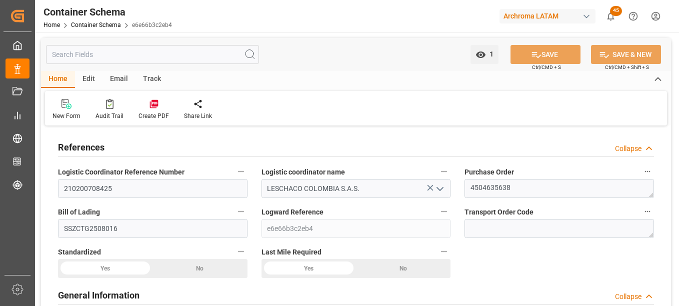
type input "7413"
type input "MSC"
type input "Mediterranean Shipping Company"
type input "BRSSZ"
type input "COCTG"
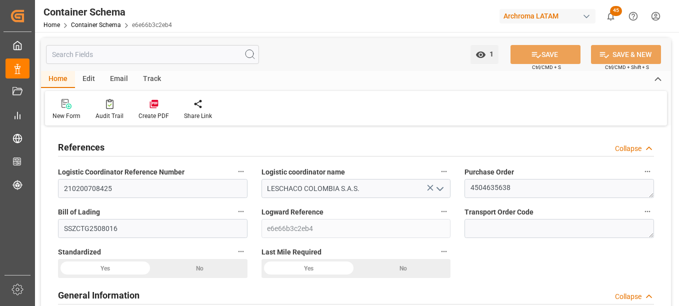
type input "COCTG"
type input "9267649"
type input "[DATE] 15:30"
type input "[DATE]"
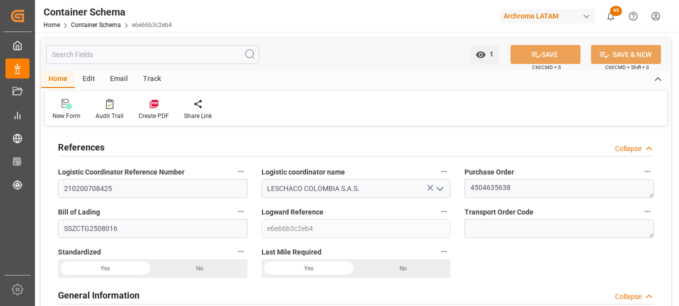
type input "[DATE]"
type input "[DATE] 00:00"
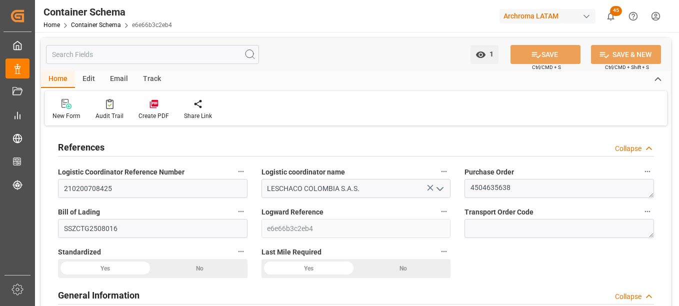
type input "[DATE] 00:00"
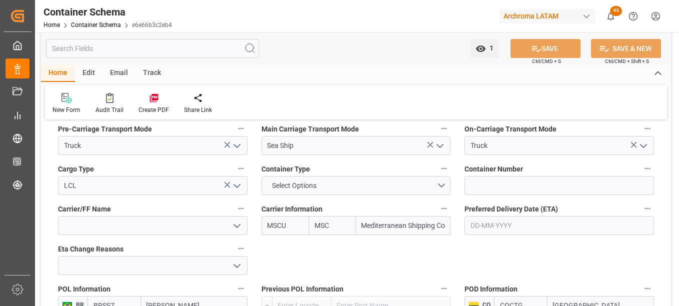
scroll to position [850, 0]
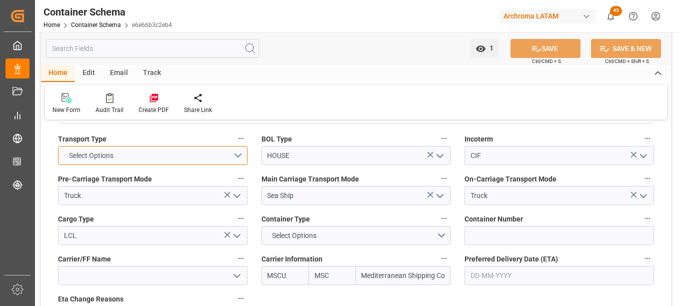
click at [234, 154] on button "Select Options" at bounding box center [152, 155] width 189 height 19
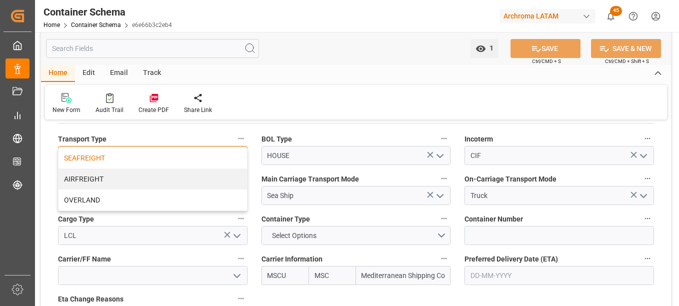
click at [90, 158] on div "SEAFREIGHT" at bounding box center [152, 157] width 188 height 21
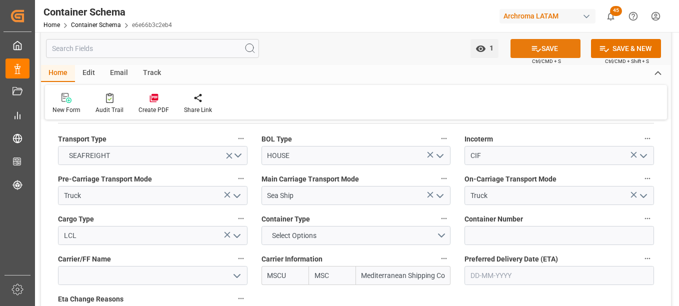
click at [555, 47] on button "SAVE" at bounding box center [545, 48] width 70 height 19
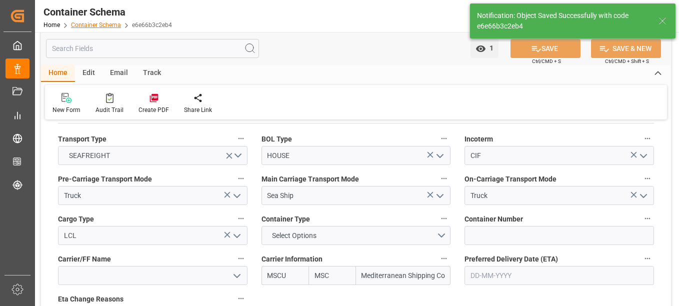
click at [99, 22] on link "Container Schema" at bounding box center [96, 24] width 50 height 7
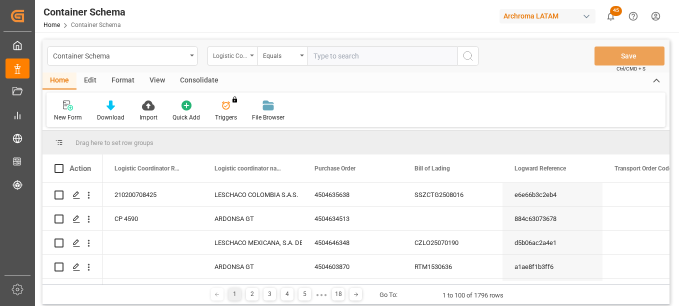
click at [238, 55] on div "Logistic Coordinator Reference Number" at bounding box center [230, 54] width 34 height 11
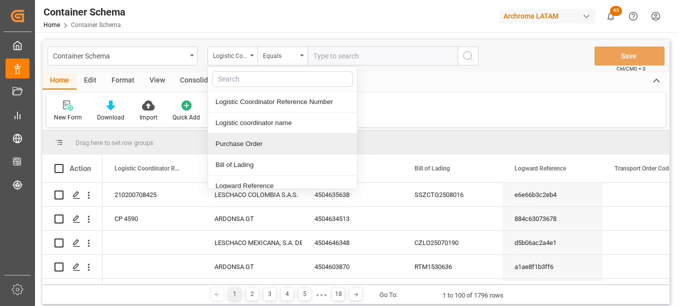
click at [249, 144] on div "Purchase Order" at bounding box center [282, 143] width 149 height 21
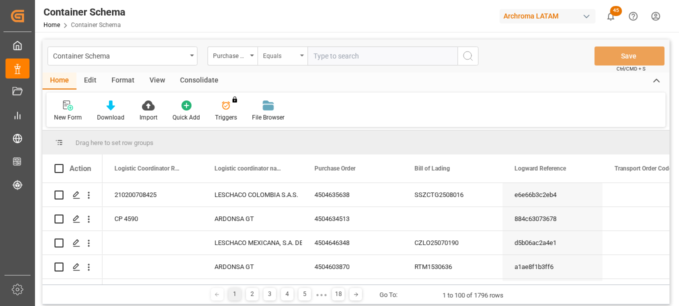
click at [290, 55] on div "Equals" at bounding box center [280, 54] width 34 height 11
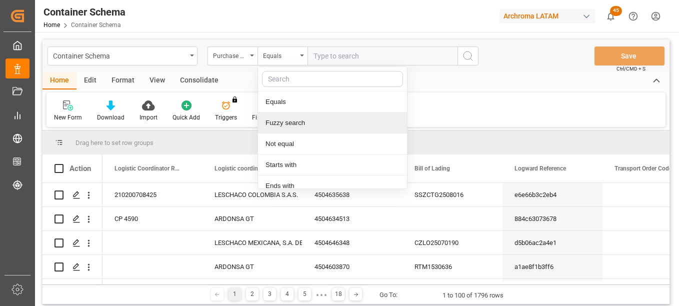
click at [289, 125] on div "Fuzzy search" at bounding box center [332, 122] width 149 height 21
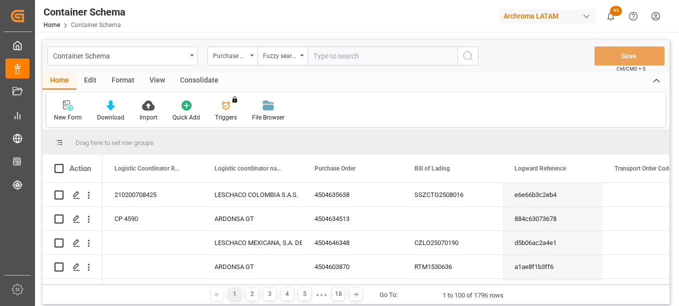
paste input "4504611935"
type input "4504611935"
click at [469, 59] on circle "search button" at bounding box center [467, 55] width 8 height 8
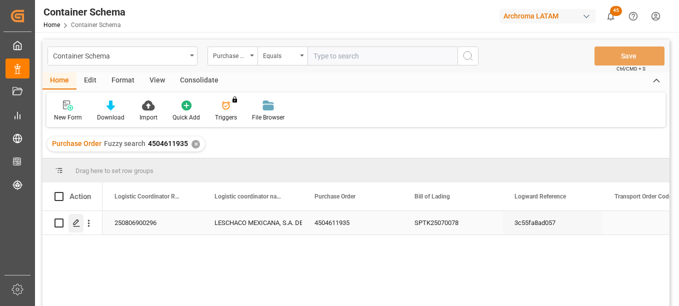
click at [78, 224] on icon "Press SPACE to select this row." at bounding box center [76, 223] width 8 height 8
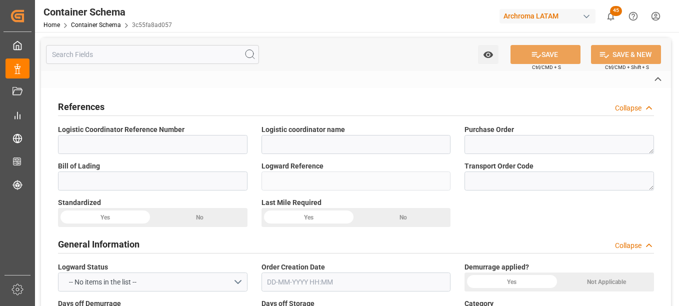
type input "250806900296"
type input "LESCHACO MEXICANA, S.A. DE C.V."
type textarea "4504611935"
type input "SPTK25070078"
type input "3c55fa8ad057"
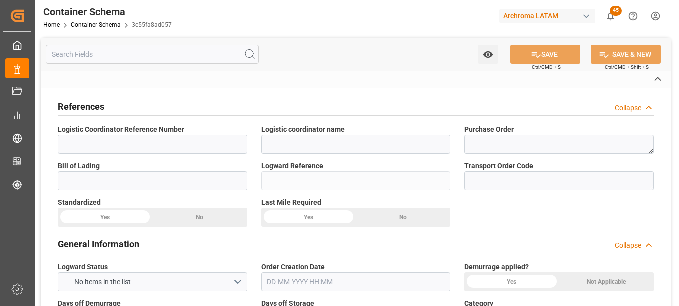
type input "On time"
type input "[PERSON_NAME]"
type input "PINGHU PETROCHEMICAL CO.,LTD"
type input "Document Sent"
type input "25 16 3108 5003224"
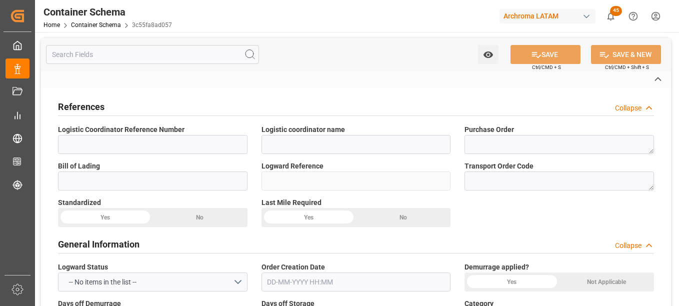
type input "PT"
type input "ARCHROMA [GEOGRAPHIC_DATA] S DE RL DE CV ([GEOGRAPHIC_DATA][PERSON_NAME])"
type textarea "[GEOGRAPHIC_DATA][PERSON_NAME], [GEOGRAPHIC_DATA], [STREET_ADDRESS][PERSON_NAME…"
type input "HOUSE"
type input "CIF"
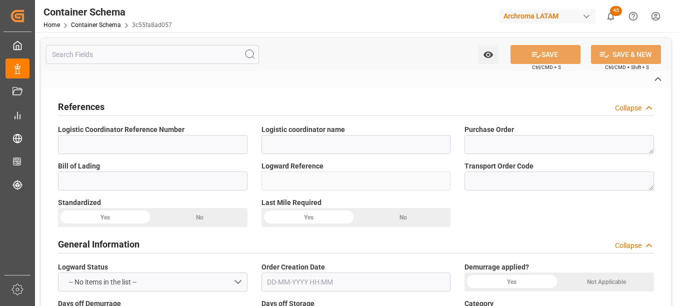
type input "Truck"
type input "Sea Ship"
type input "Truck"
type input "FCL"
type input "HMJU2511469"
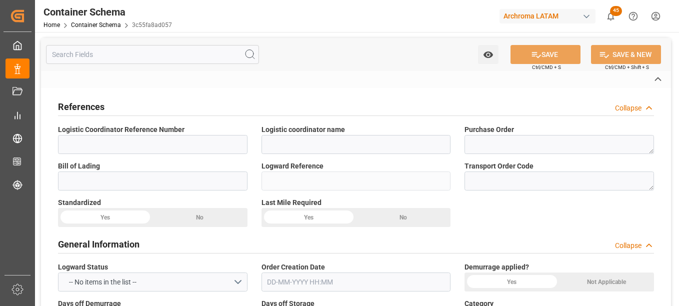
type input "COSU"
type input "[GEOGRAPHIC_DATA]"
type input "Manzanillo"
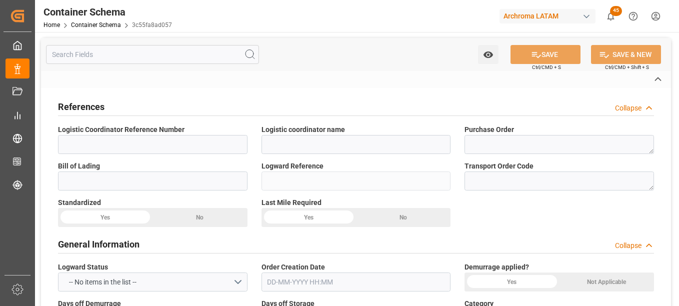
type input "Manzanillo"
type input "XIN OU [PERSON_NAME]"
type input "074E"
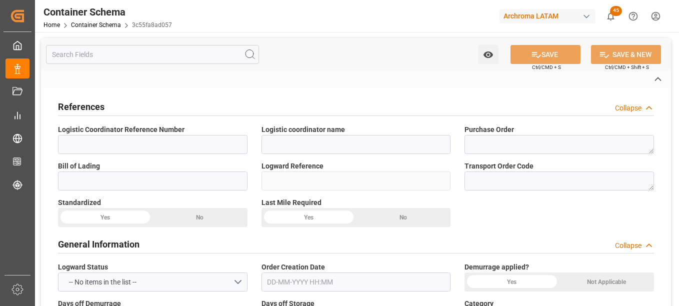
type input "074E"
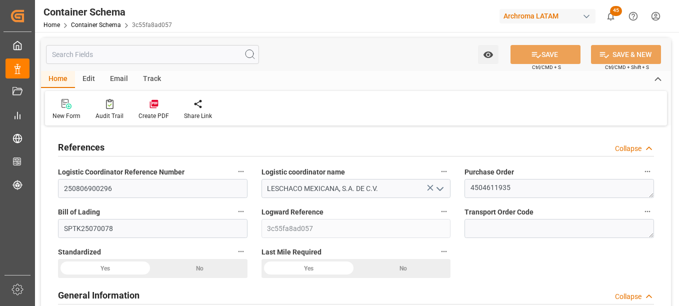
type input "21"
type input "7"
type input "1"
type input "0"
type input "21000"
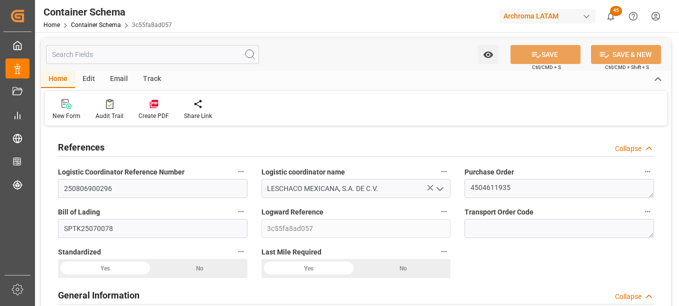
type input "21000"
type input "Cosco"
type input "COSCO Shipping Co. Ltd."
type input "CNSGH"
type input "CNSHA"
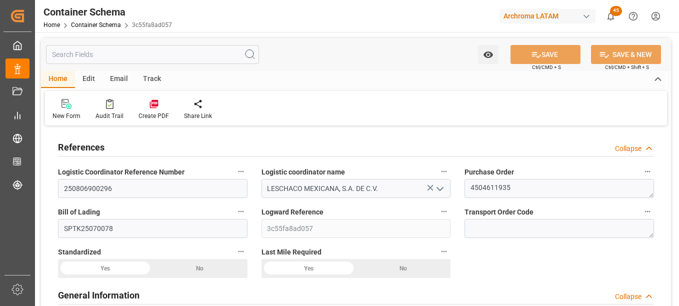
type input "MXZLO"
type input "9337913"
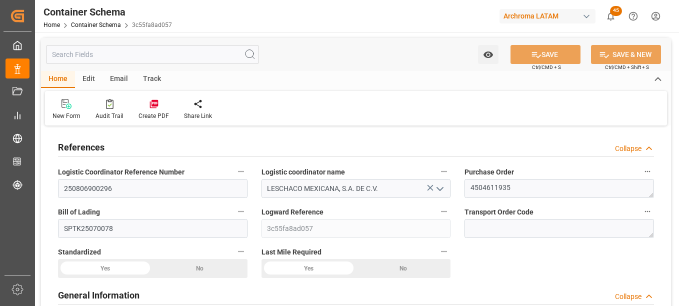
type input "9337913"
type input "[DATE] 00:00"
type input "[DATE]"
type input "[DATE] 00:00"
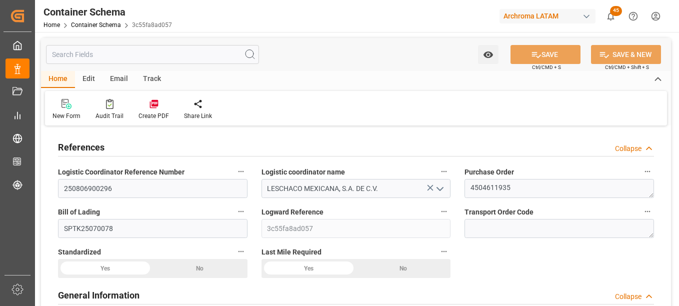
type input "[DATE] 00:00"
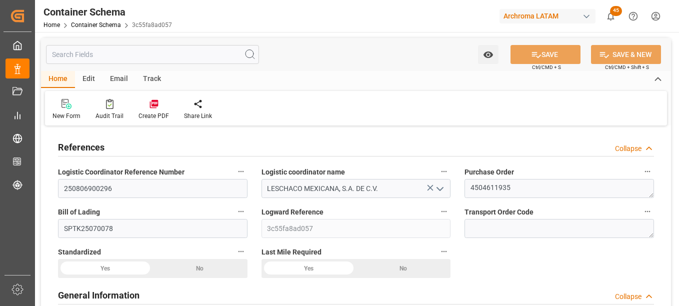
type input "[DATE] 00:00"
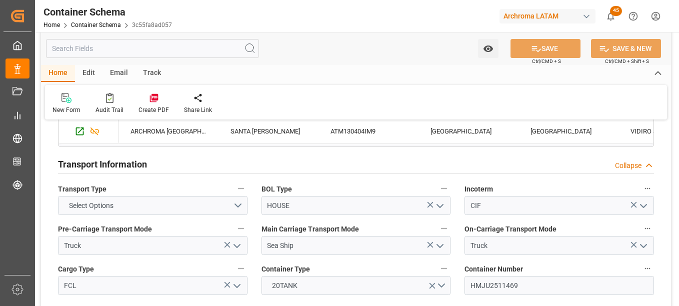
scroll to position [850, 0]
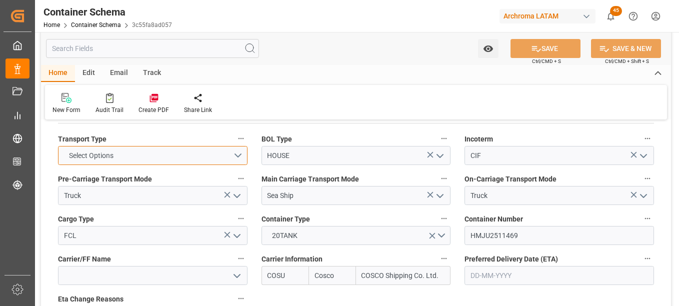
click at [240, 154] on button "Select Options" at bounding box center [152, 155] width 189 height 19
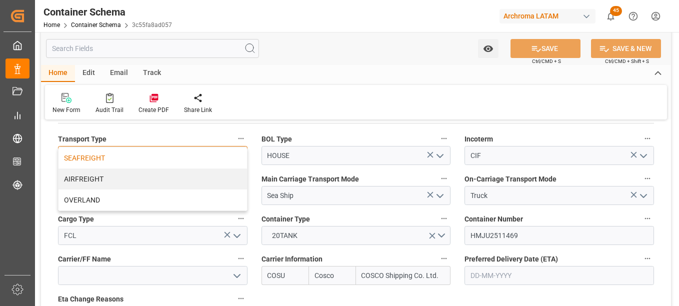
click at [117, 153] on div "SEAFREIGHT" at bounding box center [152, 157] width 188 height 21
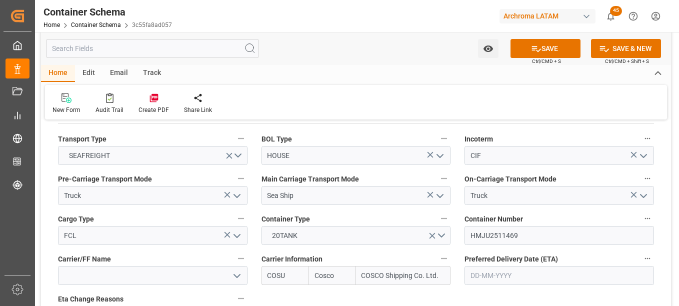
click at [547, 51] on button "SAVE" at bounding box center [545, 48] width 70 height 19
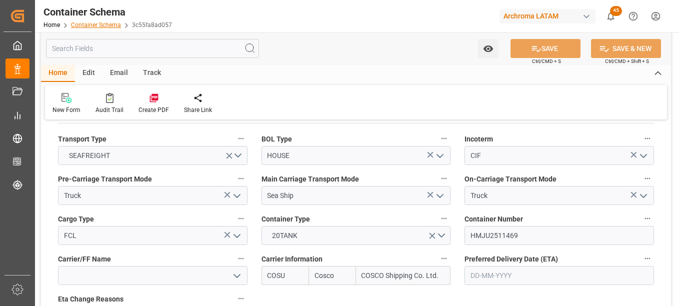
click at [95, 25] on link "Container Schema" at bounding box center [96, 24] width 50 height 7
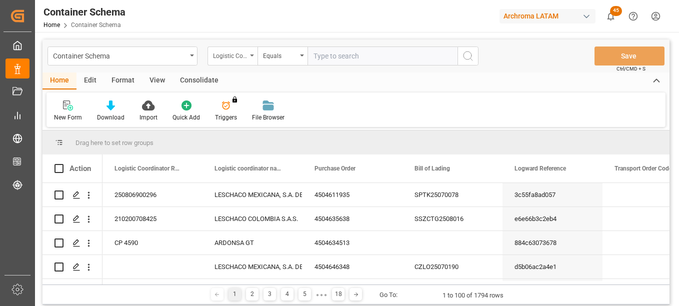
click at [250, 57] on div "Logistic Coordinator Reference Number" at bounding box center [232, 55] width 50 height 19
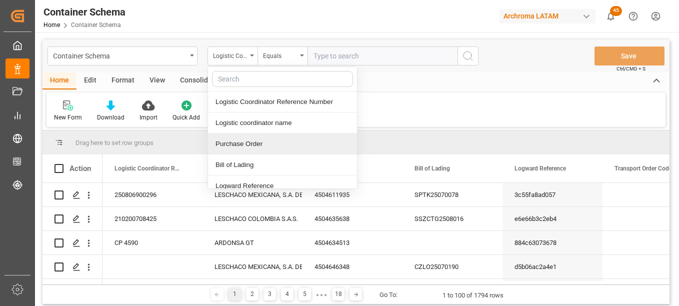
click at [244, 146] on div "Purchase Order" at bounding box center [282, 143] width 149 height 21
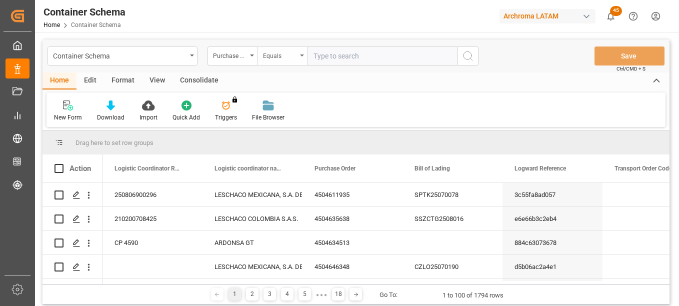
click at [287, 53] on div "Equals" at bounding box center [280, 54] width 34 height 11
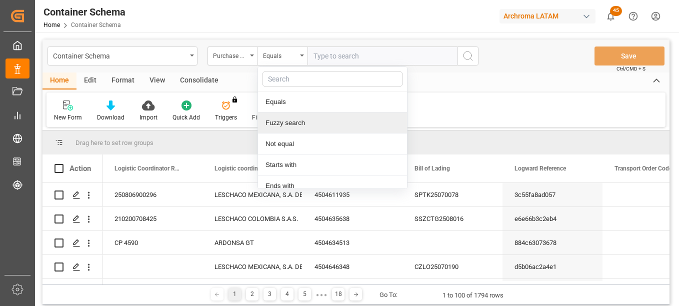
click at [300, 129] on div "Fuzzy search" at bounding box center [332, 122] width 149 height 21
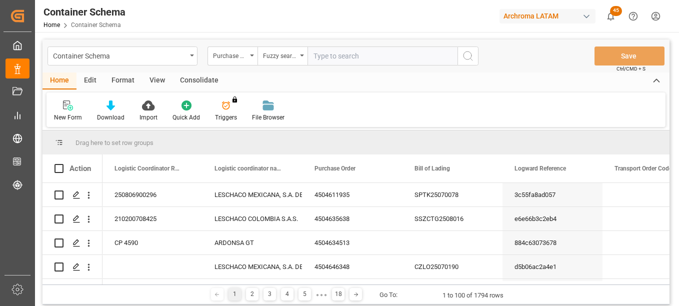
paste input "4504640909"
type input "4504640909"
click at [472, 55] on icon "search button" at bounding box center [468, 56] width 12 height 12
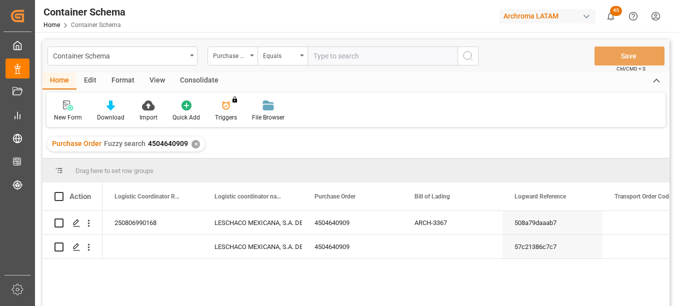
scroll to position [50, 0]
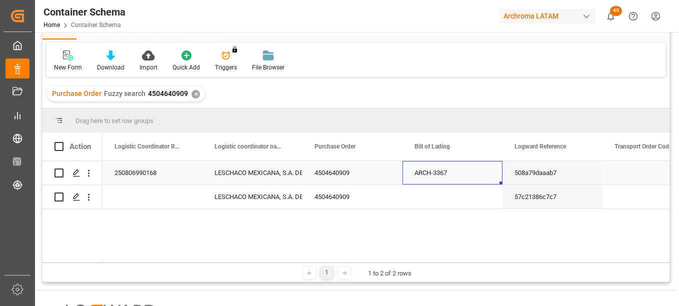
click at [422, 173] on div "ARCH-3367" at bounding box center [452, 172] width 100 height 23
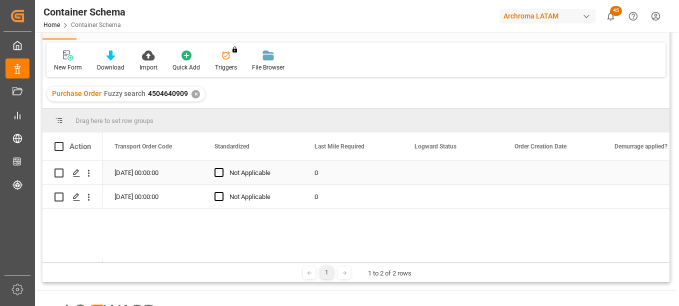
scroll to position [0, 0]
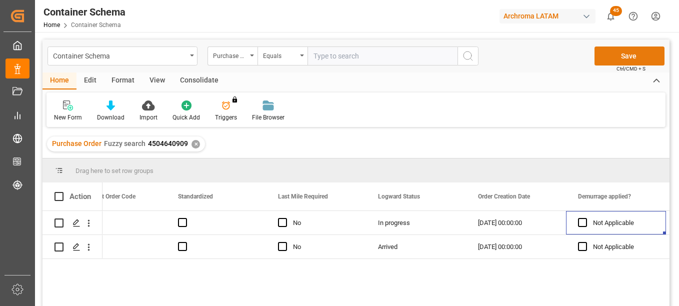
click at [629, 55] on button "Save" at bounding box center [629, 55] width 70 height 19
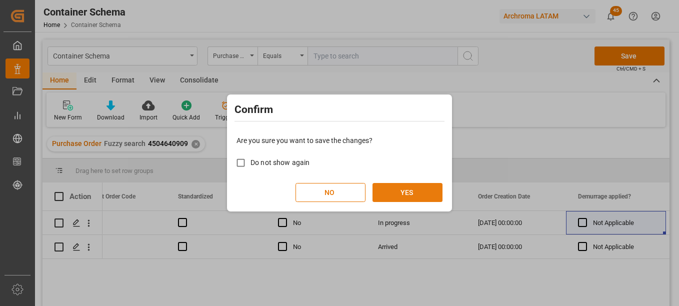
click at [435, 189] on button "YES" at bounding box center [407, 192] width 70 height 19
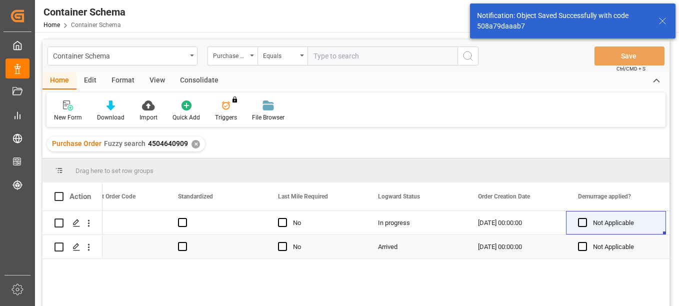
click at [505, 245] on div "[DATE] 00:00:00" at bounding box center [516, 246] width 100 height 23
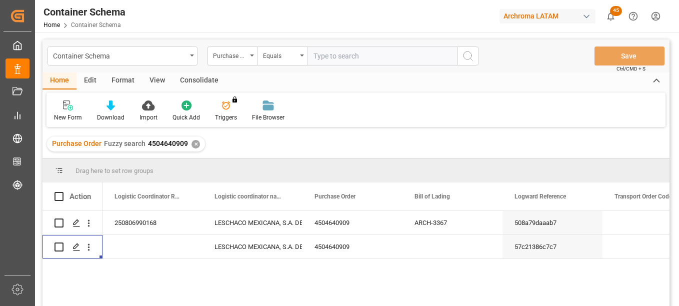
click at [197, 143] on div "✕" at bounding box center [195, 144] width 8 height 8
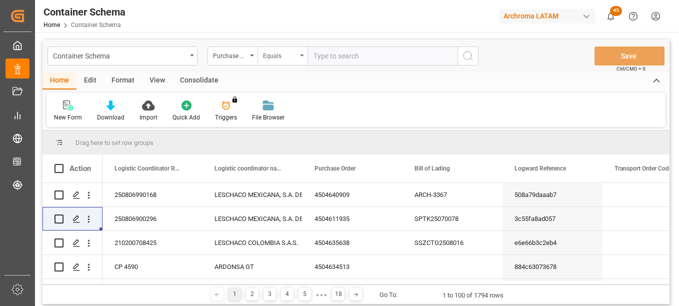
click at [291, 59] on div "Equals" at bounding box center [280, 54] width 34 height 11
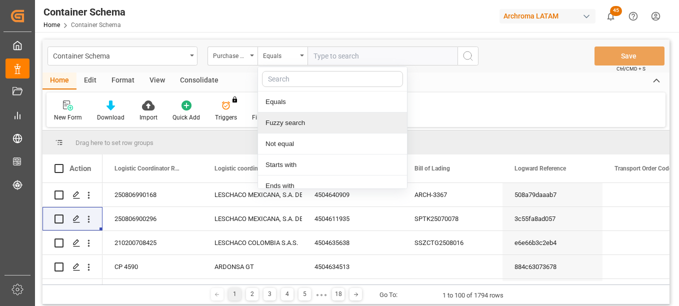
click at [298, 122] on div "Fuzzy search" at bounding box center [332, 122] width 149 height 21
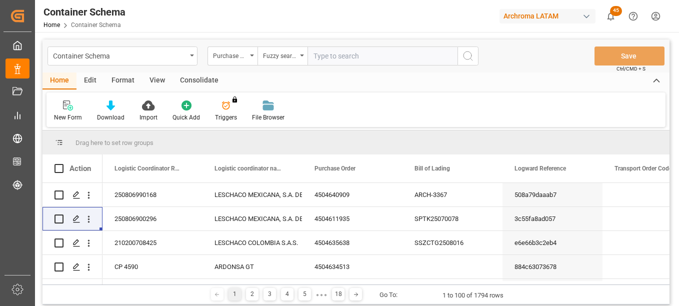
paste input "4504615224"
type input "4504615224"
click at [464, 54] on icon "search button" at bounding box center [468, 56] width 12 height 12
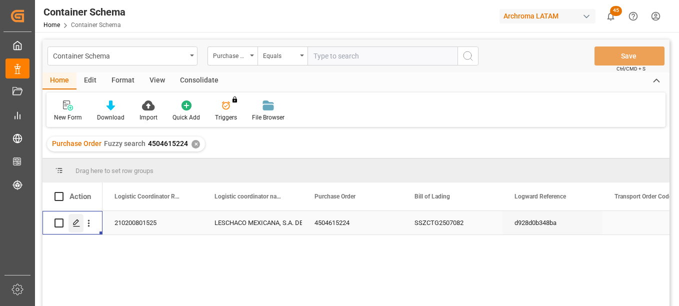
click at [78, 226] on line "Press SPACE to select this row." at bounding box center [76, 226] width 6 height 0
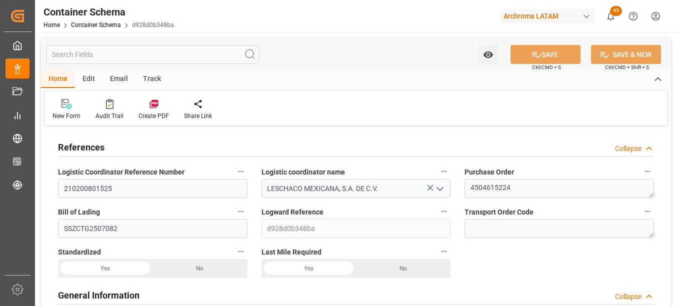
type input "0"
type input "1"
type input "3"
type input "3000"
type input "3204"
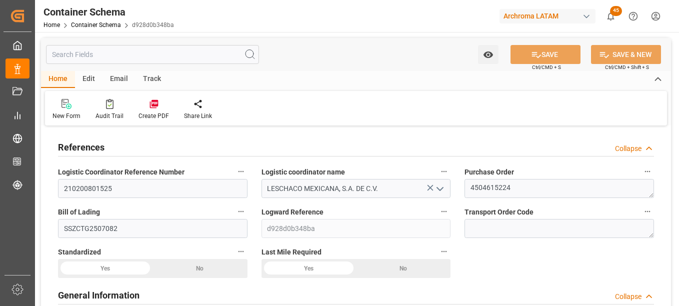
type input "Hapag [PERSON_NAME]"
type input "Hapag [PERSON_NAME] Aktiengesellschaft"
type input "BRSSZ"
type input "COCTG"
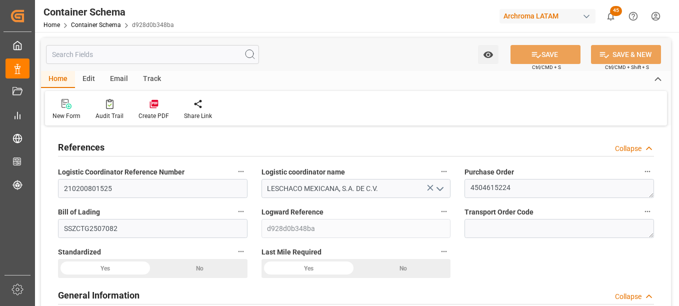
type input "9349540"
type input "[DATE] 00:00"
type input "[DATE]"
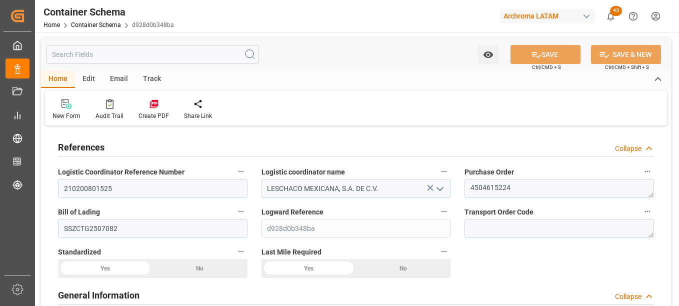
type input "[DATE] 00:00"
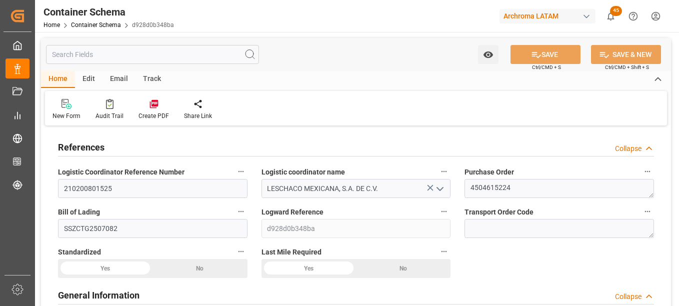
type input "[DATE] 00:00"
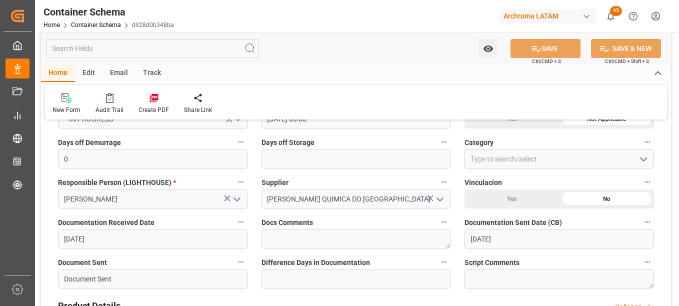
scroll to position [200, 0]
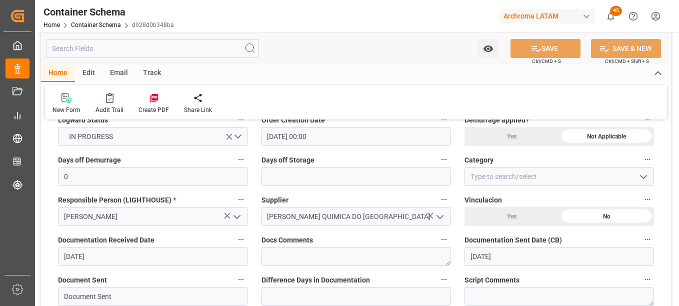
click at [640, 176] on icon "open menu" at bounding box center [643, 177] width 12 height 12
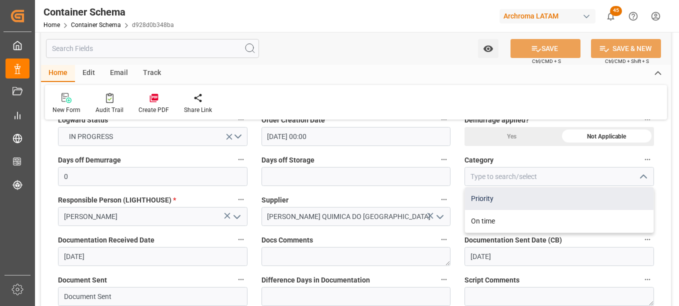
click at [509, 197] on div "Priority" at bounding box center [559, 198] width 188 height 22
type input "Priority"
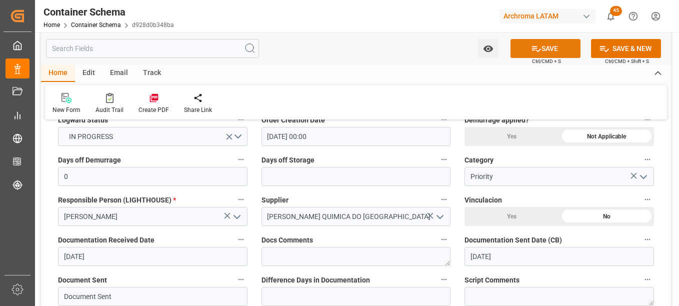
click at [563, 51] on button "SAVE" at bounding box center [545, 48] width 70 height 19
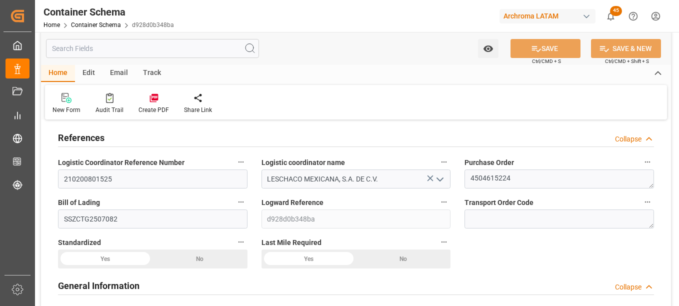
scroll to position [0, 0]
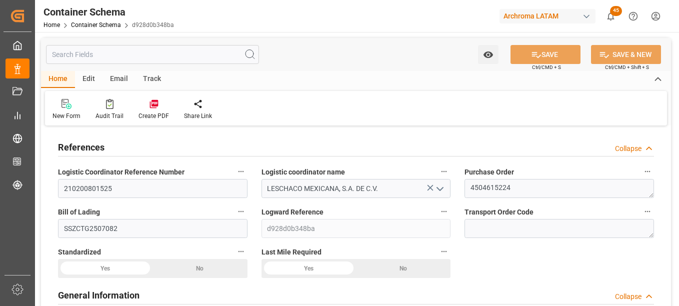
click at [430, 188] on icon at bounding box center [430, 188] width 6 height 6
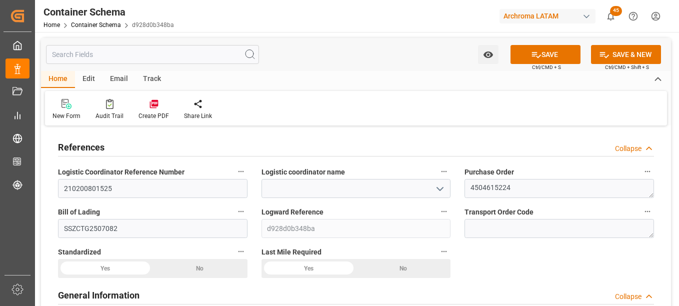
click at [441, 187] on icon "open menu" at bounding box center [440, 189] width 12 height 12
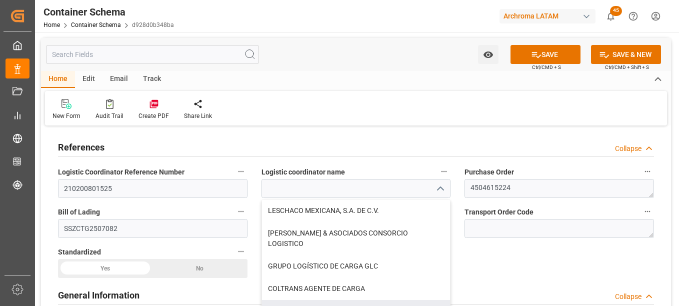
click at [352, 300] on div "LESCHACO COLOMBIA S.A.S." at bounding box center [356, 311] width 188 height 22
type input "LESCHACO COLOMBIA S.A.S."
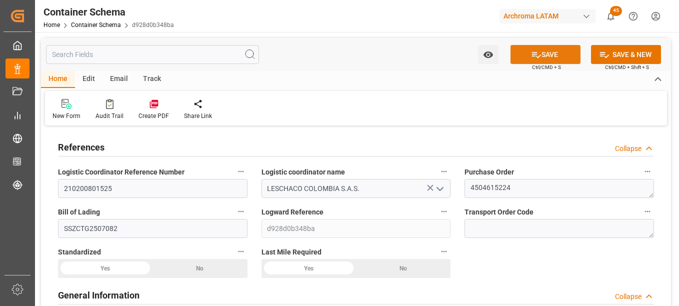
click at [552, 52] on button "SAVE" at bounding box center [545, 54] width 70 height 19
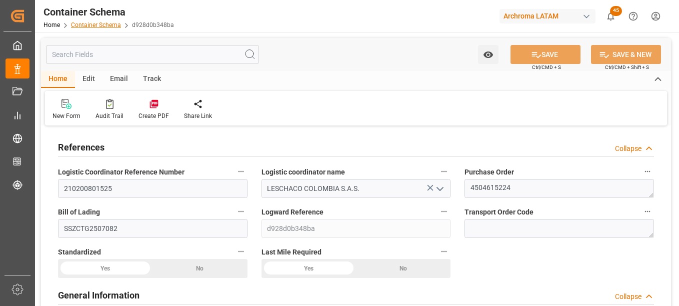
click at [110, 23] on link "Container Schema" at bounding box center [96, 24] width 50 height 7
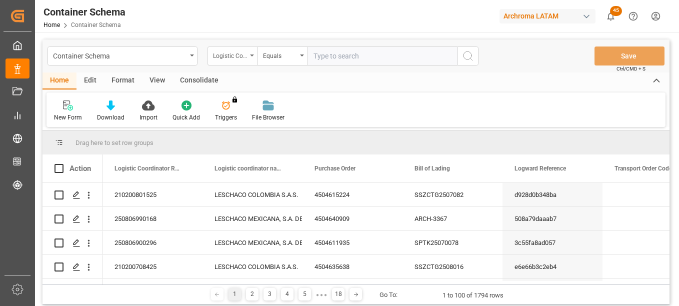
click at [250, 55] on icon "open menu" at bounding box center [252, 55] width 4 height 2
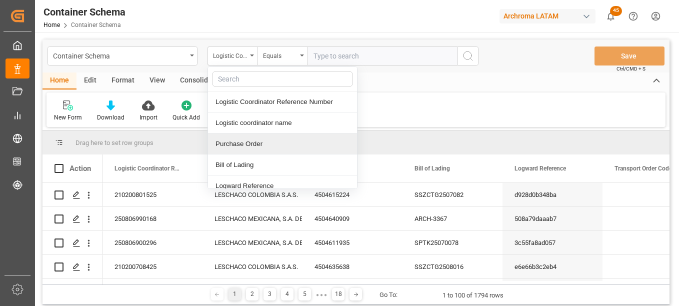
click at [251, 143] on div "Purchase Order" at bounding box center [282, 143] width 149 height 21
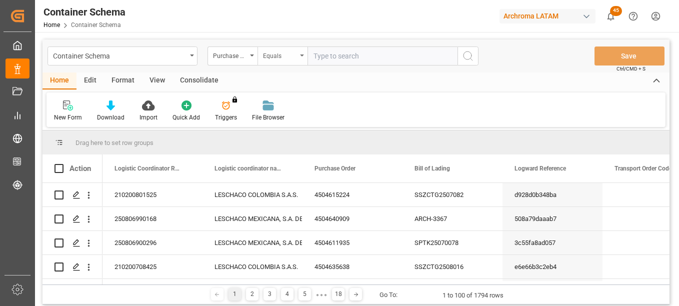
click at [292, 56] on div "Equals" at bounding box center [280, 54] width 34 height 11
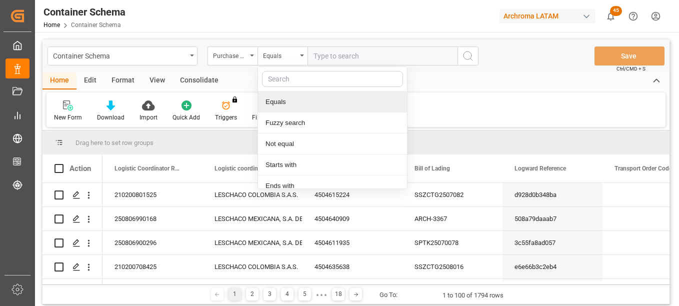
click at [298, 102] on div "Equals" at bounding box center [332, 101] width 149 height 21
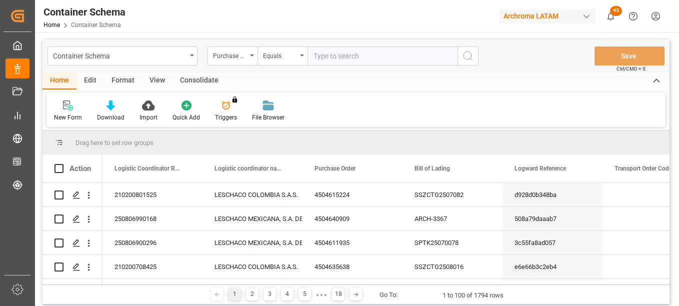
click at [326, 60] on input "text" at bounding box center [382, 55] width 150 height 19
paste input "4504633272"
type input "4504633272"
click at [471, 56] on circle "search button" at bounding box center [467, 55] width 8 height 8
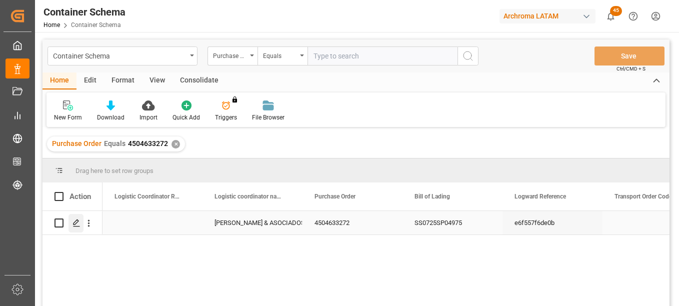
click at [75, 225] on icon "Press SPACE to select this row." at bounding box center [76, 223] width 8 height 8
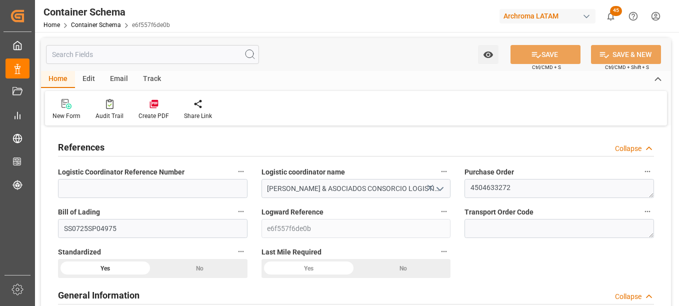
type input "0"
type input "1"
type input "5"
type input "500"
type input "546"
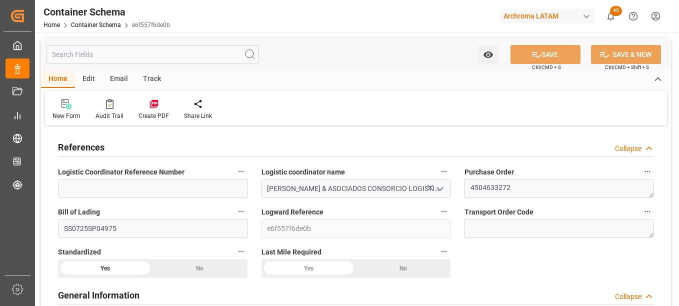
type input "BRSSZ"
type input "PECLL"
type input "5092278"
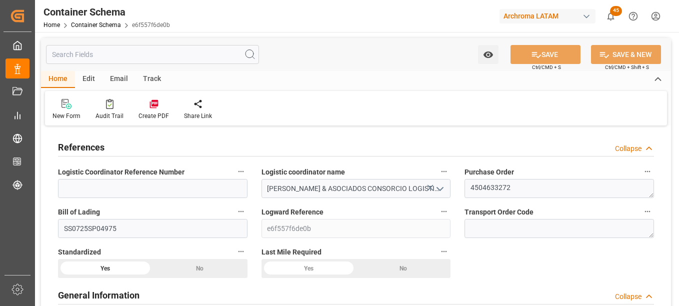
type input "[DATE] 00:00"
type input "[DATE]"
type input "[DATE] 00:00"
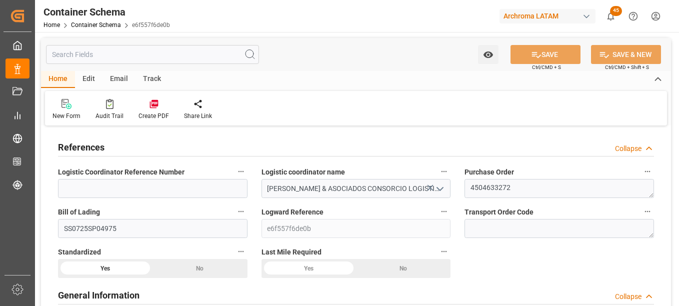
type input "[DATE] 00:00"
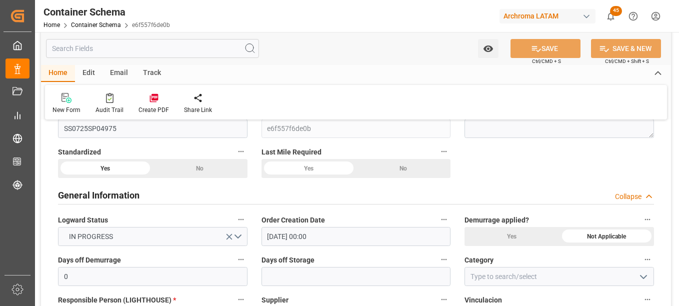
scroll to position [150, 0]
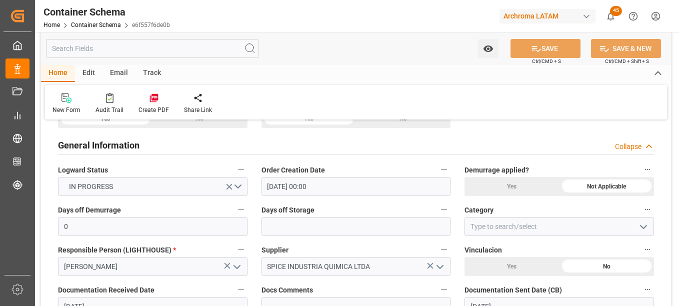
click at [645, 226] on polyline "open menu" at bounding box center [643, 226] width 6 height 3
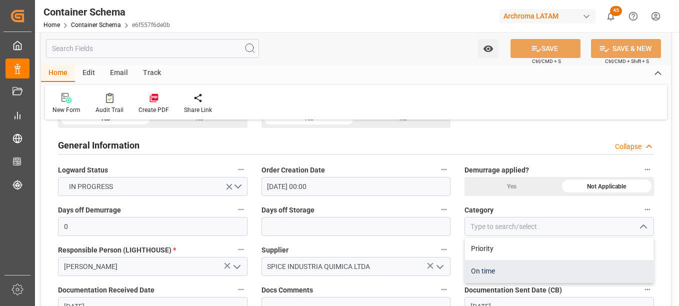
drag, startPoint x: 524, startPoint y: 271, endPoint x: 523, endPoint y: 264, distance: 6.5
click at [523, 271] on div "On time" at bounding box center [559, 271] width 188 height 22
type input "On time"
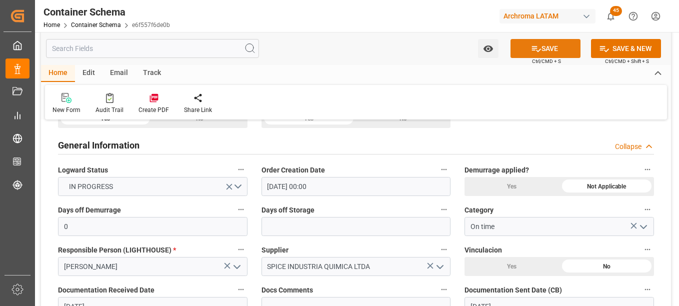
click at [559, 46] on button "SAVE" at bounding box center [545, 48] width 70 height 19
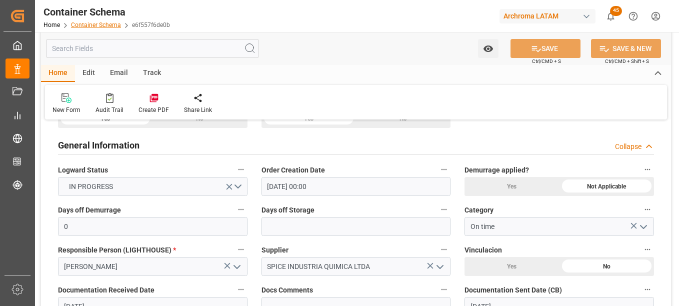
click at [93, 22] on link "Container Schema" at bounding box center [96, 24] width 50 height 7
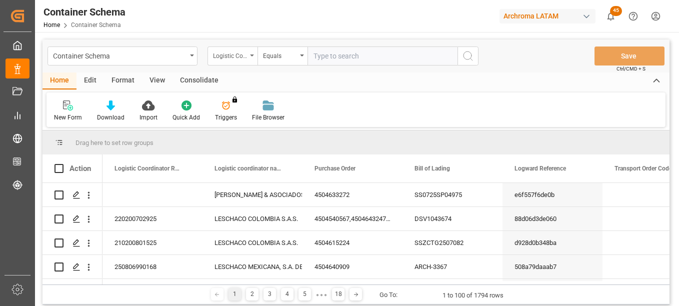
click at [244, 58] on div "Logistic Coordinator Reference Number" at bounding box center [230, 54] width 34 height 11
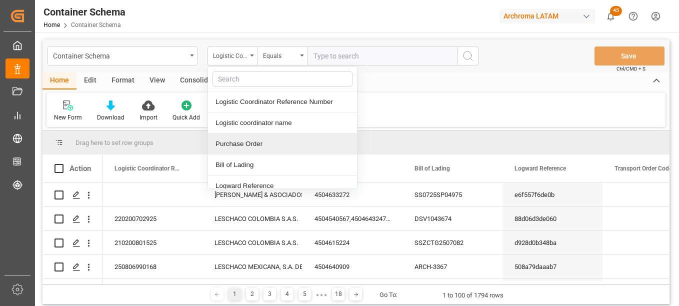
click at [254, 145] on div "Purchase Order" at bounding box center [282, 143] width 149 height 21
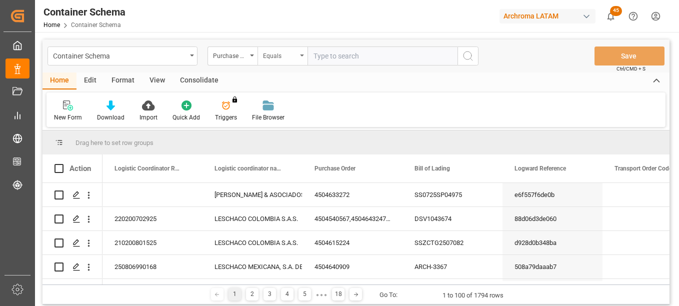
click at [280, 56] on div "Equals" at bounding box center [280, 54] width 34 height 11
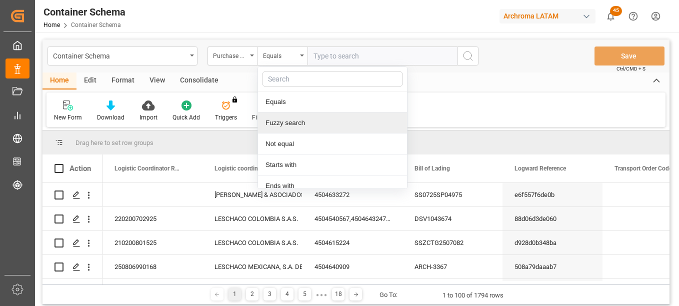
click at [292, 128] on div "Fuzzy search" at bounding box center [332, 122] width 149 height 21
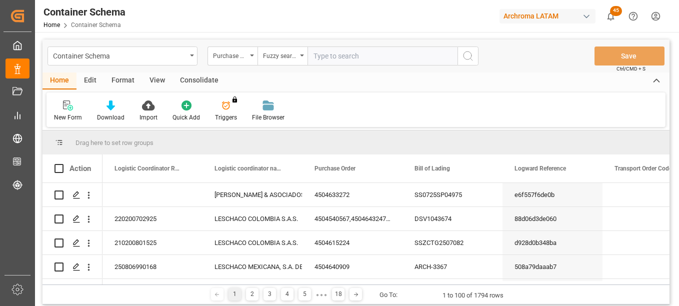
paste input "4504594497"
type input "4504594497"
click at [470, 54] on icon "search button" at bounding box center [468, 56] width 12 height 12
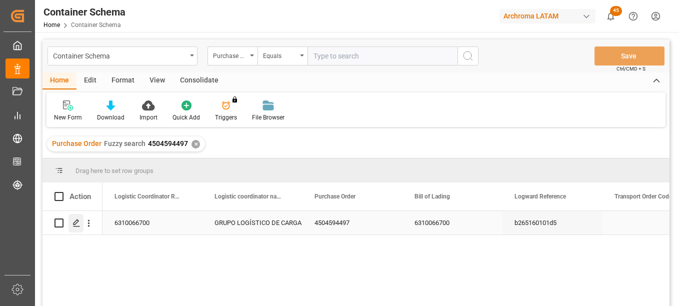
click at [76, 225] on icon "Press SPACE to select this row." at bounding box center [76, 223] width 8 height 8
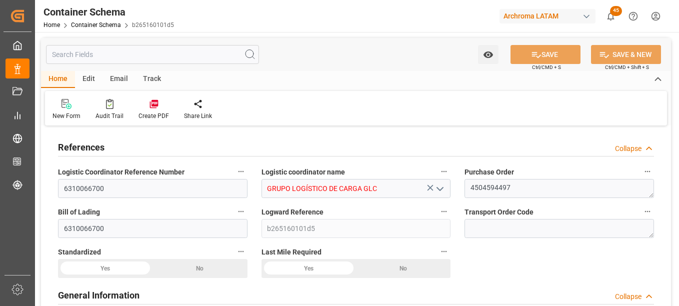
type input "0"
type input "1"
type input "18"
type input "18000"
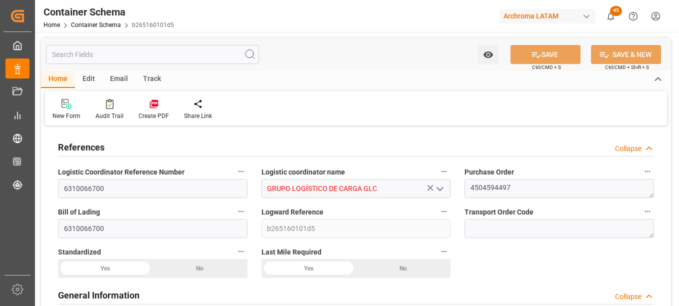
type input "Maersk"
type input "Maersk Line AS"
type input "USSH8"
type input "HNPCR"
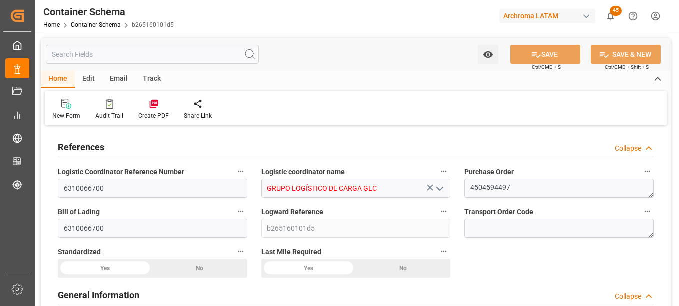
type input "9215919"
type input "[DATE] 00:00"
type input "[DATE]"
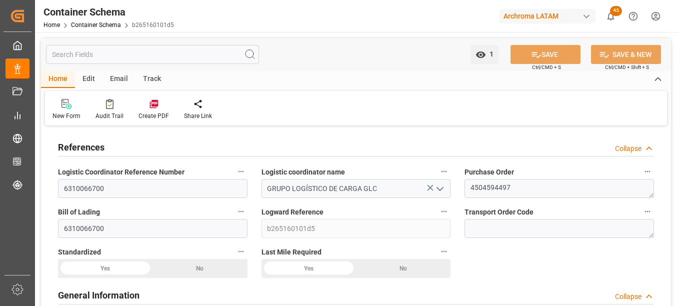
type input "[DATE] 00:00"
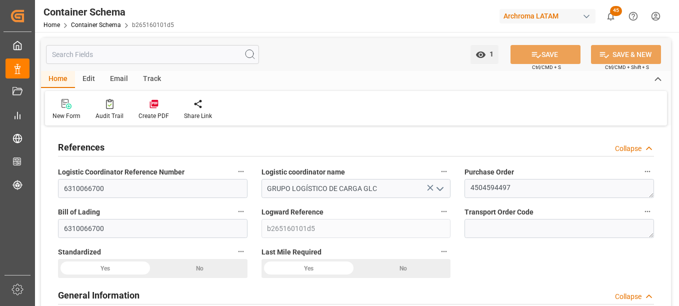
type input "[DATE] 00:00"
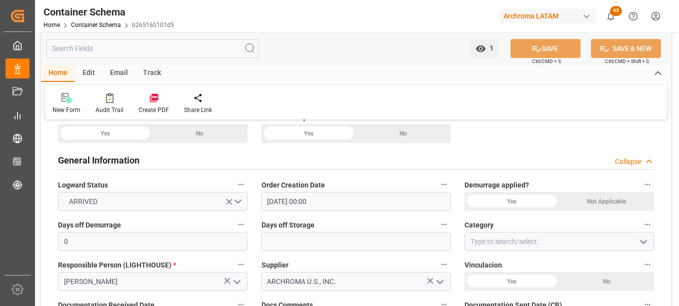
scroll to position [150, 0]
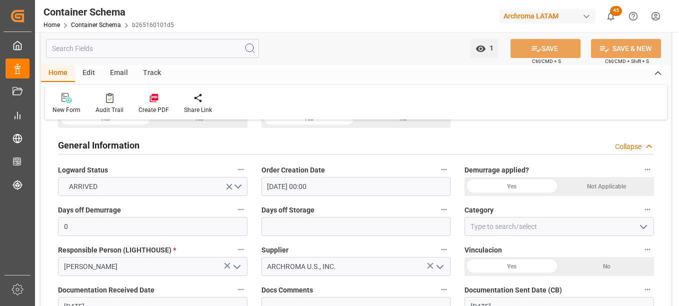
click at [645, 224] on icon "open menu" at bounding box center [643, 227] width 12 height 12
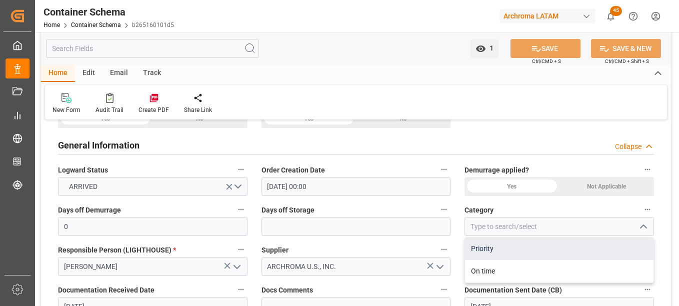
click at [516, 248] on div "Priority" at bounding box center [559, 248] width 188 height 22
type input "Priority"
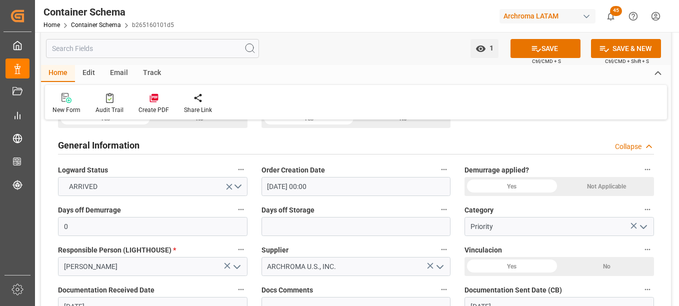
click at [558, 50] on button "SAVE" at bounding box center [545, 48] width 70 height 19
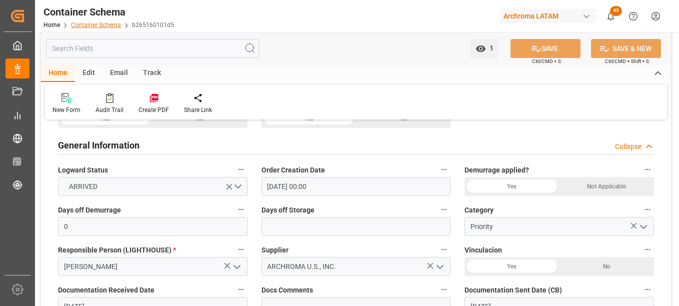
click at [101, 24] on link "Container Schema" at bounding box center [96, 24] width 50 height 7
